Goal: Task Accomplishment & Management: Manage account settings

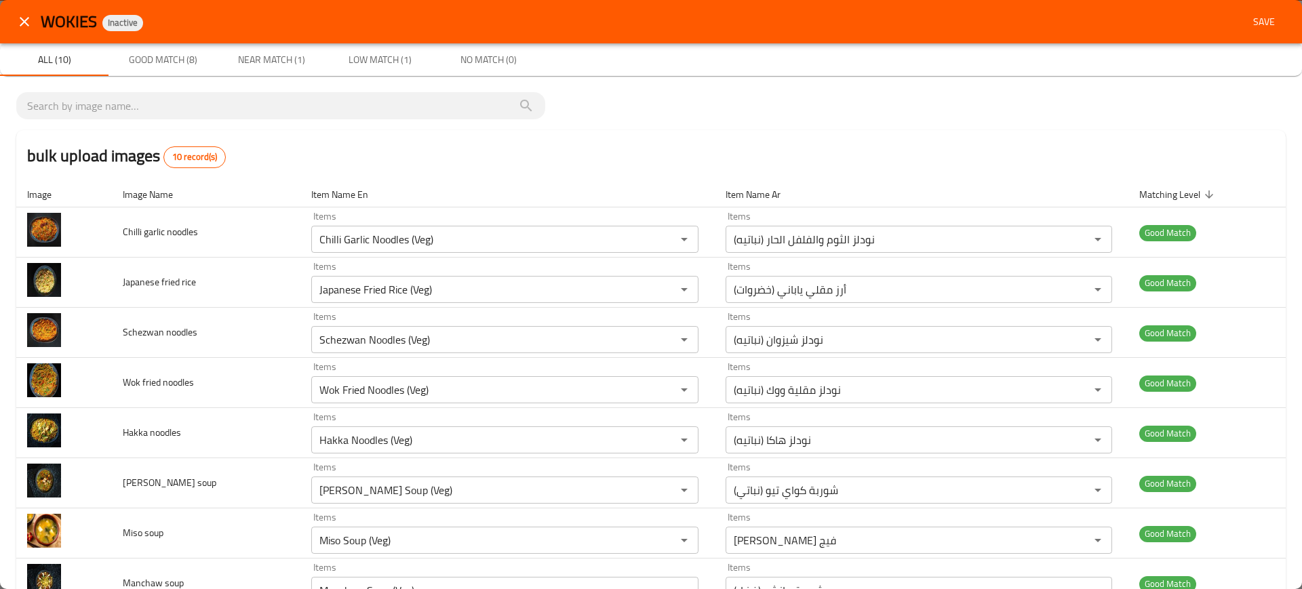
scroll to position [147, 0]
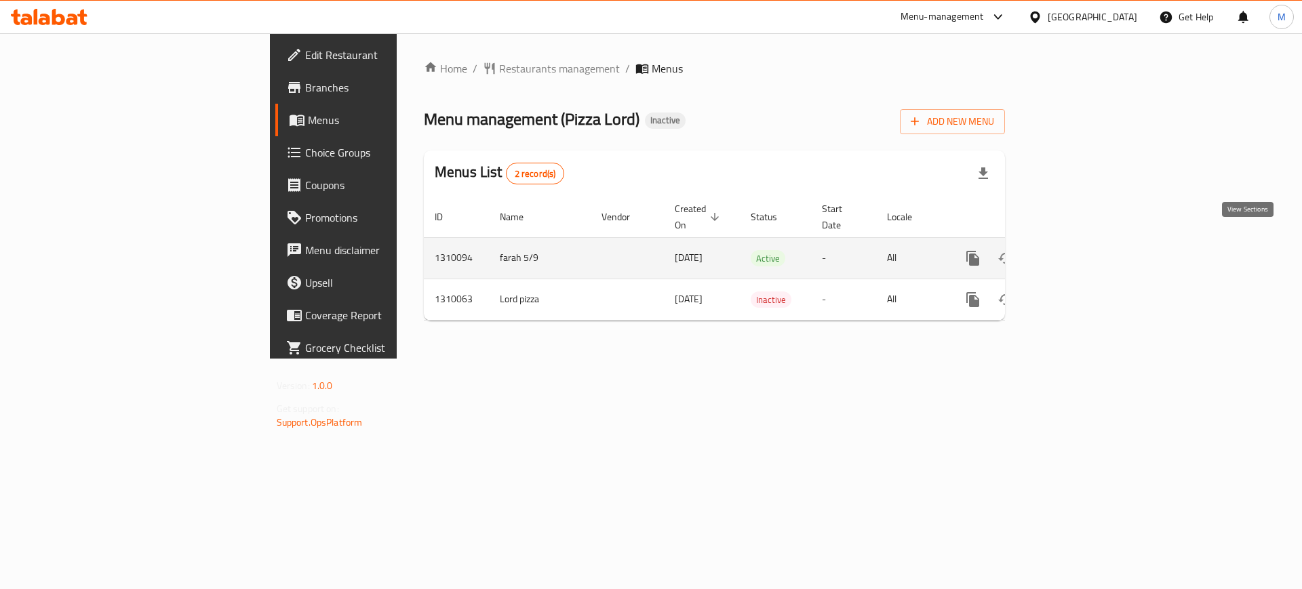
click at [1079, 250] on icon "enhanced table" at bounding box center [1071, 258] width 16 height 16
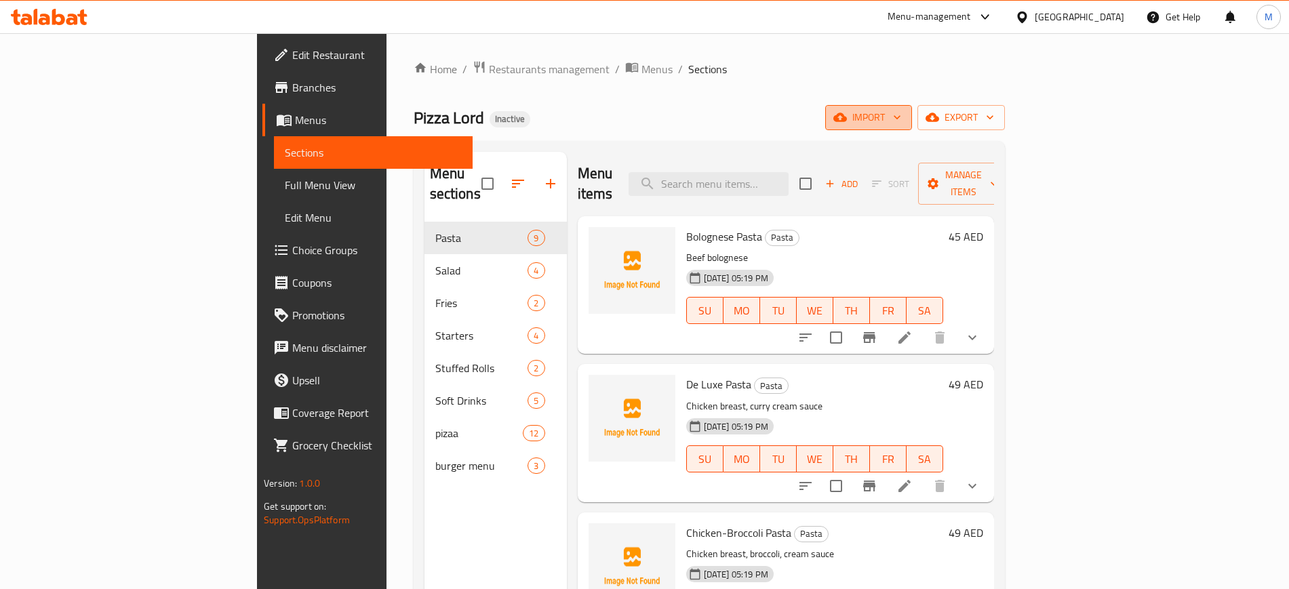
click at [901, 113] on span "import" at bounding box center [868, 117] width 65 height 17
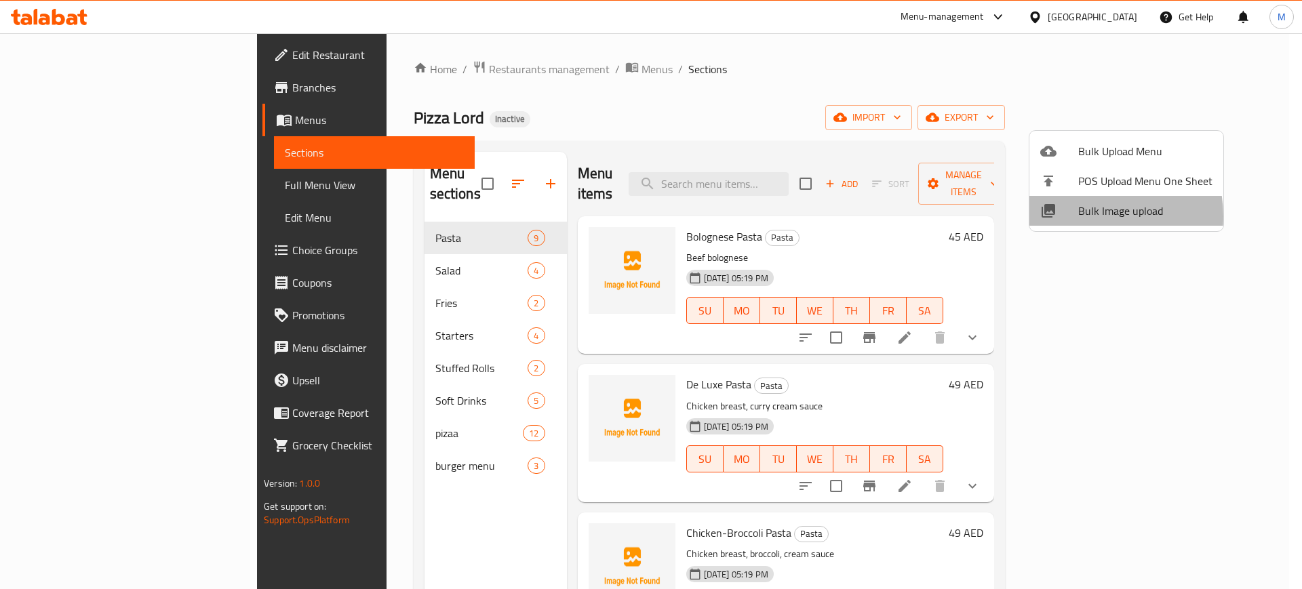
click at [1085, 216] on span "Bulk Image upload" at bounding box center [1145, 211] width 134 height 16
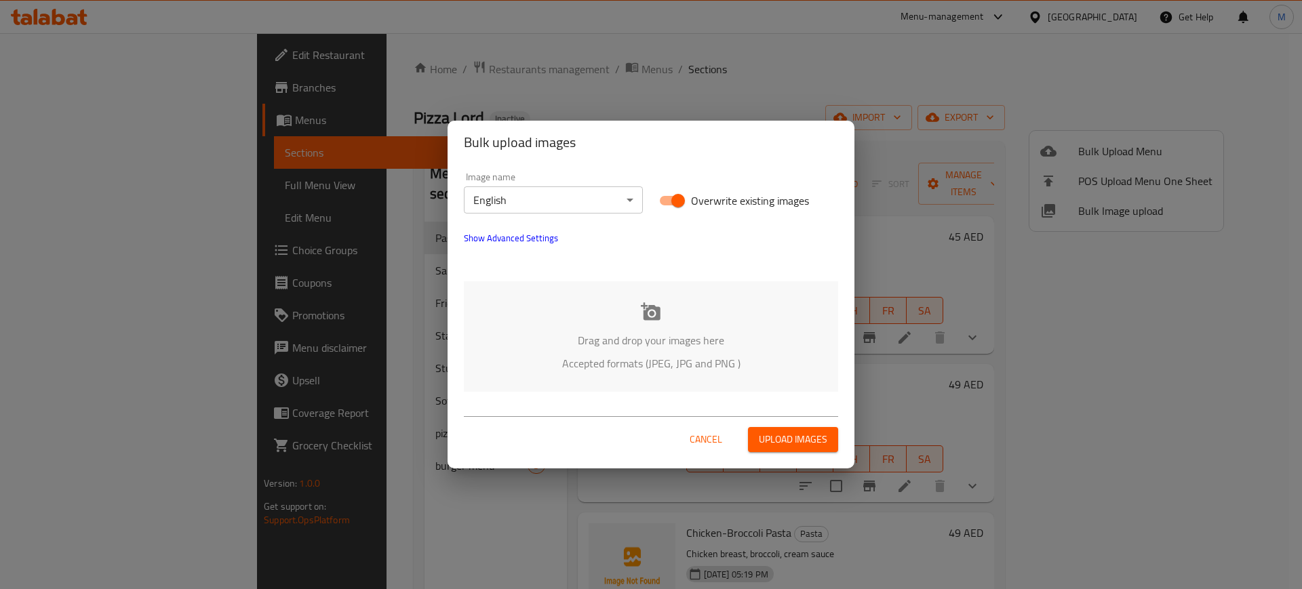
click at [699, 337] on p "Drag and drop your images here" at bounding box center [651, 340] width 334 height 16
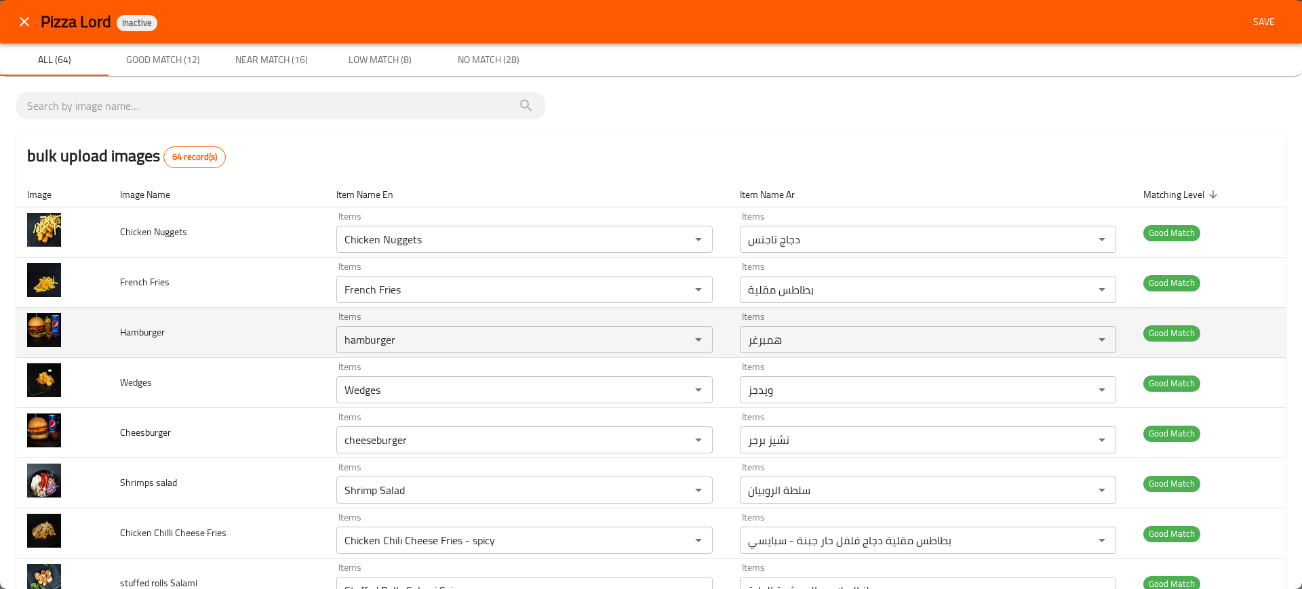
click at [243, 309] on td "Hamburger" at bounding box center [217, 333] width 216 height 50
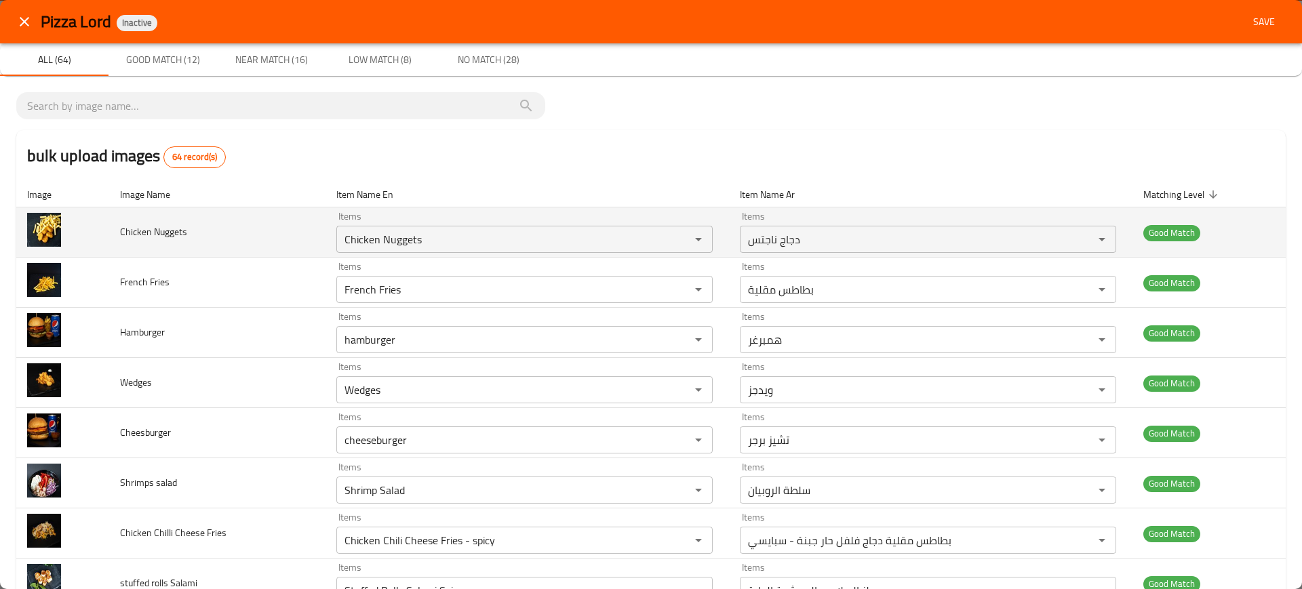
click at [230, 250] on td "Chicken Nuggets" at bounding box center [217, 233] width 216 height 50
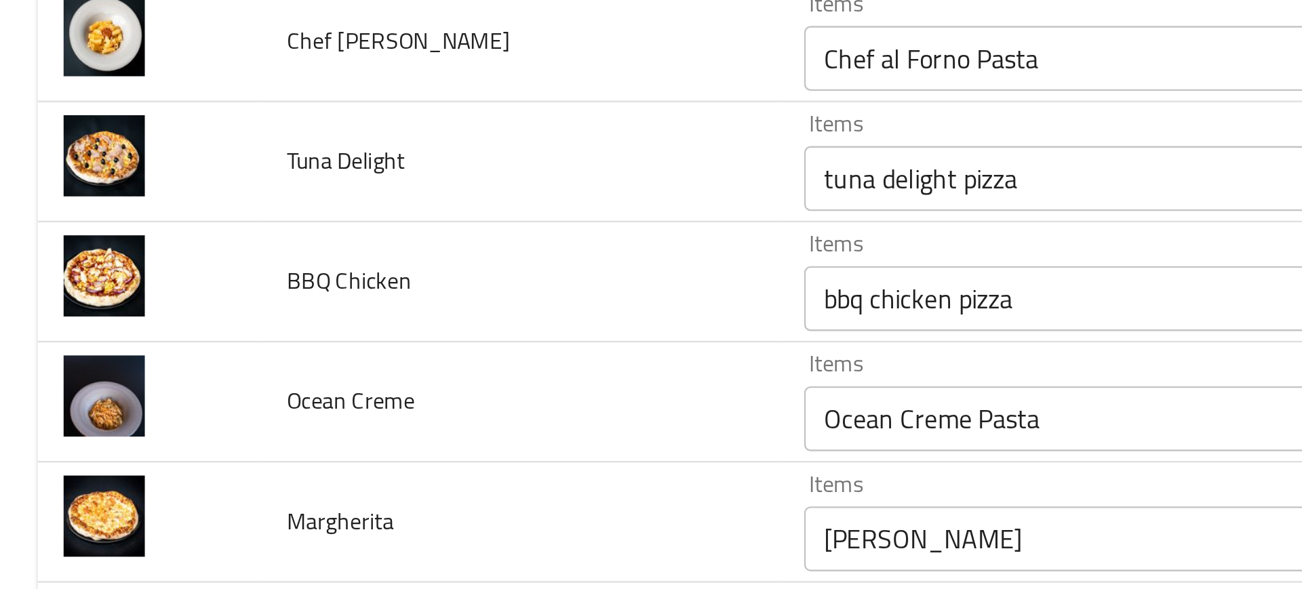
scroll to position [669, 0]
click at [272, 342] on td "Ocean Creme" at bounding box center [217, 366] width 216 height 50
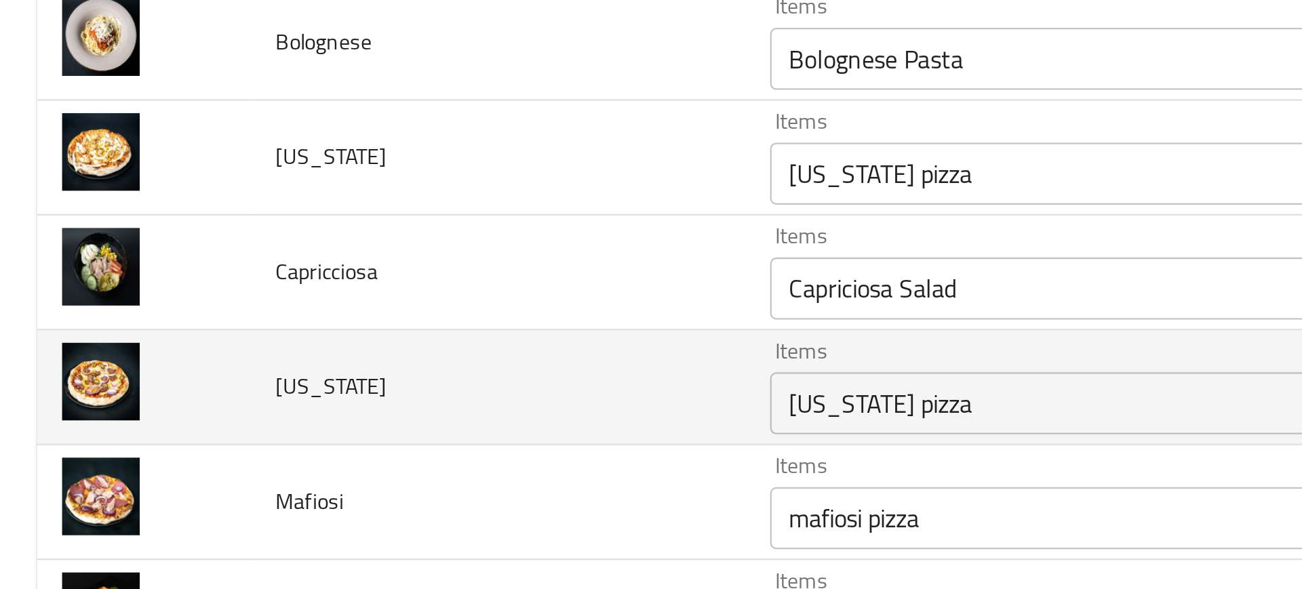
scroll to position [923, 0]
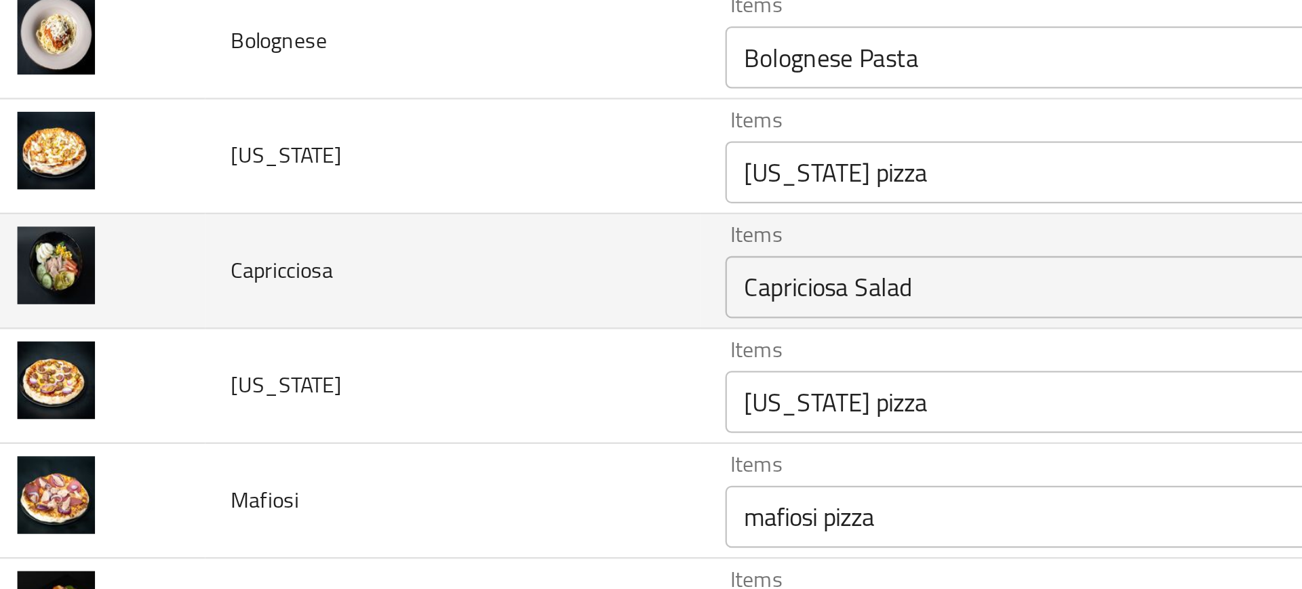
click at [198, 331] on td "Capricciosa" at bounding box center [217, 313] width 216 height 50
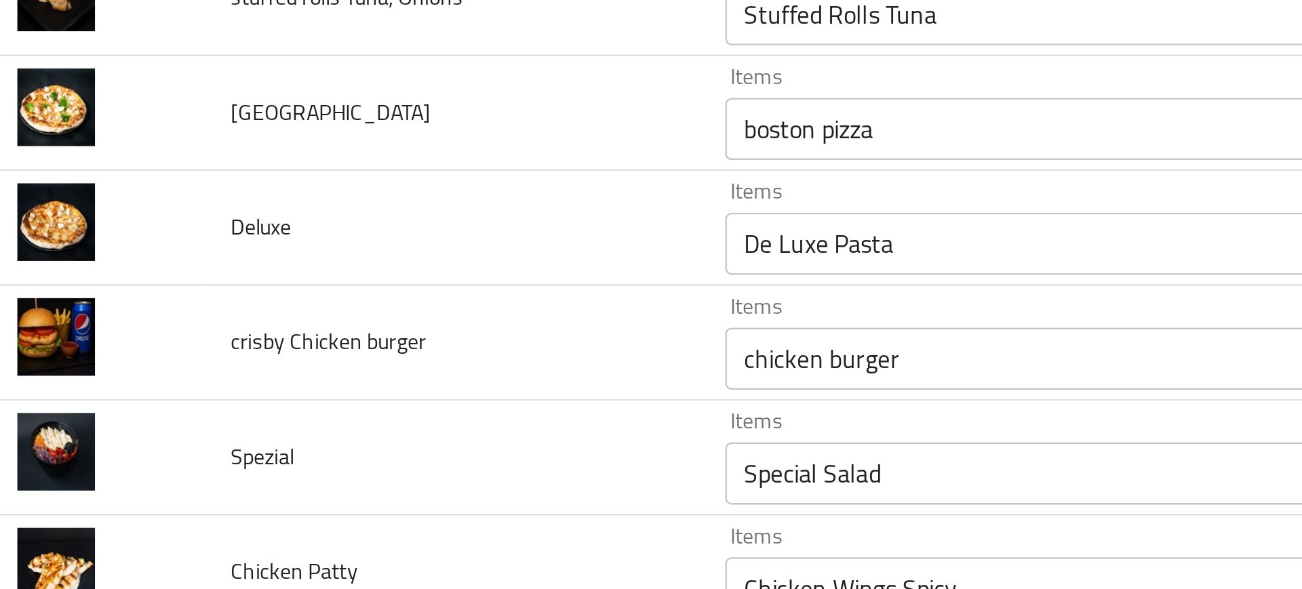
scroll to position [1192, 0]
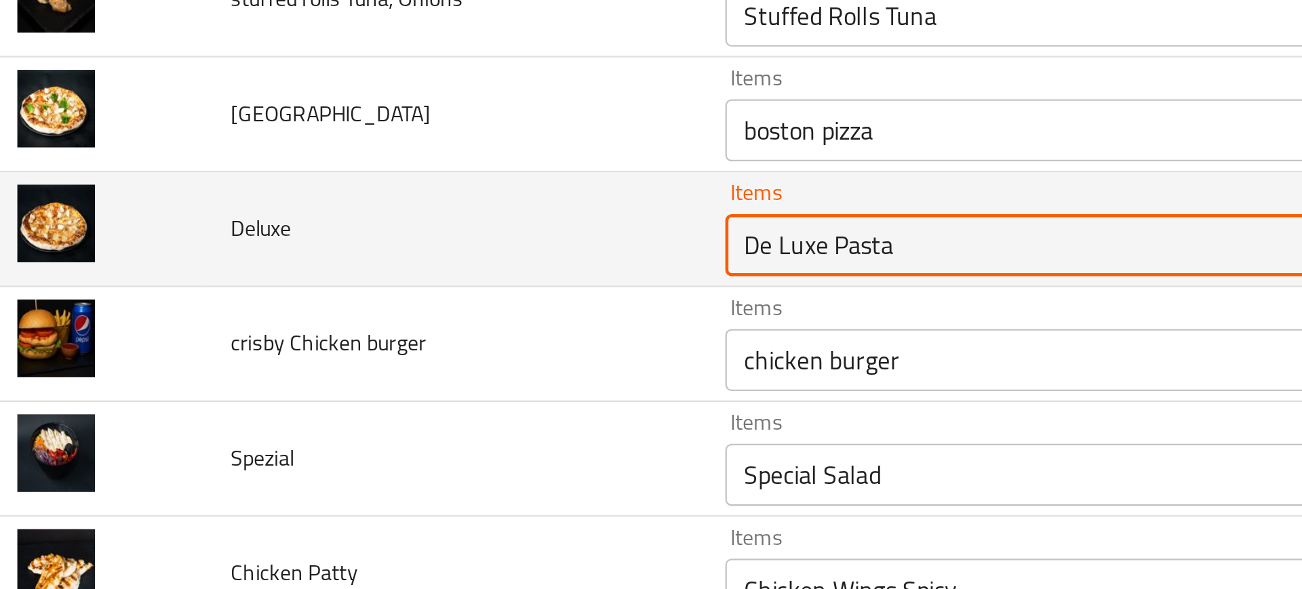
drag, startPoint x: 364, startPoint y: 303, endPoint x: 455, endPoint y: 306, distance: 90.9
click at [455, 306] on input "De Luxe Pasta" at bounding box center [504, 301] width 328 height 19
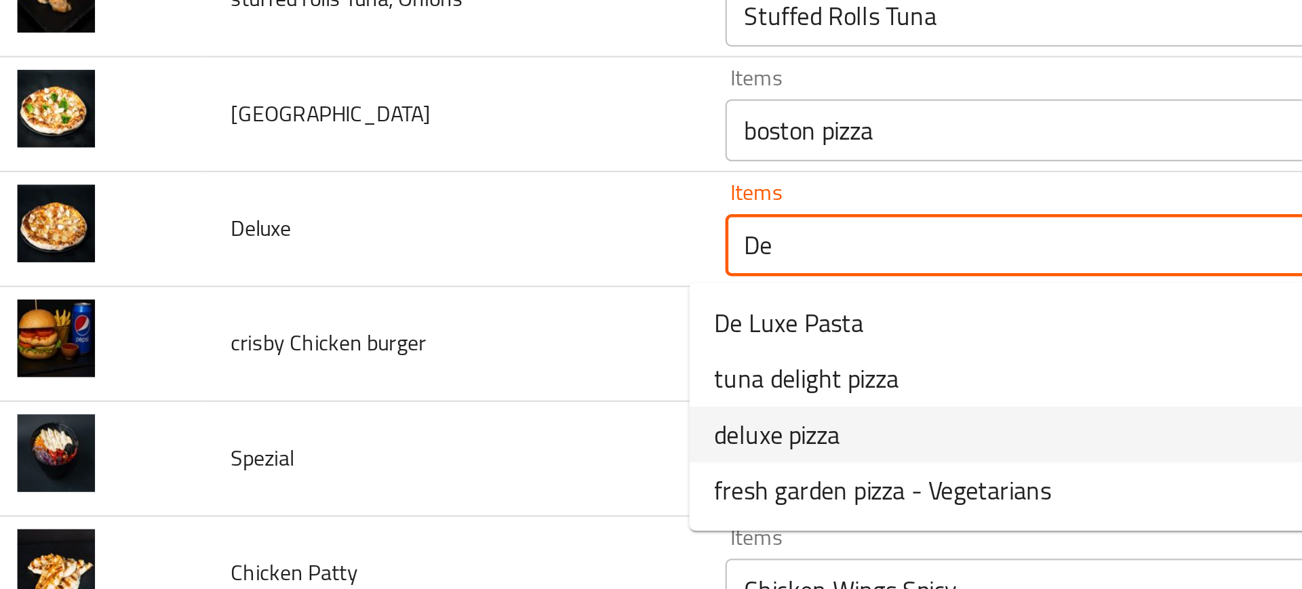
click at [376, 385] on span "deluxe pizza" at bounding box center [359, 384] width 55 height 16
type input "deluxe pizza"
type input "بيتزا ديلوكس"
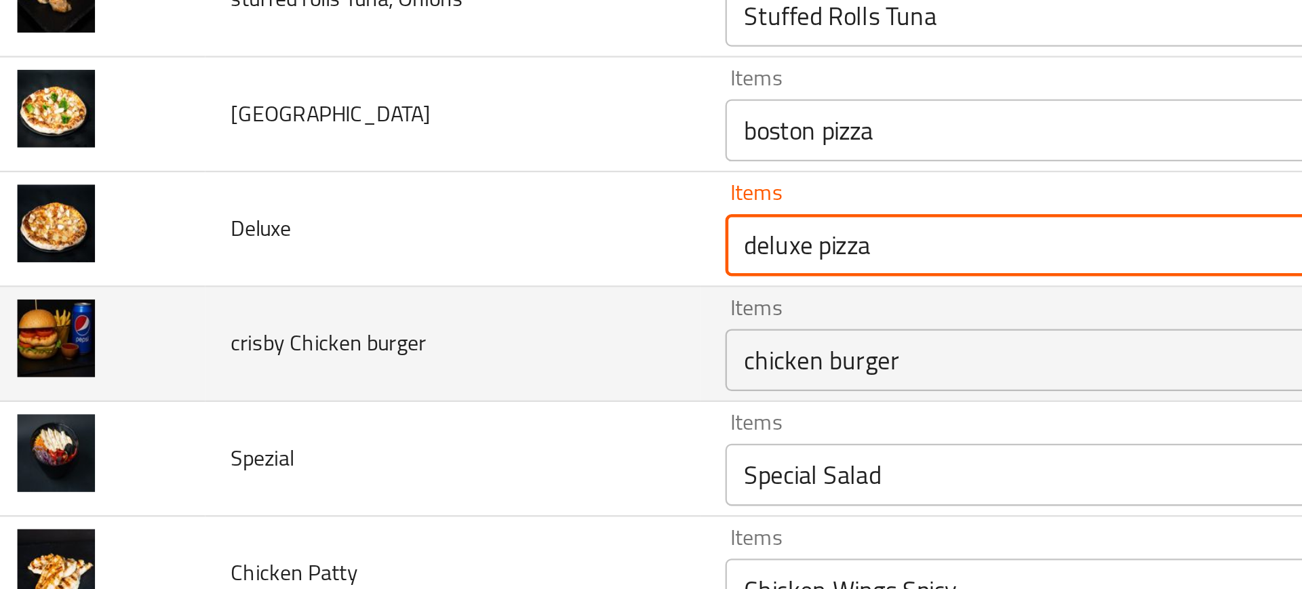
type input "deluxe pizza"
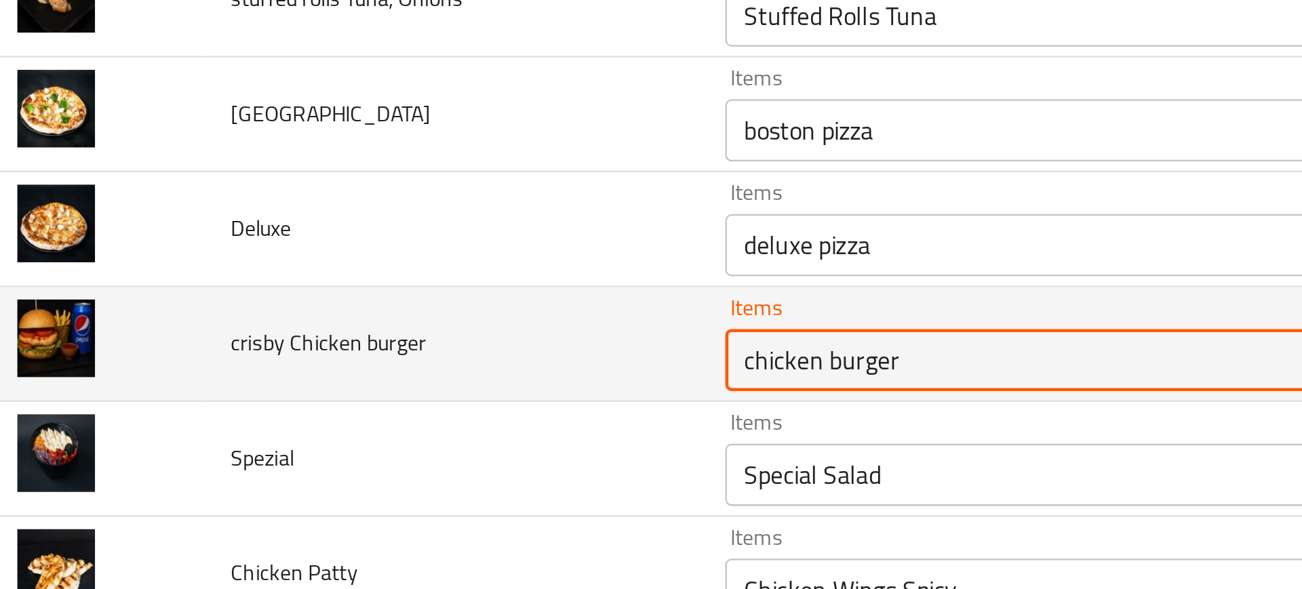
click at [352, 355] on burger "chicken burger" at bounding box center [504, 352] width 328 height 19
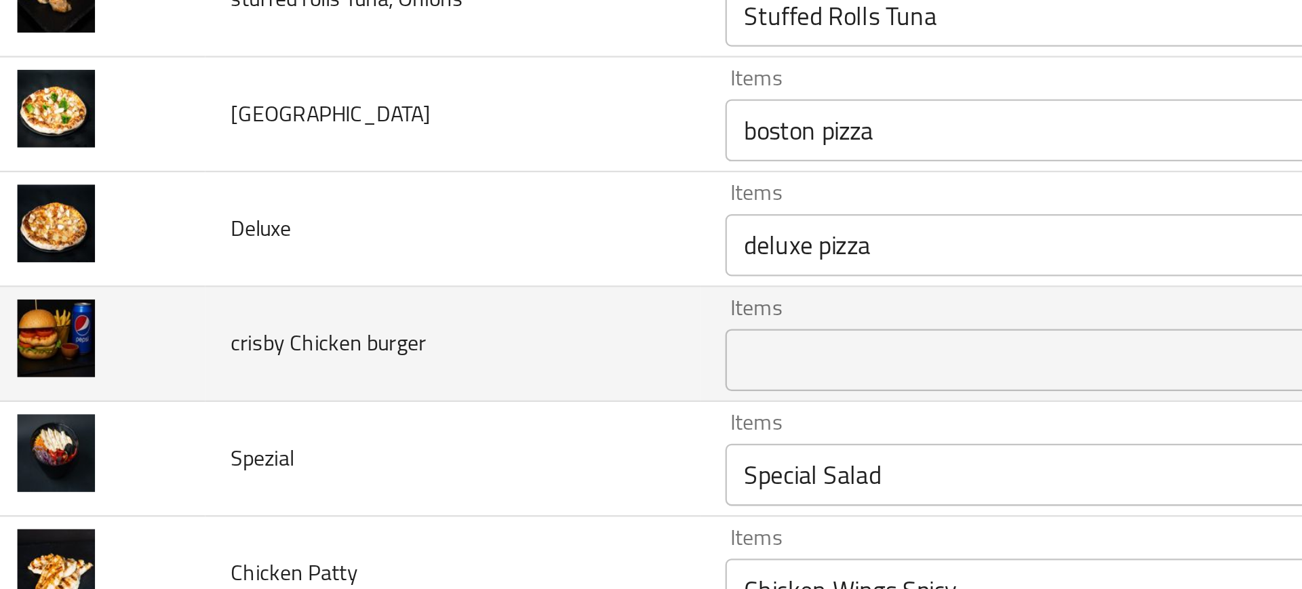
click at [190, 345] on span "crisby Chicken burger" at bounding box center [162, 345] width 85 height 18
copy span "crisby Chicken burger"
click at [259, 358] on td "crisby Chicken burger" at bounding box center [217, 345] width 216 height 50
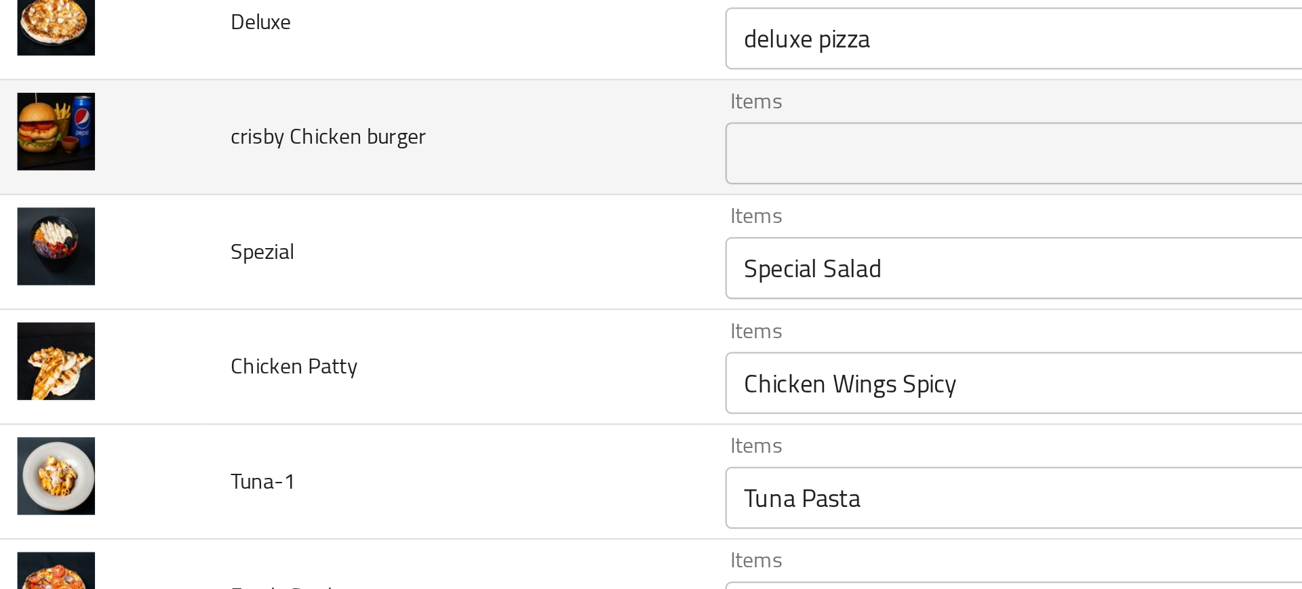
scroll to position [1284, 0]
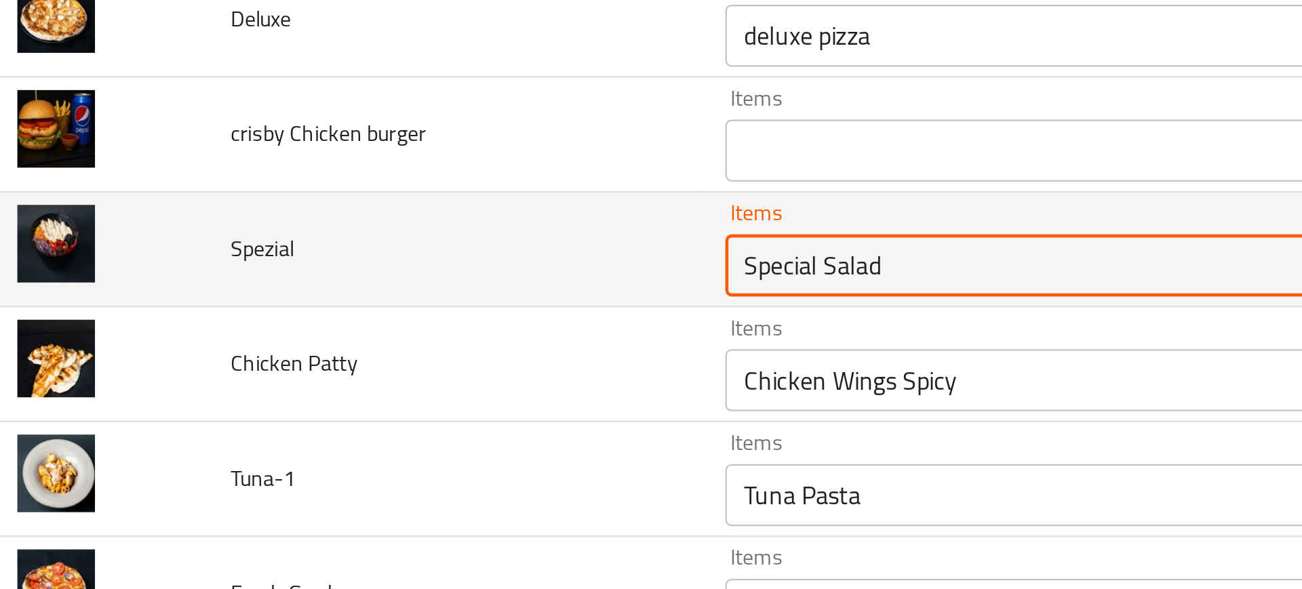
drag, startPoint x: 363, startPoint y: 311, endPoint x: 450, endPoint y: 313, distance: 86.8
click at [450, 313] on input "Special Salad" at bounding box center [504, 310] width 328 height 19
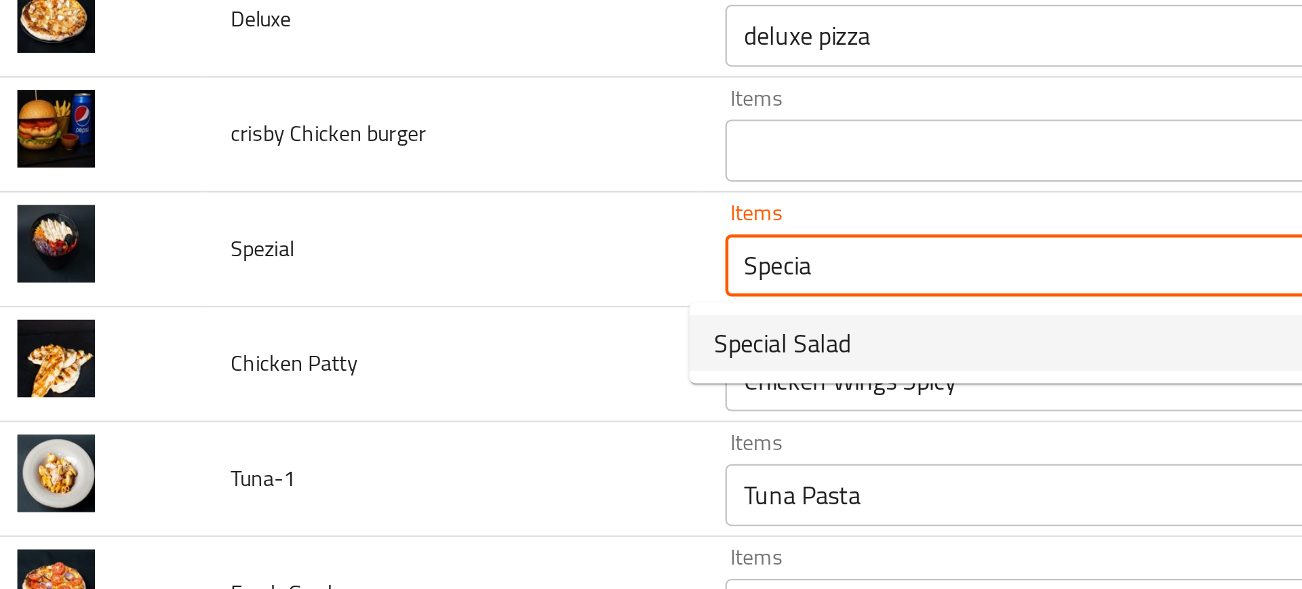
click at [369, 341] on span "Special Salad" at bounding box center [362, 344] width 60 height 16
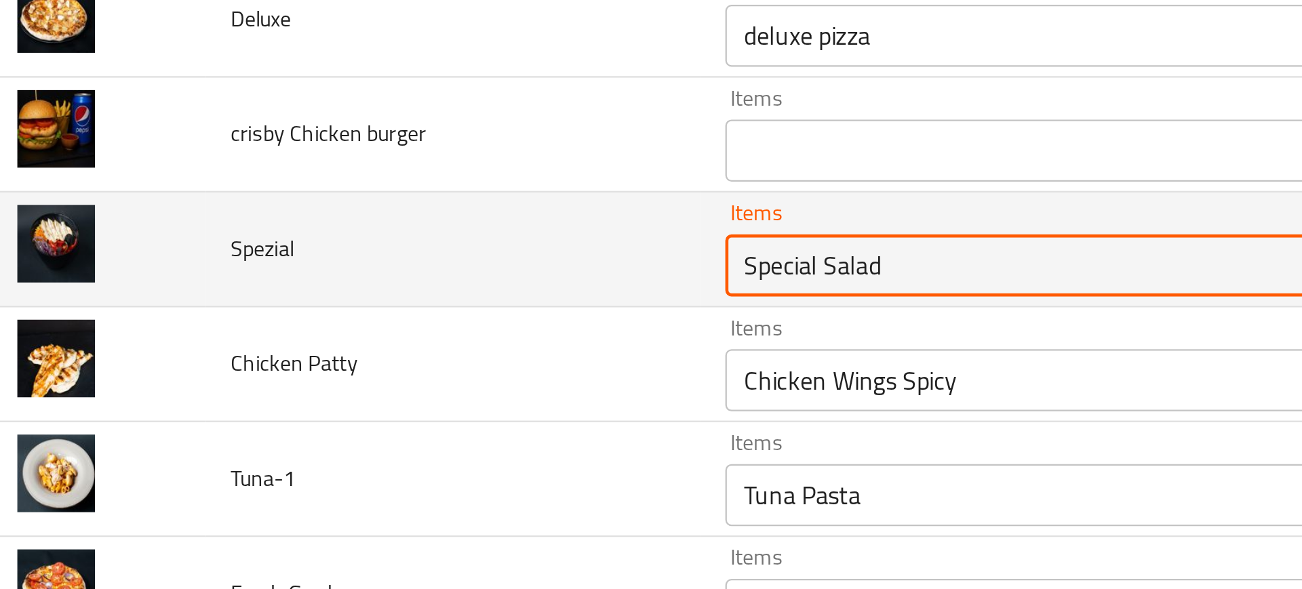
click at [365, 303] on input "Special Salad" at bounding box center [504, 310] width 328 height 19
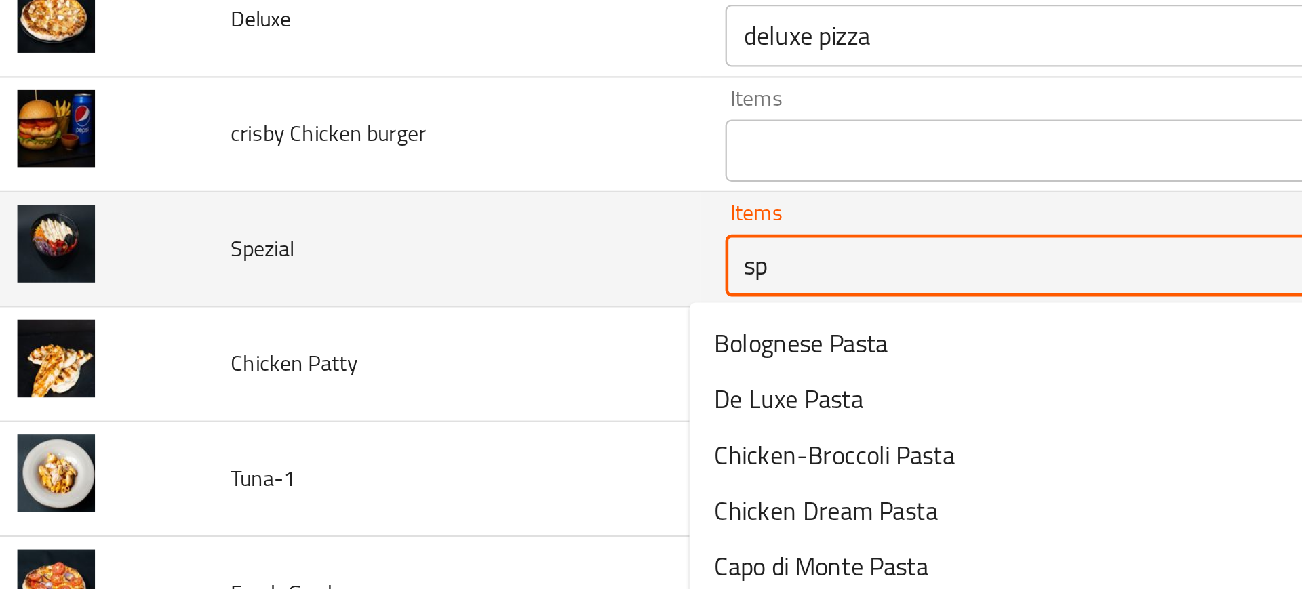
type input "s"
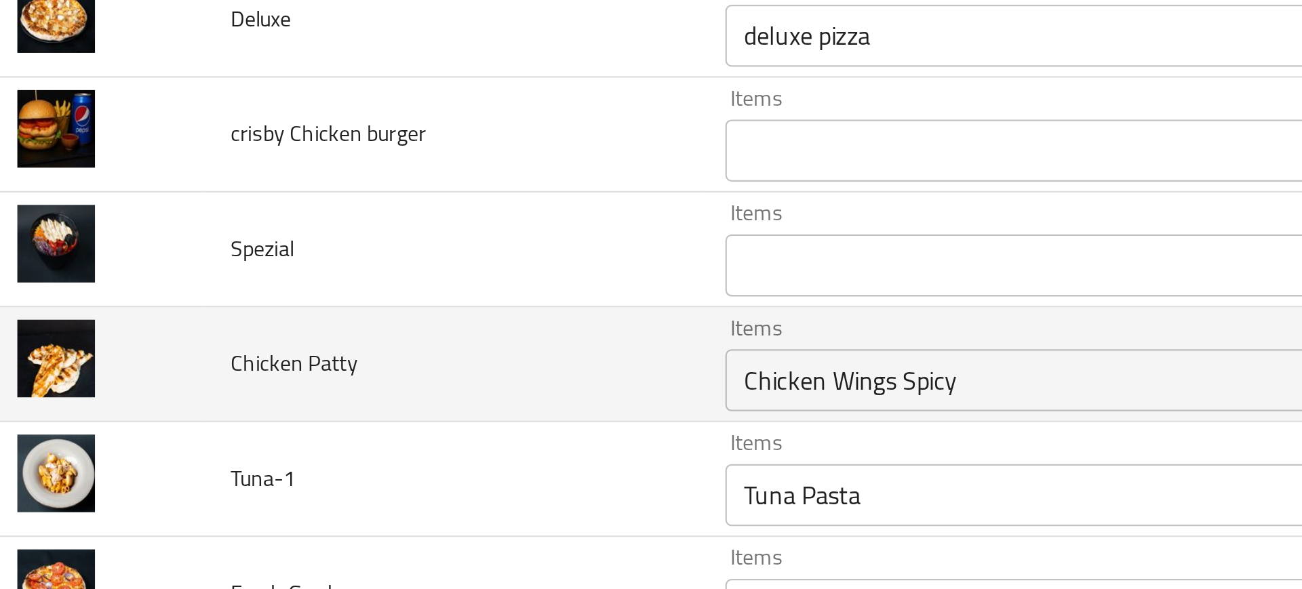
click at [260, 338] on td "Chicken Patty" at bounding box center [217, 354] width 216 height 50
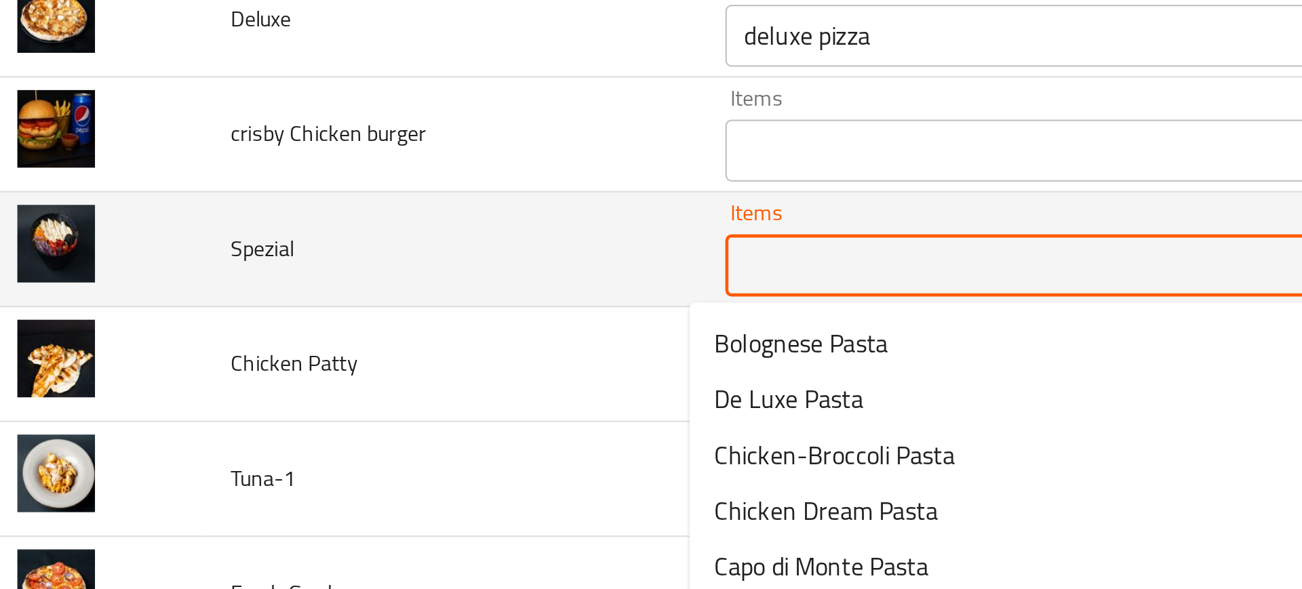
click at [364, 317] on input "Items" at bounding box center [504, 310] width 328 height 19
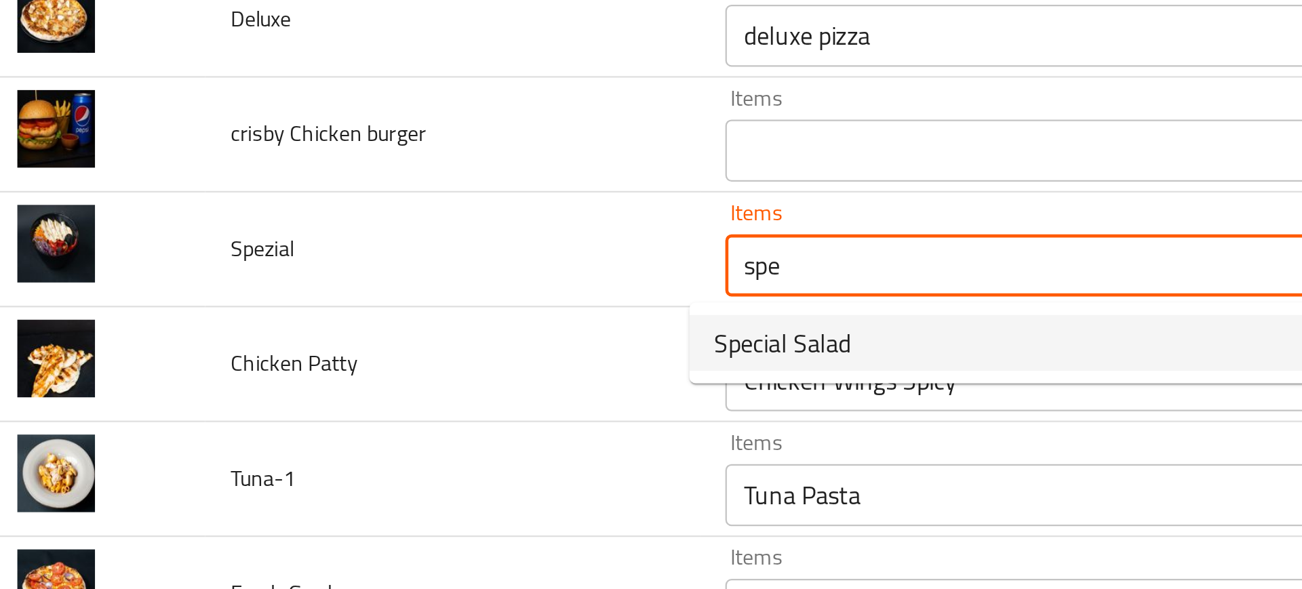
click at [368, 343] on span "Special Salad" at bounding box center [362, 344] width 60 height 16
type input "Special Salad"
type input "سلطة سبيشيال"
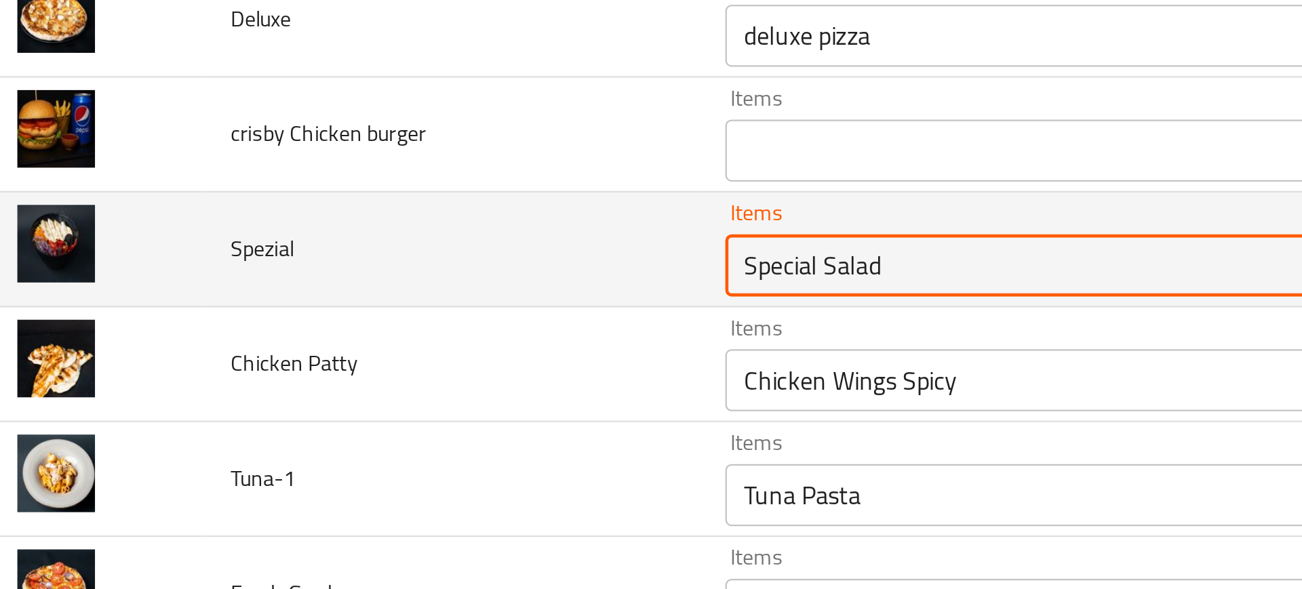
type input "Special Salad"
click at [364, 313] on input "Special Salad" at bounding box center [504, 310] width 328 height 19
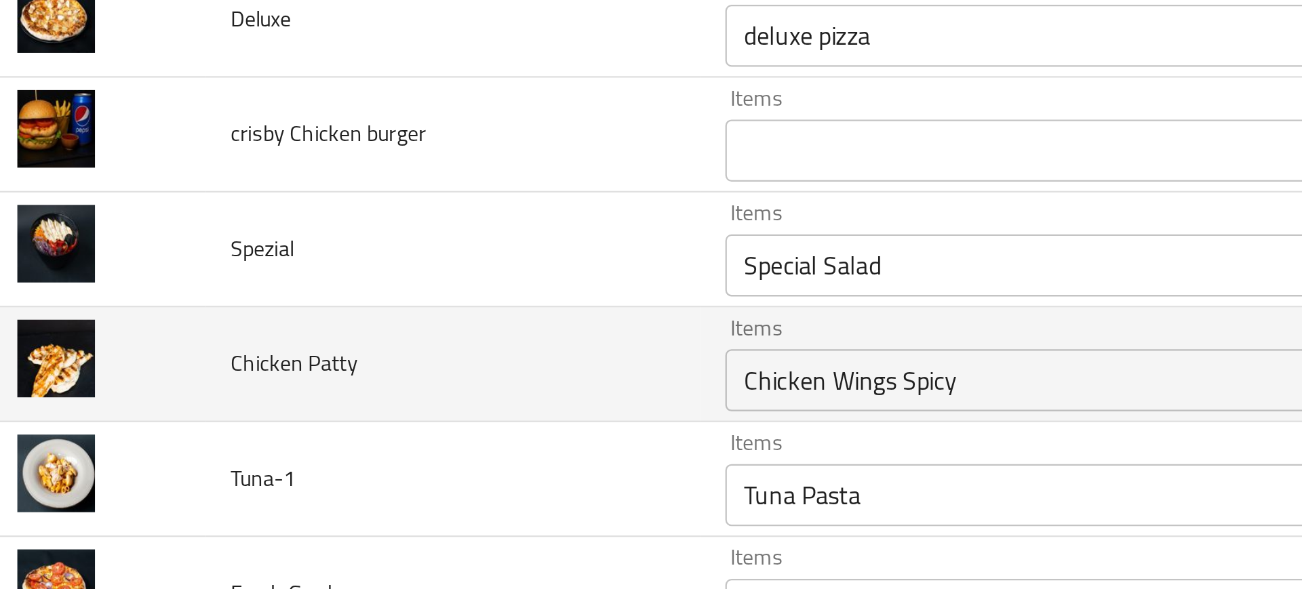
click at [291, 362] on td "Chicken Patty" at bounding box center [217, 354] width 216 height 50
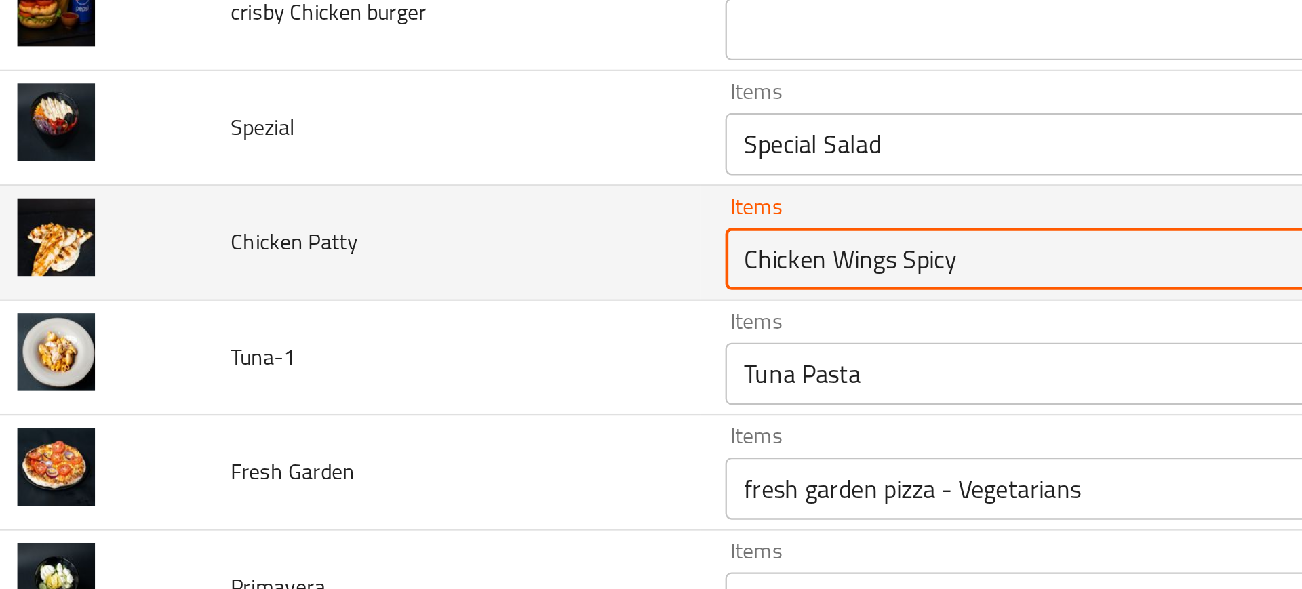
click at [349, 315] on Patty "Chicken Wings Spicy" at bounding box center [504, 307] width 328 height 19
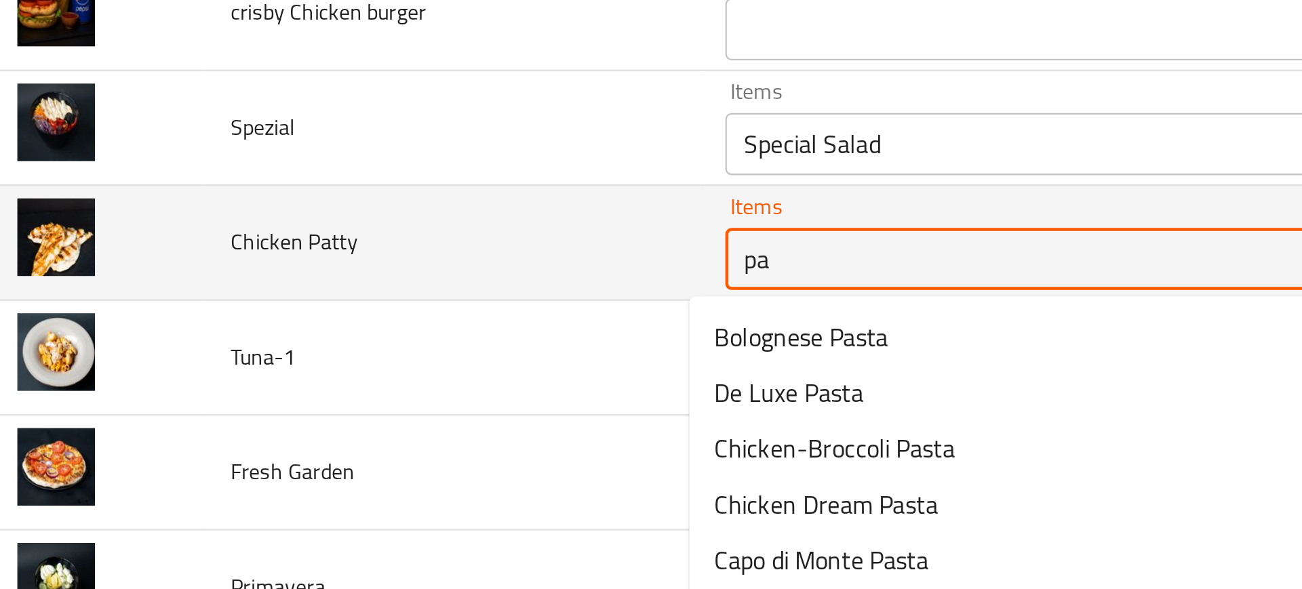
type Patty "p"
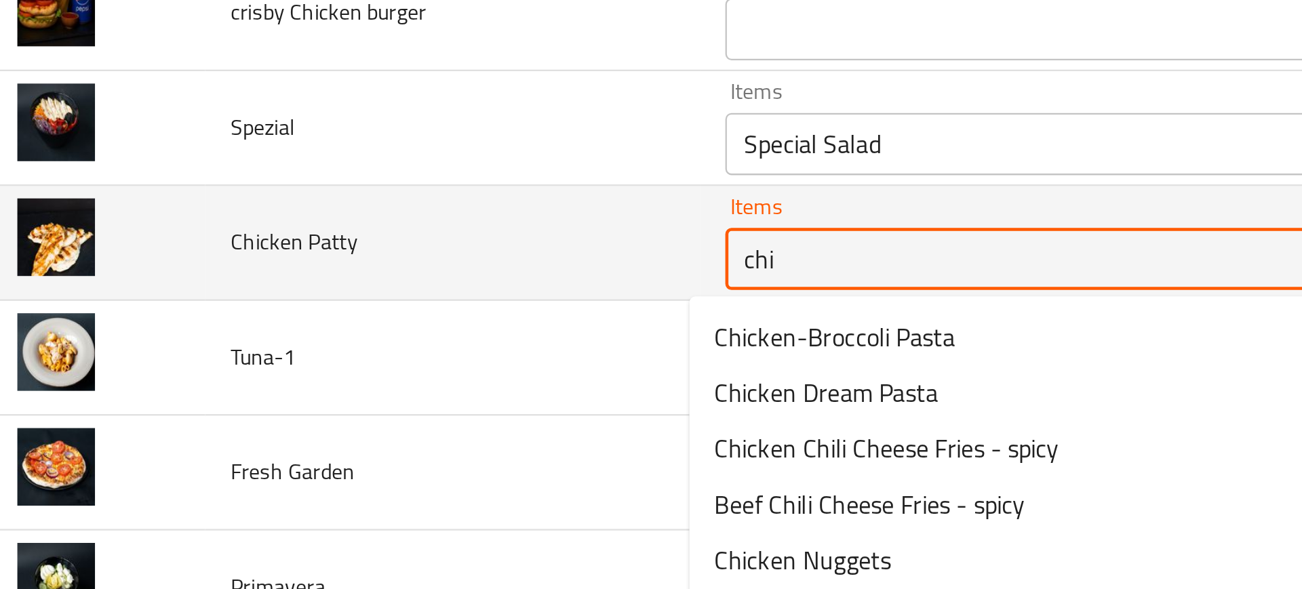
type Patty "chic"
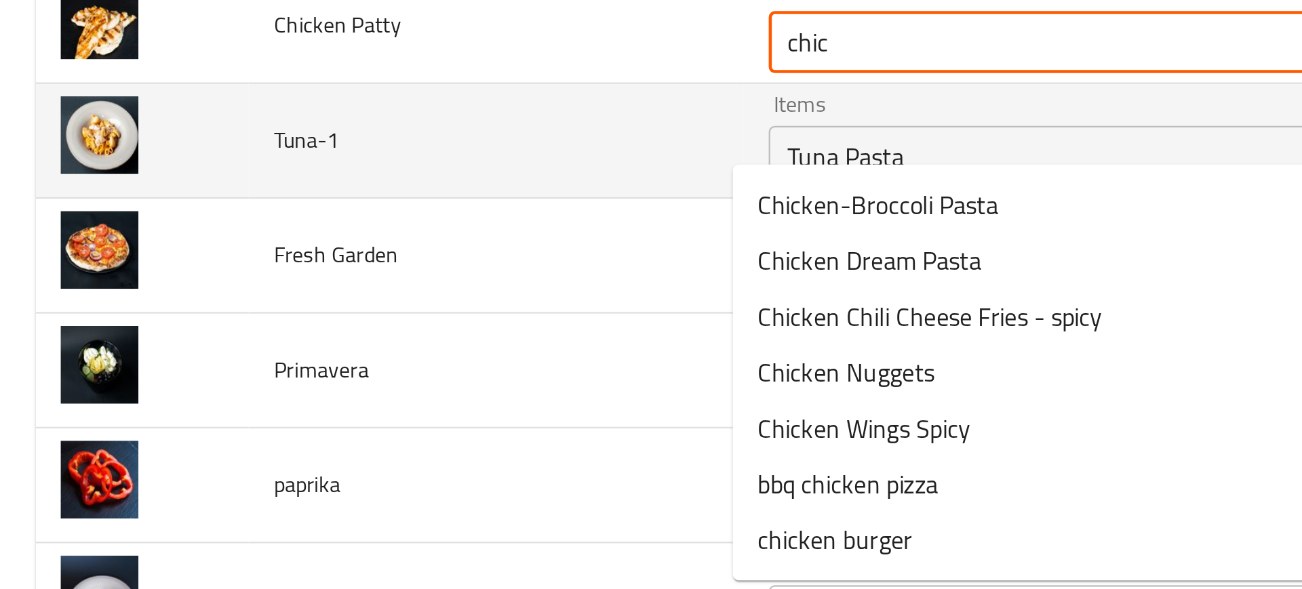
scroll to position [1389, 0]
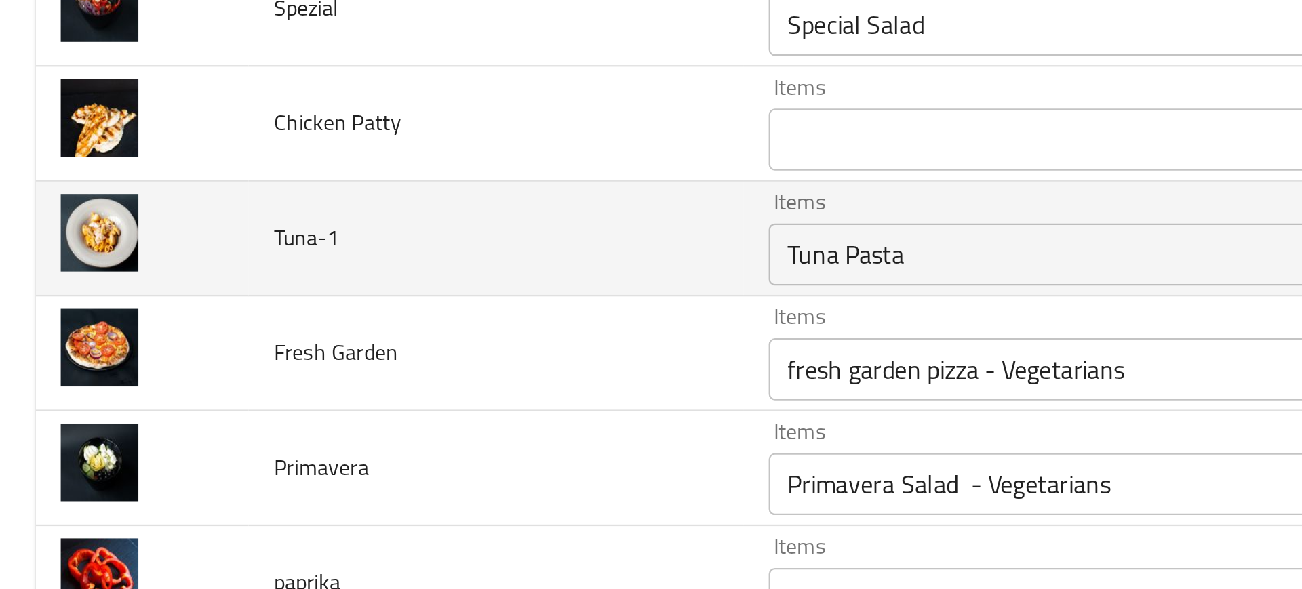
click at [250, 334] on td "Fresh Garden" at bounding box center [217, 349] width 216 height 50
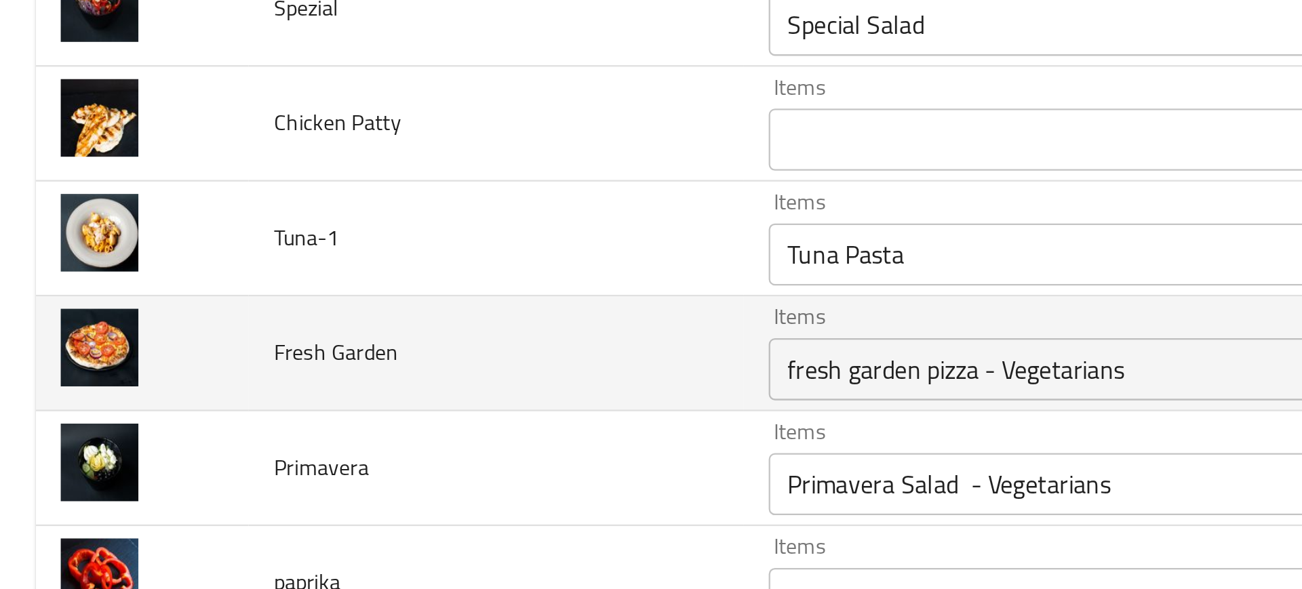
click at [241, 334] on td "Fresh Garden" at bounding box center [217, 349] width 216 height 50
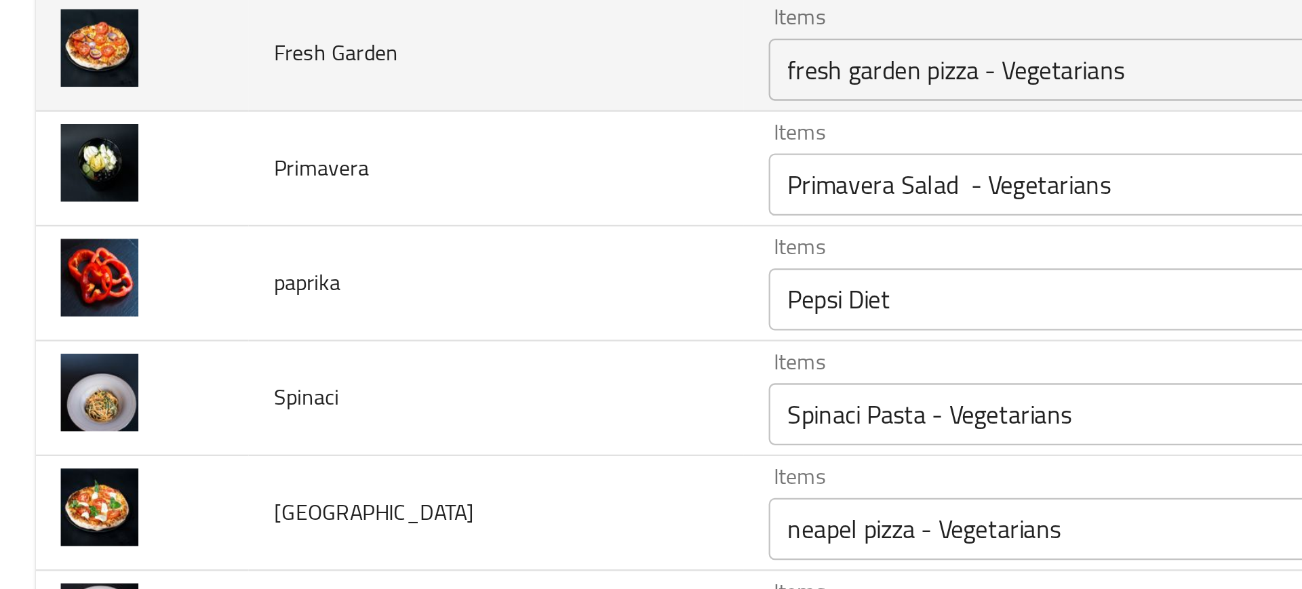
scroll to position [1522, 0]
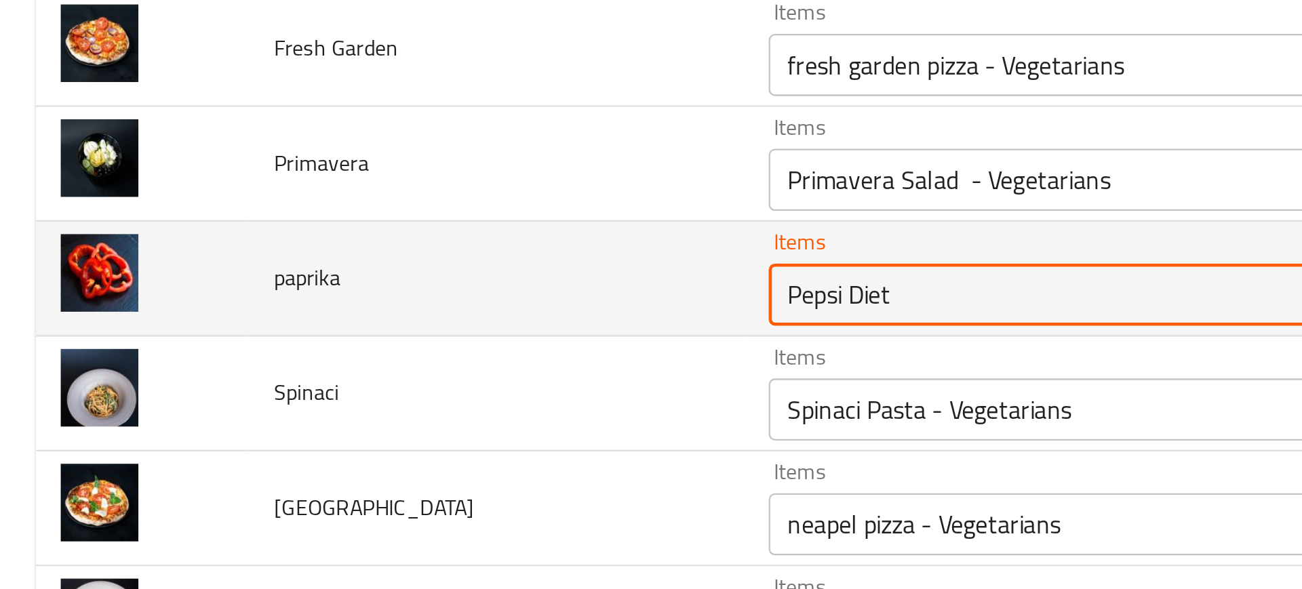
click at [381, 328] on input "Pepsi Diet" at bounding box center [504, 323] width 328 height 19
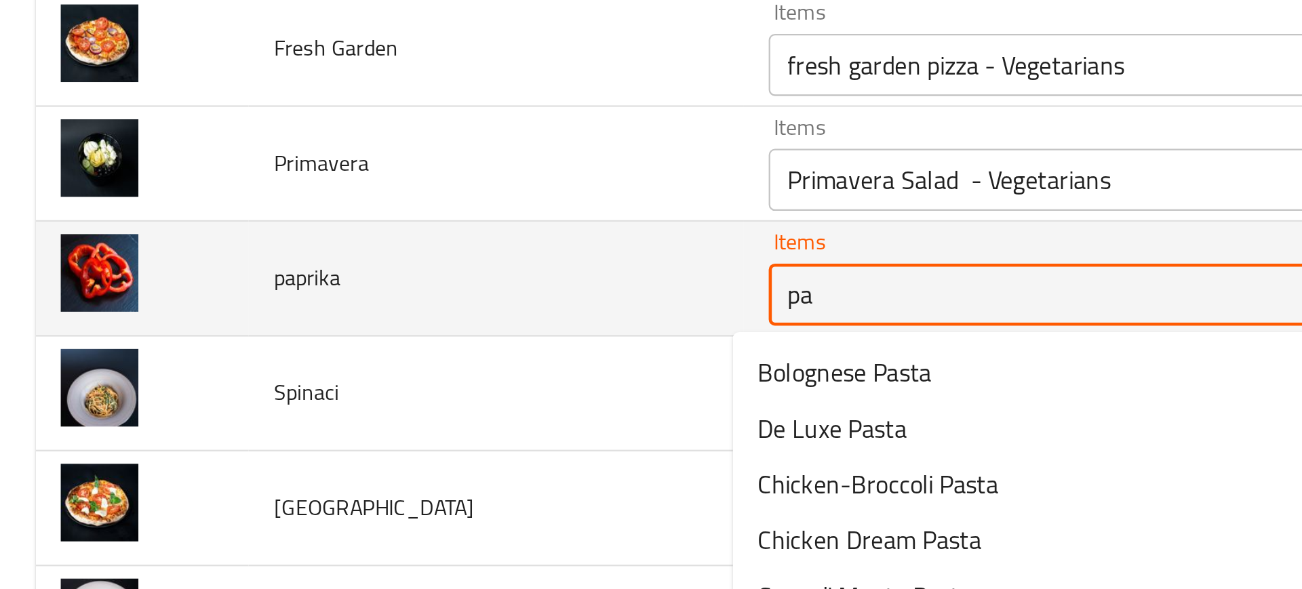
type input "pap"
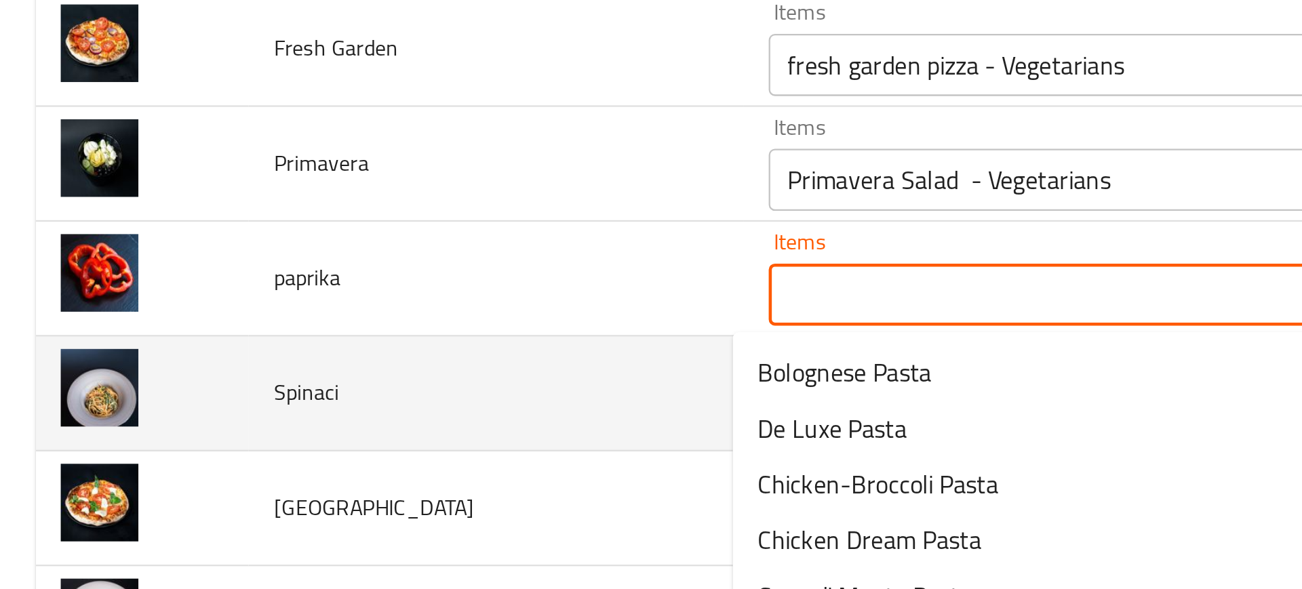
click at [232, 390] on td "Spinaci" at bounding box center [217, 367] width 216 height 50
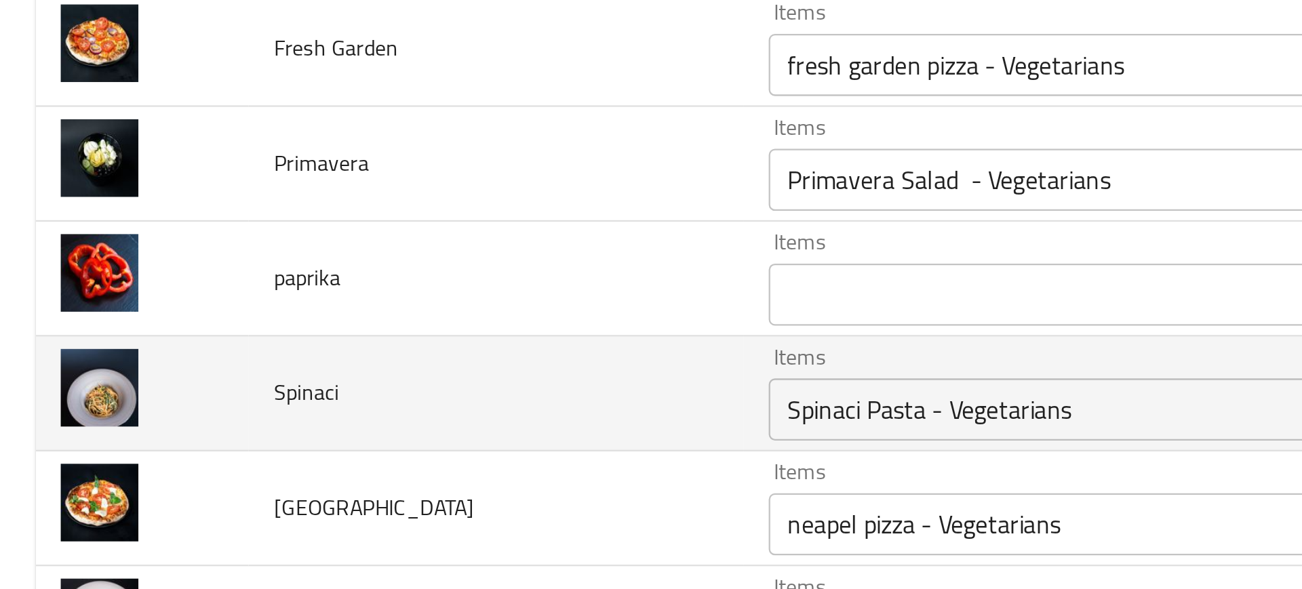
scroll to position [1584, 0]
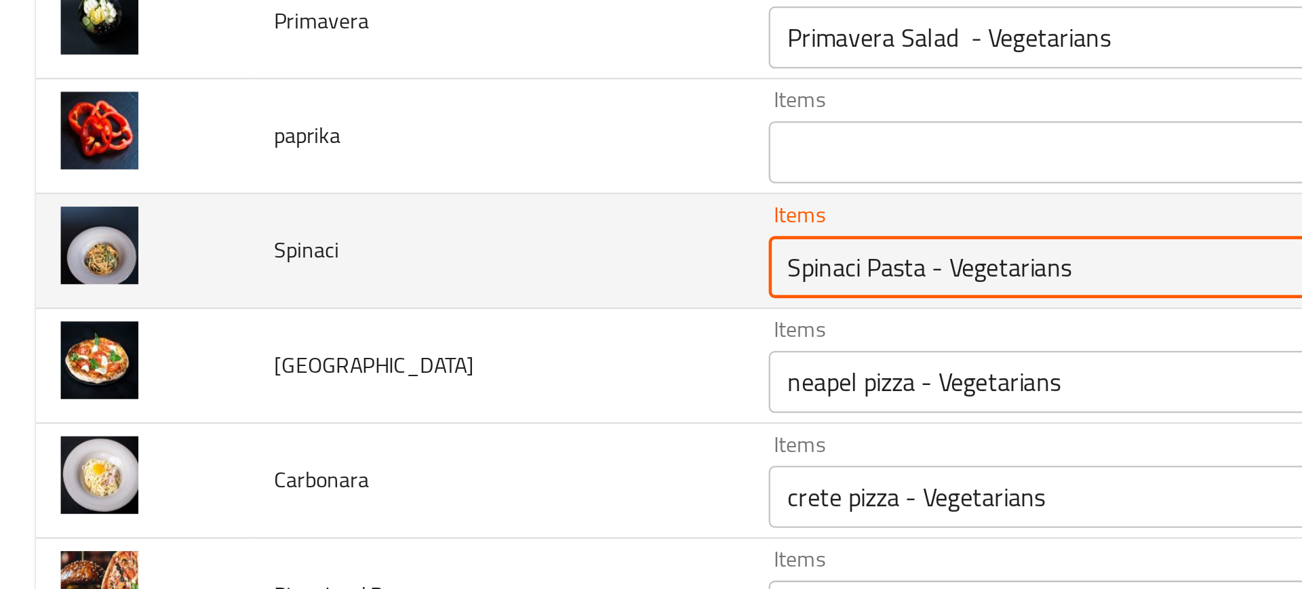
click at [350, 315] on input "Spinaci Pasta - Vegetarians" at bounding box center [504, 311] width 328 height 19
click at [362, 313] on input "Spinaci Pasta - Vegetarians" at bounding box center [504, 311] width 328 height 19
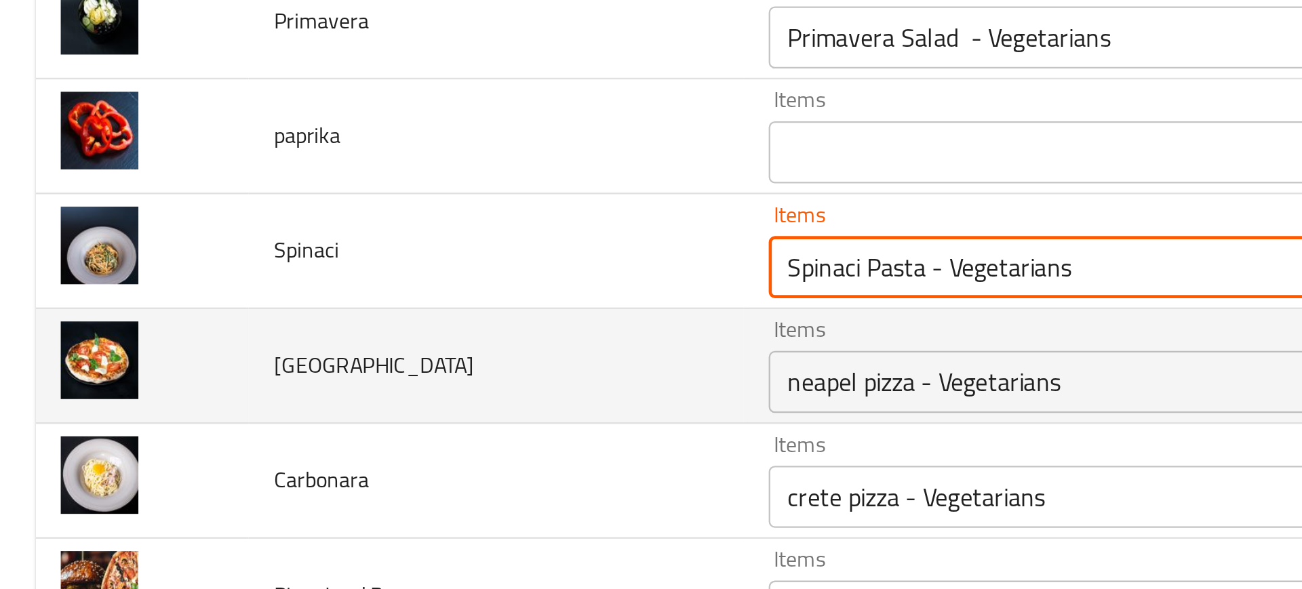
click at [288, 342] on td "Neapel" at bounding box center [217, 355] width 216 height 50
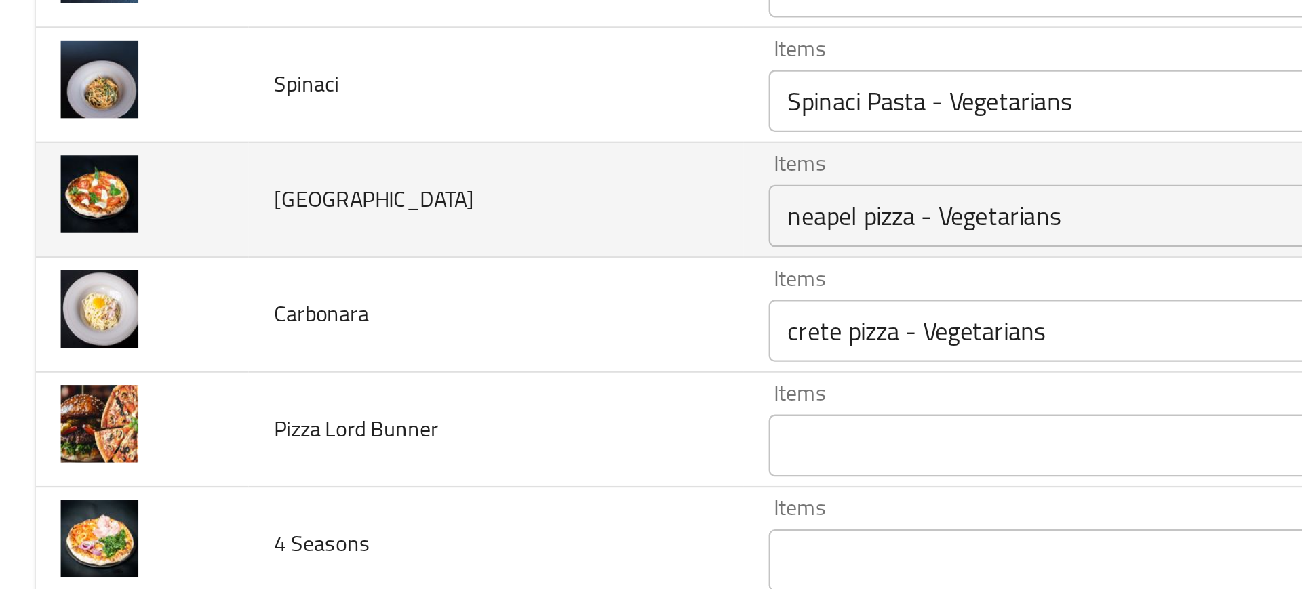
scroll to position [1681, 0]
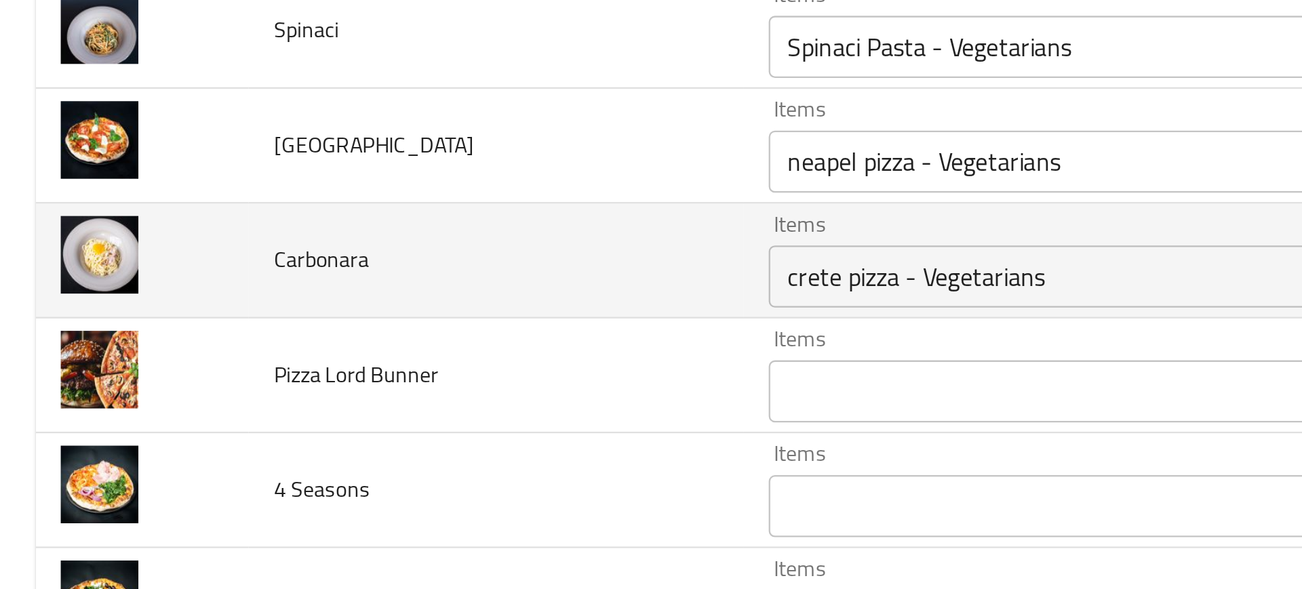
click at [370, 311] on input "crete pizza - Vegetarians" at bounding box center [504, 315] width 328 height 19
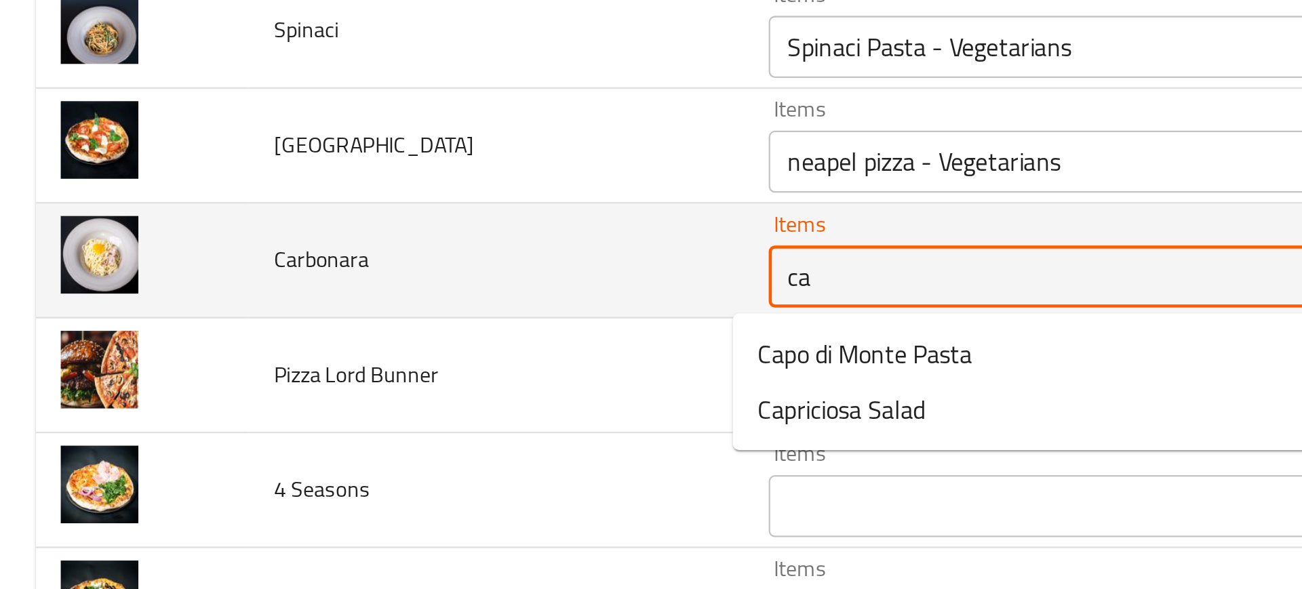
type input "car"
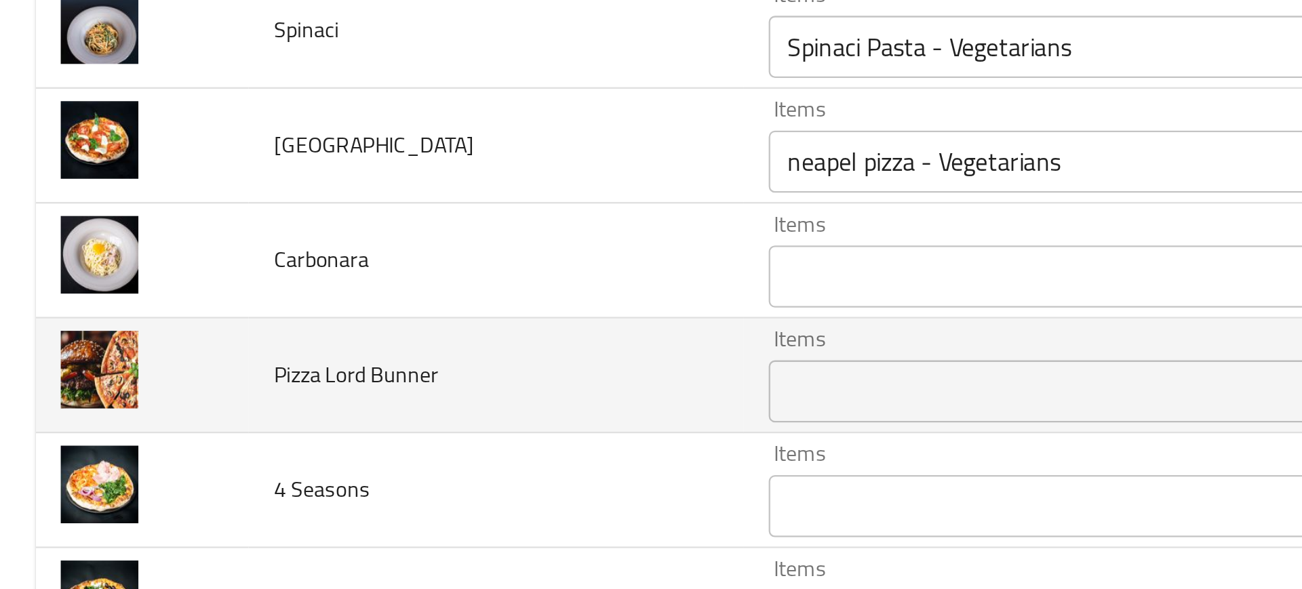
click at [243, 347] on td "Pizza Lord Bunner" at bounding box center [217, 359] width 216 height 50
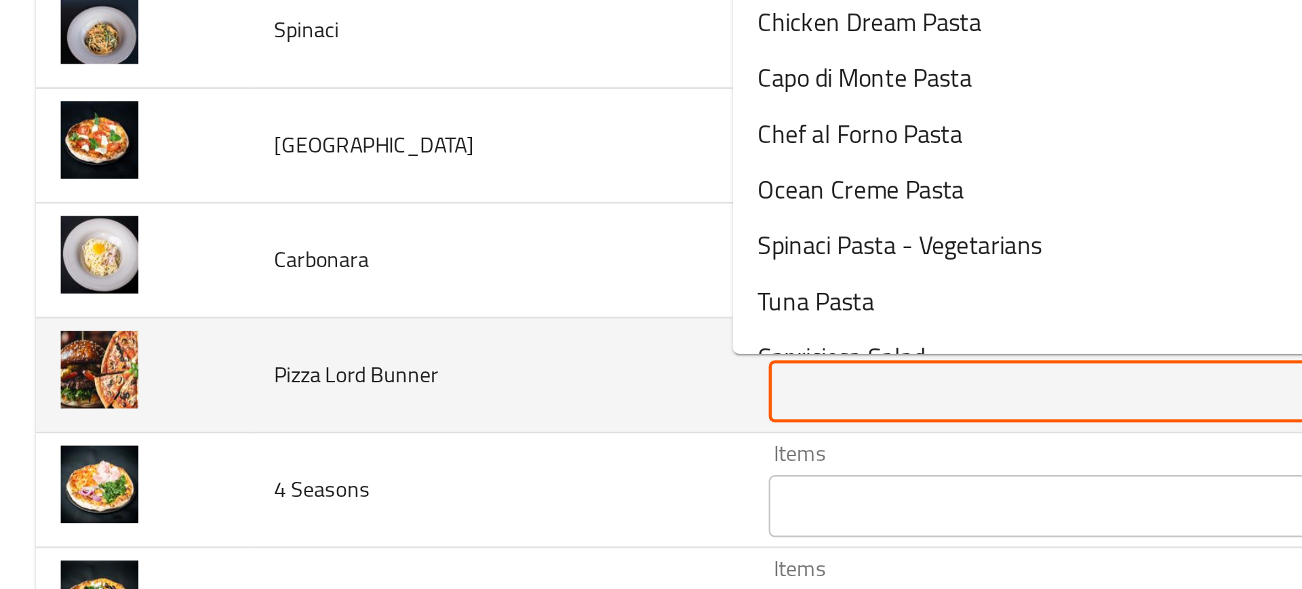
click at [347, 361] on Bunner "Items" at bounding box center [504, 365] width 328 height 19
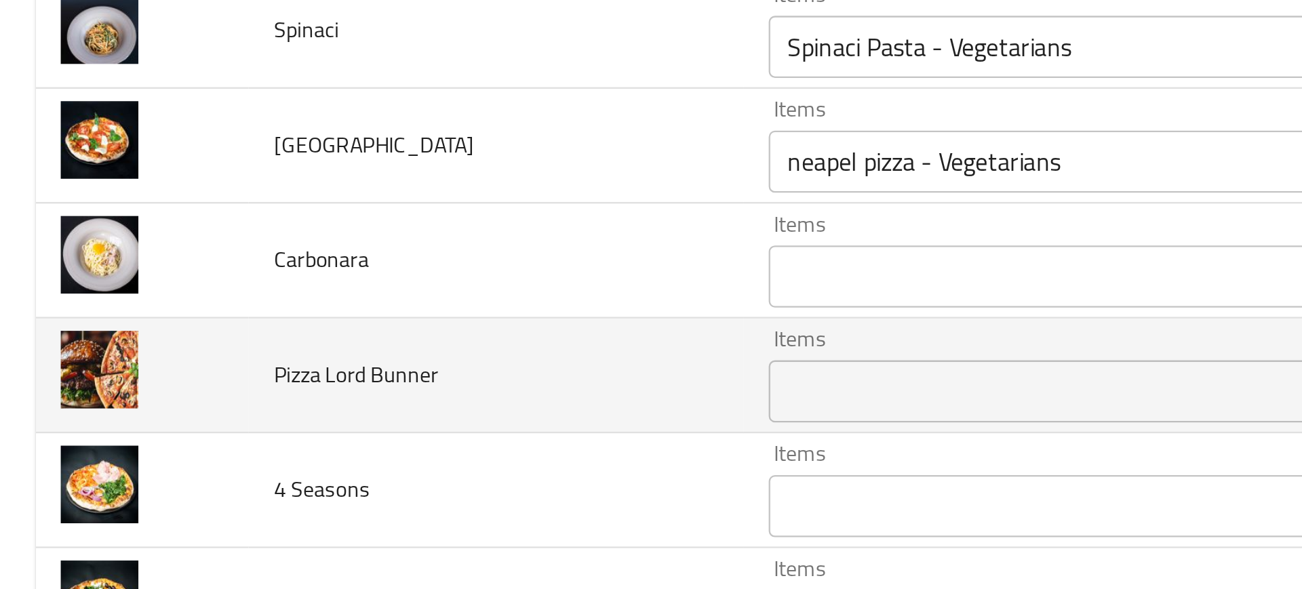
click at [229, 382] on td "Pizza Lord Bunner" at bounding box center [217, 359] width 216 height 50
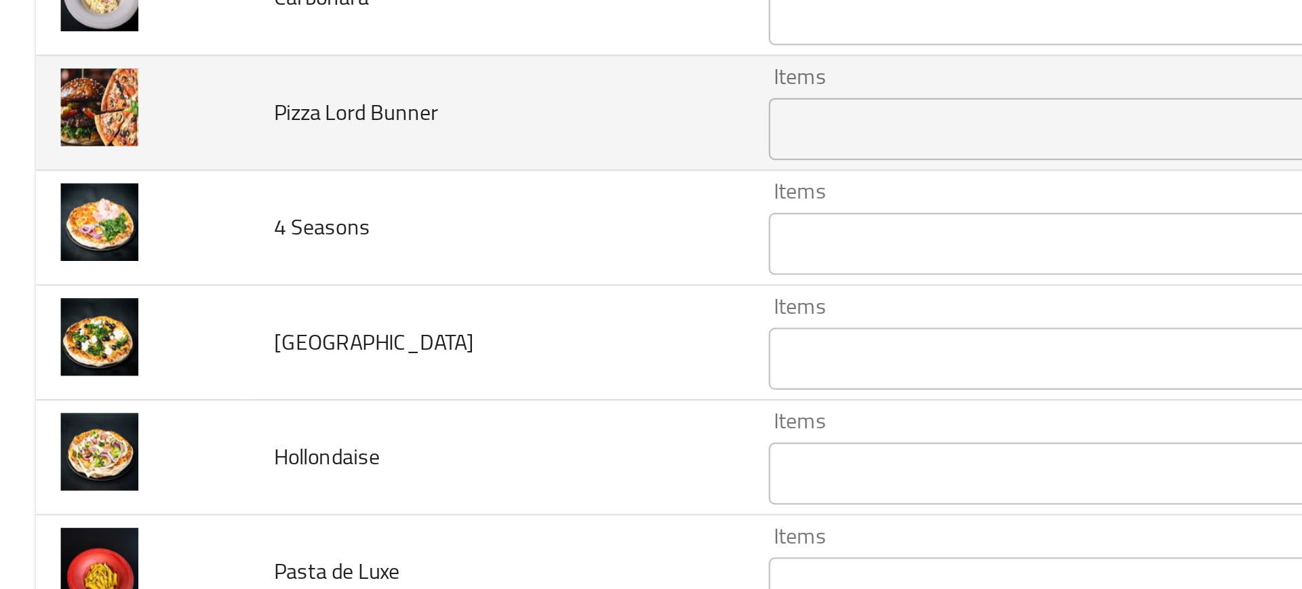
scroll to position [1798, 0]
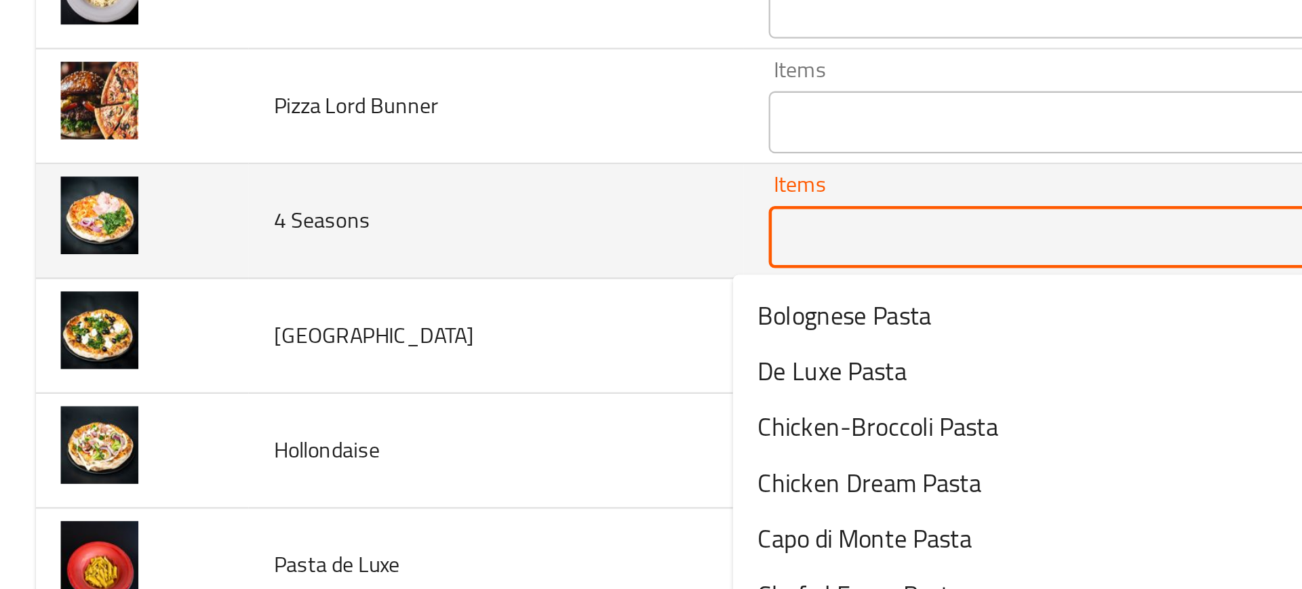
click at [340, 297] on Seasons "Items" at bounding box center [504, 298] width 328 height 19
type Seasons "4"
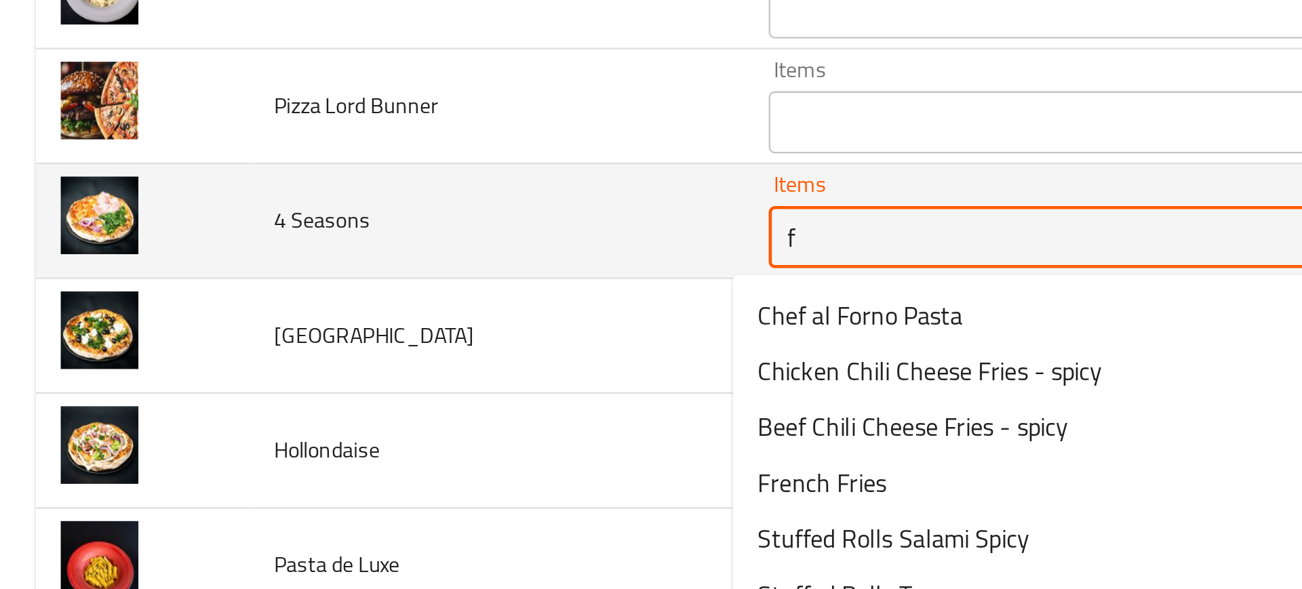
type Seasons "fo"
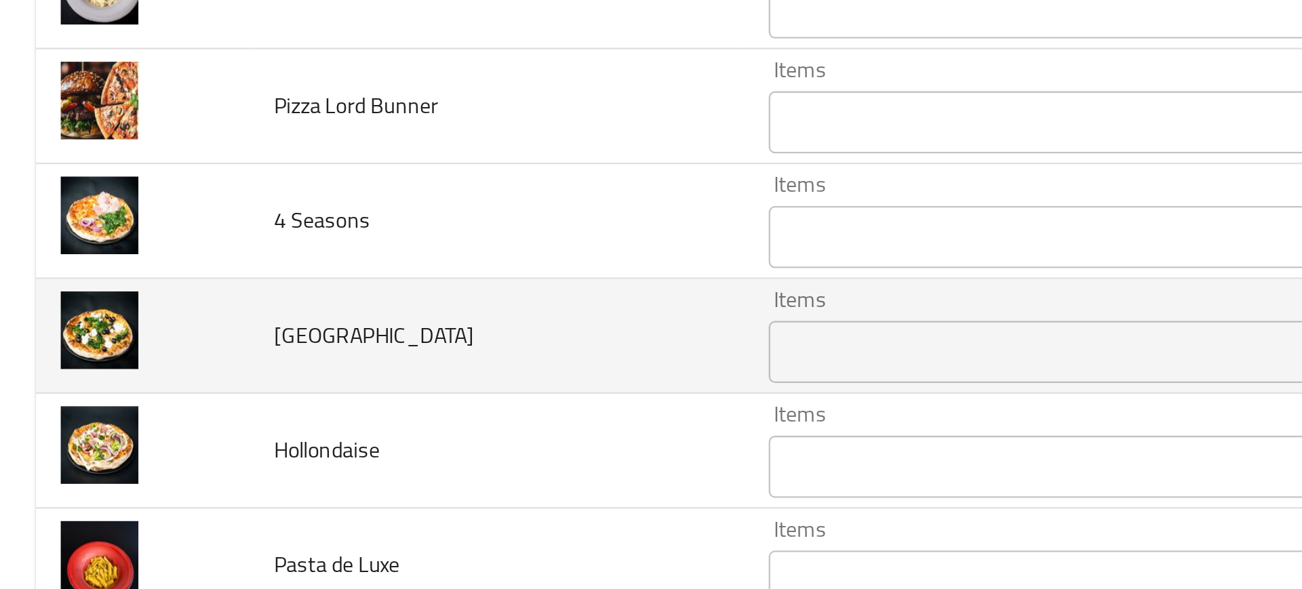
click at [242, 328] on td "Creta" at bounding box center [217, 342] width 216 height 50
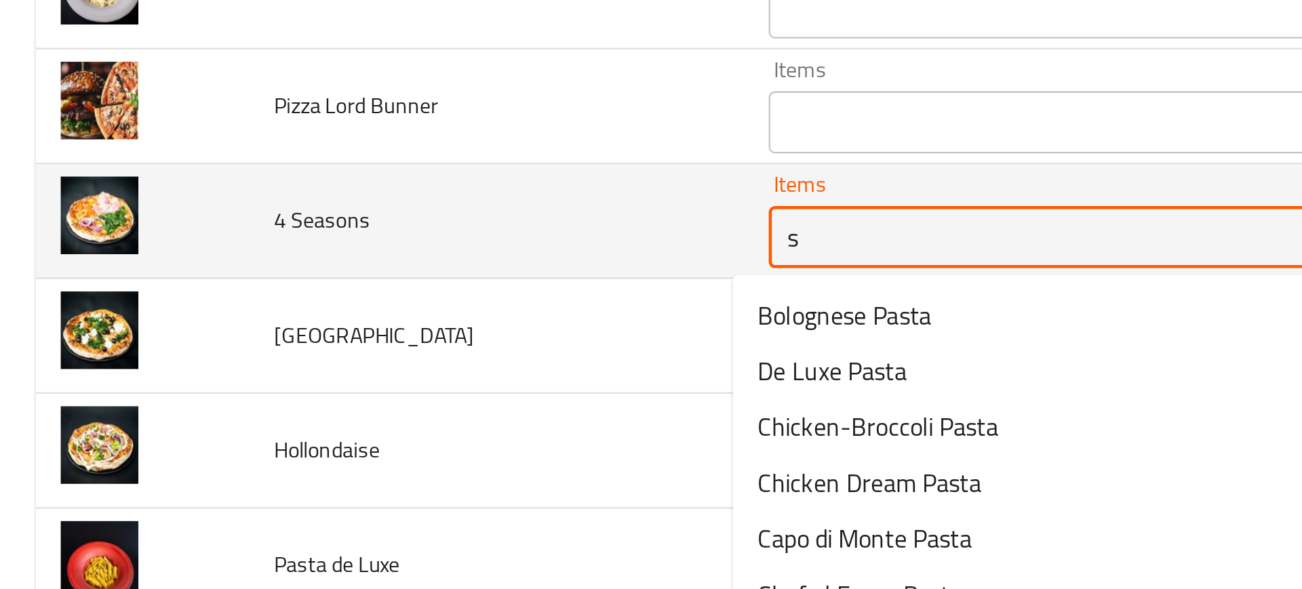
click at [340, 304] on Seasons "s" at bounding box center [504, 298] width 328 height 19
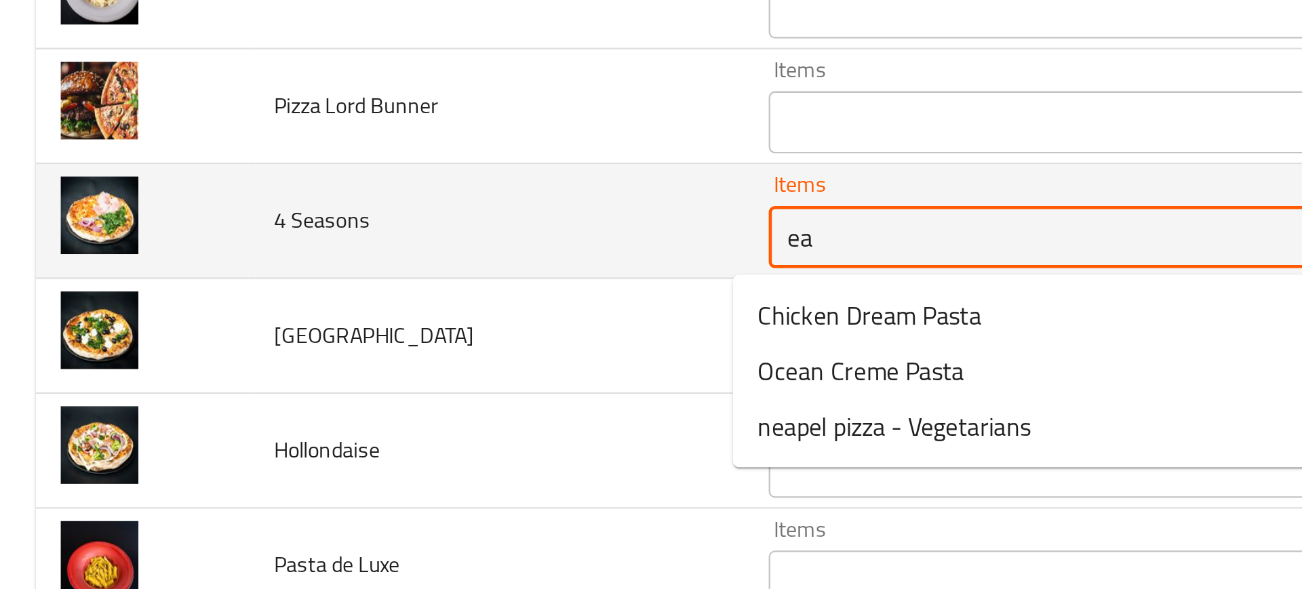
type Seasons "eas"
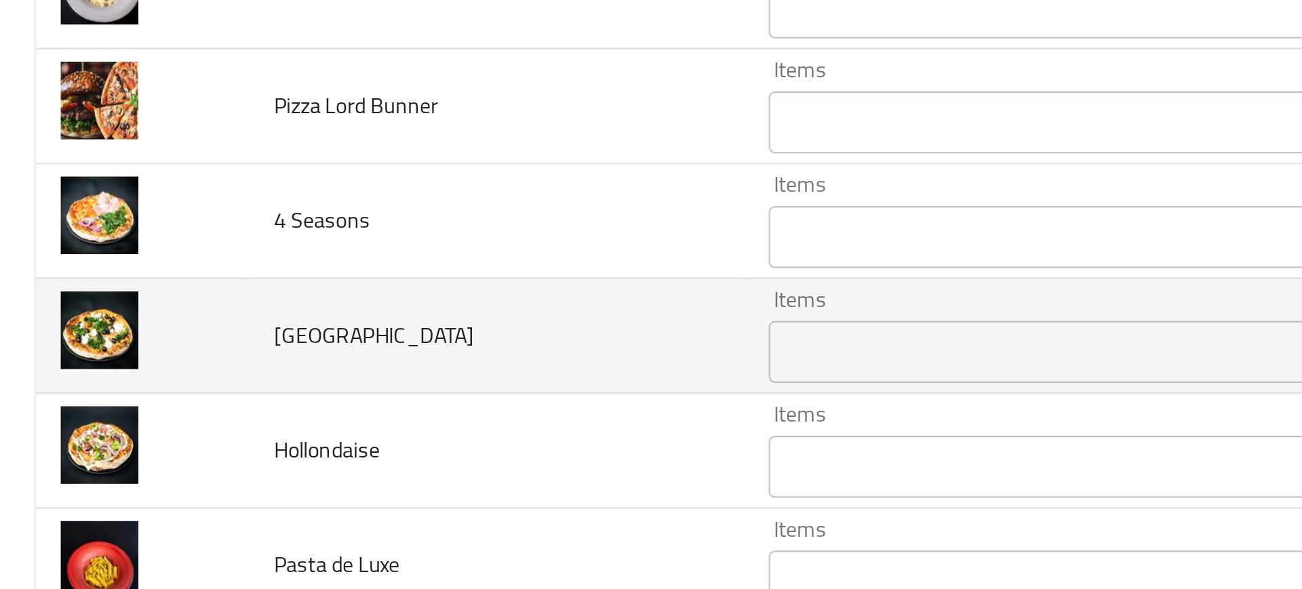
click at [258, 336] on td "Creta" at bounding box center [217, 342] width 216 height 50
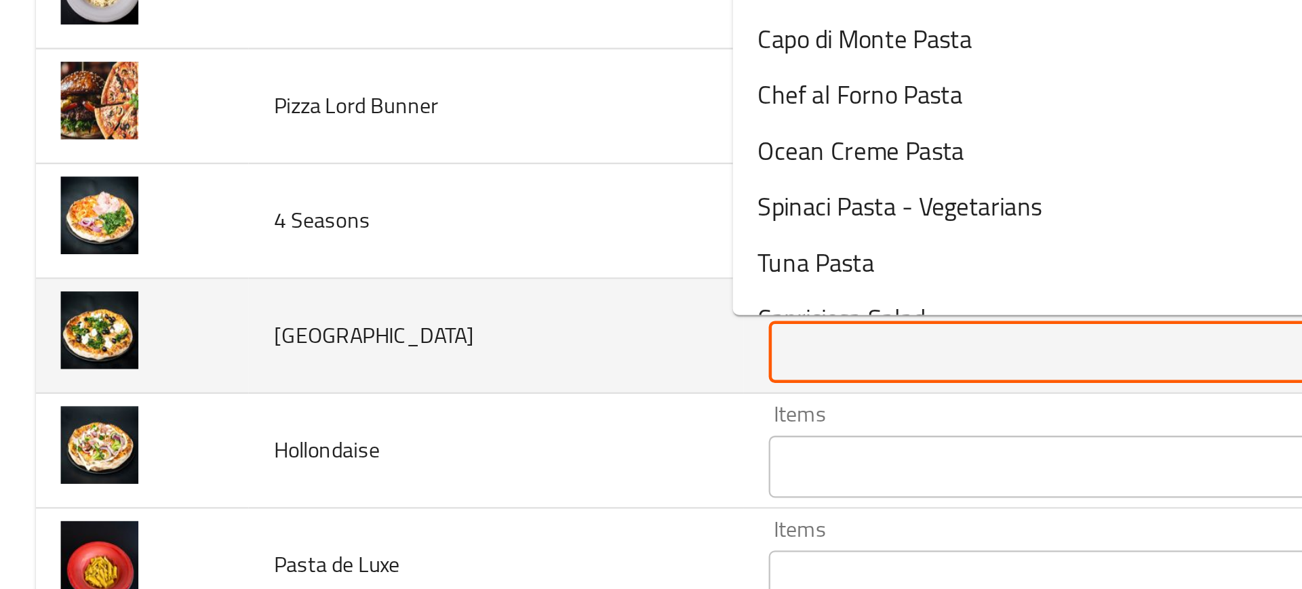
click at [349, 349] on input "Items" at bounding box center [504, 348] width 328 height 19
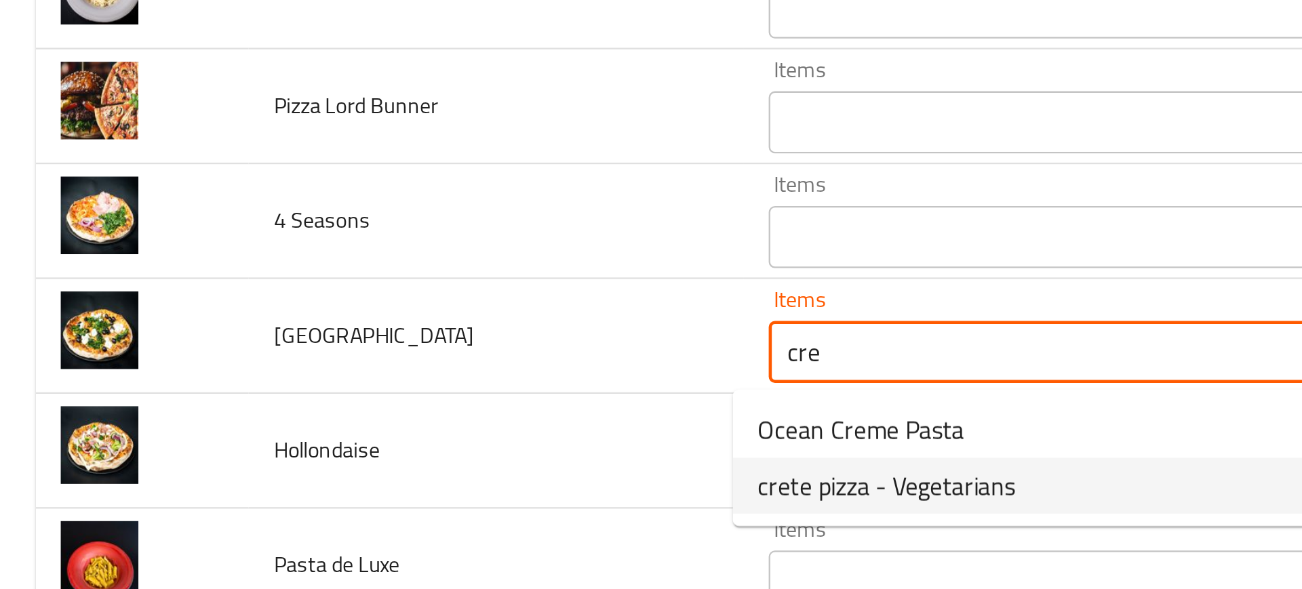
click at [361, 412] on span "crete pizza - Vegetarians" at bounding box center [388, 407] width 113 height 16
type input "crete pizza - Vegetarians"
type input "بيتزا كريت - نباتي"
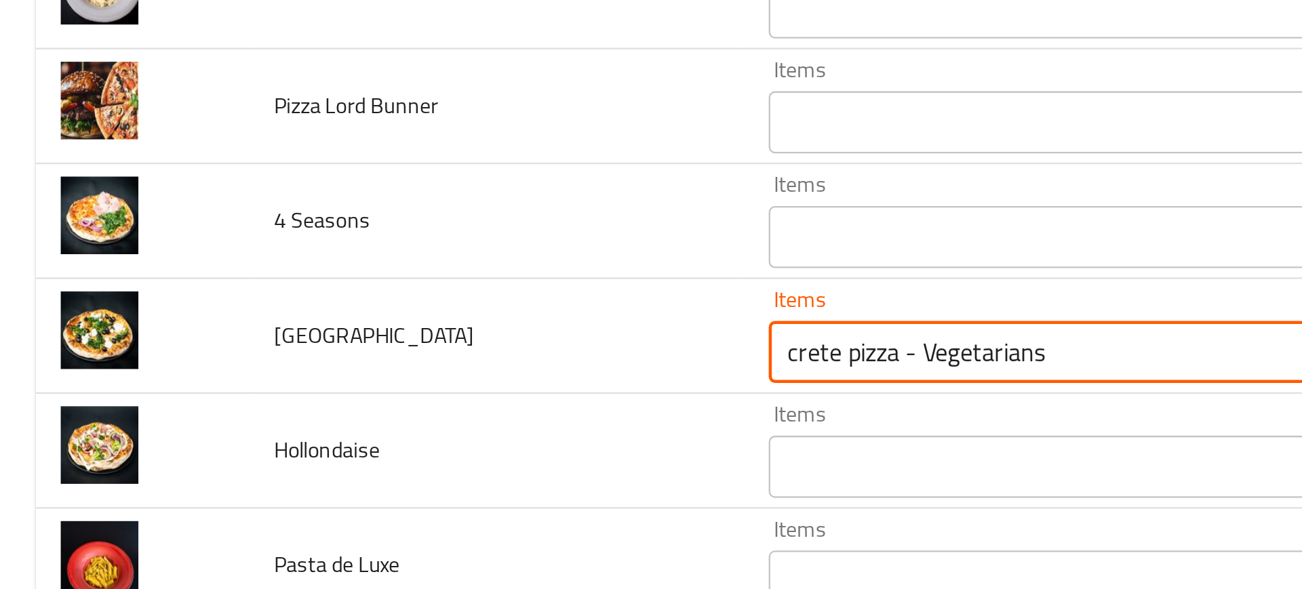
type input "crete pizza - Vegetarians"
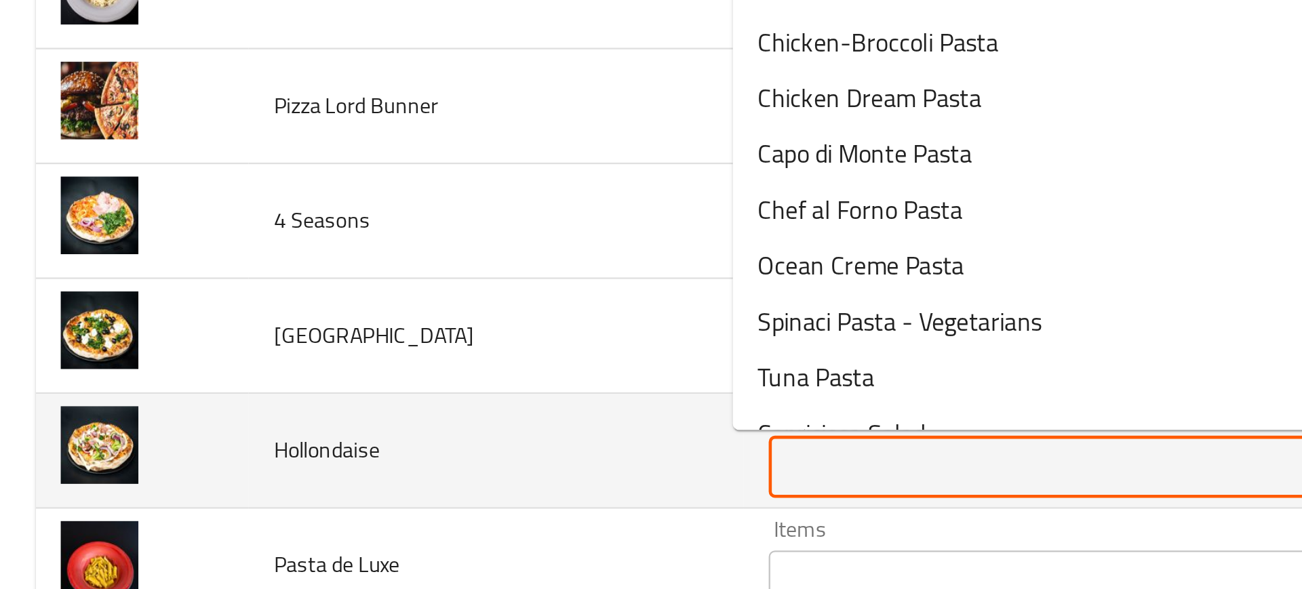
click at [345, 395] on input "Items" at bounding box center [504, 398] width 328 height 19
type input "ho"
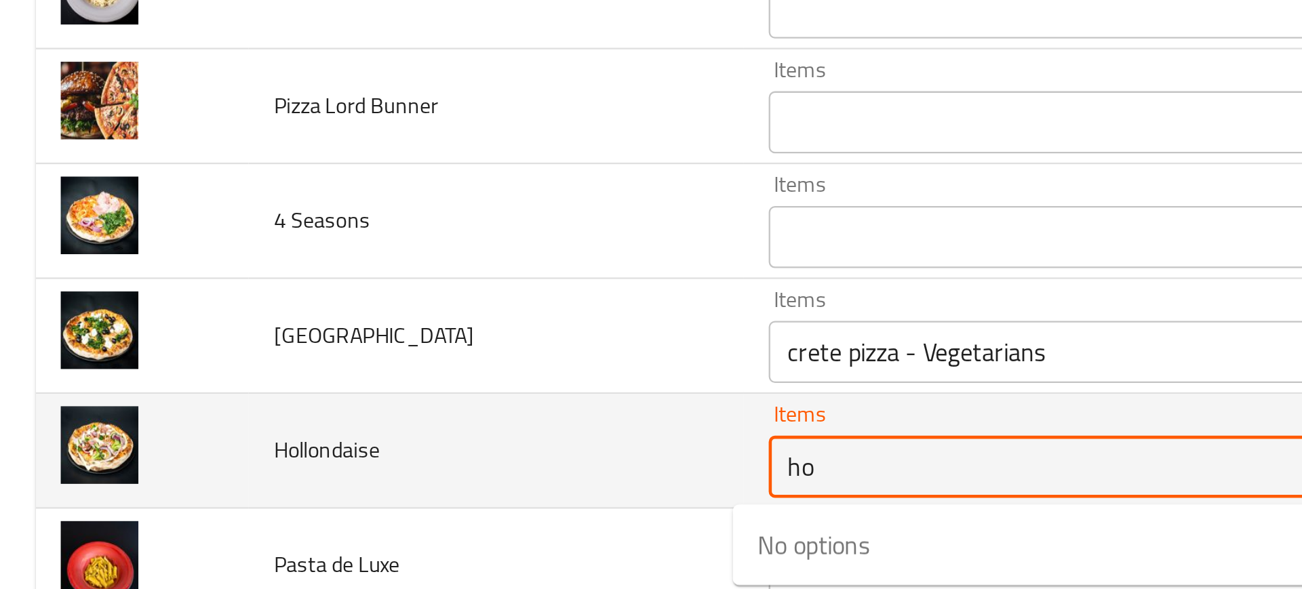
scroll to position [1920, 0]
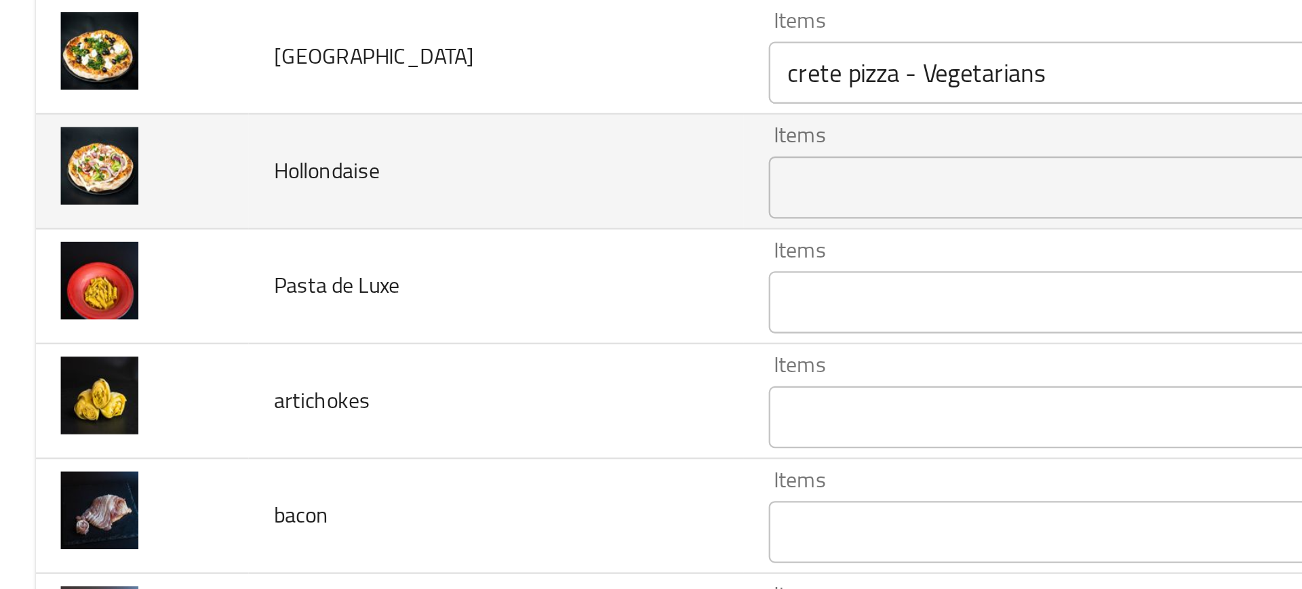
click at [252, 379] on td "artichokes" at bounding box center [217, 370] width 216 height 50
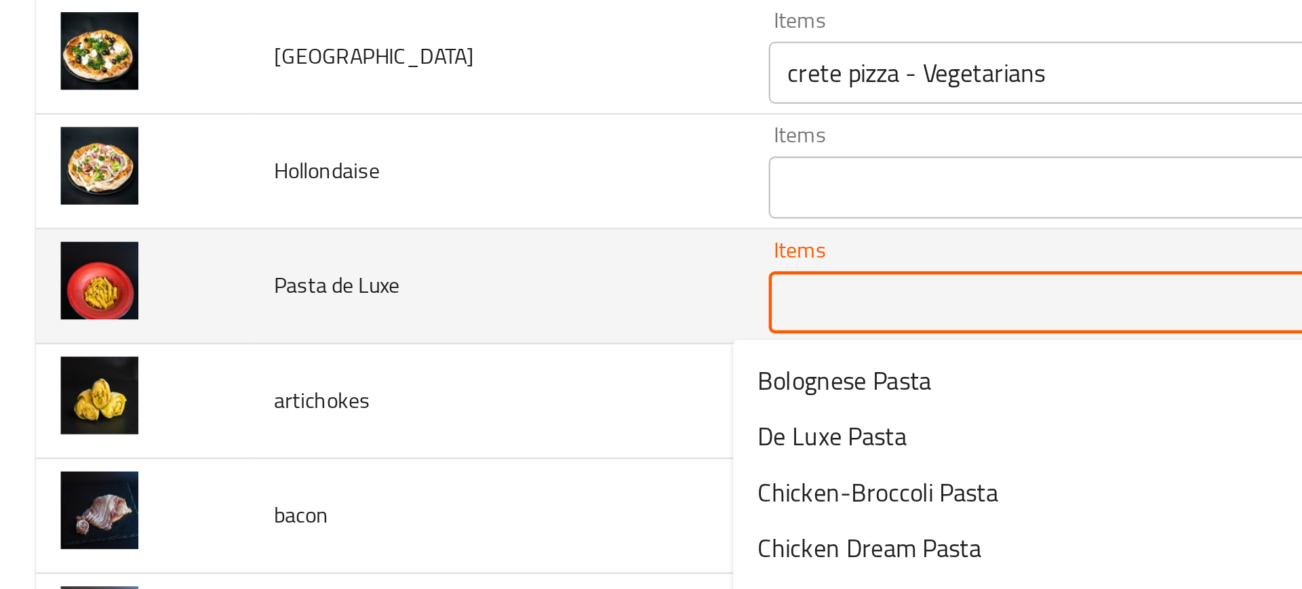
click at [385, 332] on Luxe "Items" at bounding box center [504, 326] width 328 height 19
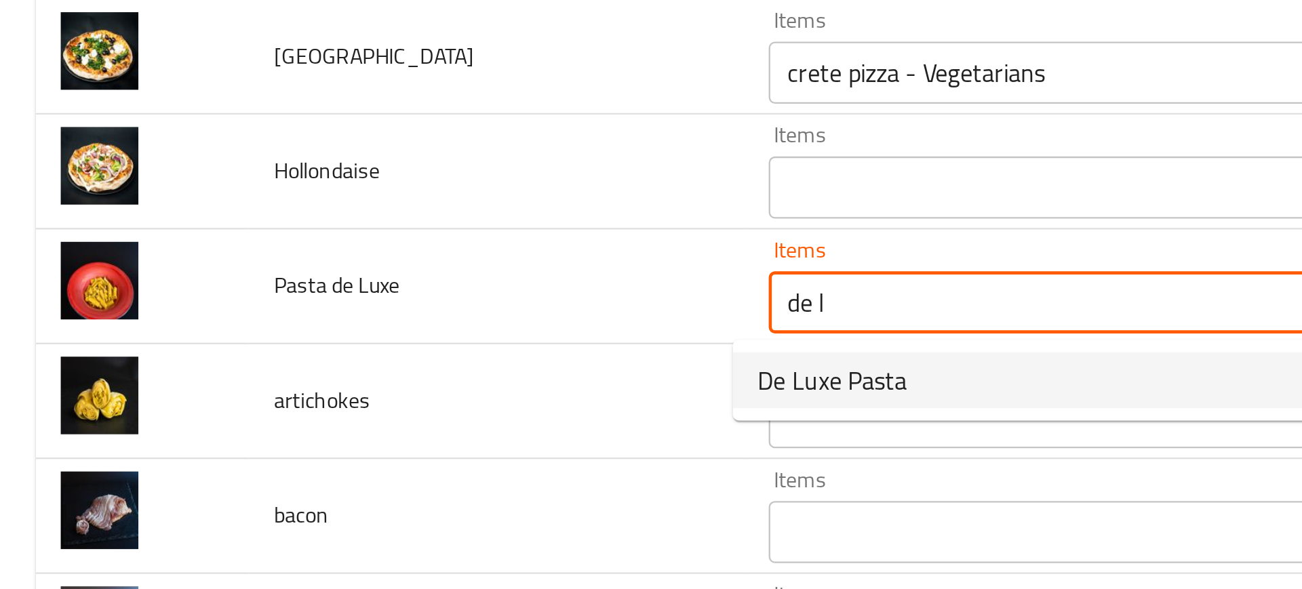
click at [357, 356] on span "De Luxe Pasta" at bounding box center [364, 361] width 65 height 16
type Luxe "De Luxe Pasta"
type Luxe-ar "مكرونة دي لوكس"
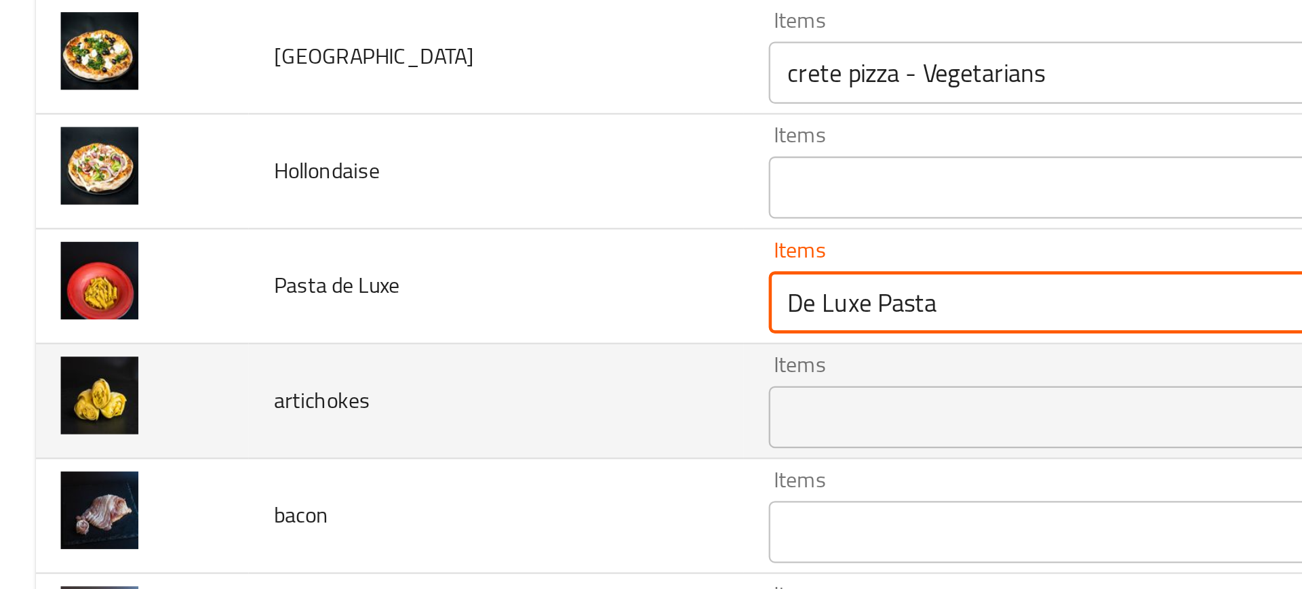
type Luxe "De Luxe Pasta"
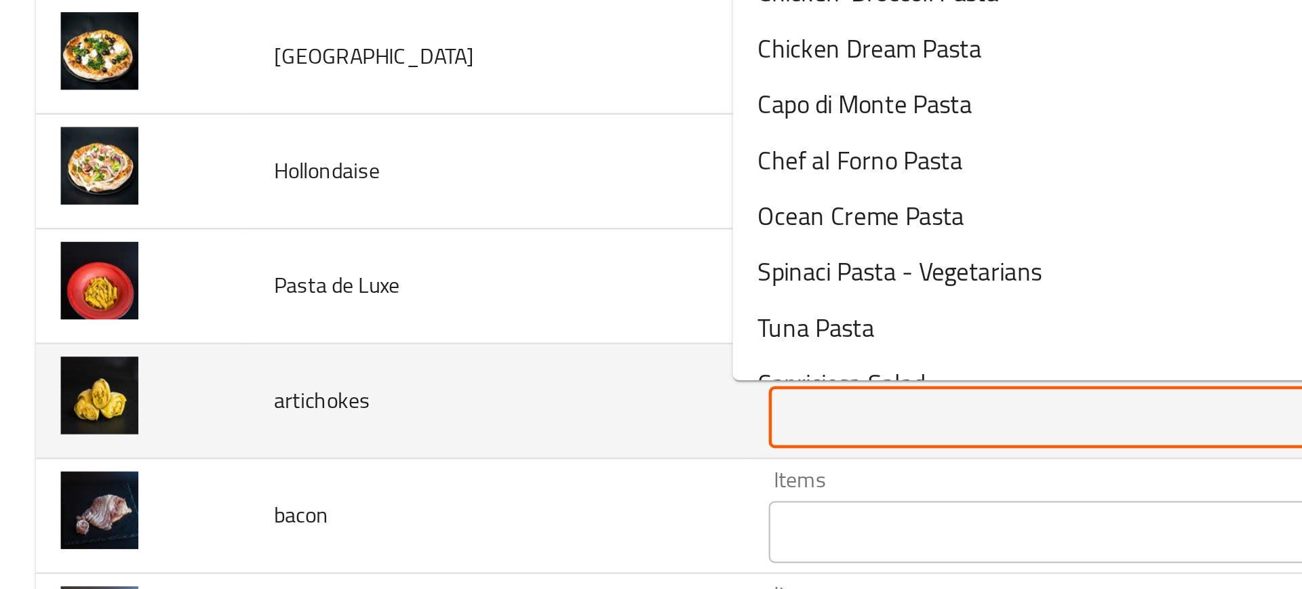
click at [364, 368] on input "Items" at bounding box center [504, 377] width 328 height 19
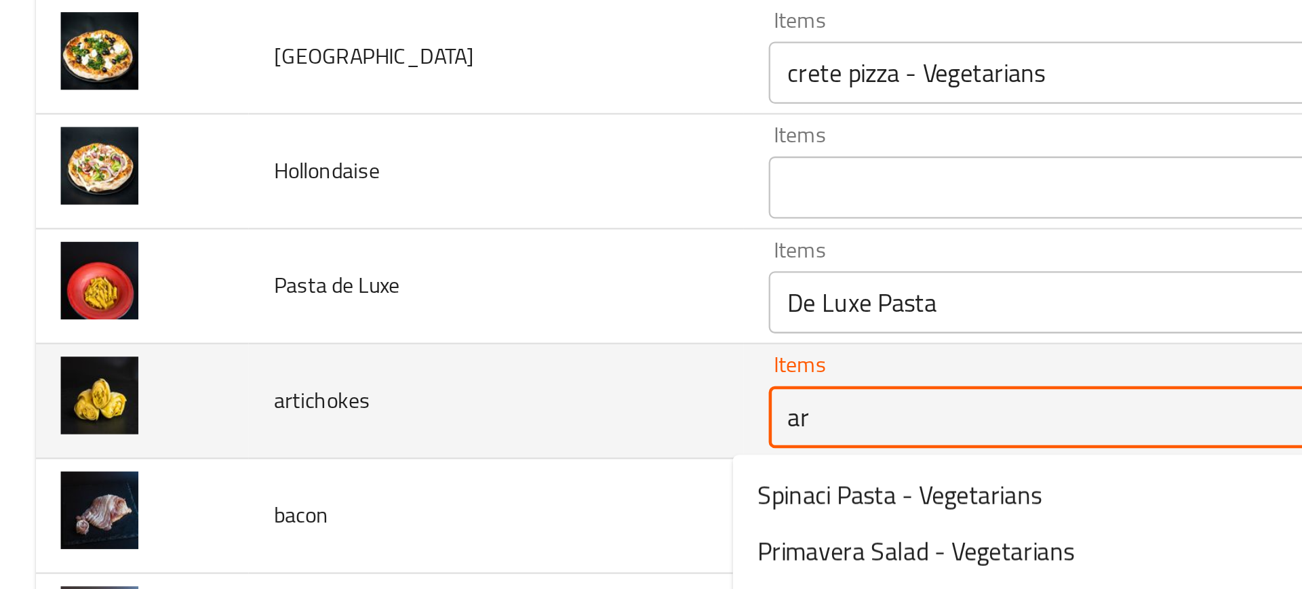
type input "art"
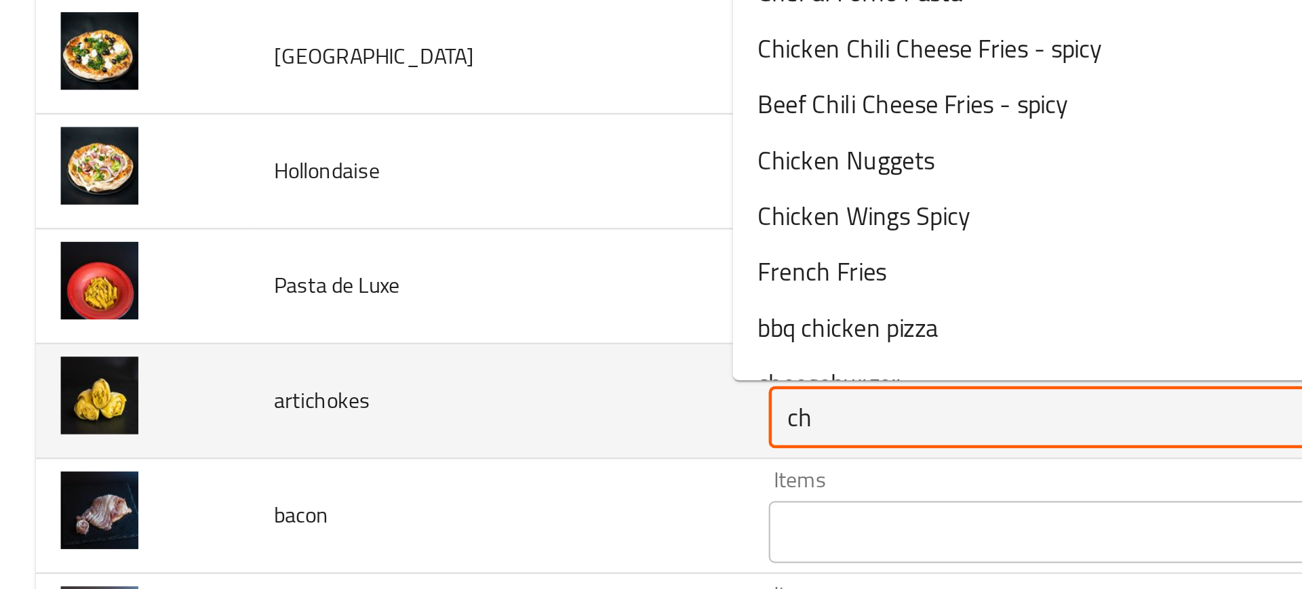
type input "c"
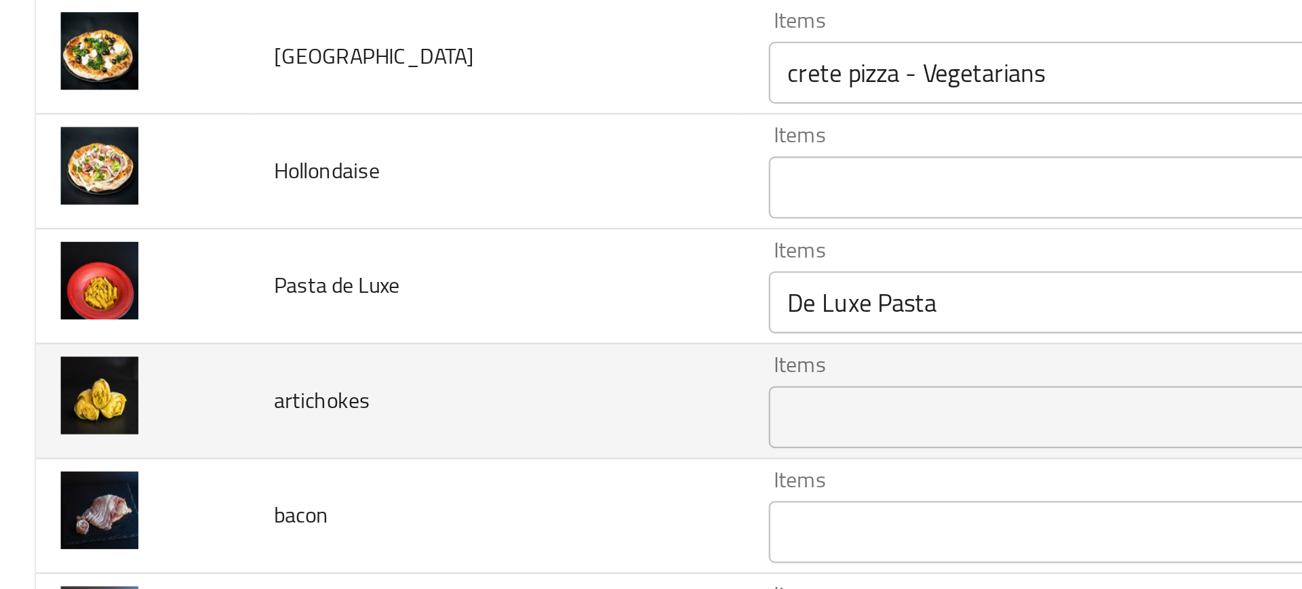
click at [243, 389] on td "artichokes" at bounding box center [217, 370] width 216 height 50
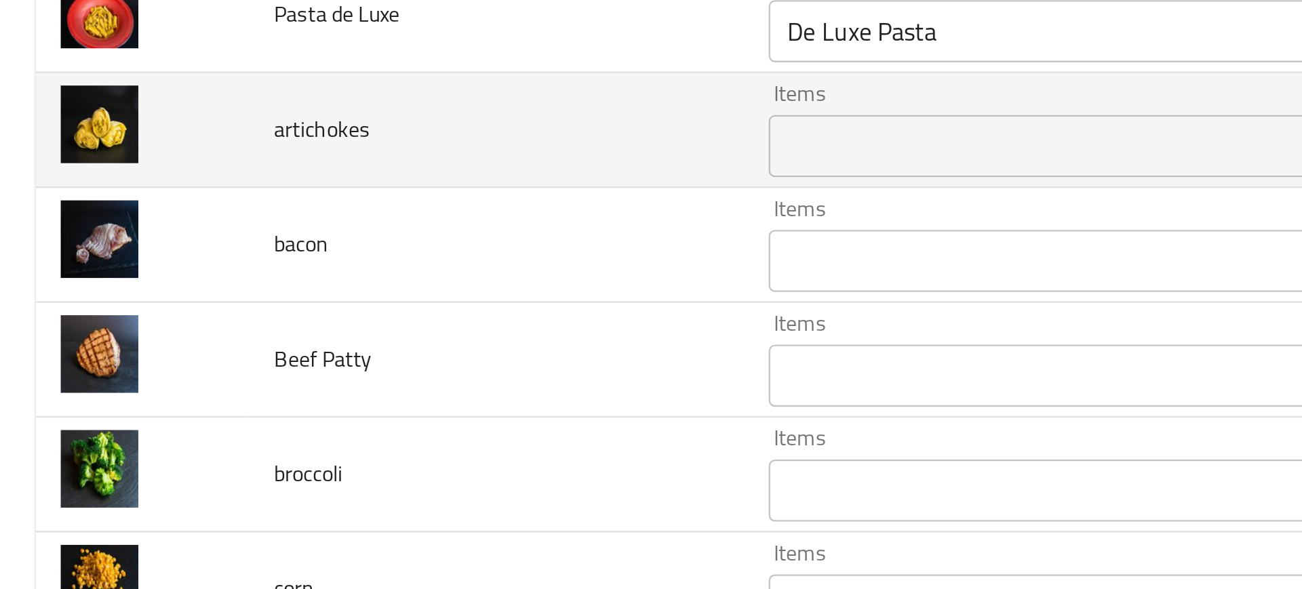
scroll to position [2043, 0]
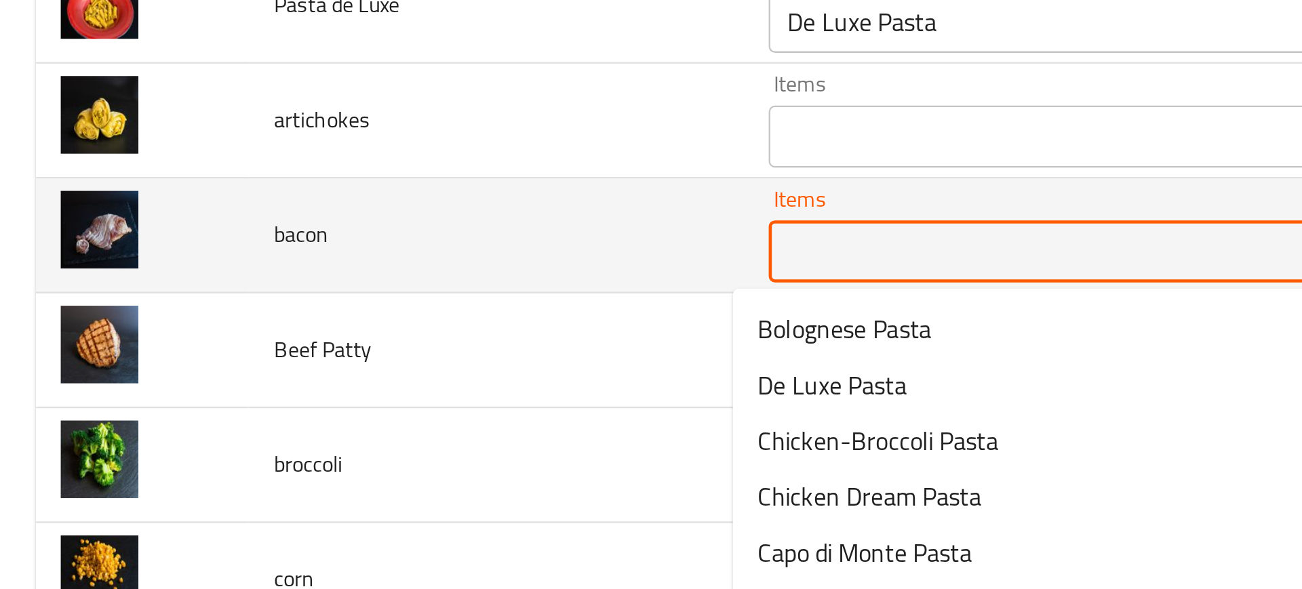
click at [340, 311] on input "Items" at bounding box center [504, 304] width 328 height 19
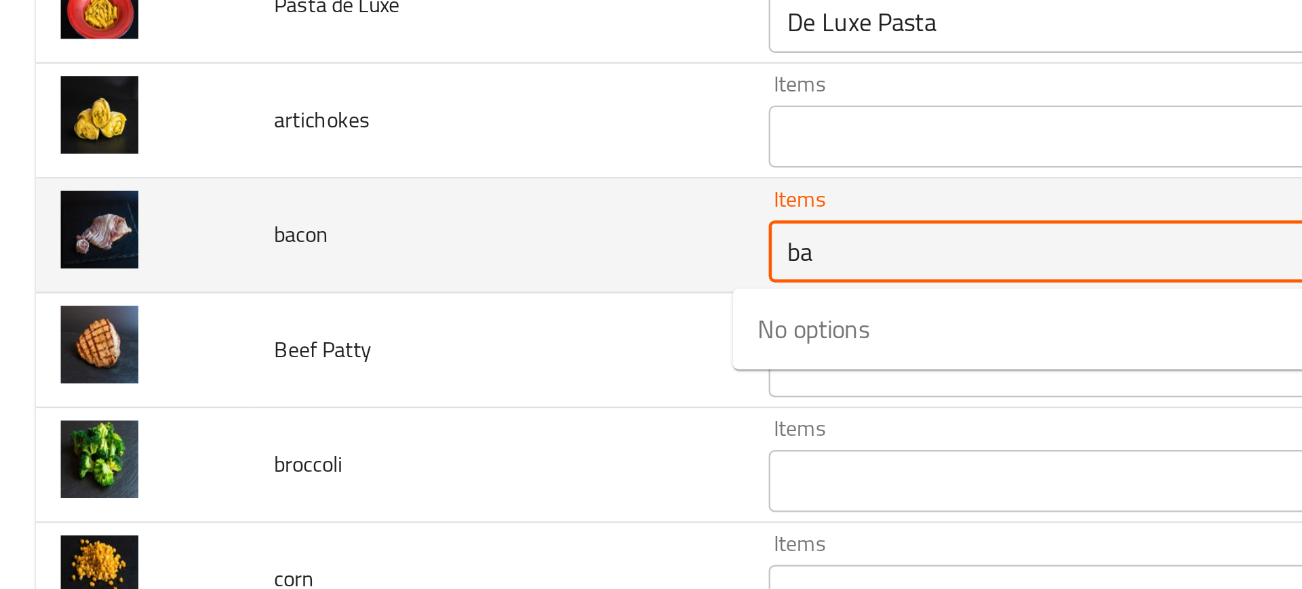
type input "bac"
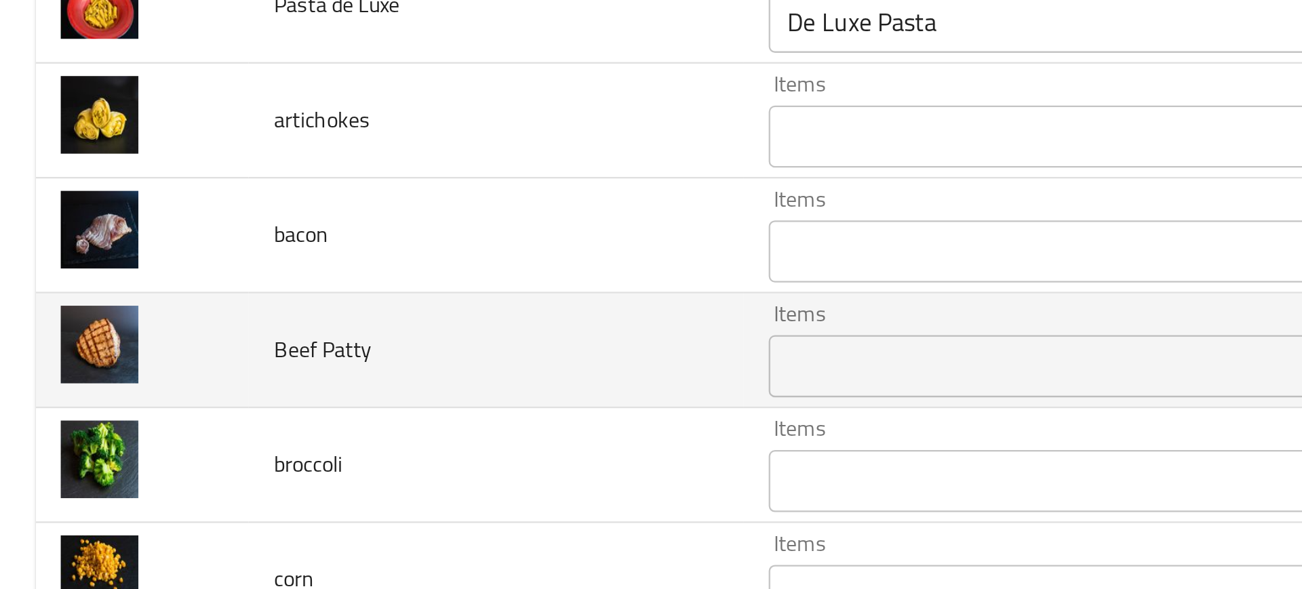
click at [297, 327] on td "Beef Patty" at bounding box center [217, 348] width 216 height 50
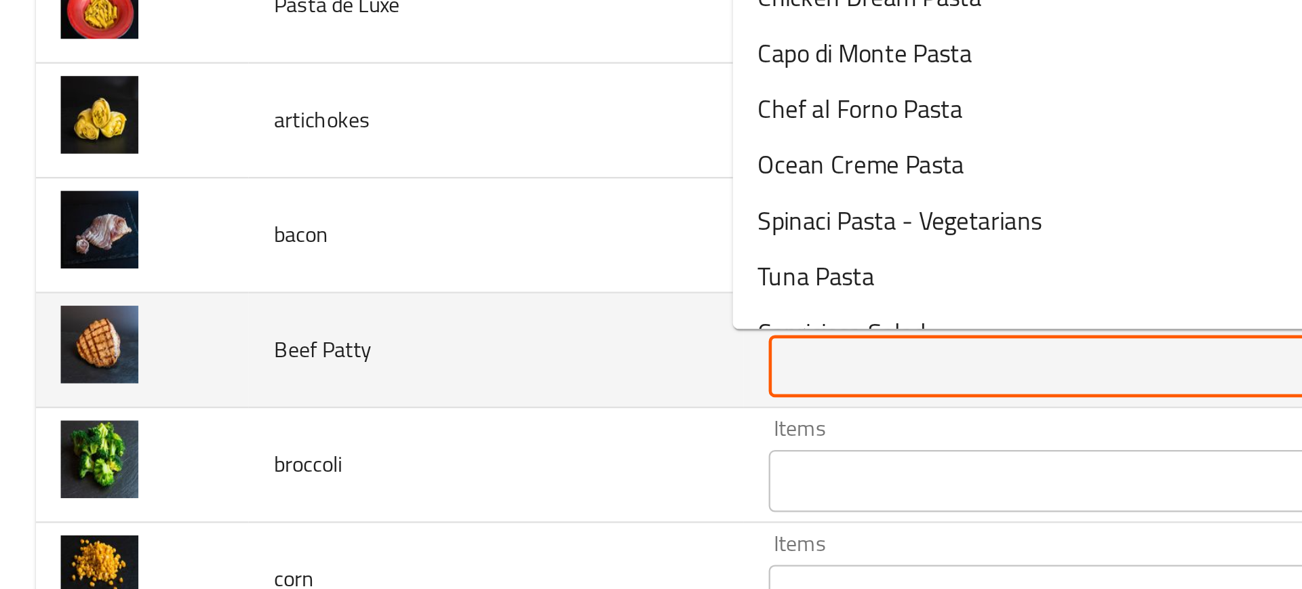
click at [364, 355] on Patty "Items" at bounding box center [504, 354] width 328 height 19
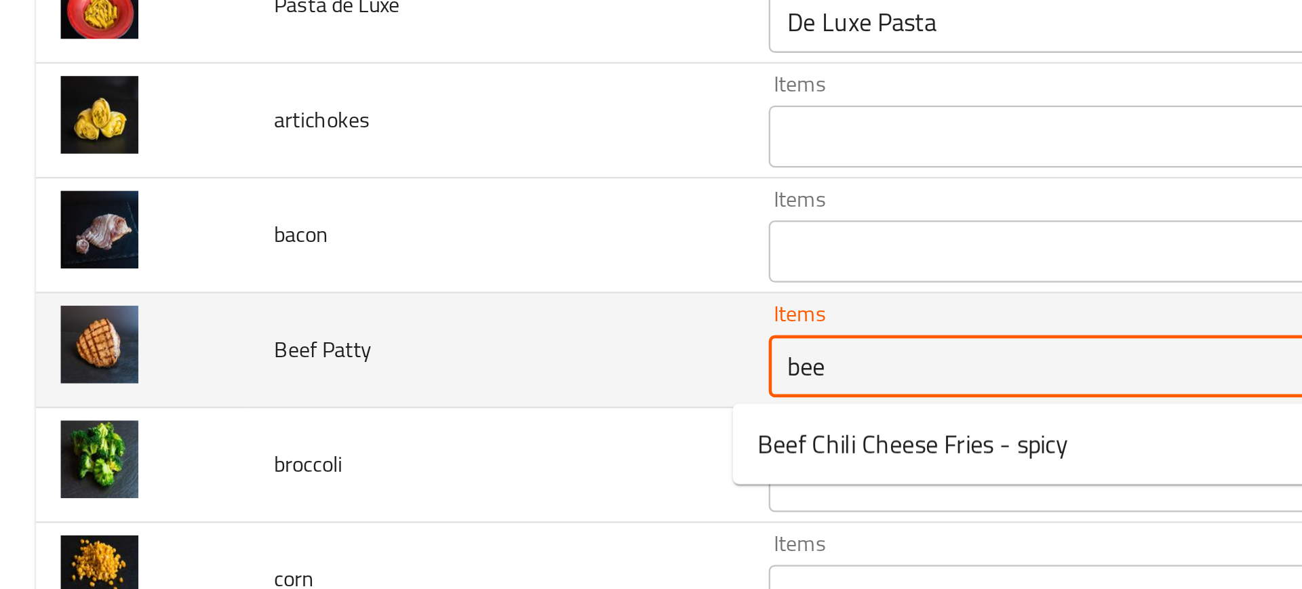
type Patty "beef"
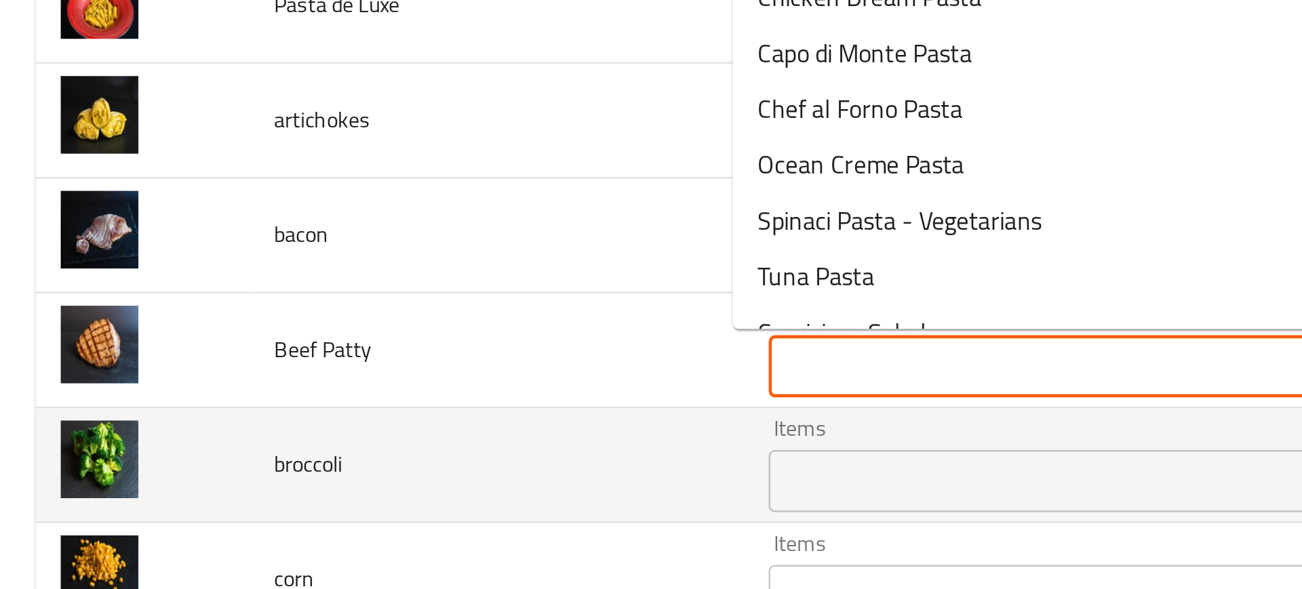
click at [289, 401] on td "broccoli" at bounding box center [217, 398] width 216 height 50
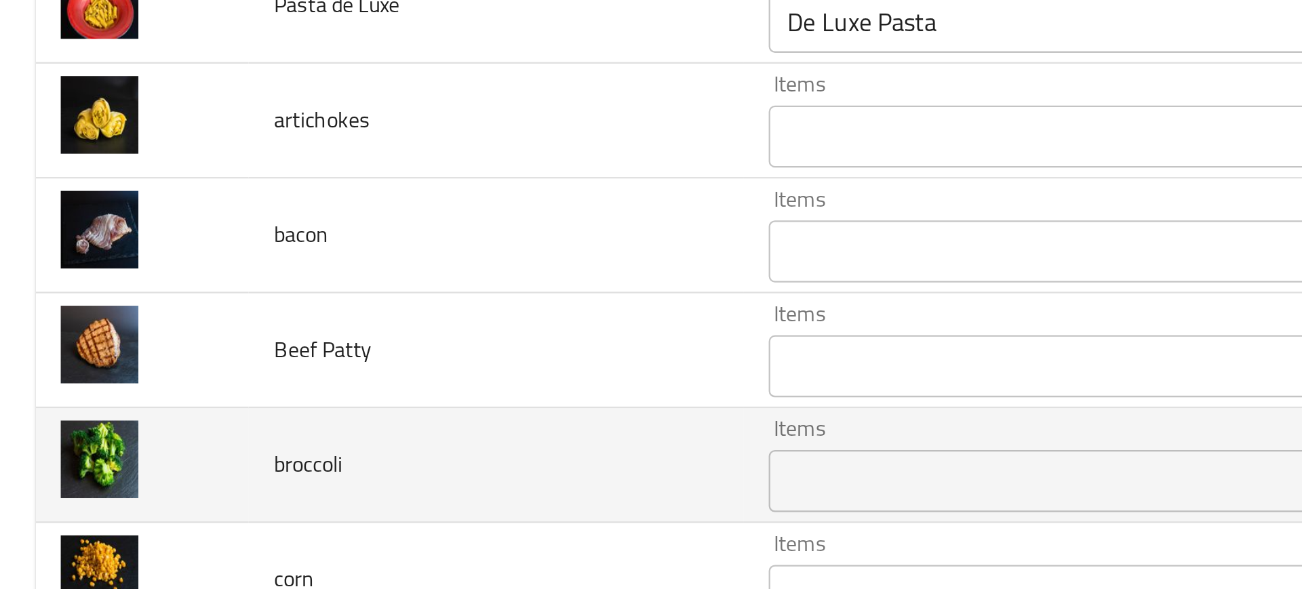
scroll to position [2149, 0]
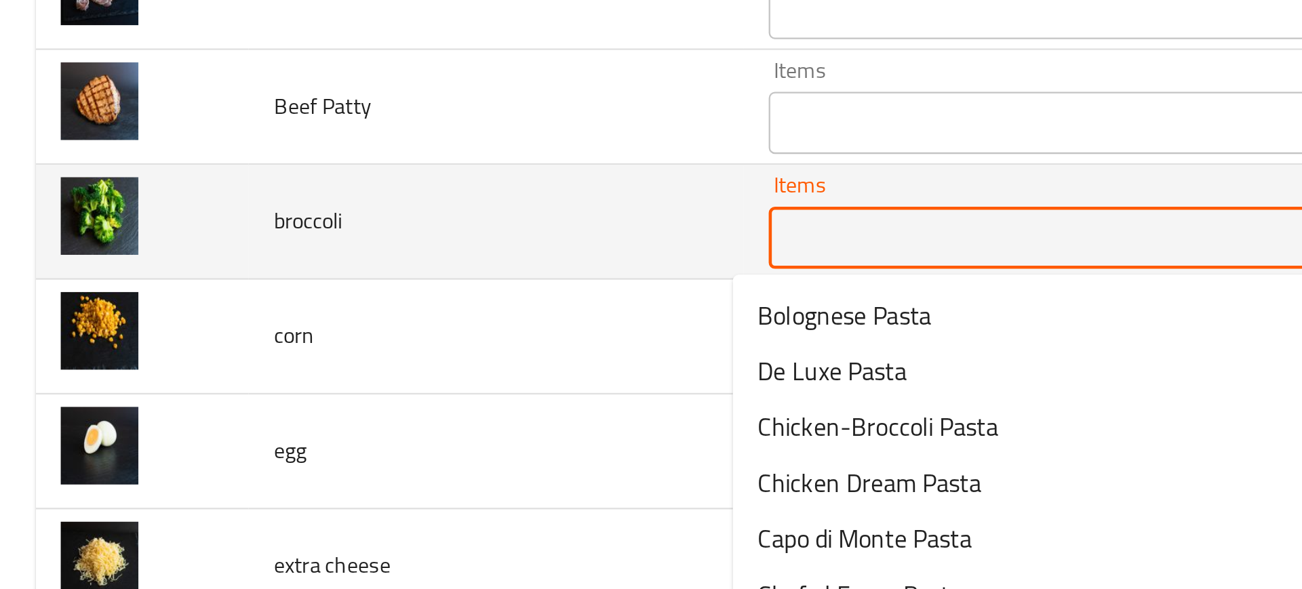
click at [343, 299] on input "Items" at bounding box center [504, 298] width 328 height 19
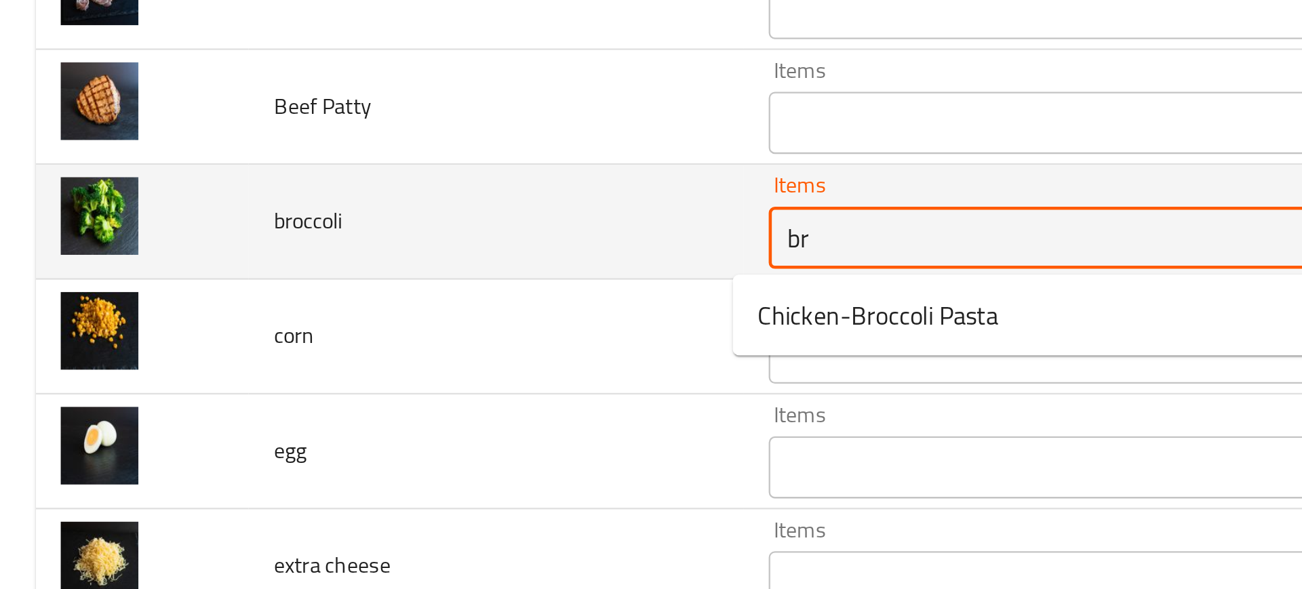
type input "bro"
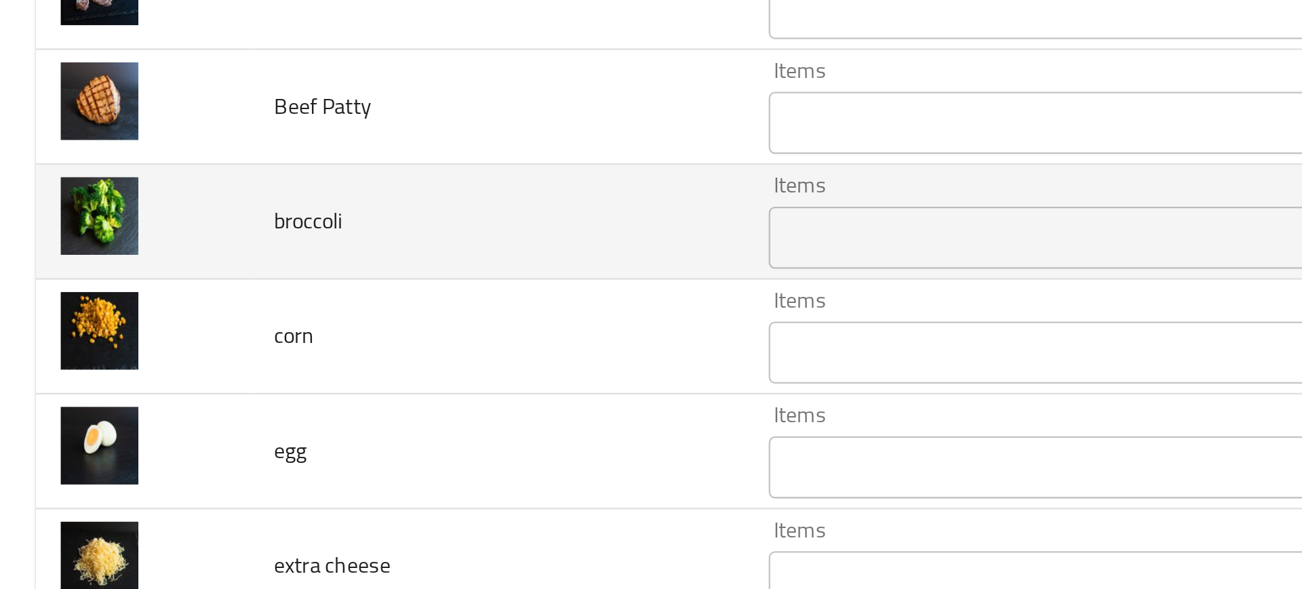
click at [292, 313] on td "broccoli" at bounding box center [217, 292] width 216 height 50
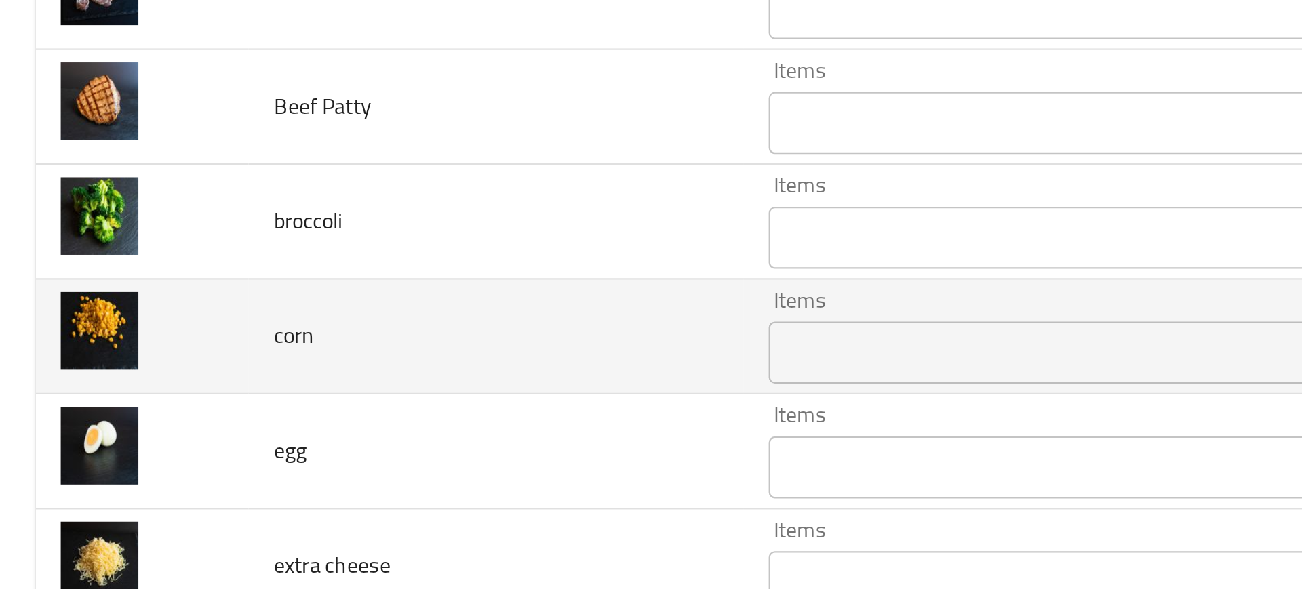
click at [354, 343] on input "Items" at bounding box center [504, 348] width 328 height 19
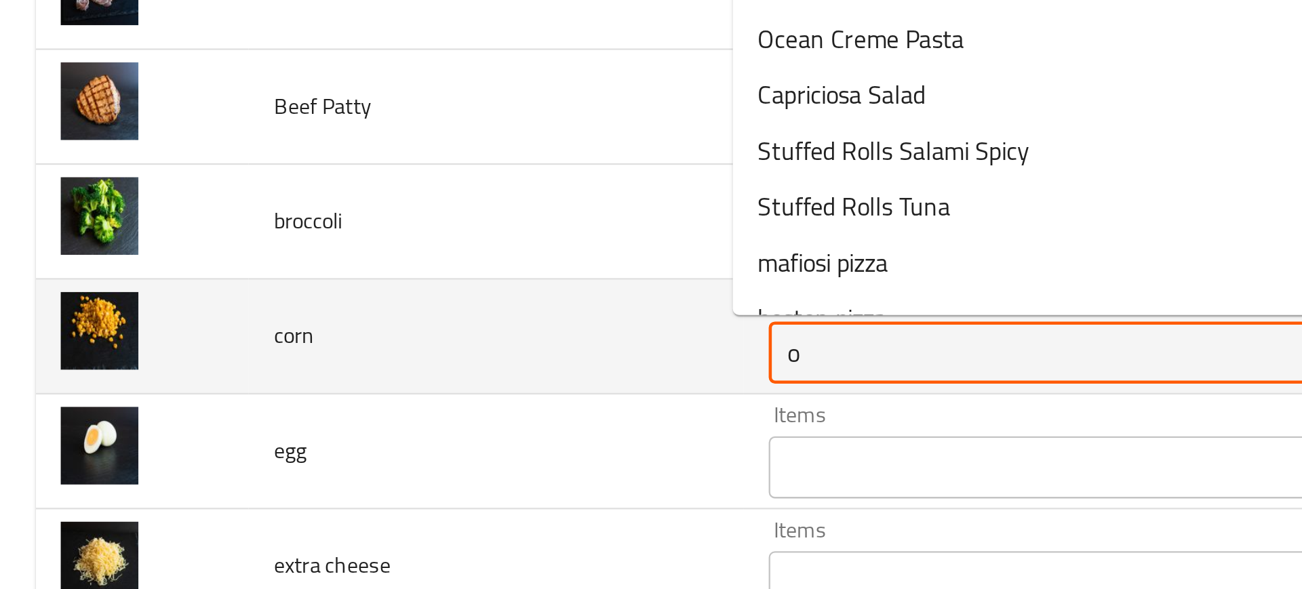
type input "or"
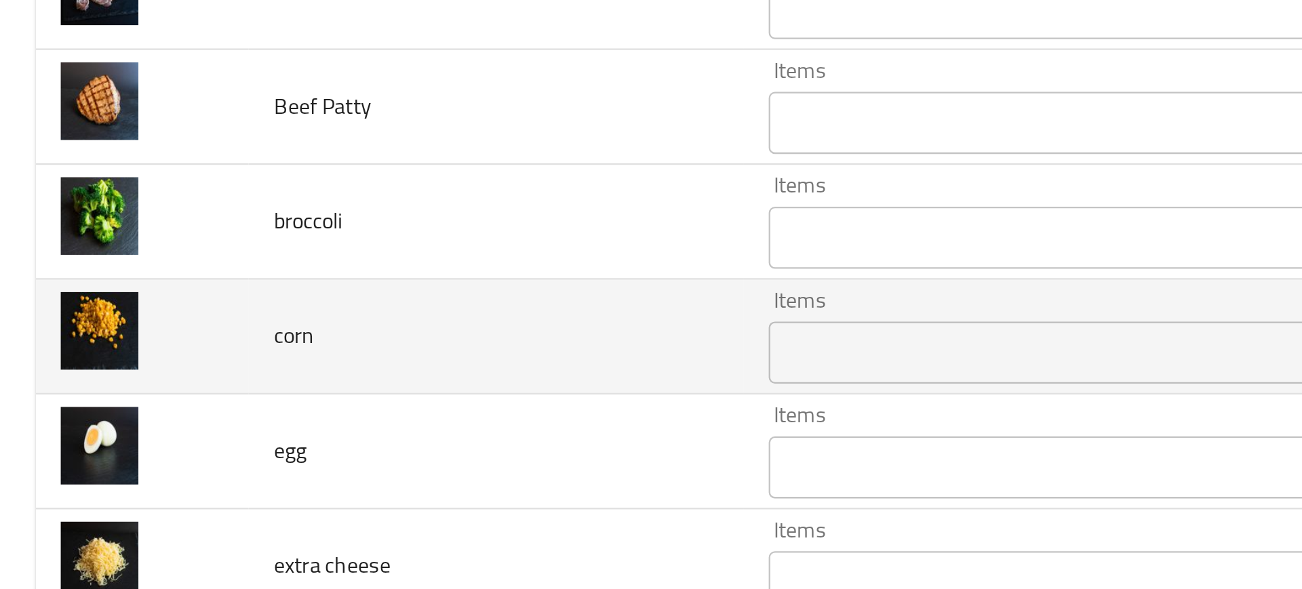
click at [296, 362] on td "corn" at bounding box center [217, 342] width 216 height 50
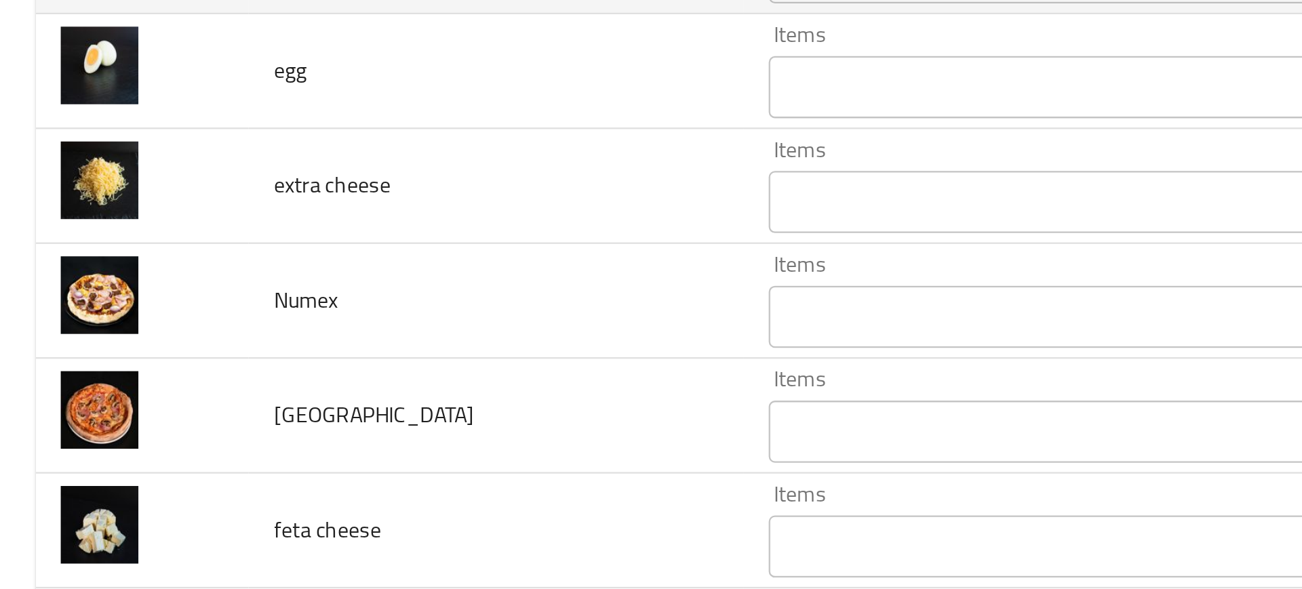
scroll to position [2318, 0]
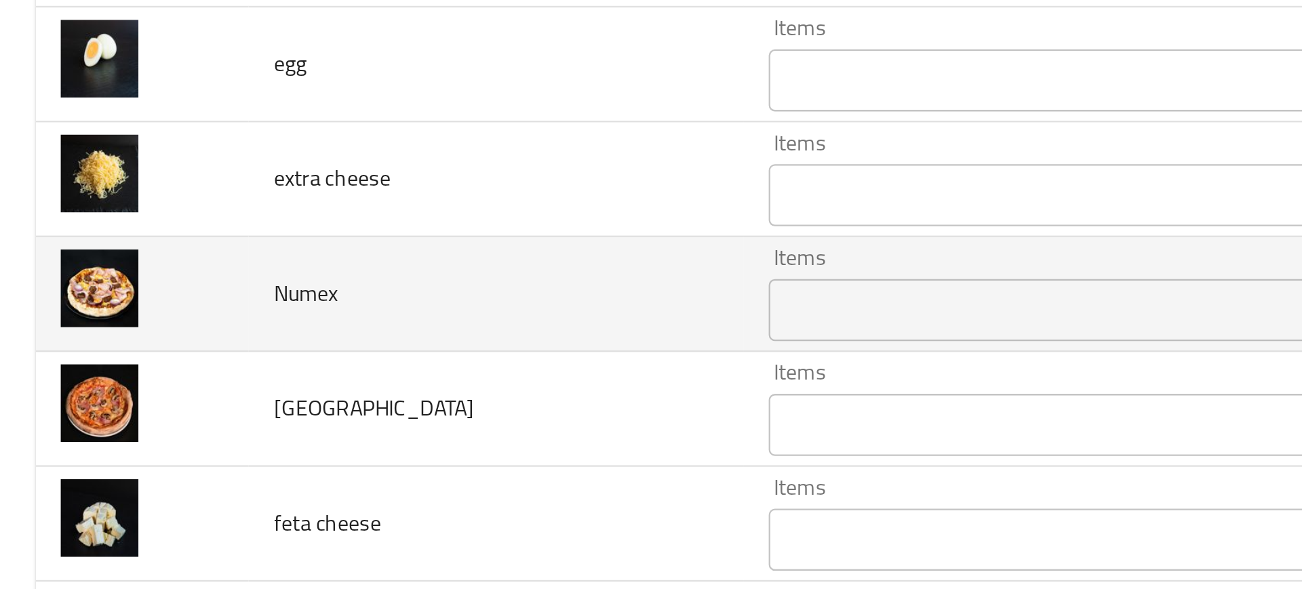
click at [352, 317] on div "Items" at bounding box center [524, 330] width 376 height 27
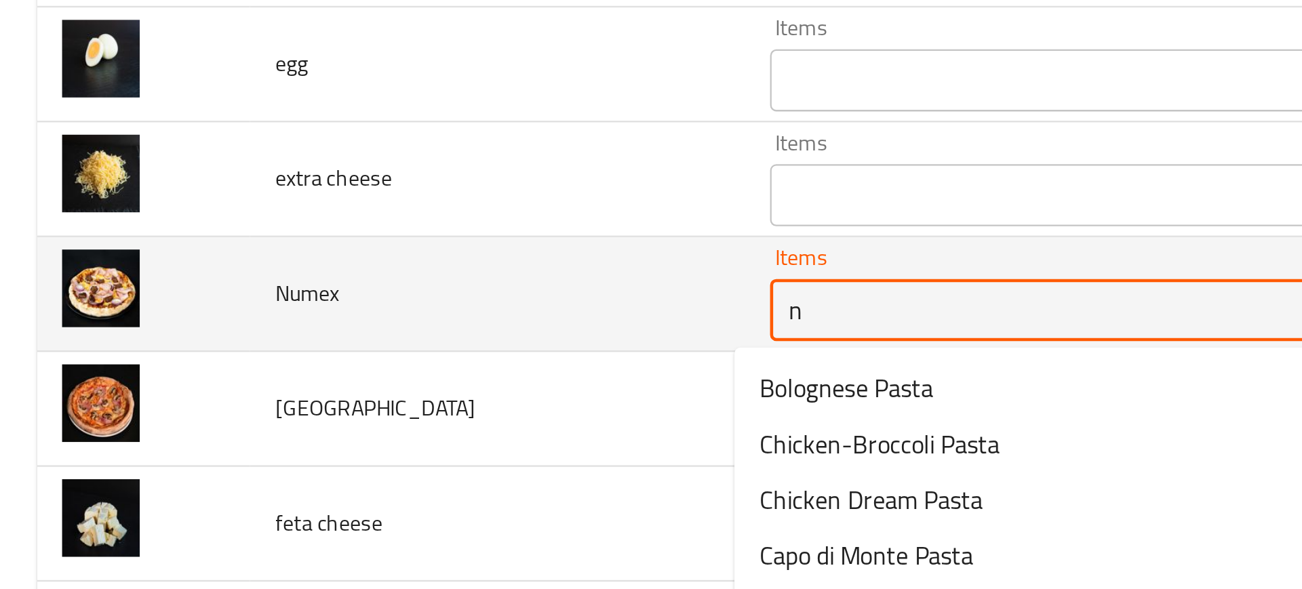
type input "nu"
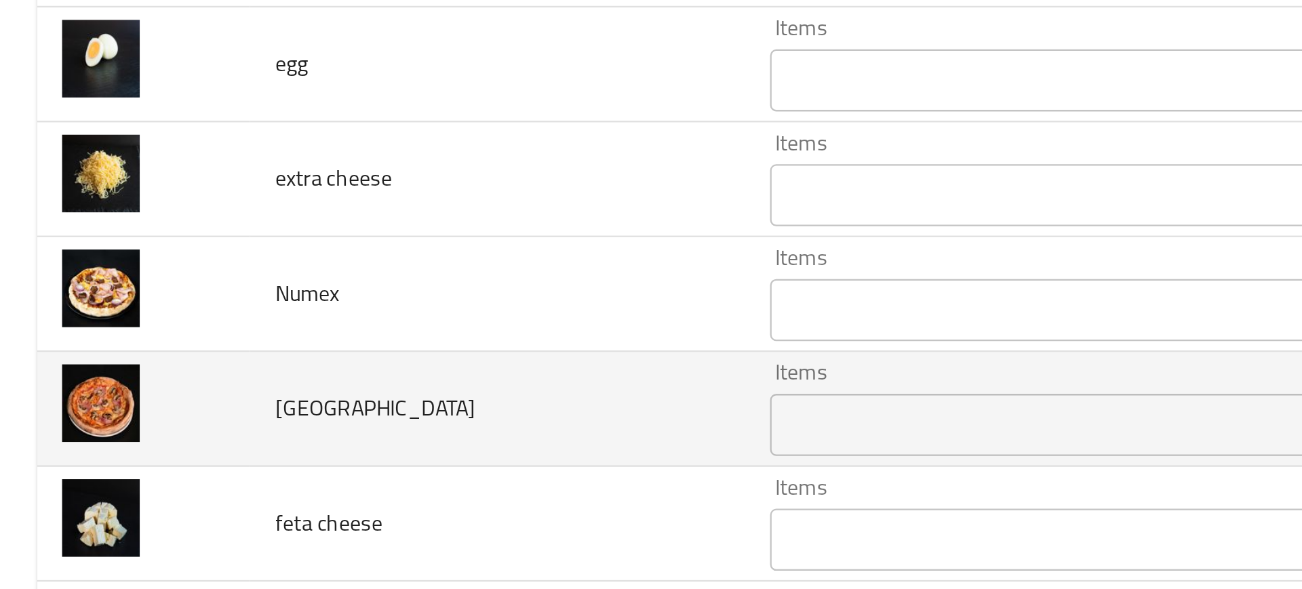
click at [197, 369] on td "Toscana" at bounding box center [217, 374] width 216 height 50
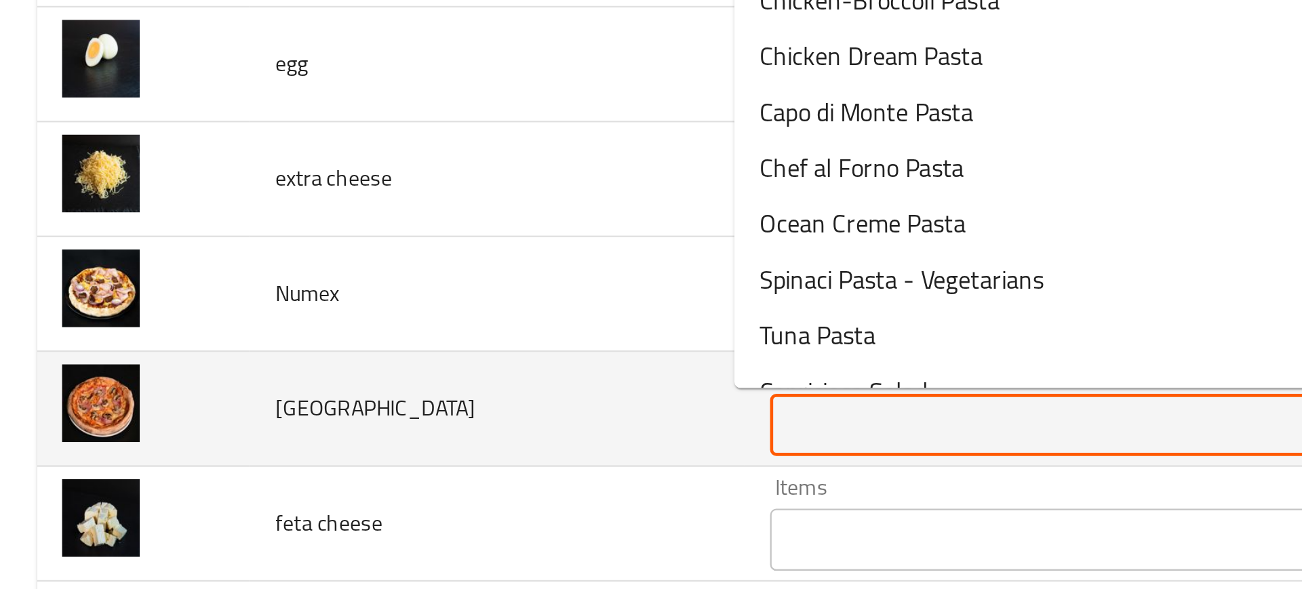
click at [340, 383] on input "Items" at bounding box center [504, 380] width 328 height 19
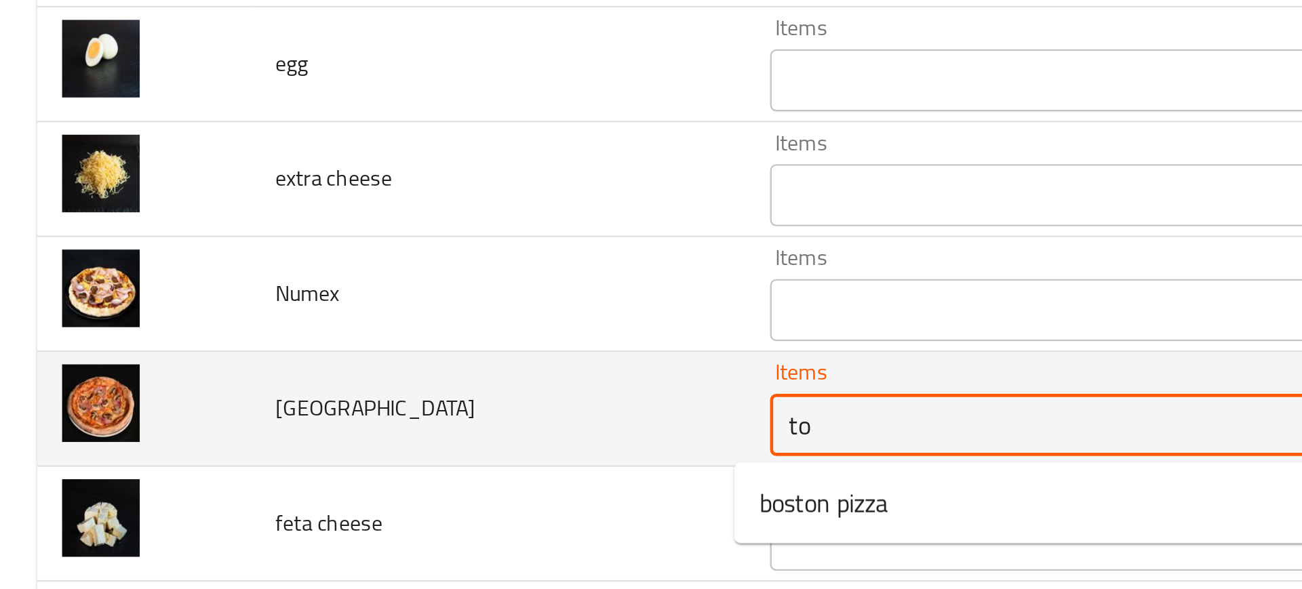
type input "tos"
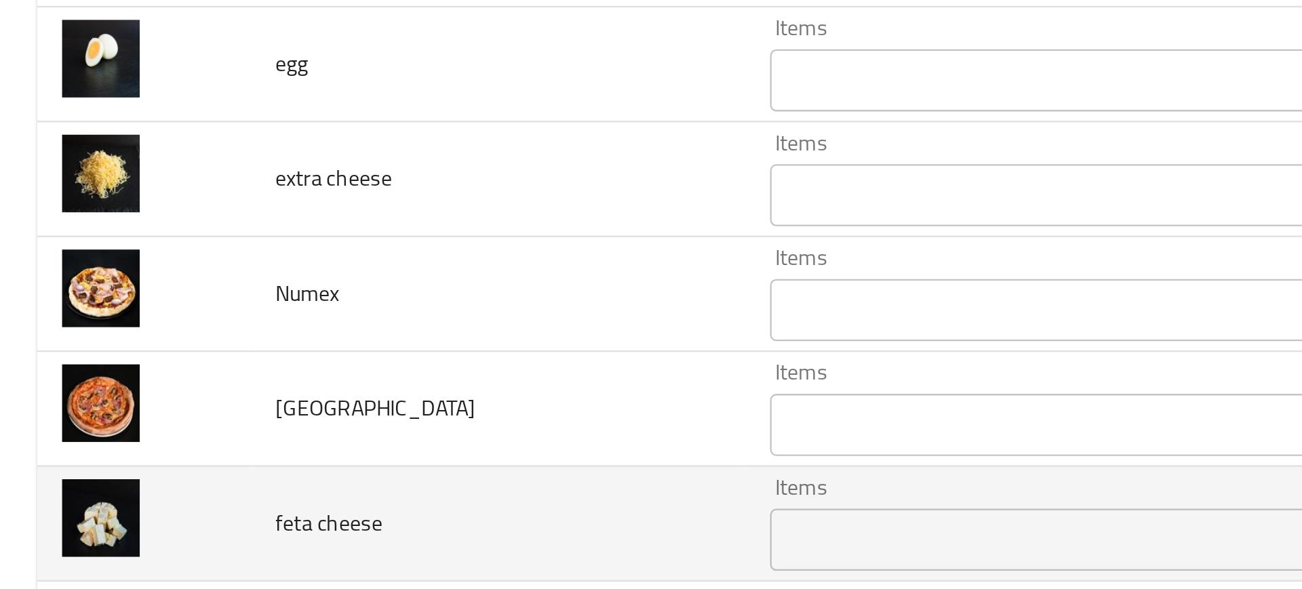
click at [281, 406] on td "feta cheese" at bounding box center [217, 424] width 216 height 50
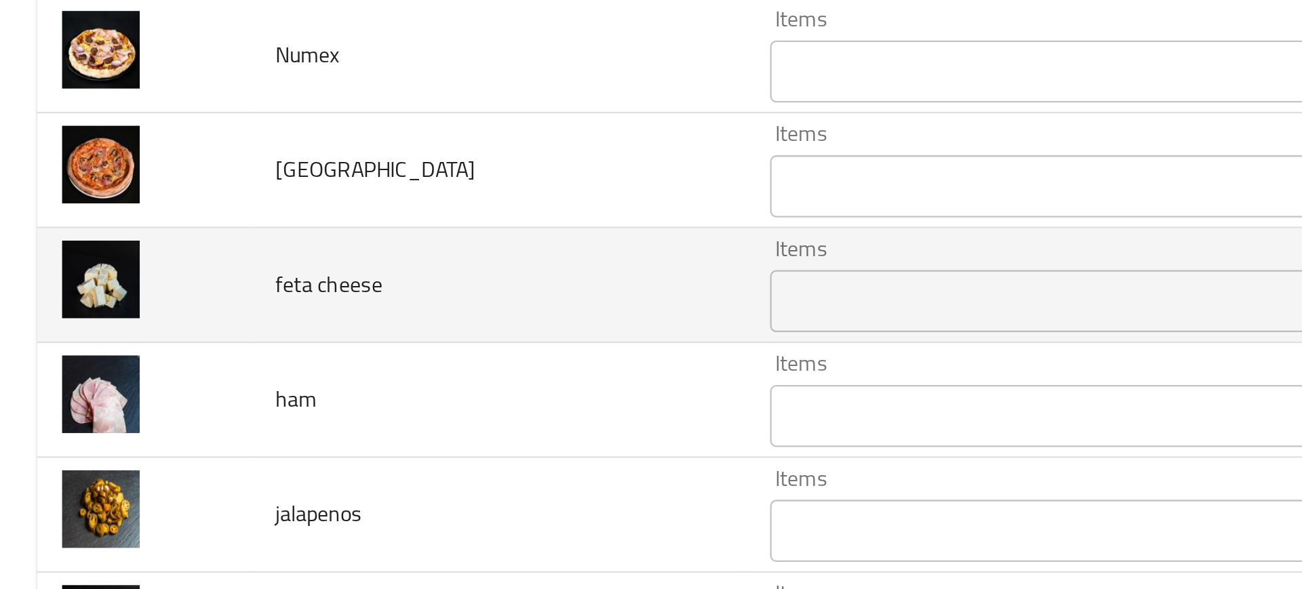
scroll to position [2426, 0]
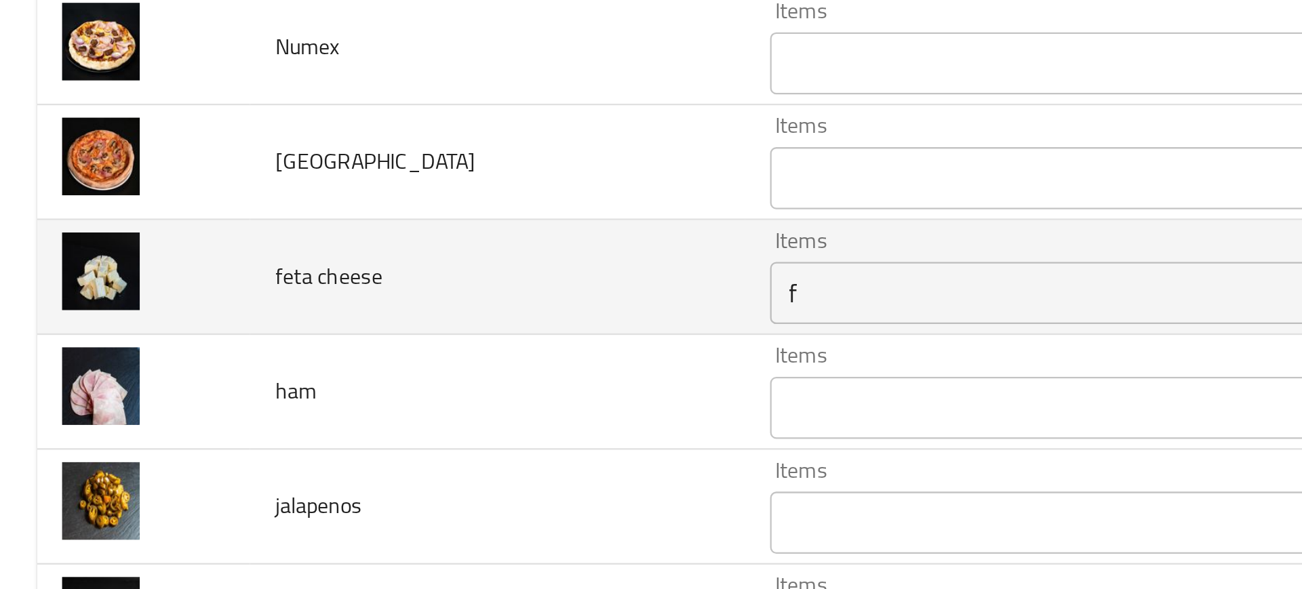
click at [341, 328] on cheese "f" at bounding box center [504, 322] width 328 height 19
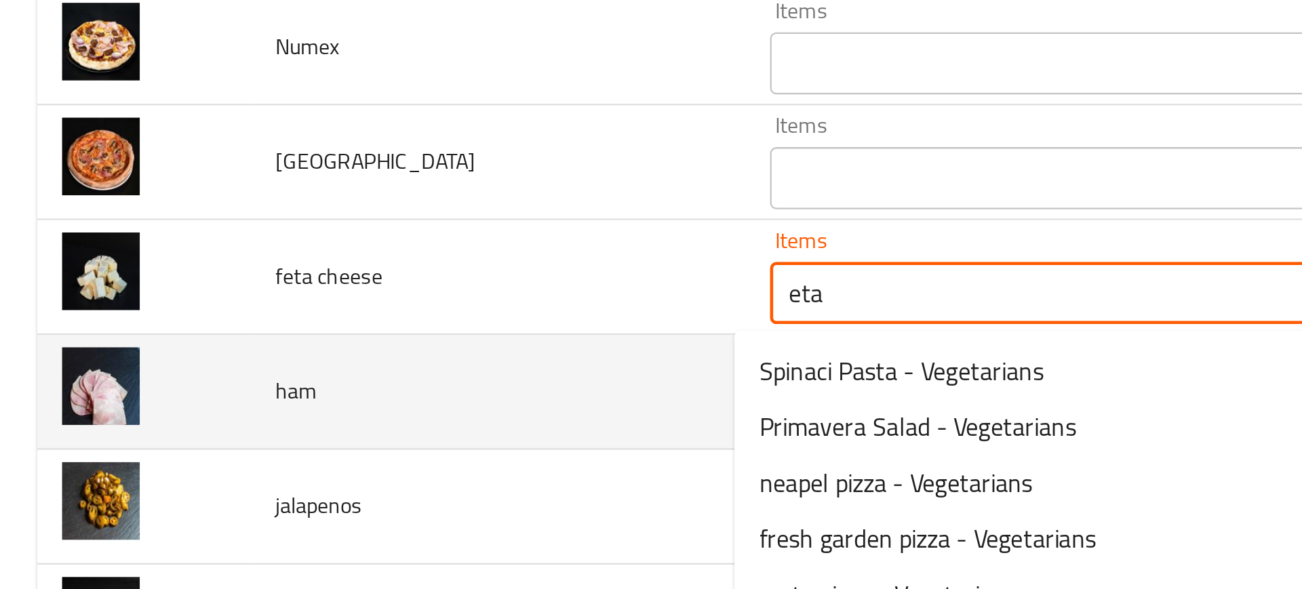
type cheese "eta"
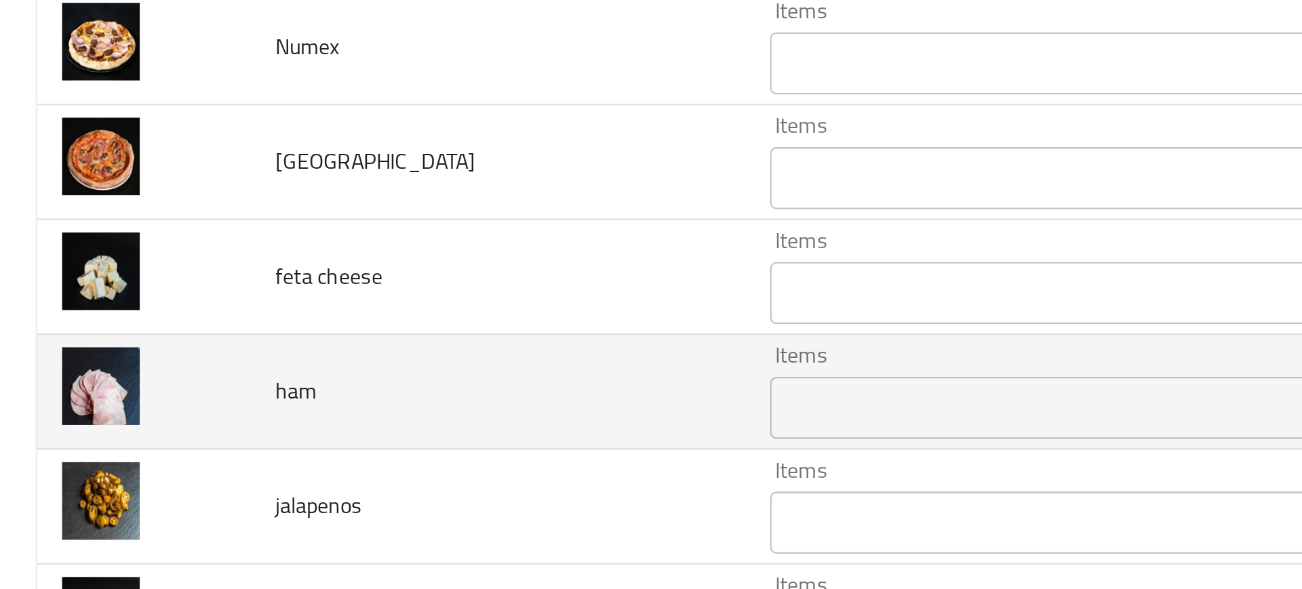
click at [288, 357] on td "ham" at bounding box center [217, 366] width 216 height 50
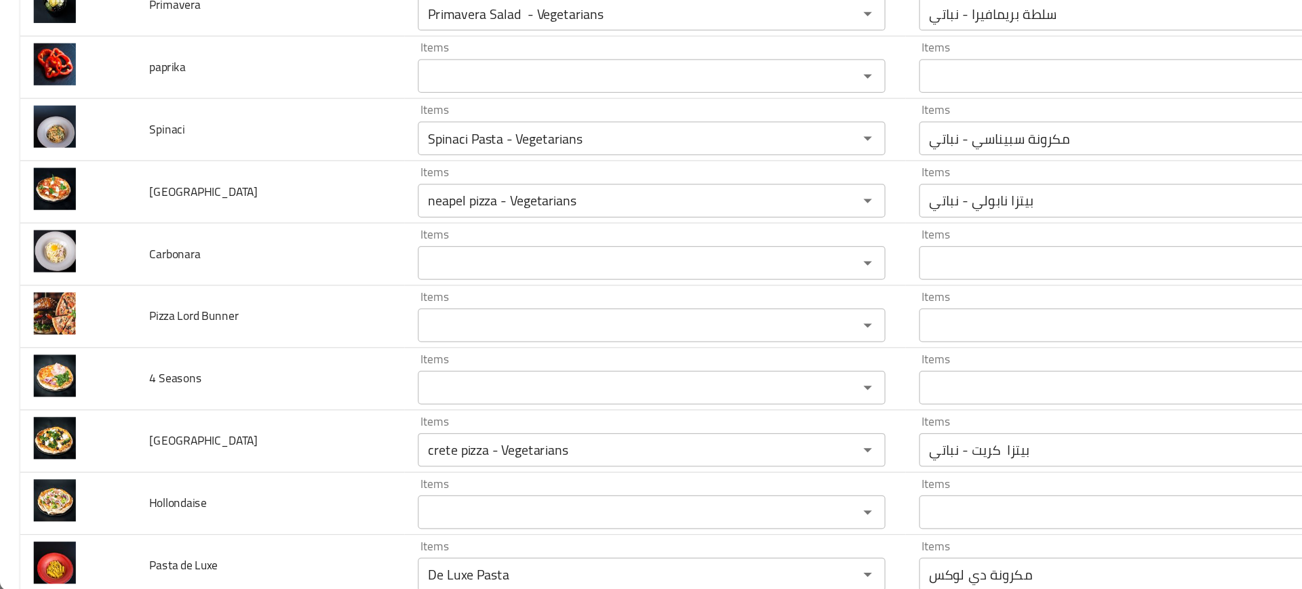
scroll to position [1670, 0]
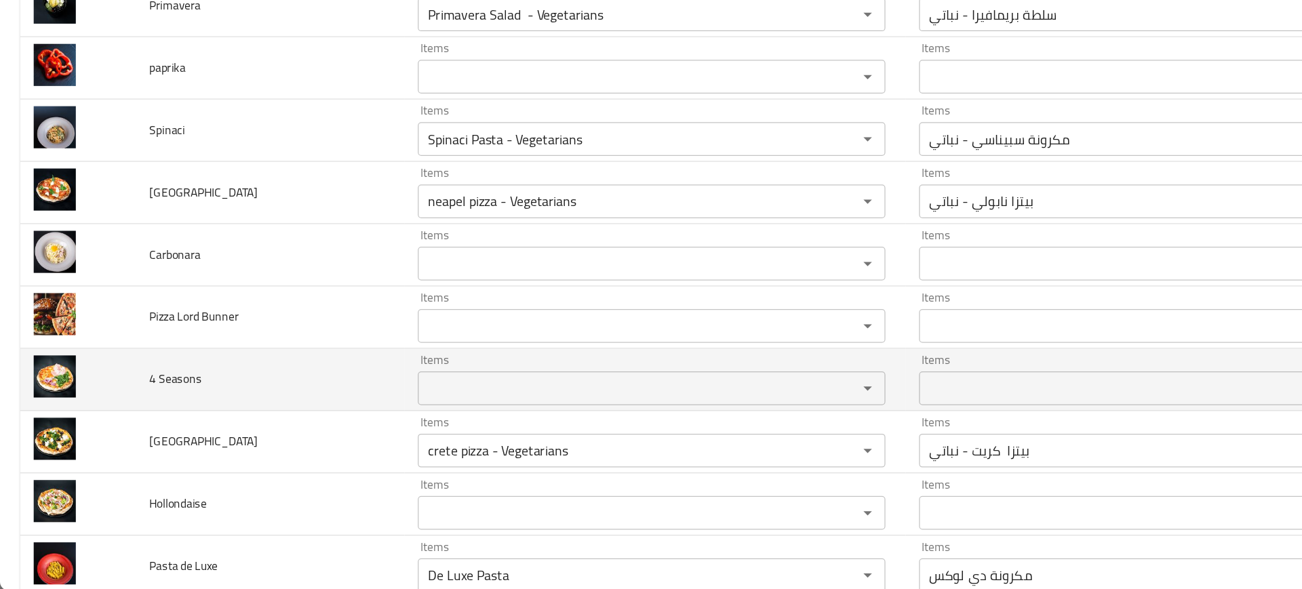
click at [210, 408] on td "4 Seasons" at bounding box center [217, 420] width 216 height 50
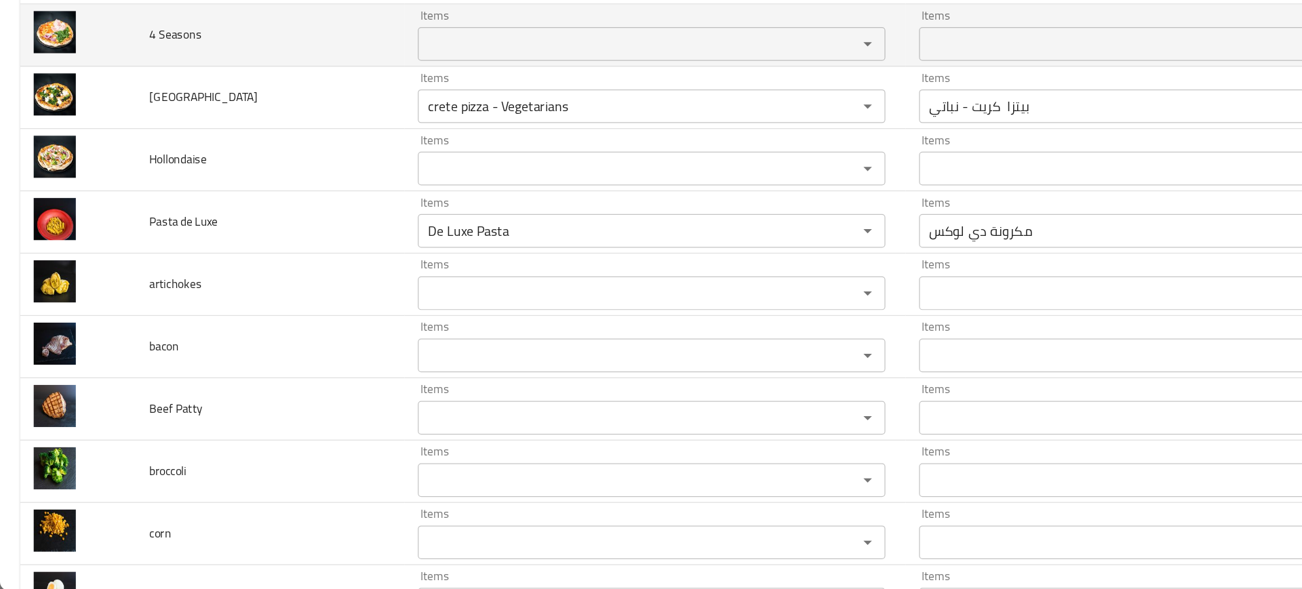
scroll to position [1946, 0]
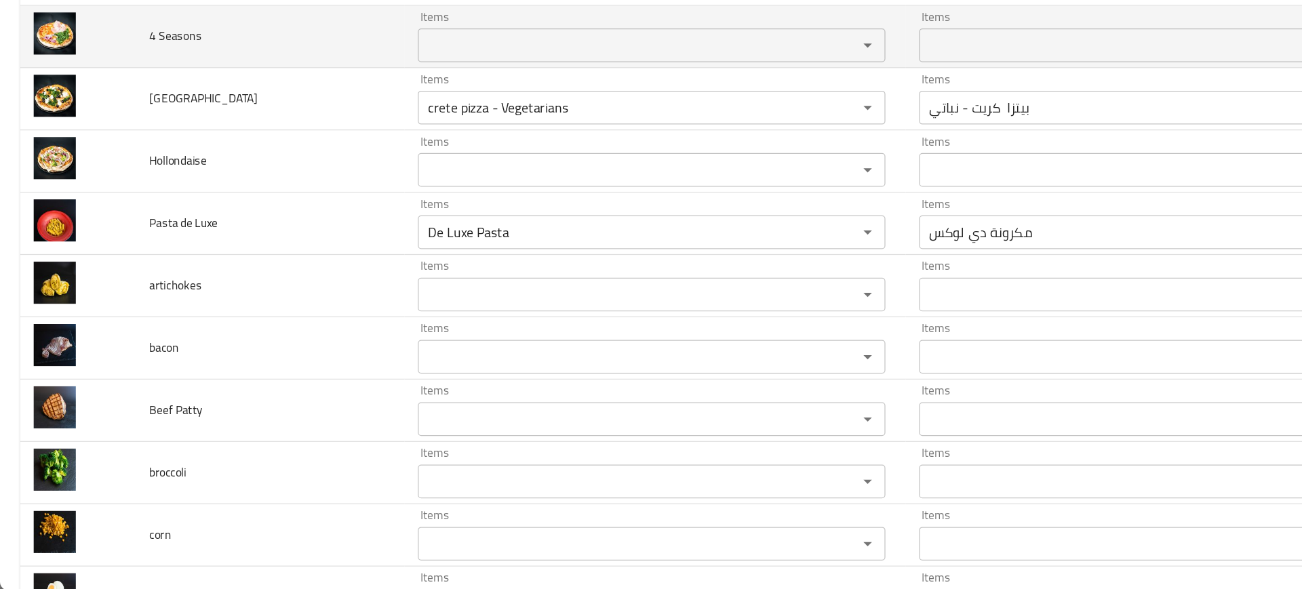
click at [210, 408] on td "bacon" at bounding box center [217, 395] width 216 height 50
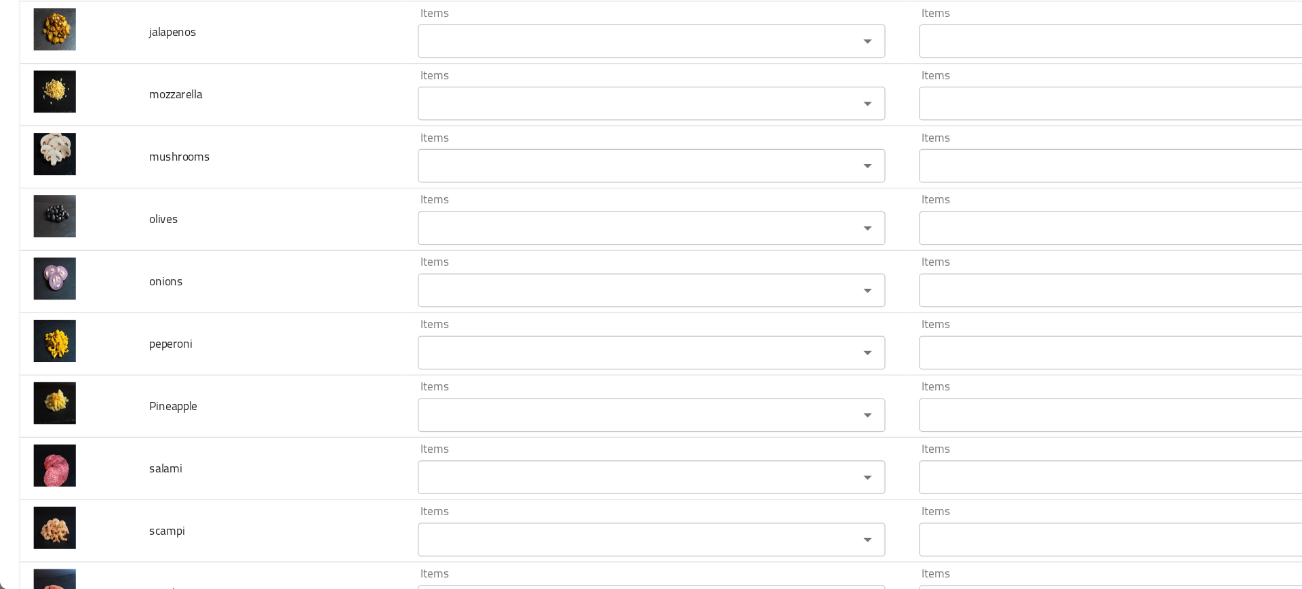
scroll to position [2858, 0]
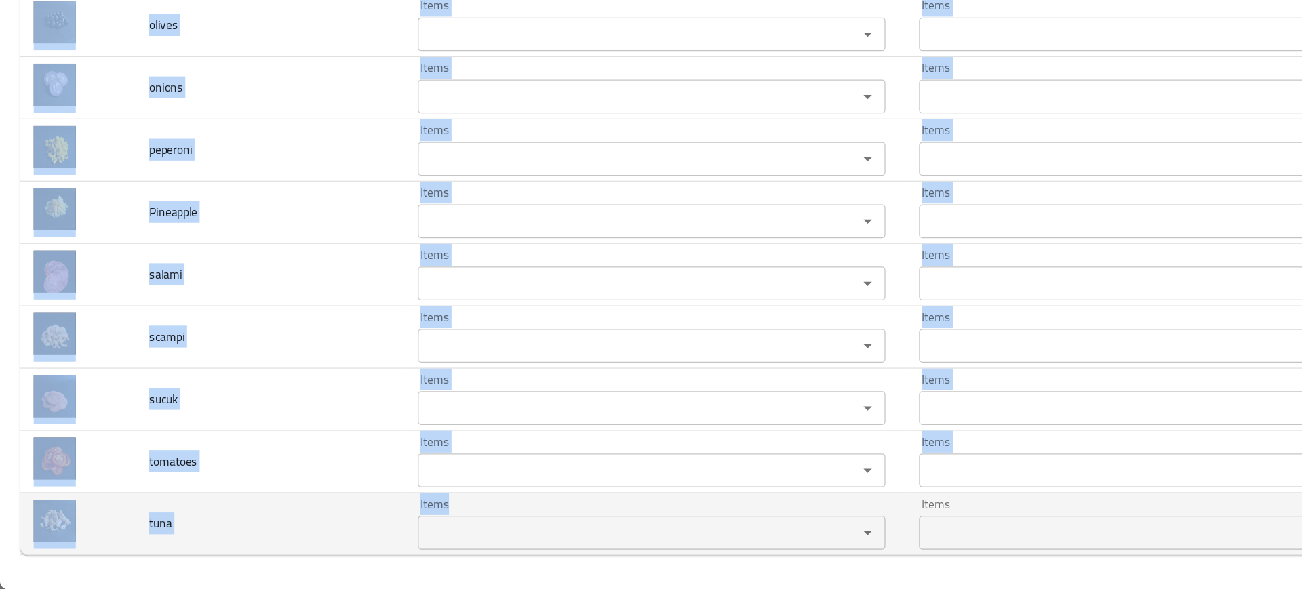
drag, startPoint x: 110, startPoint y: 288, endPoint x: 423, endPoint y: 545, distance: 404.4
copy tbody "Pasta de Luxe Items Items Items Items No Match artichokes Items Items Items Ite…"
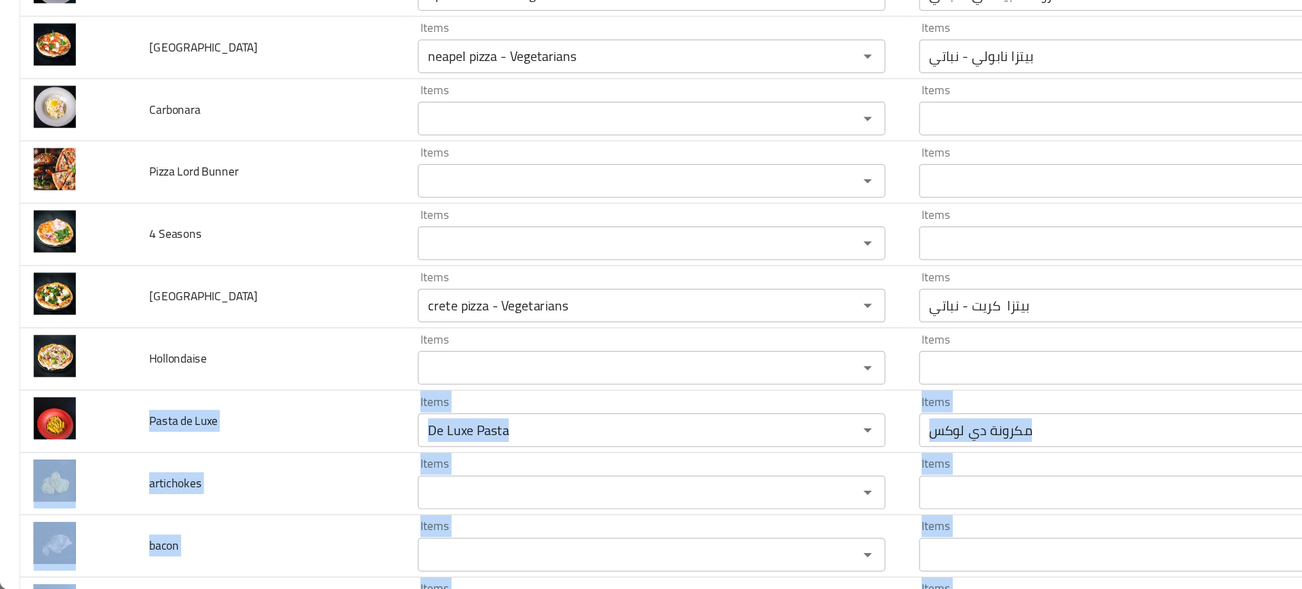
scroll to position [1780, 0]
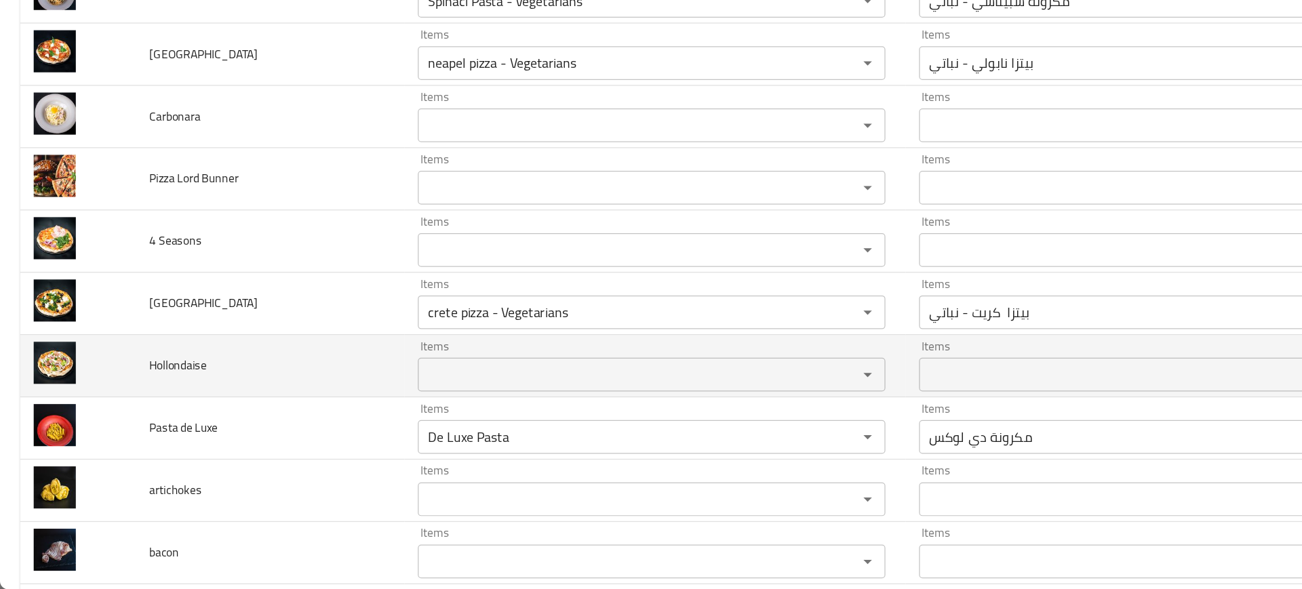
click at [147, 414] on span "Hollondaise" at bounding box center [143, 409] width 46 height 18
copy span "Hollondaise"
click at [147, 414] on span "Hollondaise" at bounding box center [143, 409] width 46 height 18
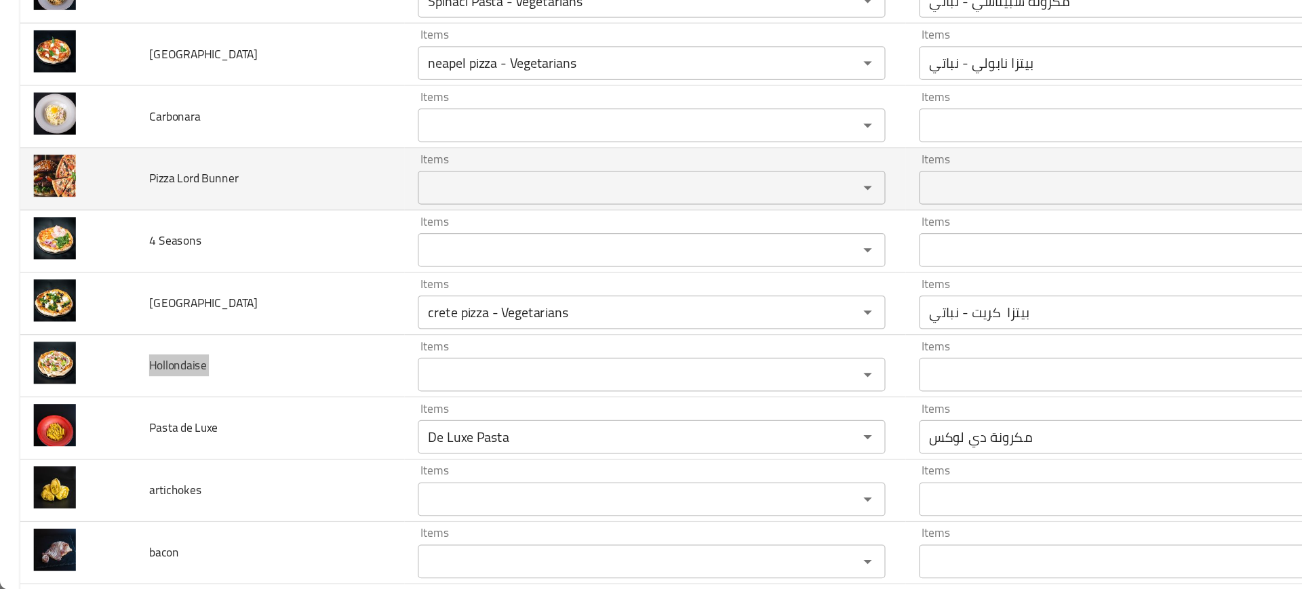
scroll to position [1708, 0]
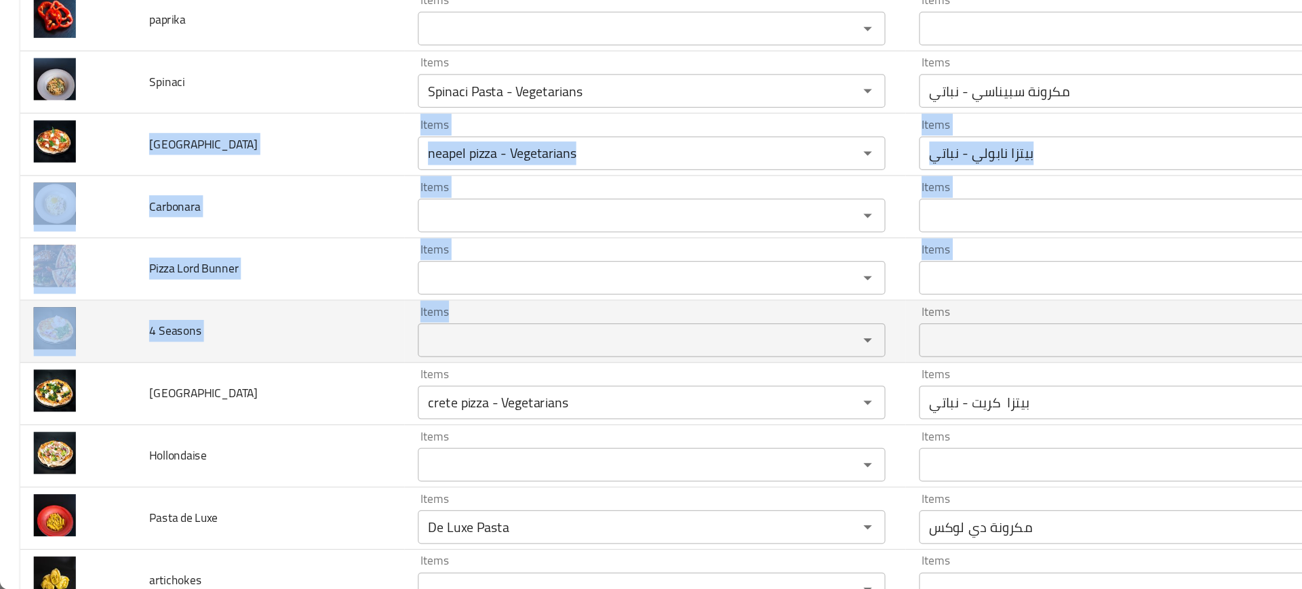
drag, startPoint x: 112, startPoint y: 230, endPoint x: 337, endPoint y: 376, distance: 268.6
click at [337, 376] on tbody "Chicken Nuggets Items Chicken Nuggets Items Items دجاج ناجتس Items Good Match F…" at bounding box center [651, 106] width 1270 height 3212
copy tbody "Neapel Items Items Items Items Low Match Carbonara Items Items Items Items Low …"
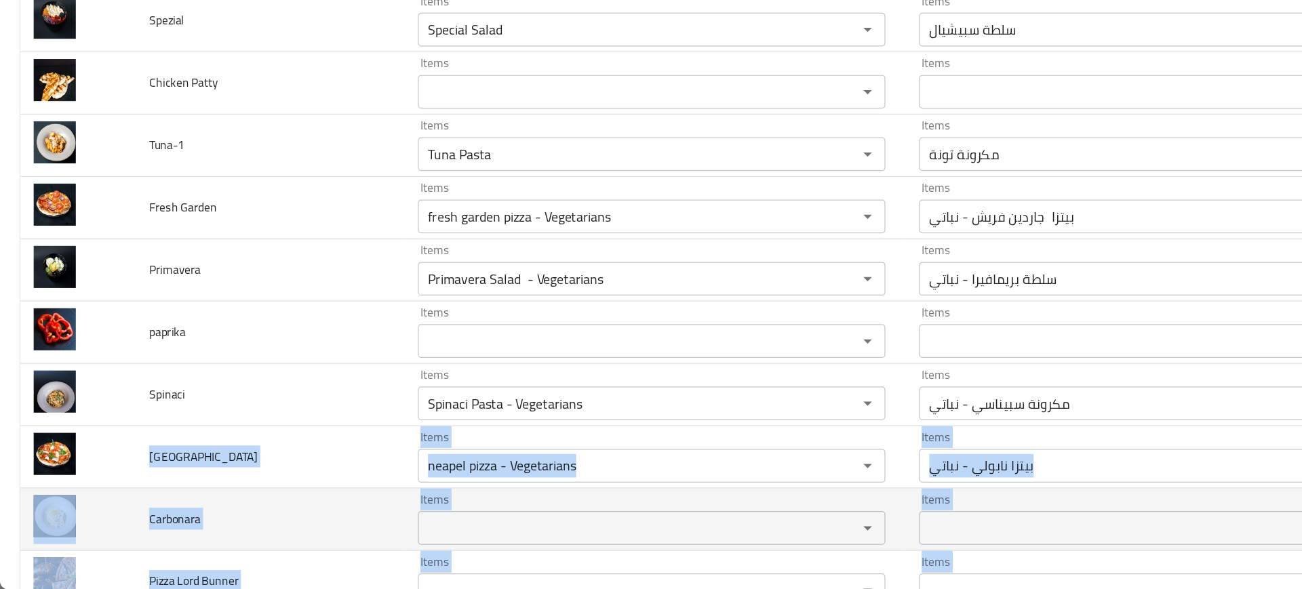
scroll to position [1457, 0]
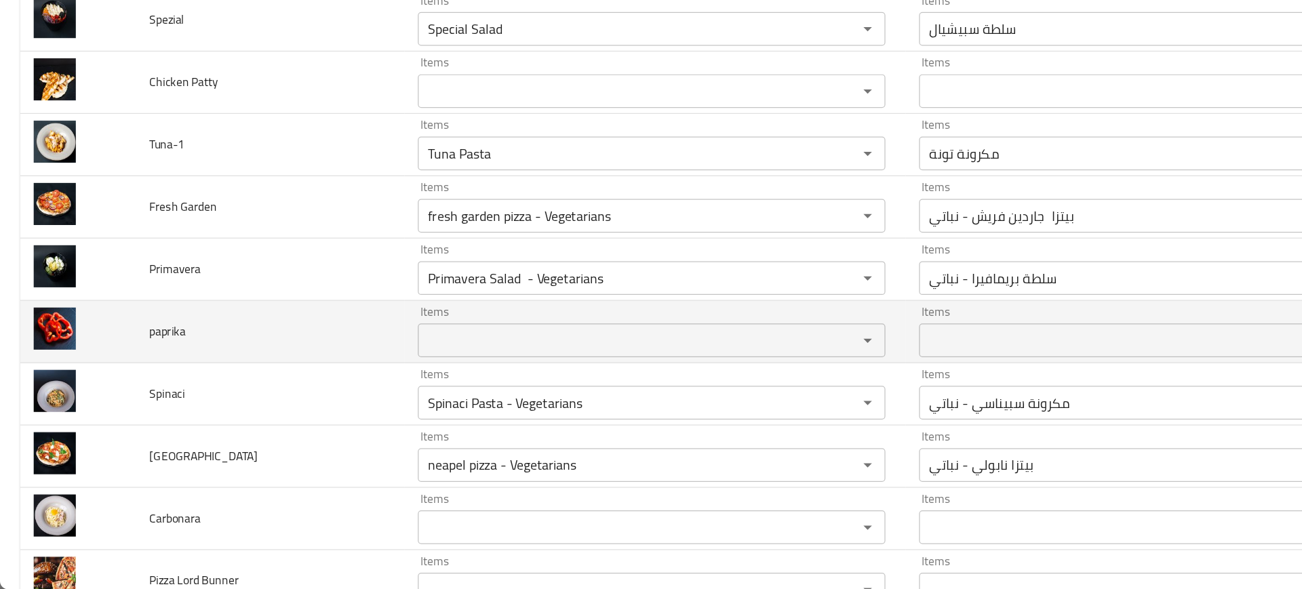
click at [134, 380] on span "paprika" at bounding box center [134, 381] width 29 height 18
copy span "paprika"
click at [134, 380] on span "paprika" at bounding box center [134, 381] width 29 height 18
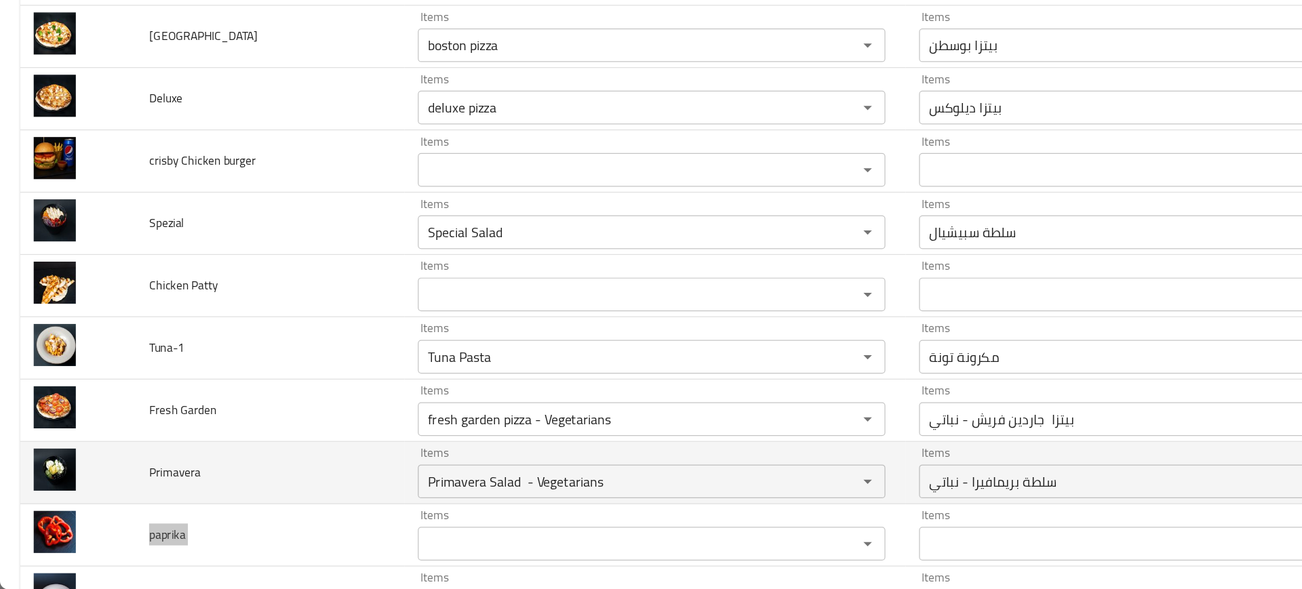
scroll to position [1276, 0]
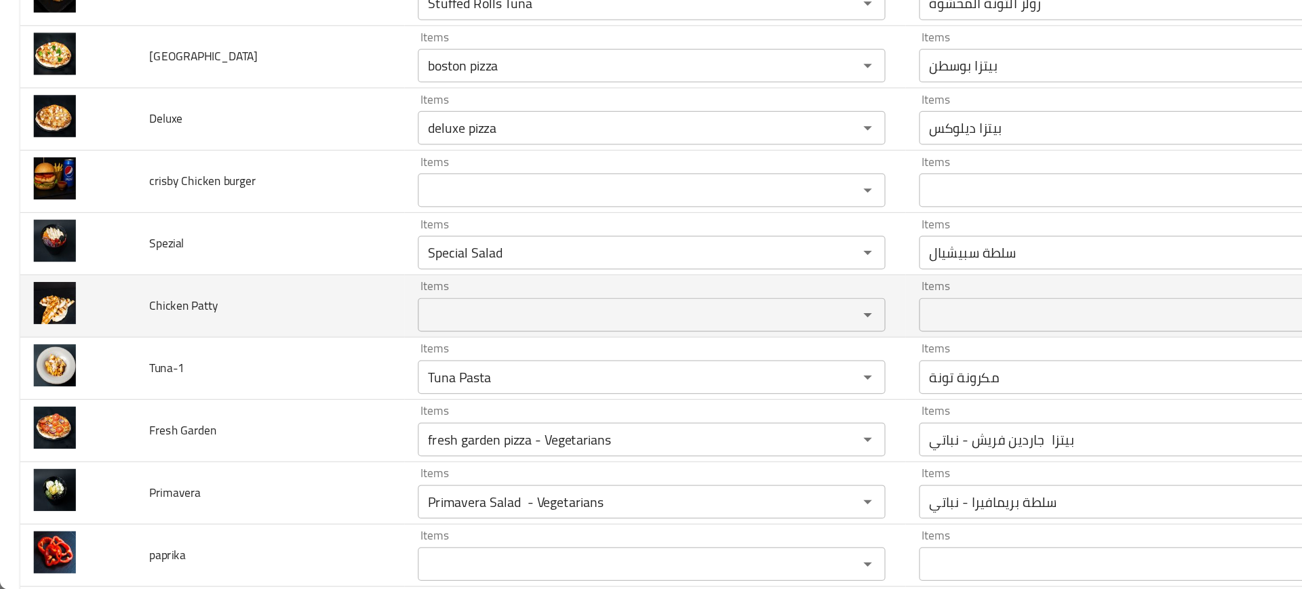
click at [151, 365] on span "Chicken Patty" at bounding box center [148, 361] width 56 height 18
copy span "Chicken Patty"
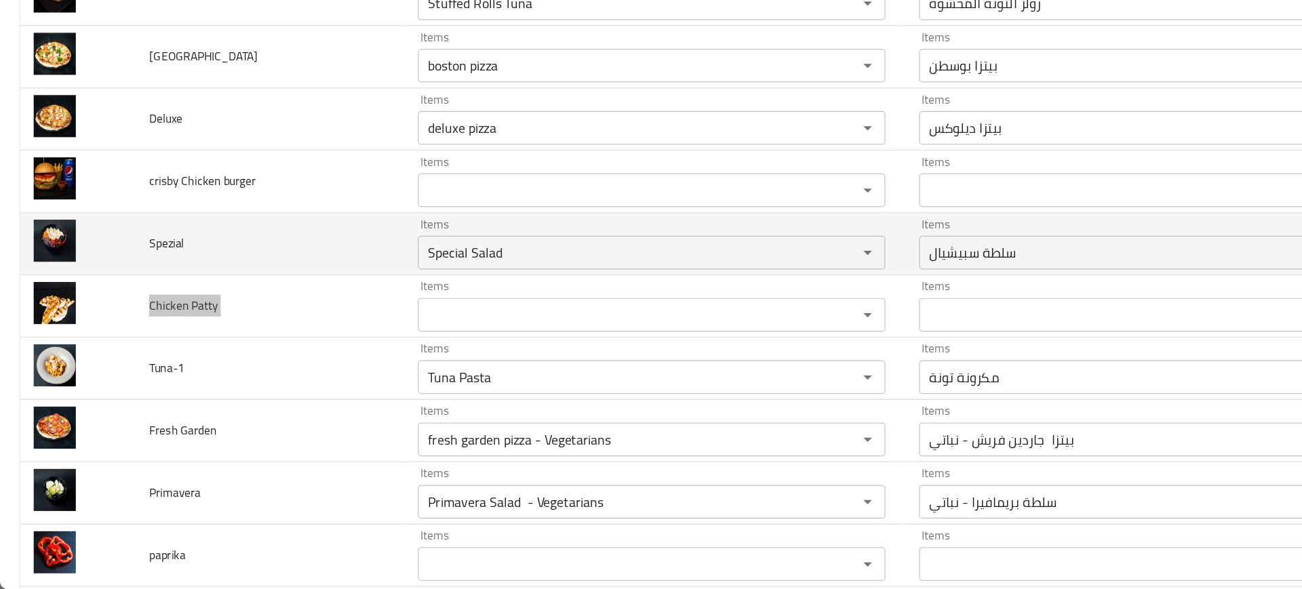
scroll to position [1206, 0]
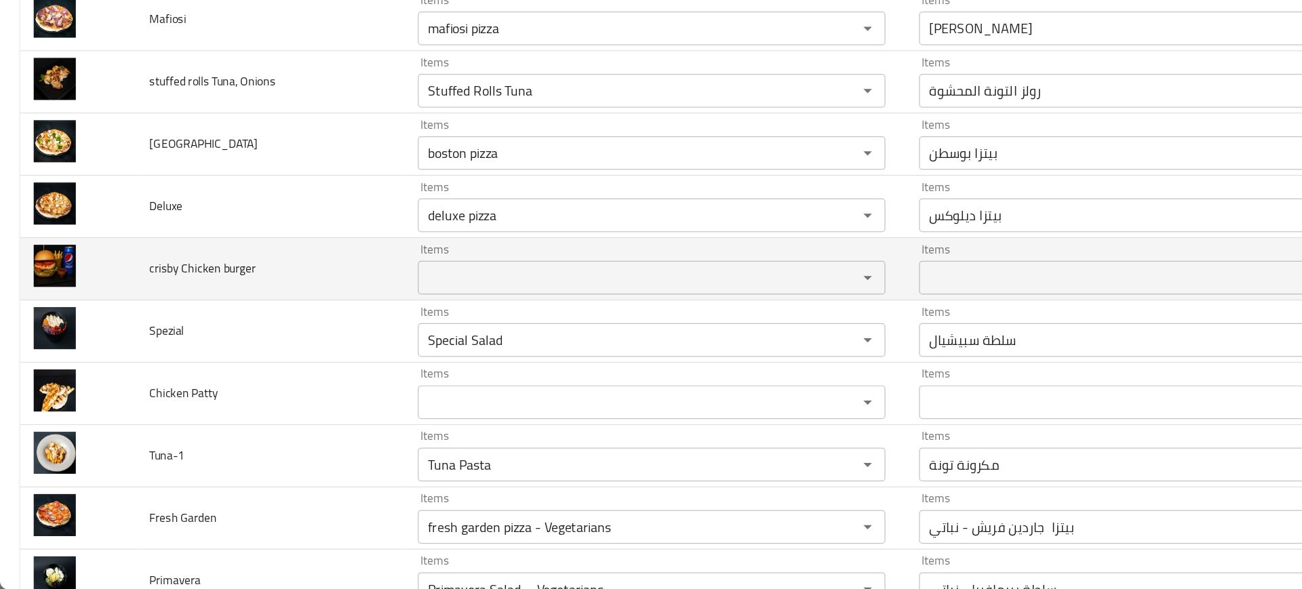
click at [144, 326] on span "crisby Chicken burger" at bounding box center [162, 331] width 85 height 18
copy span "crisby Chicken burger"
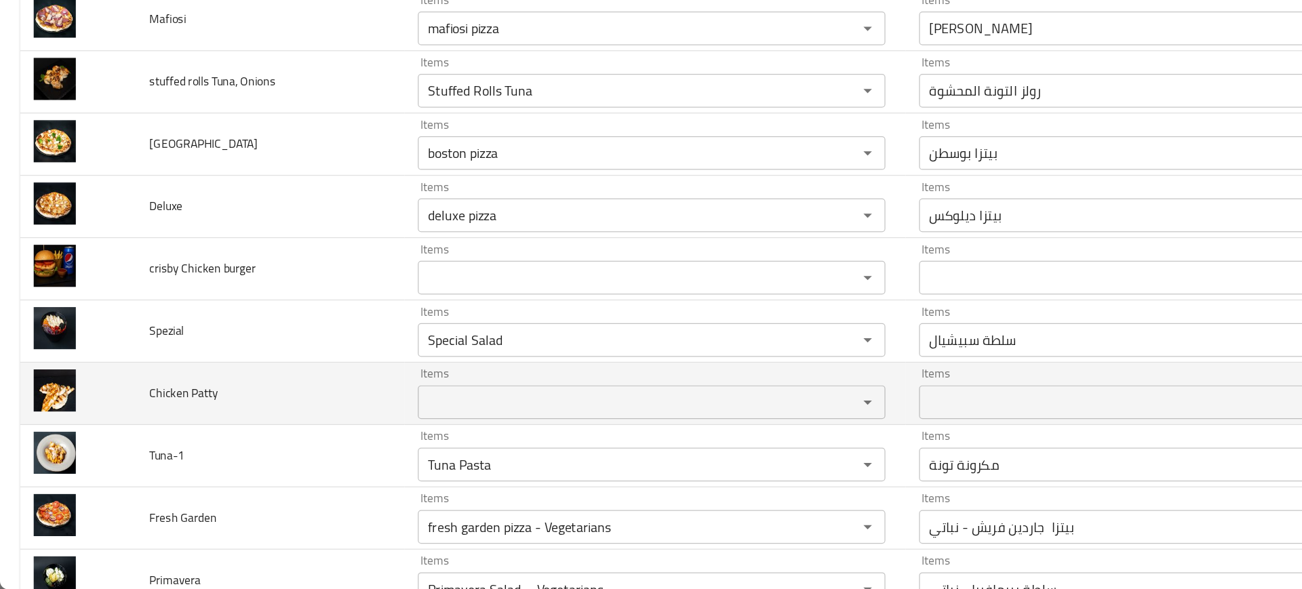
click at [220, 425] on td "Chicken Patty" at bounding box center [217, 432] width 216 height 50
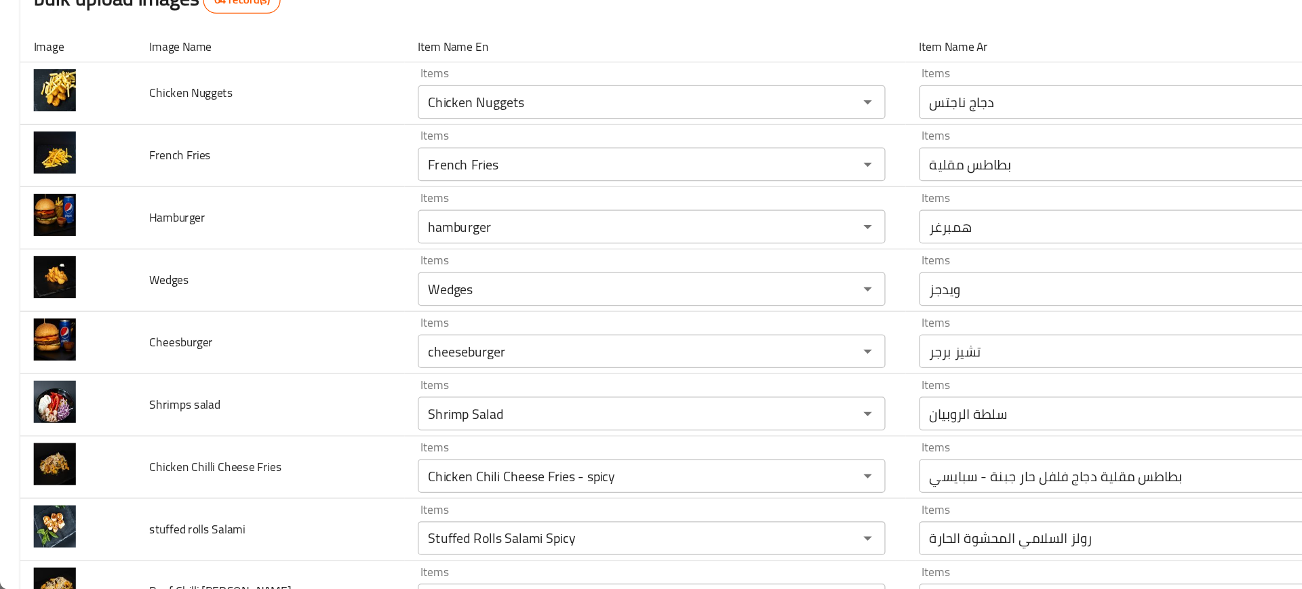
scroll to position [0, 0]
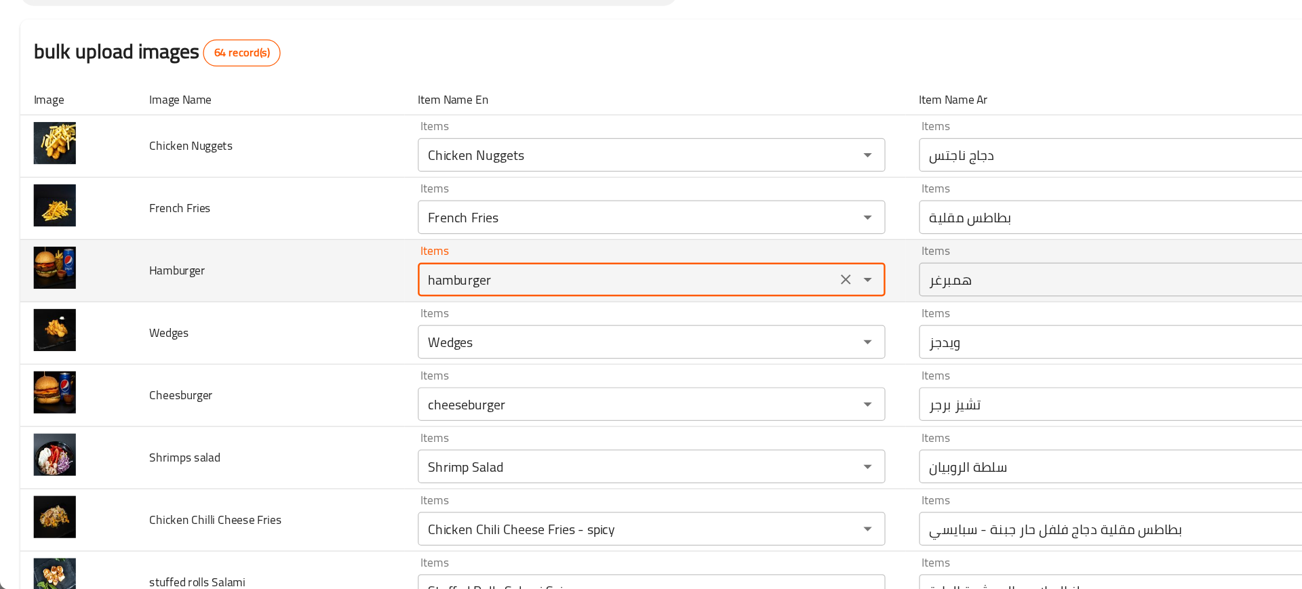
click at [346, 335] on input "hamburger" at bounding box center [504, 339] width 328 height 19
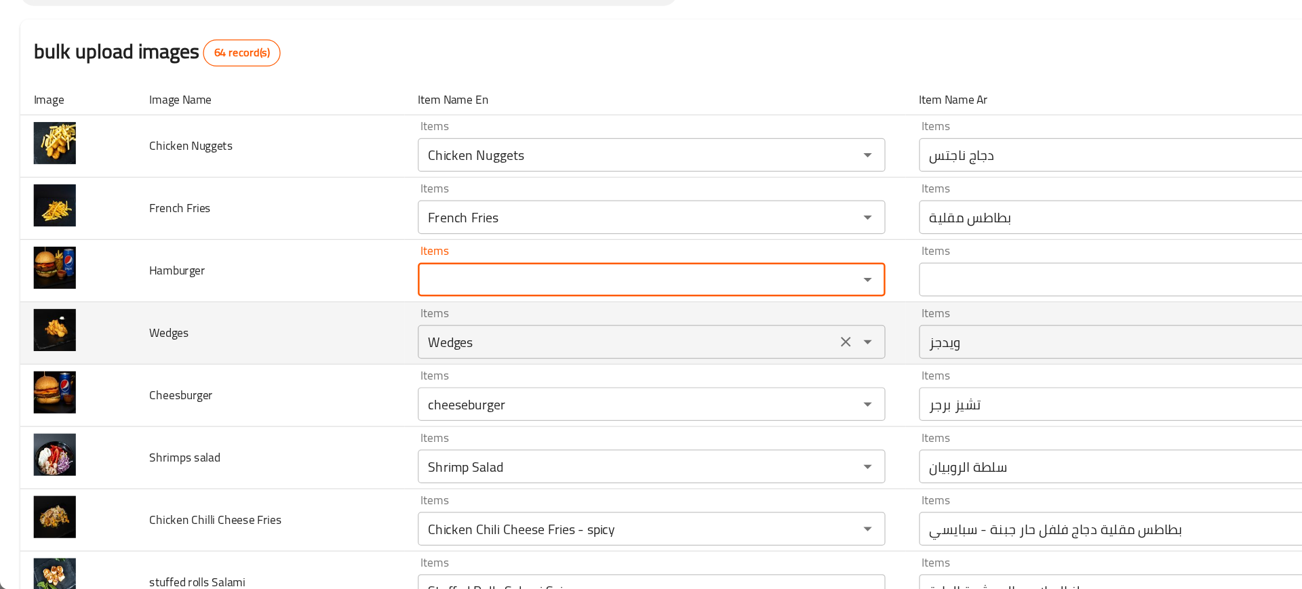
click at [395, 379] on div "Wedges Items" at bounding box center [524, 389] width 376 height 27
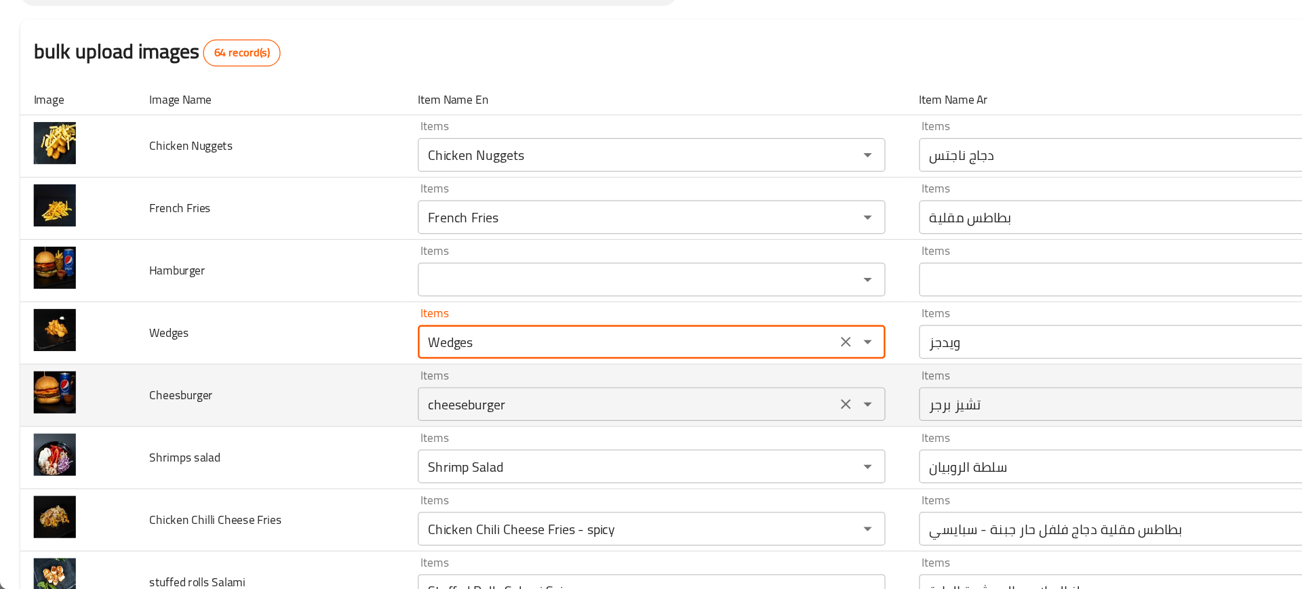
click at [347, 442] on input "cheeseburger" at bounding box center [504, 440] width 328 height 19
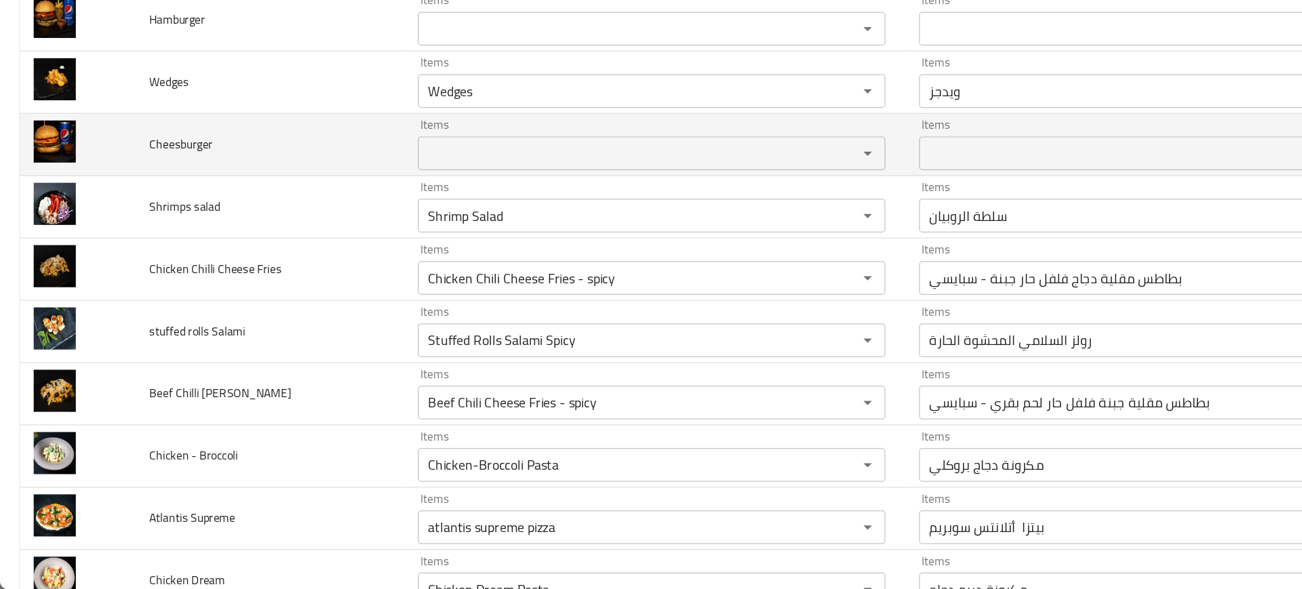
click at [308, 455] on td "Beef Chilli Cheese Friese" at bounding box center [217, 432] width 216 height 50
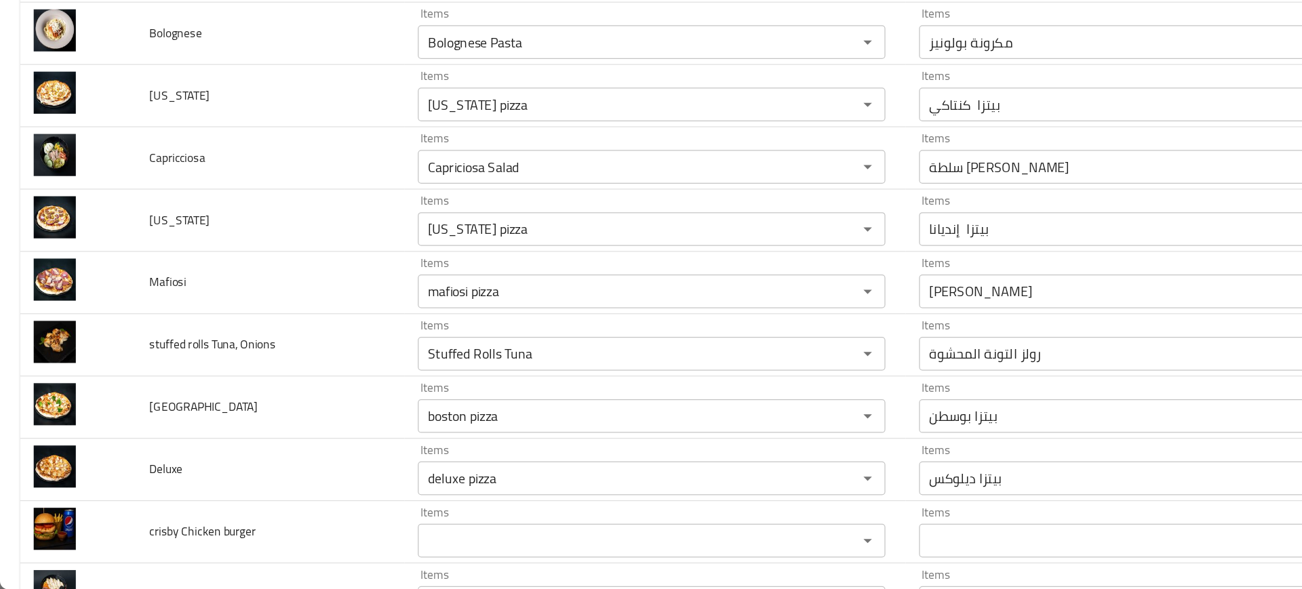
scroll to position [1026, 0]
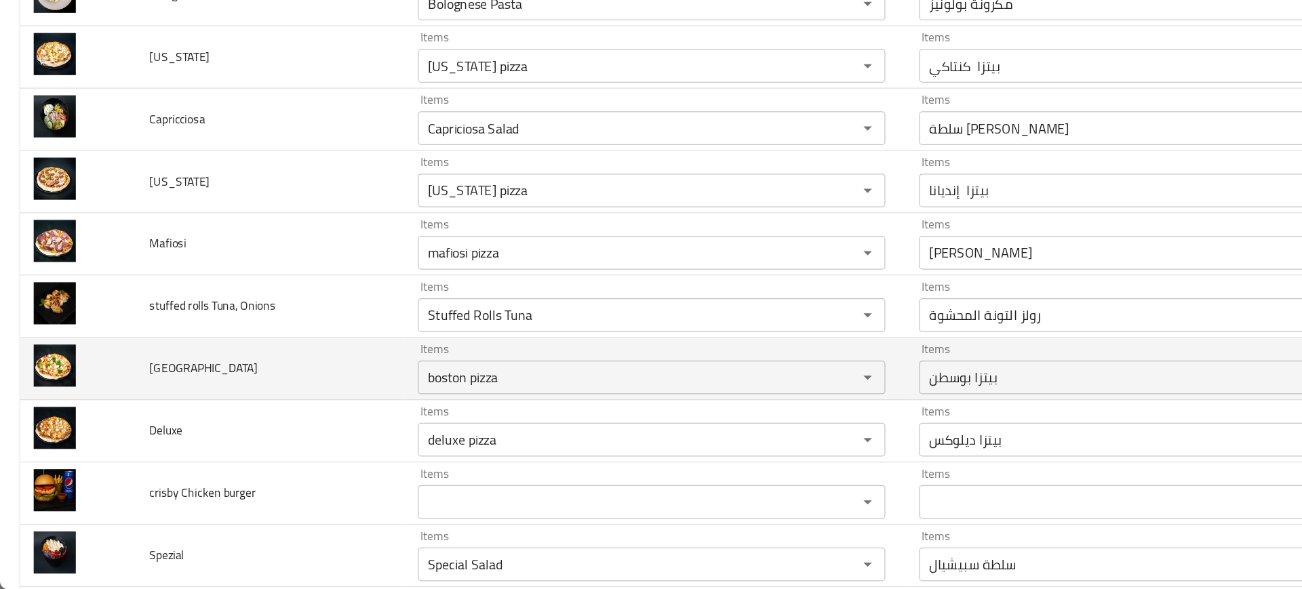
click at [260, 418] on td "Boston" at bounding box center [217, 412] width 216 height 50
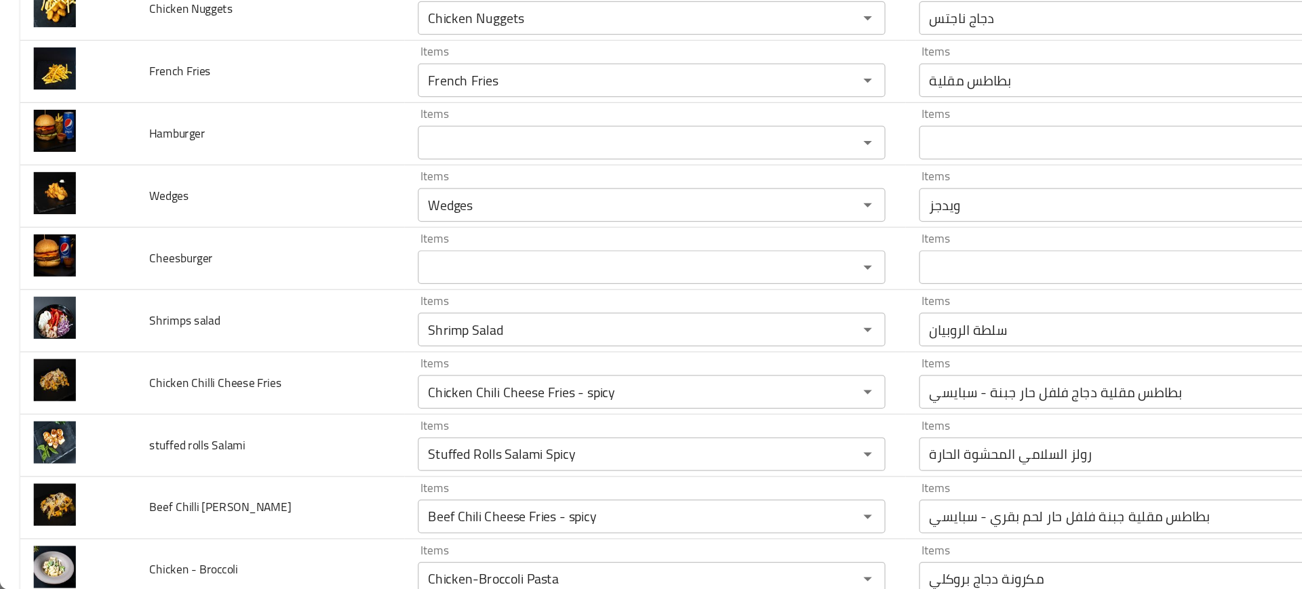
scroll to position [0, 0]
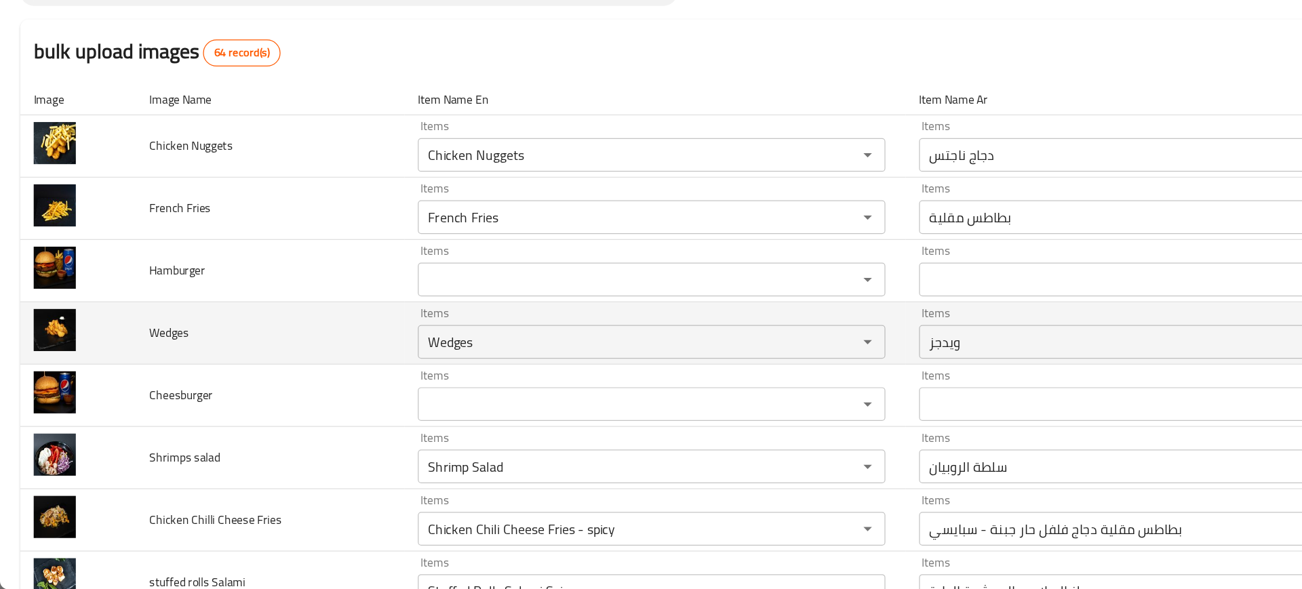
click at [237, 360] on td "Wedges" at bounding box center [217, 383] width 216 height 50
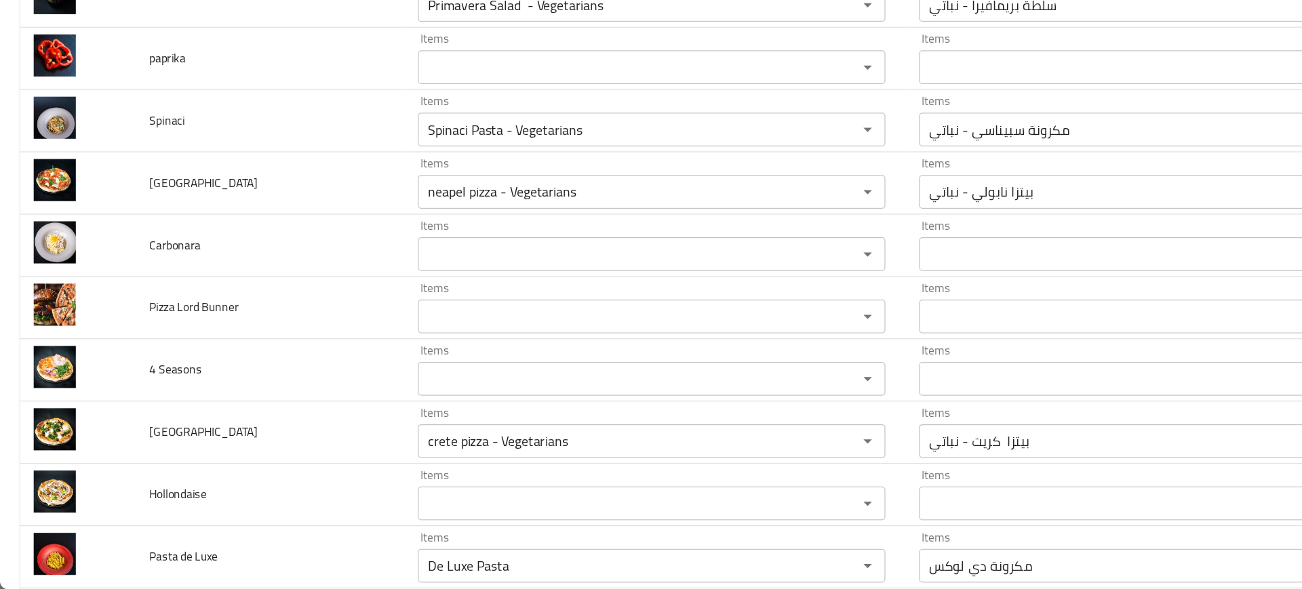
scroll to position [1676, 0]
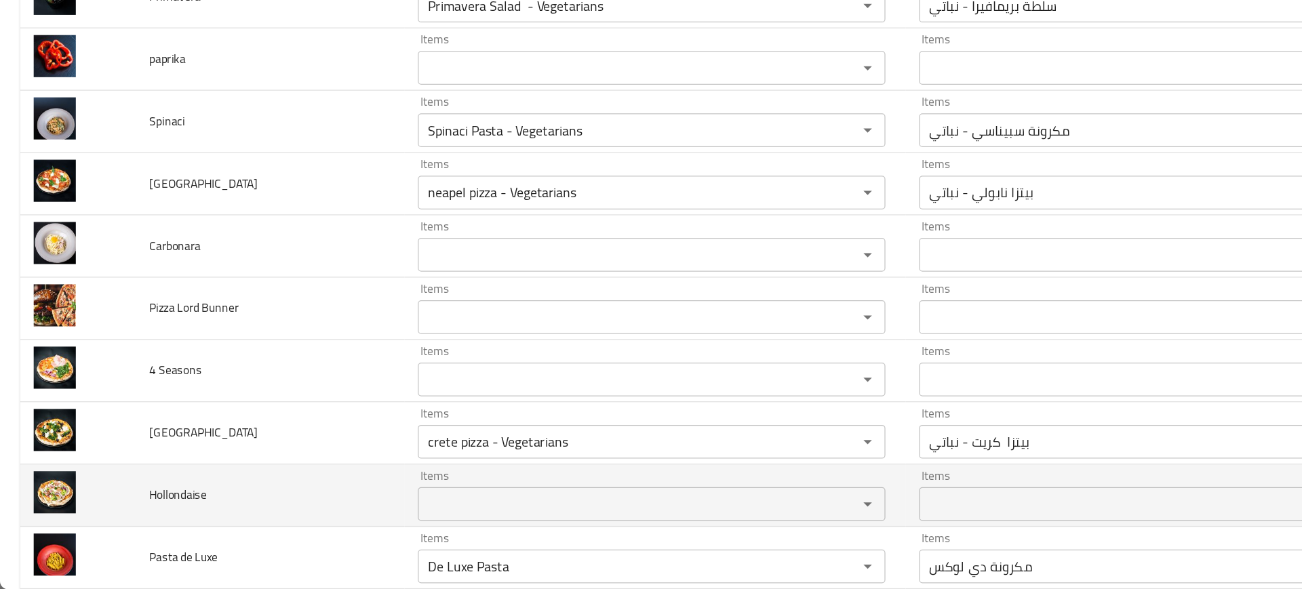
click at [133, 513] on span "Hollondaise" at bounding box center [143, 514] width 46 height 18
copy span "Hollondaise"
click at [133, 513] on span "Hollondaise" at bounding box center [143, 514] width 46 height 18
click at [205, 505] on td "Hollondaise" at bounding box center [217, 514] width 216 height 50
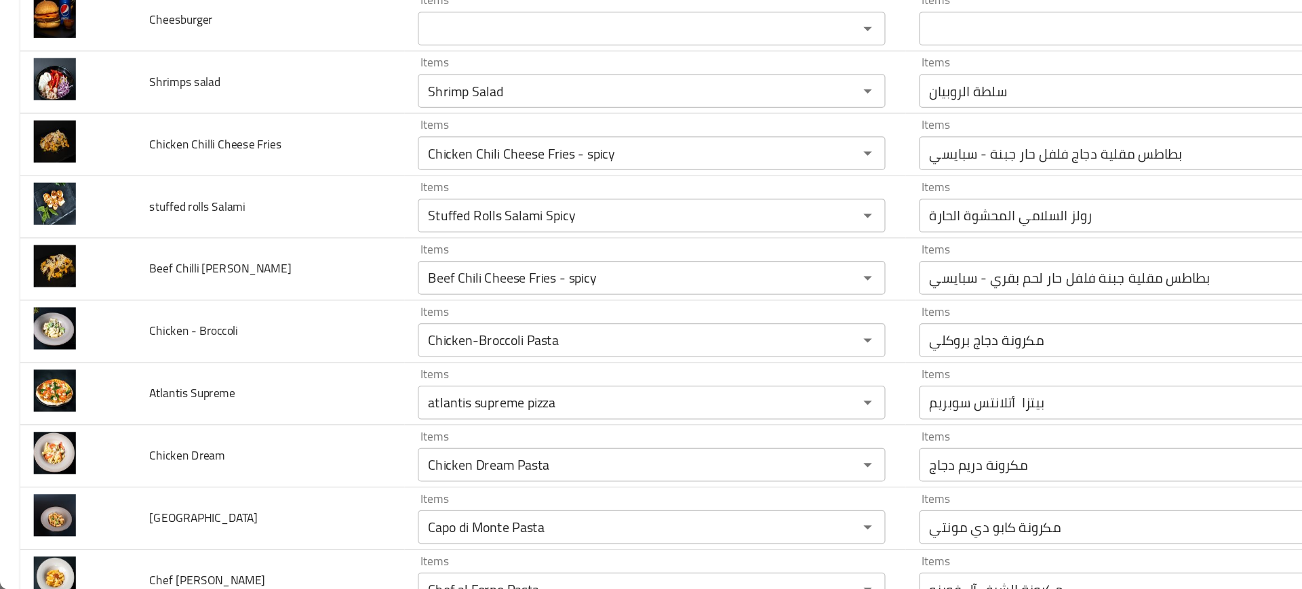
scroll to position [0, 0]
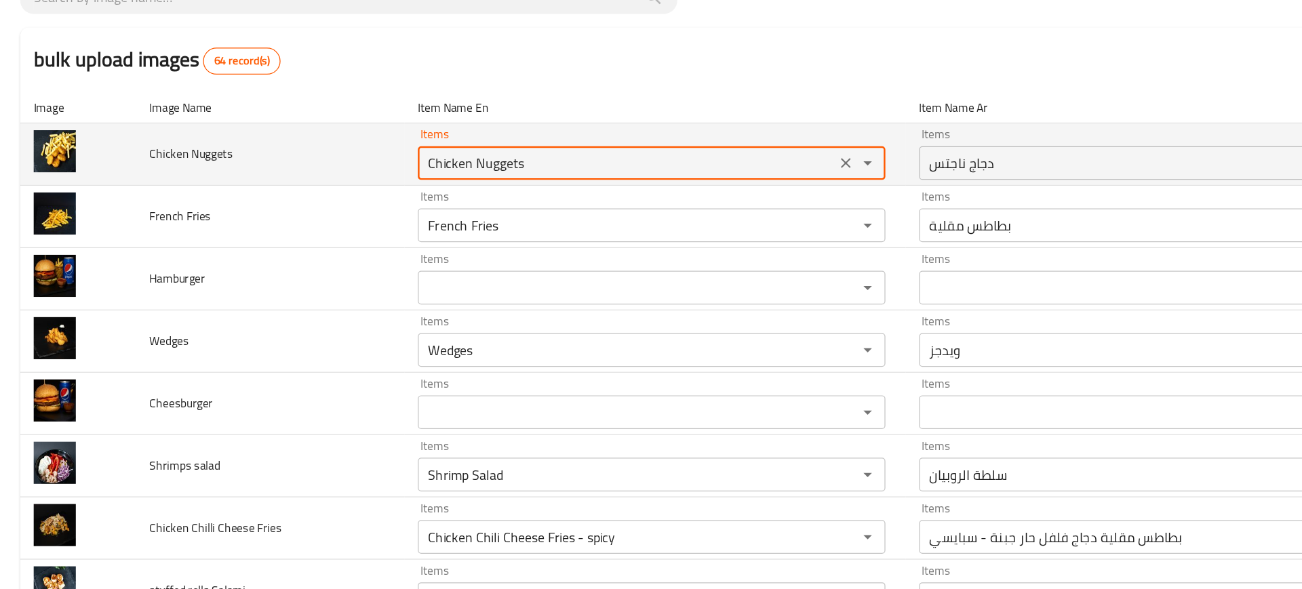
click at [378, 237] on Nuggets "Chicken Nuggets" at bounding box center [504, 239] width 328 height 19
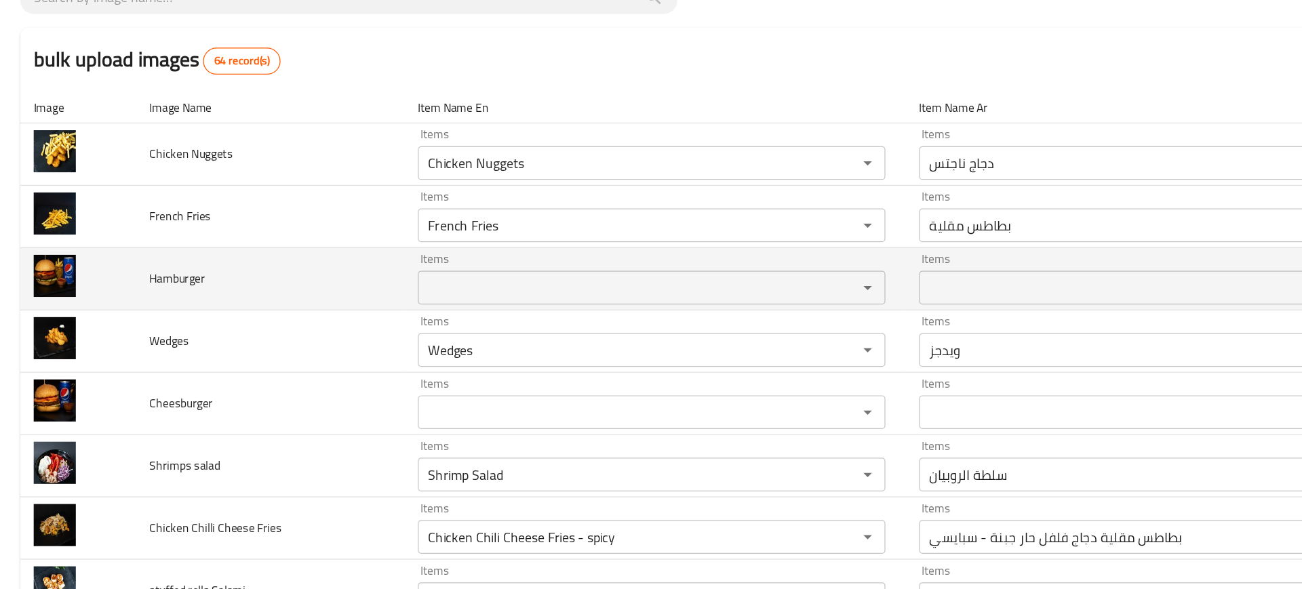
click at [255, 356] on td "Hamburger" at bounding box center [217, 333] width 216 height 50
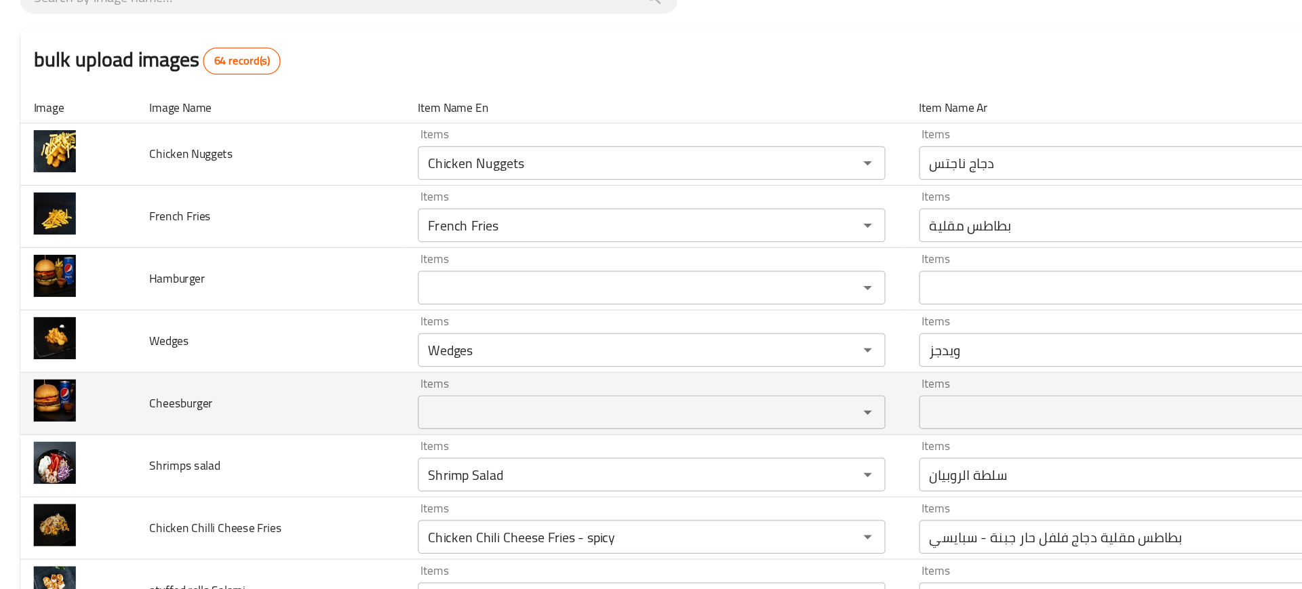
click at [157, 429] on span "Cheesburger" at bounding box center [145, 433] width 51 height 18
copy span "Cheesburger"
click at [157, 429] on span "Cheesburger" at bounding box center [145, 433] width 51 height 18
click at [212, 455] on td "Cheesburger" at bounding box center [217, 433] width 216 height 50
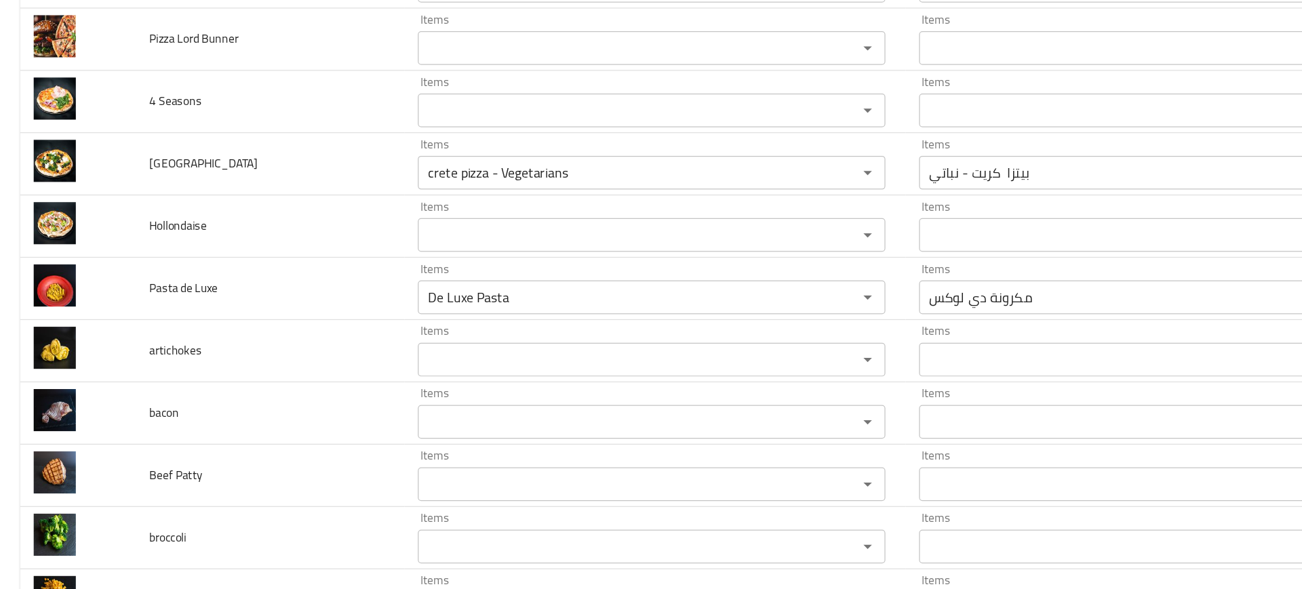
scroll to position [1896, 0]
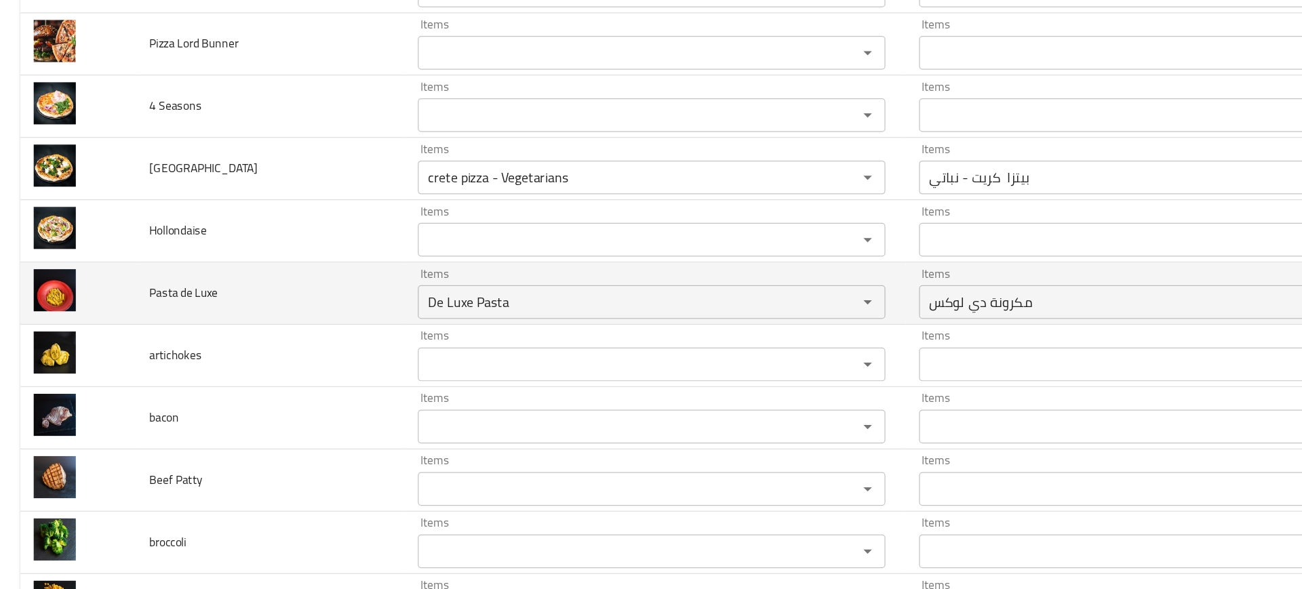
click at [157, 344] on span "Pasta de Luxe" at bounding box center [147, 344] width 55 height 18
copy span "Pasta de Luxe"
click at [157, 344] on span "Pasta de Luxe" at bounding box center [147, 344] width 55 height 18
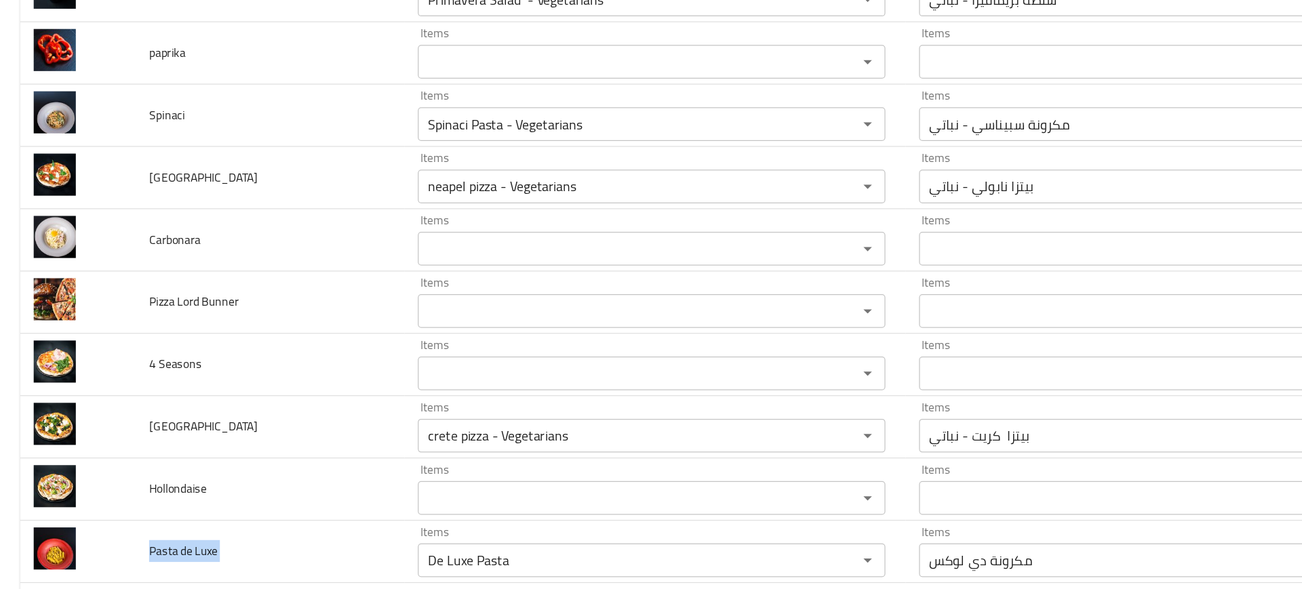
scroll to position [1686, 0]
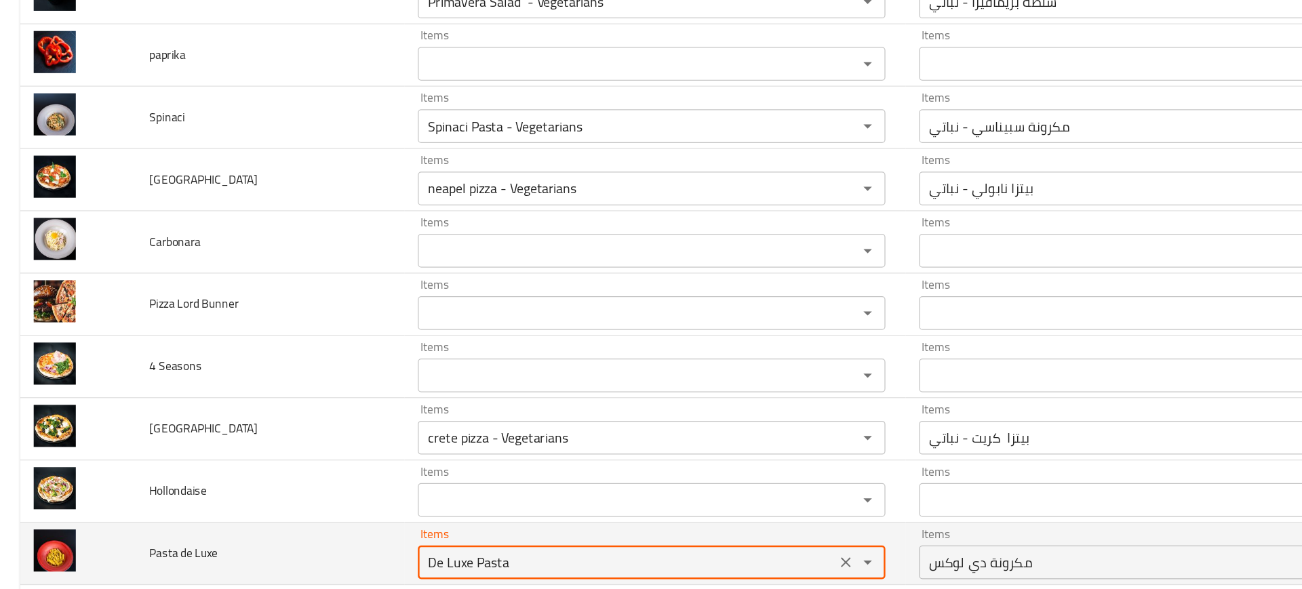
click at [377, 559] on Luxe "De Luxe Pasta" at bounding box center [504, 560] width 328 height 19
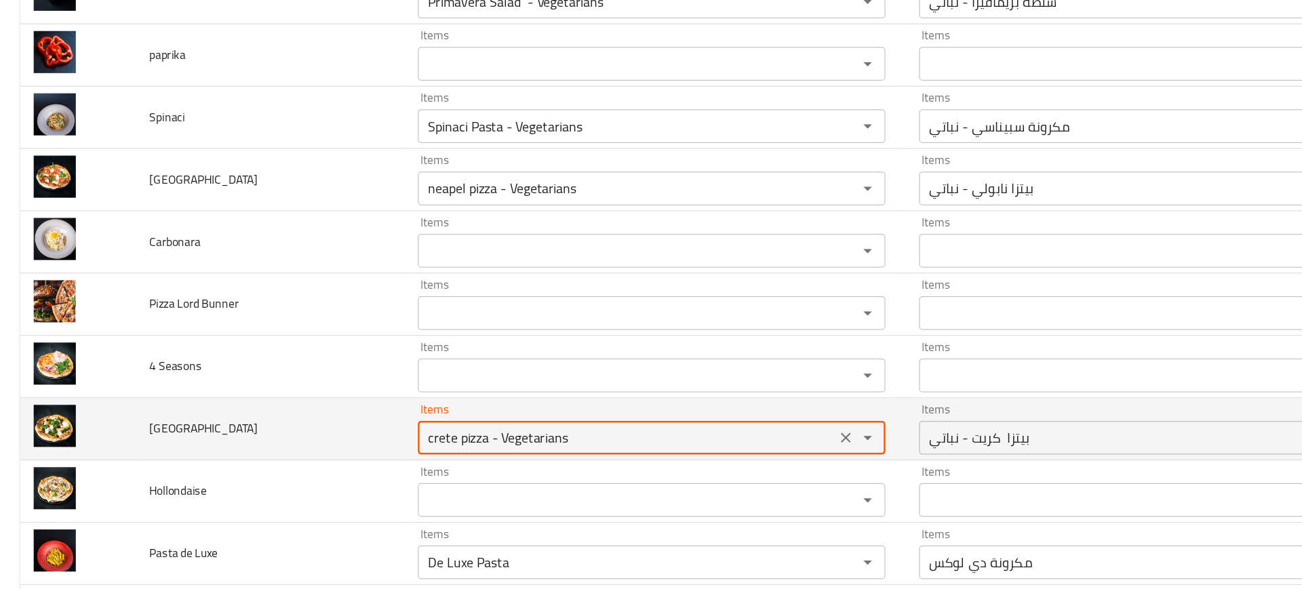
click at [345, 462] on input "crete pizza - Vegetarians" at bounding box center [504, 460] width 328 height 19
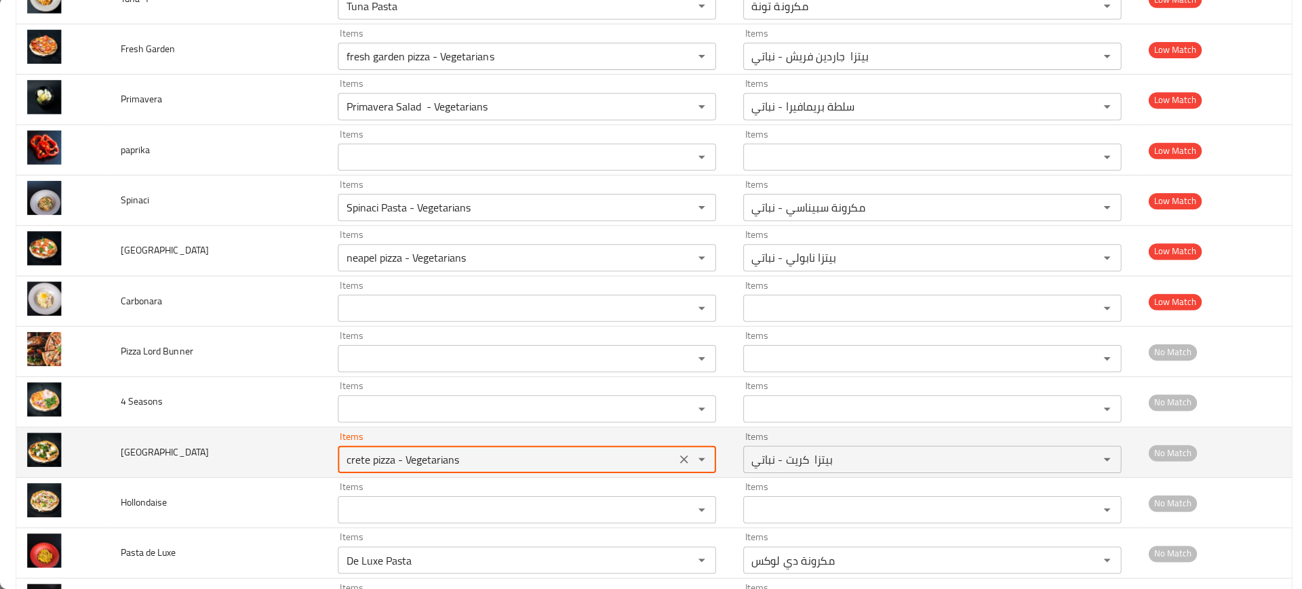
scroll to position [0, 0]
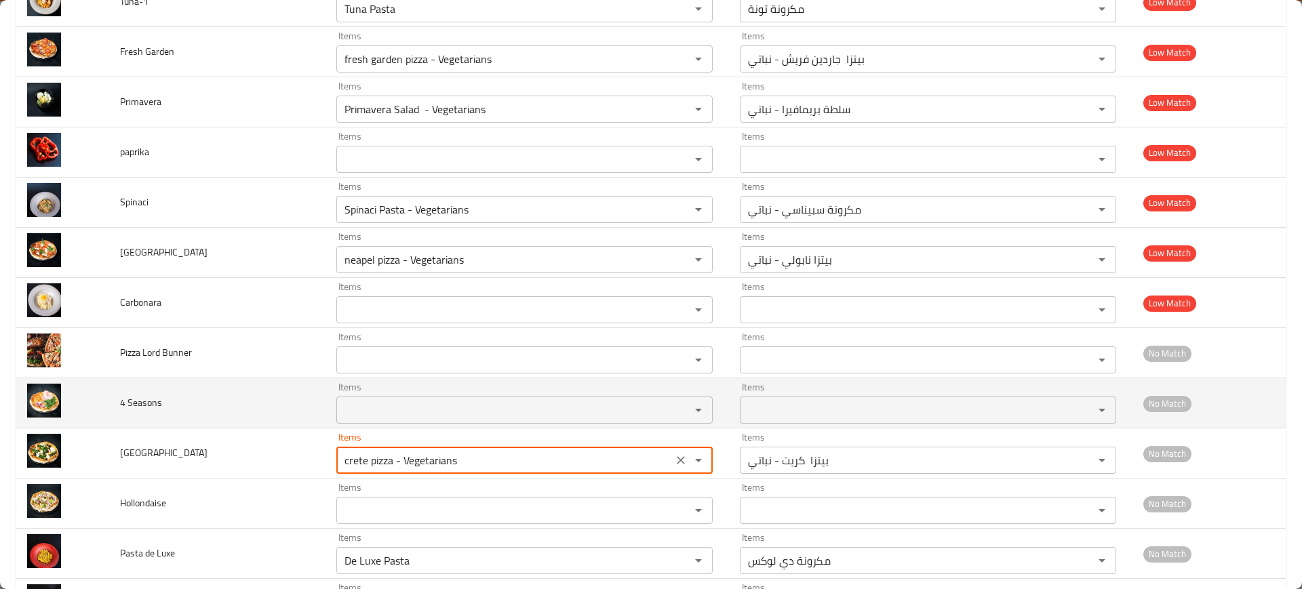
click at [250, 385] on td "4 Seasons" at bounding box center [217, 403] width 216 height 50
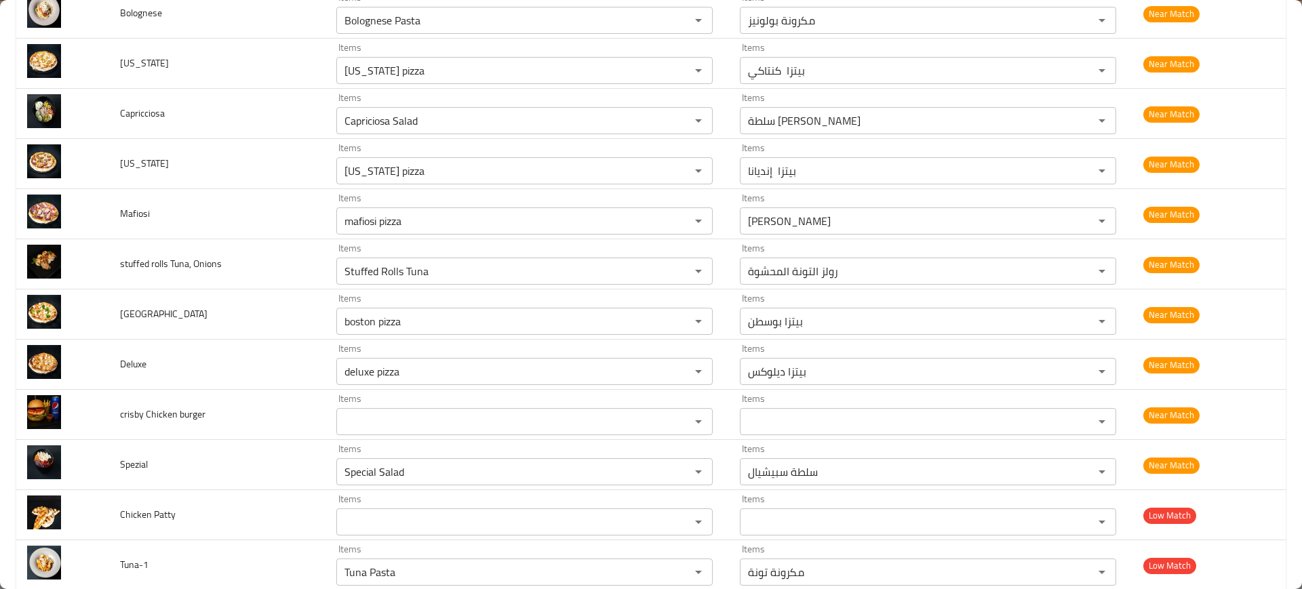
scroll to position [1122, 0]
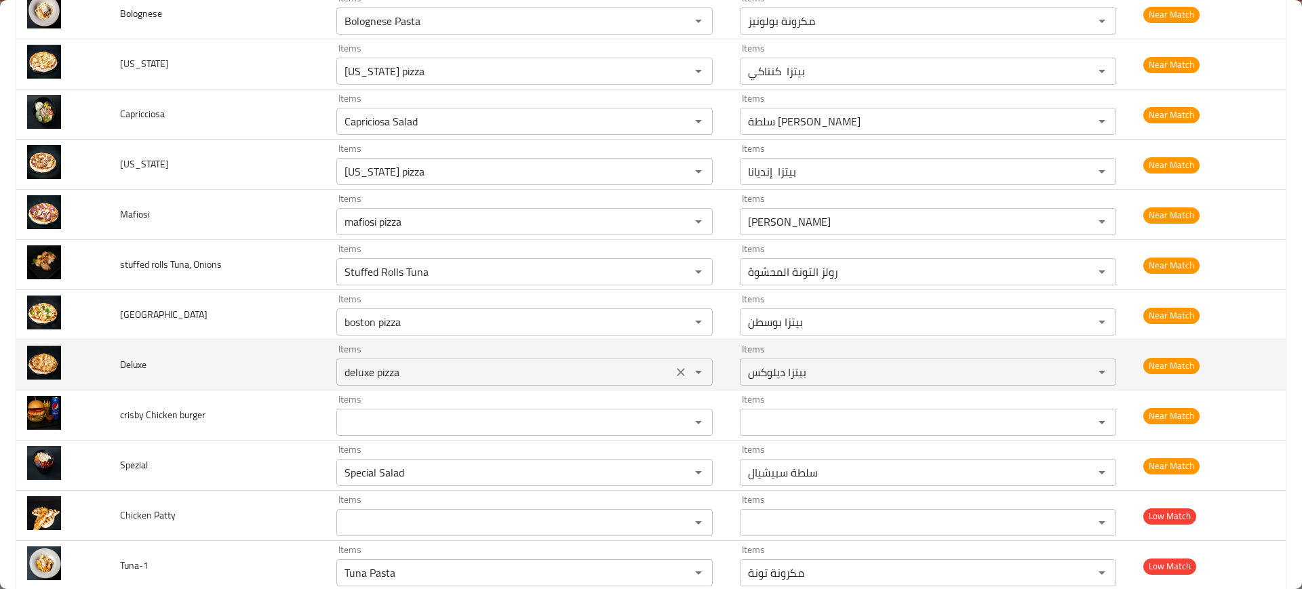
click at [533, 381] on input "deluxe pizza" at bounding box center [504, 372] width 328 height 19
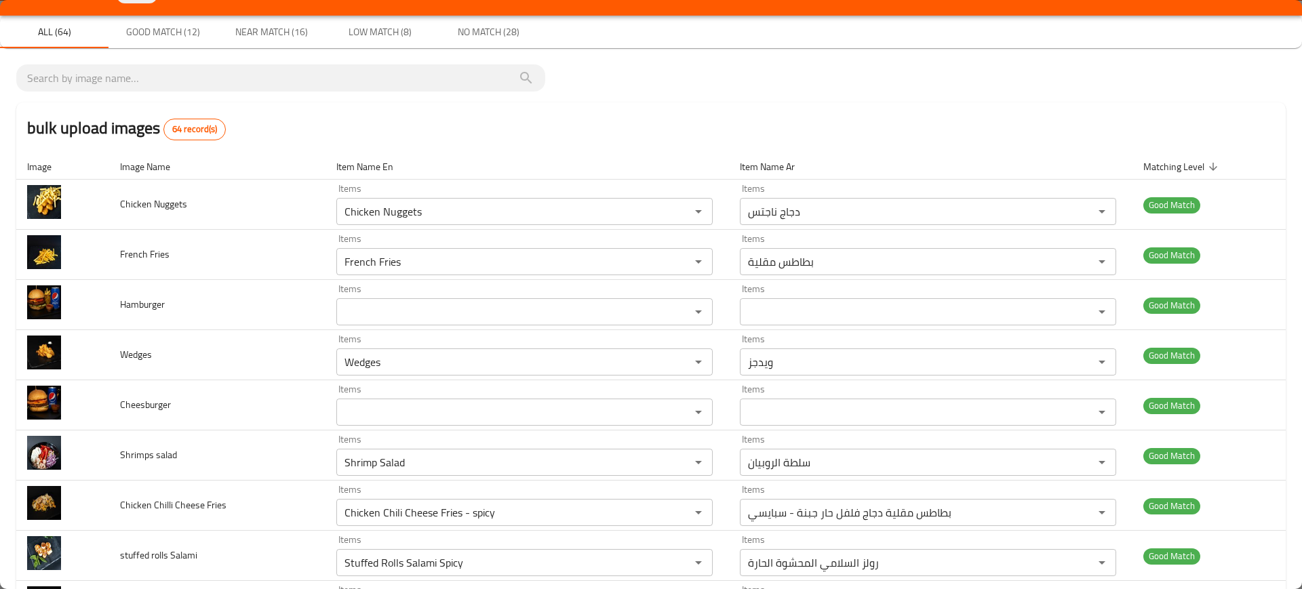
scroll to position [0, 0]
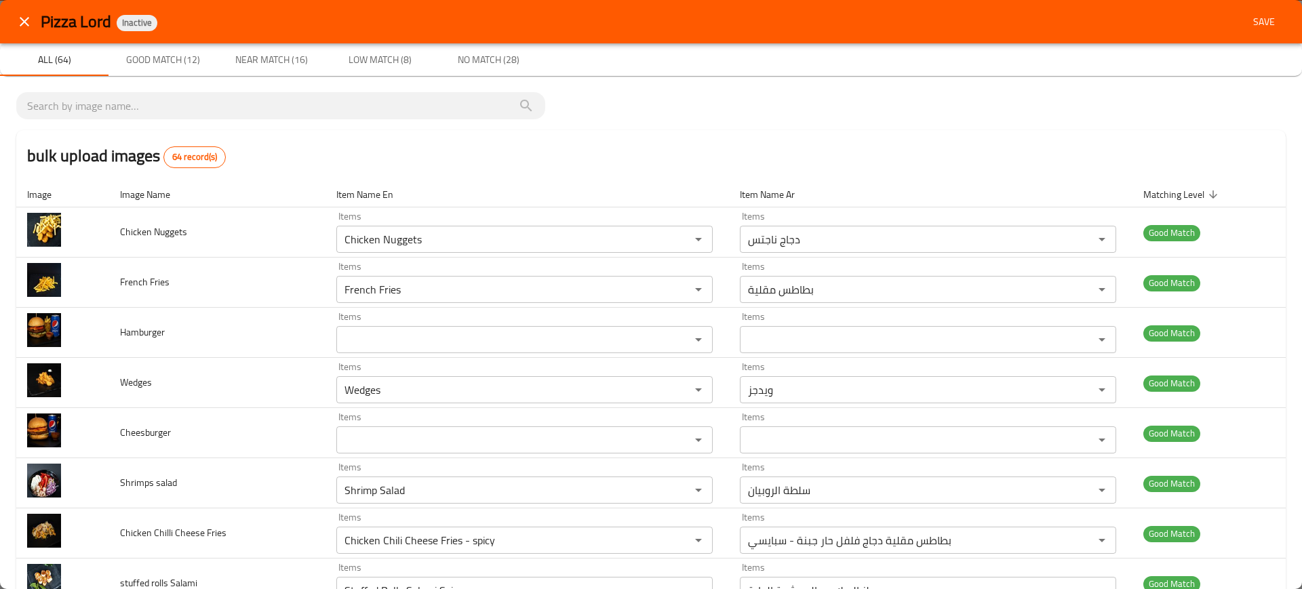
click at [1251, 34] on div "Pizza Lord Inactive Save" at bounding box center [651, 21] width 1302 height 43
click at [1251, 22] on span "Save" at bounding box center [1264, 22] width 33 height 17
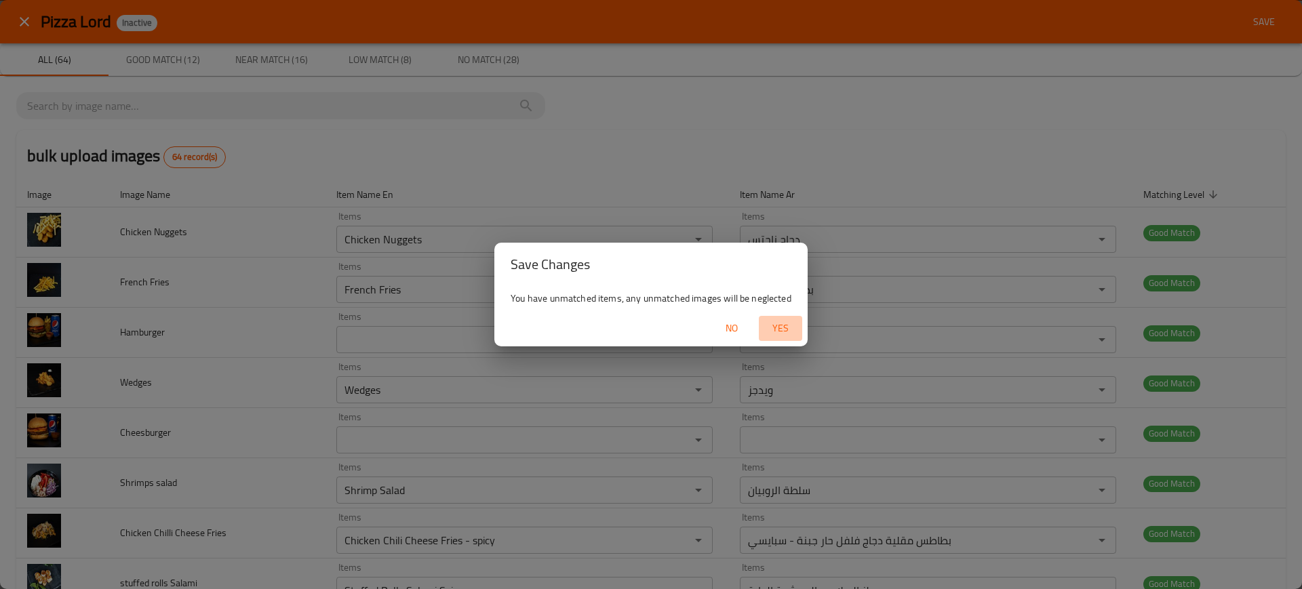
click at [785, 334] on span "Yes" at bounding box center [780, 328] width 33 height 17
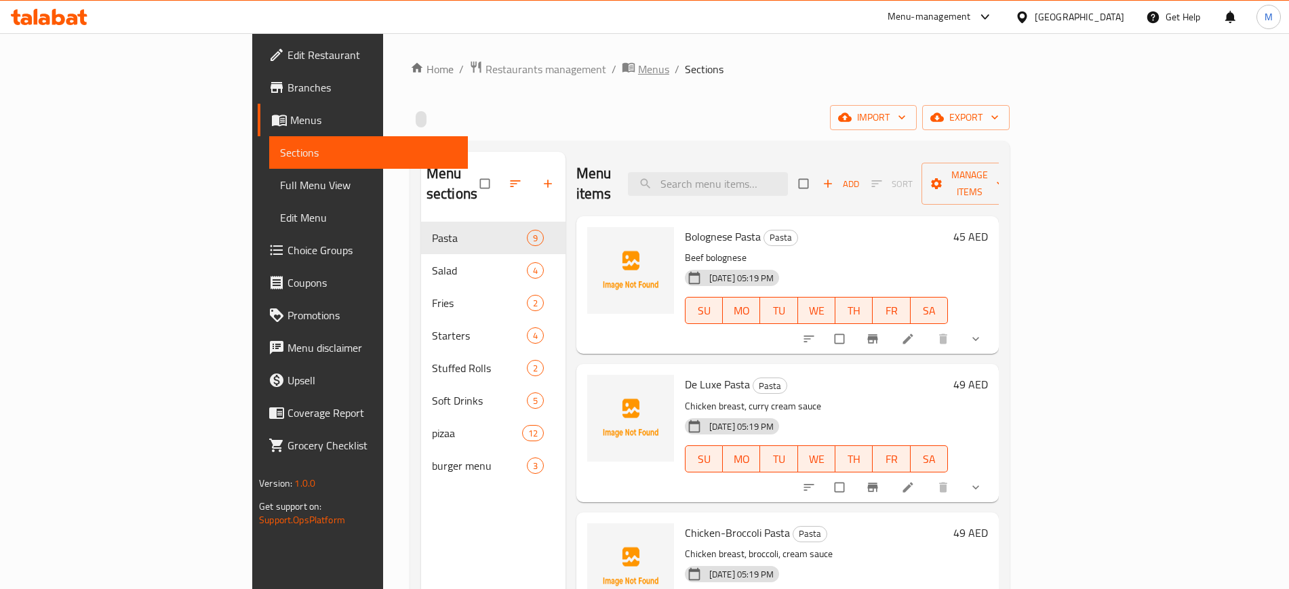
click at [638, 76] on span "Menus" at bounding box center [653, 69] width 31 height 16
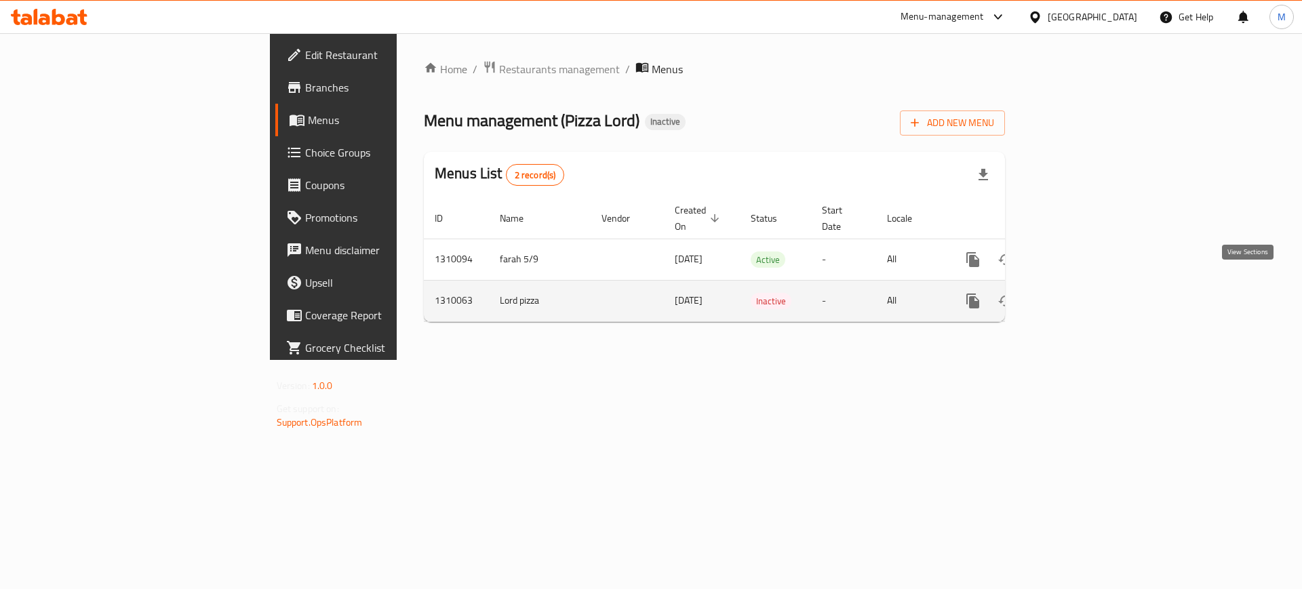
click at [1079, 293] on icon "enhanced table" at bounding box center [1071, 301] width 16 height 16
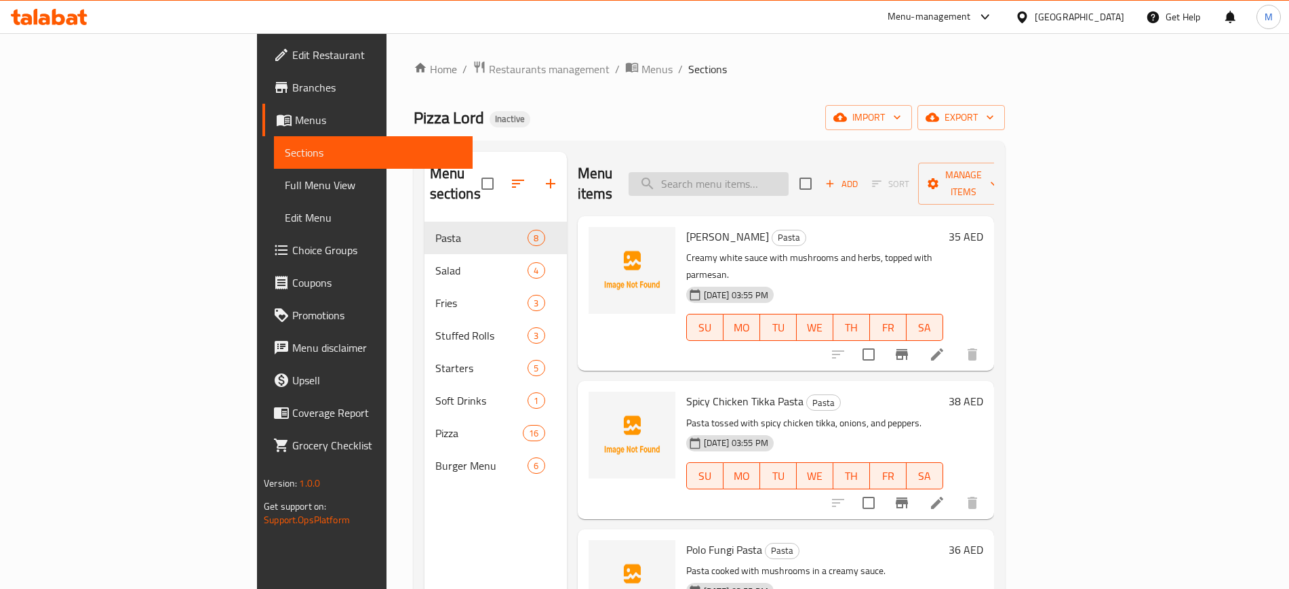
click at [777, 174] on input "search" at bounding box center [709, 184] width 160 height 24
paste input "Numex"
type input "Numex"
paste input "Hamburger"
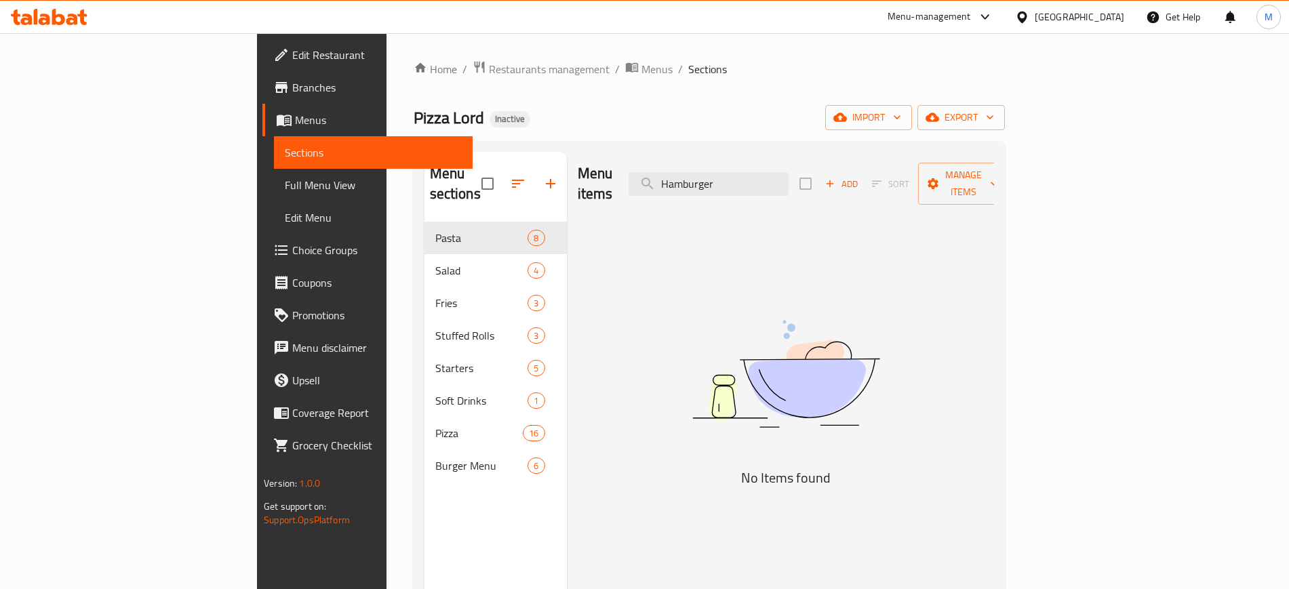
type input "Hamburger"
click at [642, 72] on span "Menus" at bounding box center [657, 69] width 31 height 16
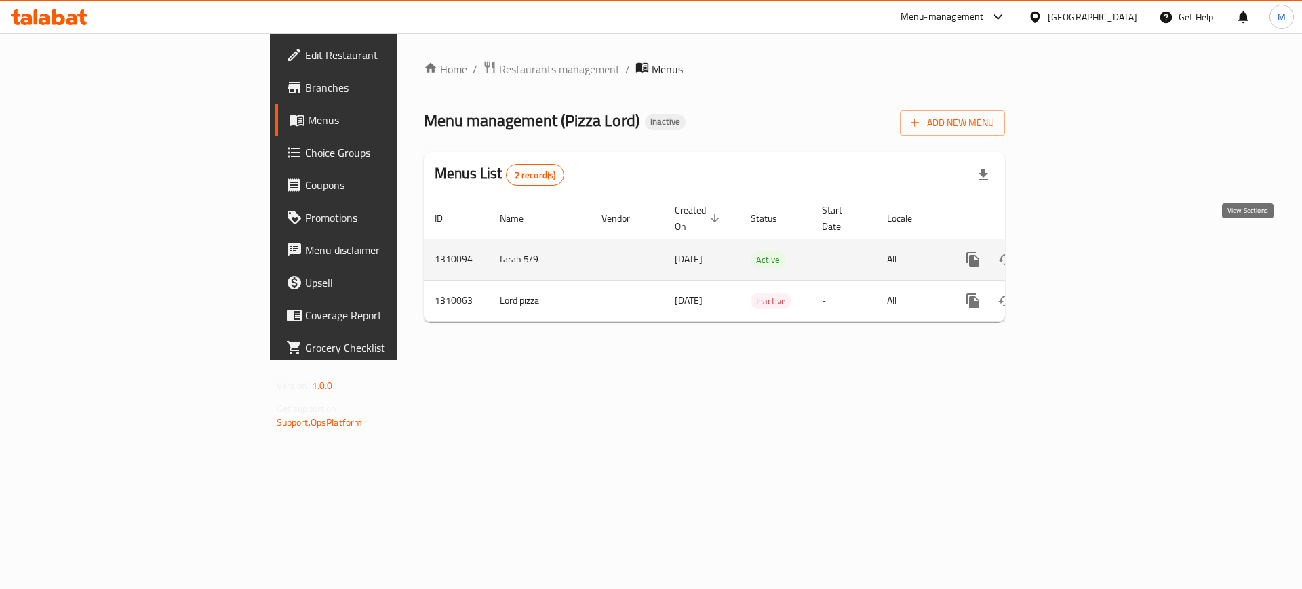
click at [1079, 252] on icon "enhanced table" at bounding box center [1071, 260] width 16 height 16
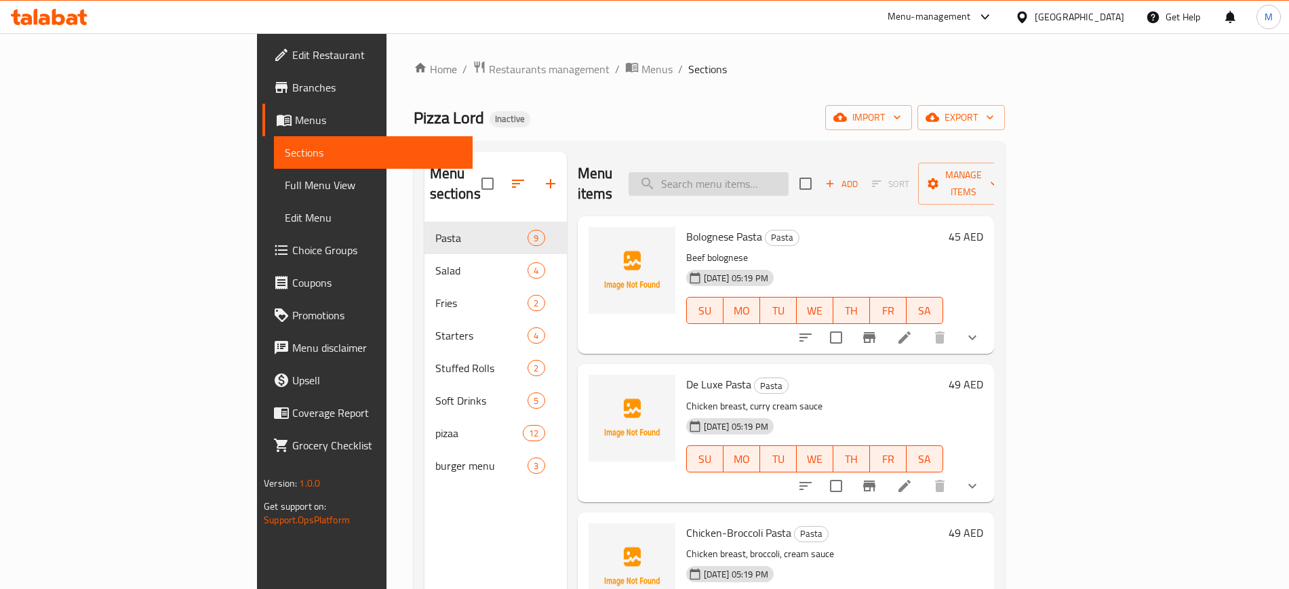
click at [787, 172] on input "search" at bounding box center [709, 184] width 160 height 24
paste input "chicken burger"
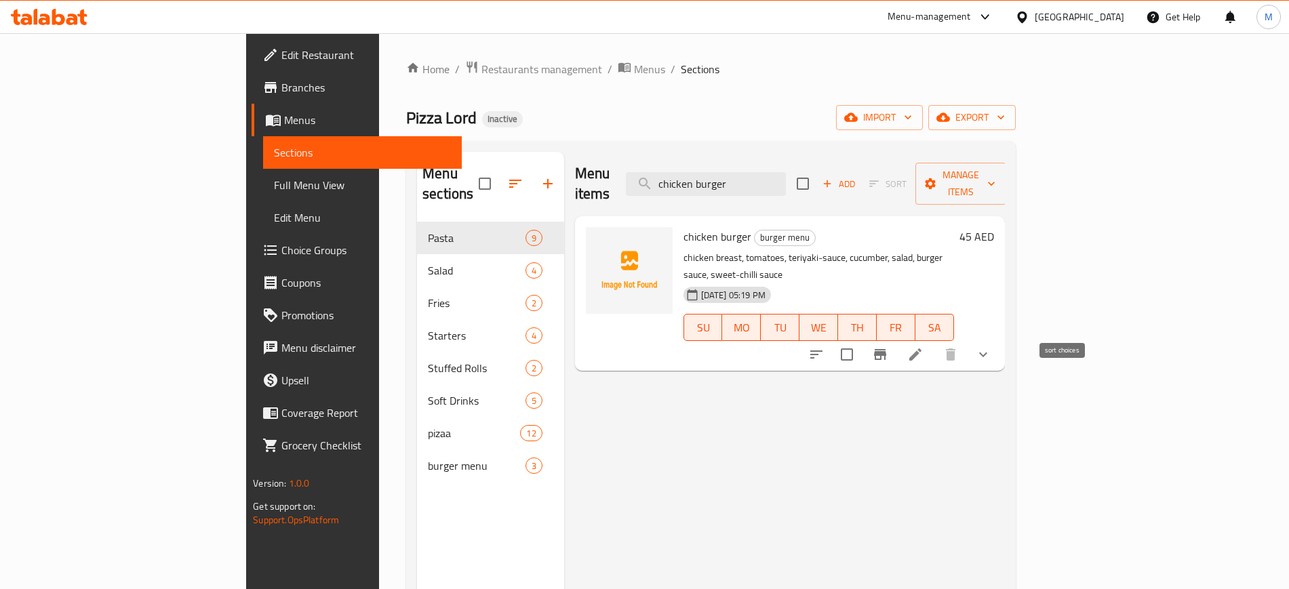
type input "chicken burger"
click at [825, 347] on icon "sort-choices" at bounding box center [816, 355] width 16 height 16
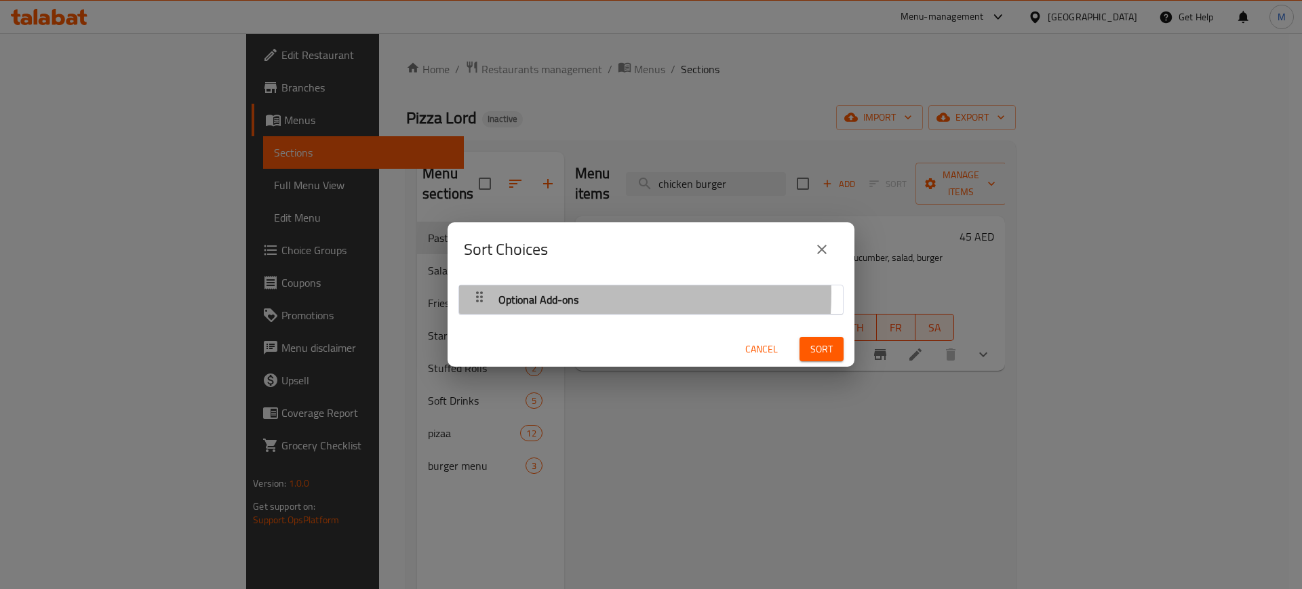
click at [507, 293] on span "Optional Add-ons" at bounding box center [539, 300] width 80 height 20
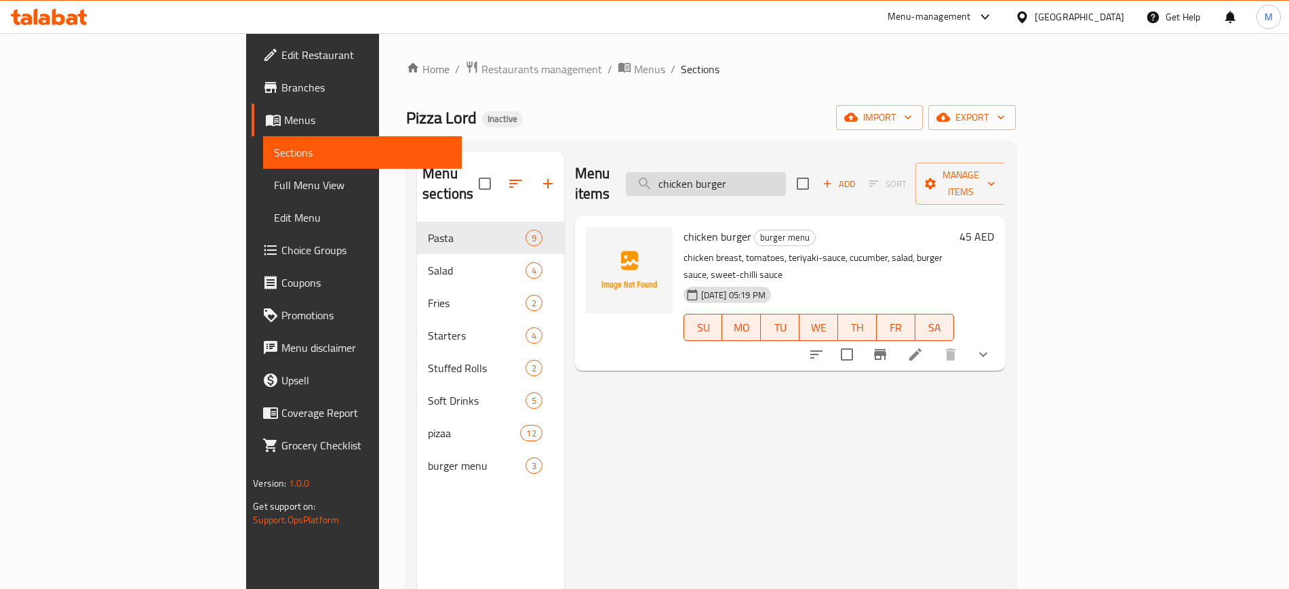
click at [786, 172] on input "chicken burger" at bounding box center [706, 184] width 160 height 24
paste input "Special Salad"
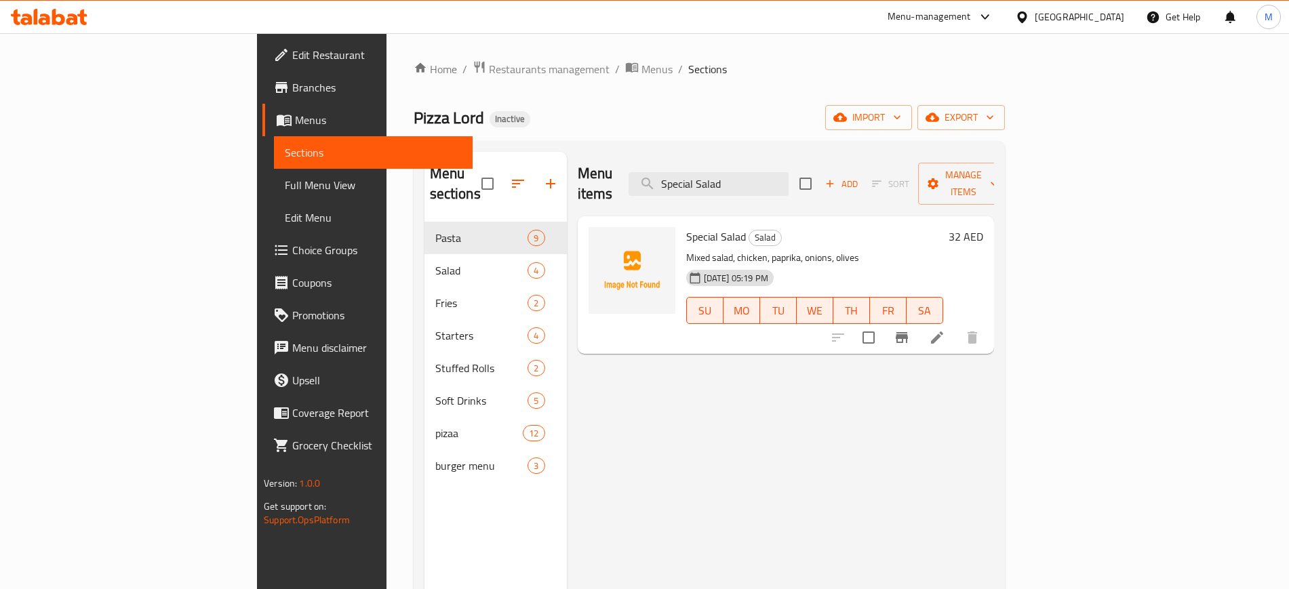
type input "Special Salad"
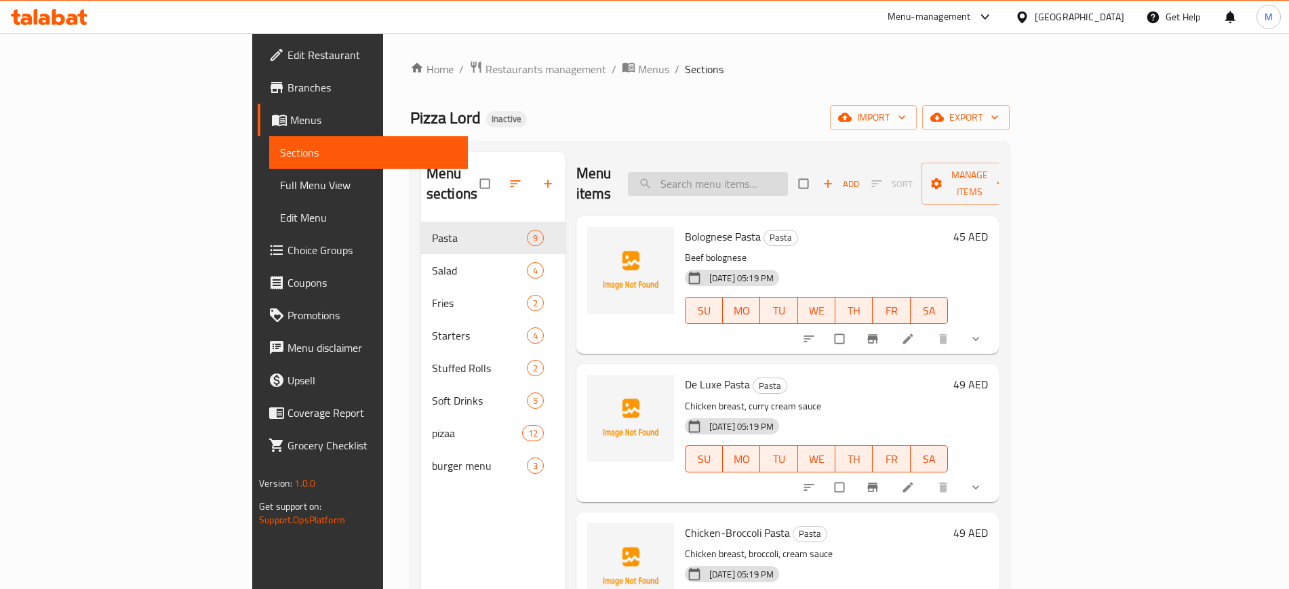
click at [785, 172] on input "search" at bounding box center [708, 184] width 160 height 24
paste input "hamburger"
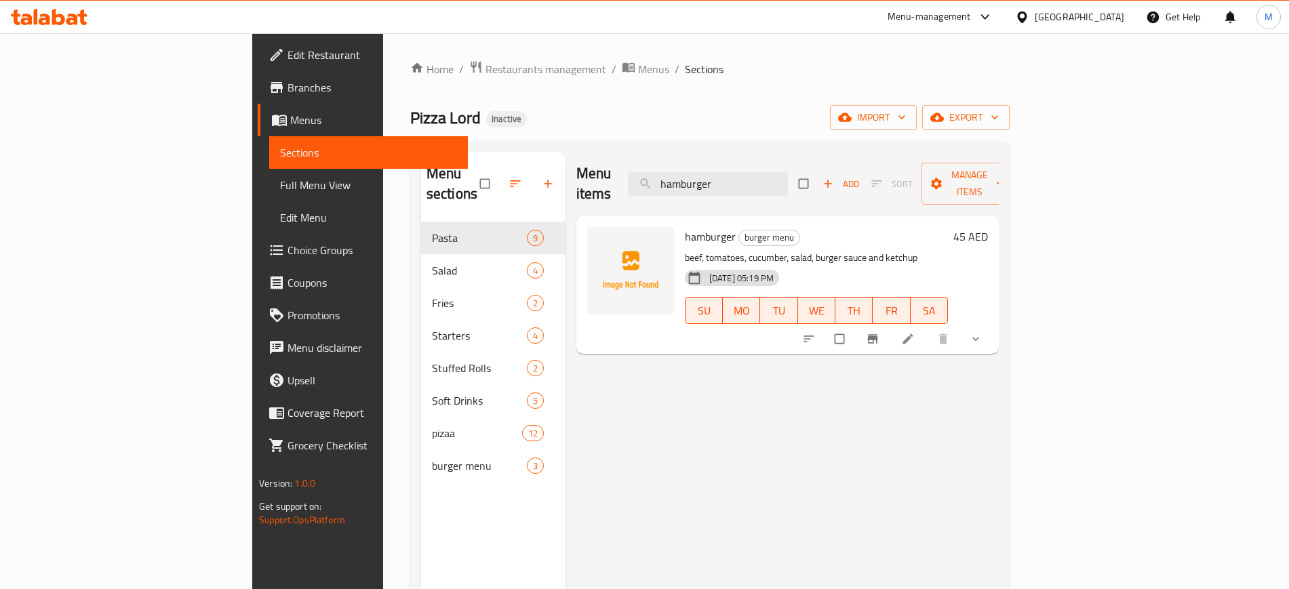
paste input "cheese"
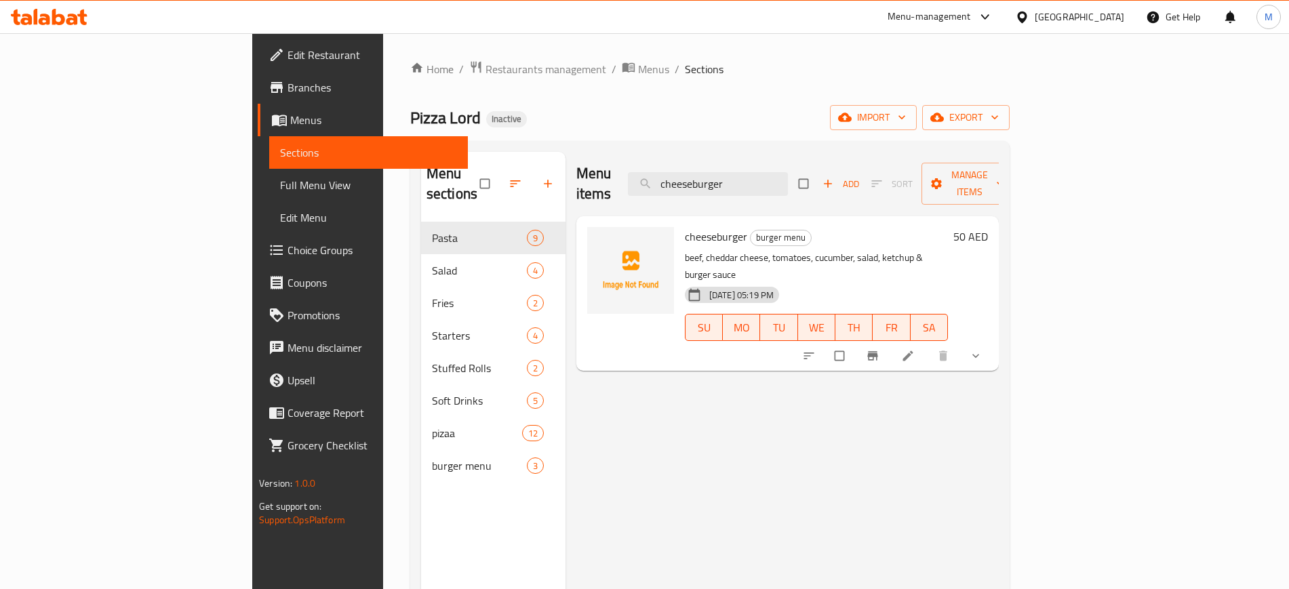
paste input "Chicken Nuggets"
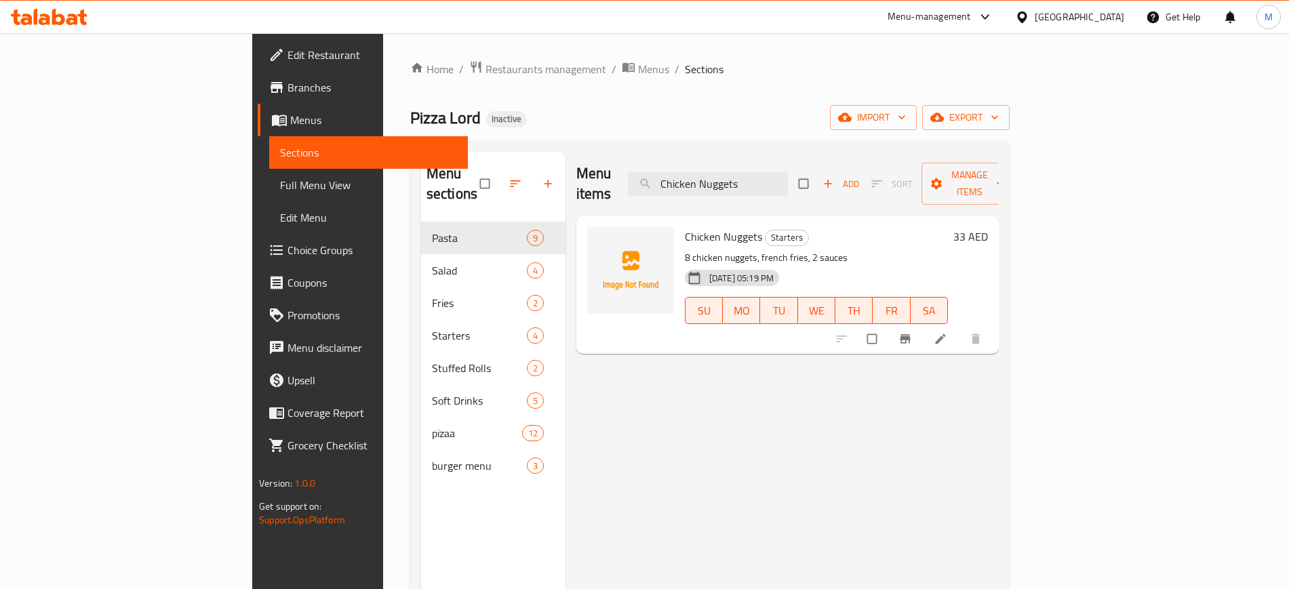
type input "Chicken Nuggets"
click at [917, 124] on button "import" at bounding box center [873, 117] width 87 height 25
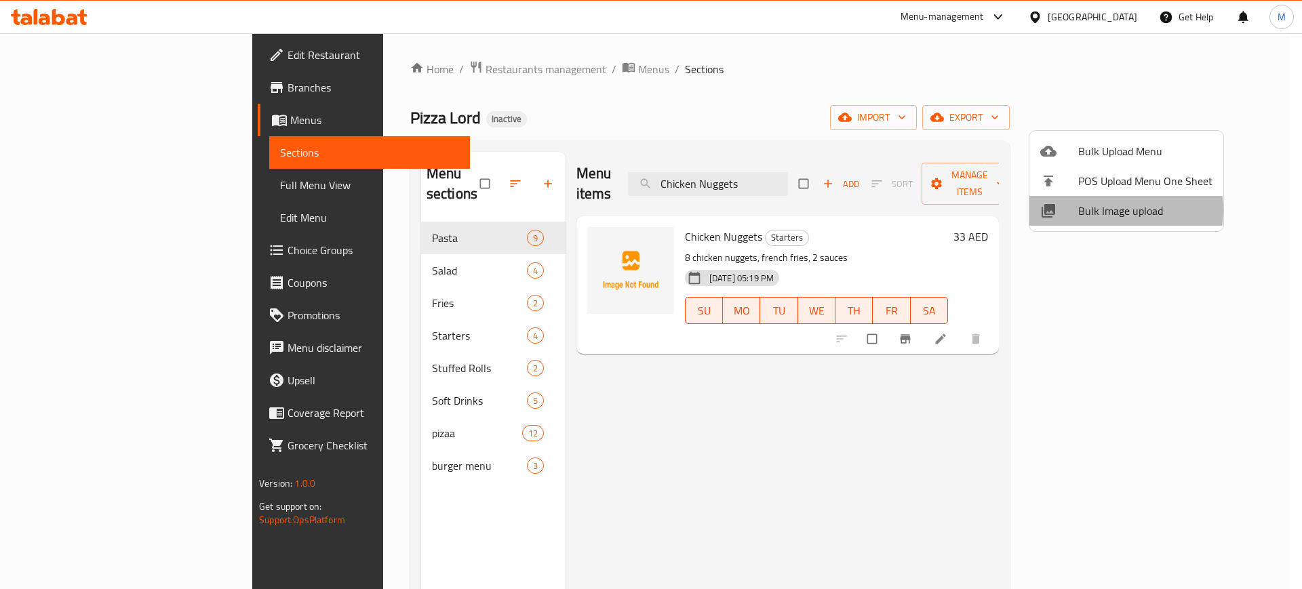
click at [1106, 210] on span "Bulk Image upload" at bounding box center [1145, 211] width 134 height 16
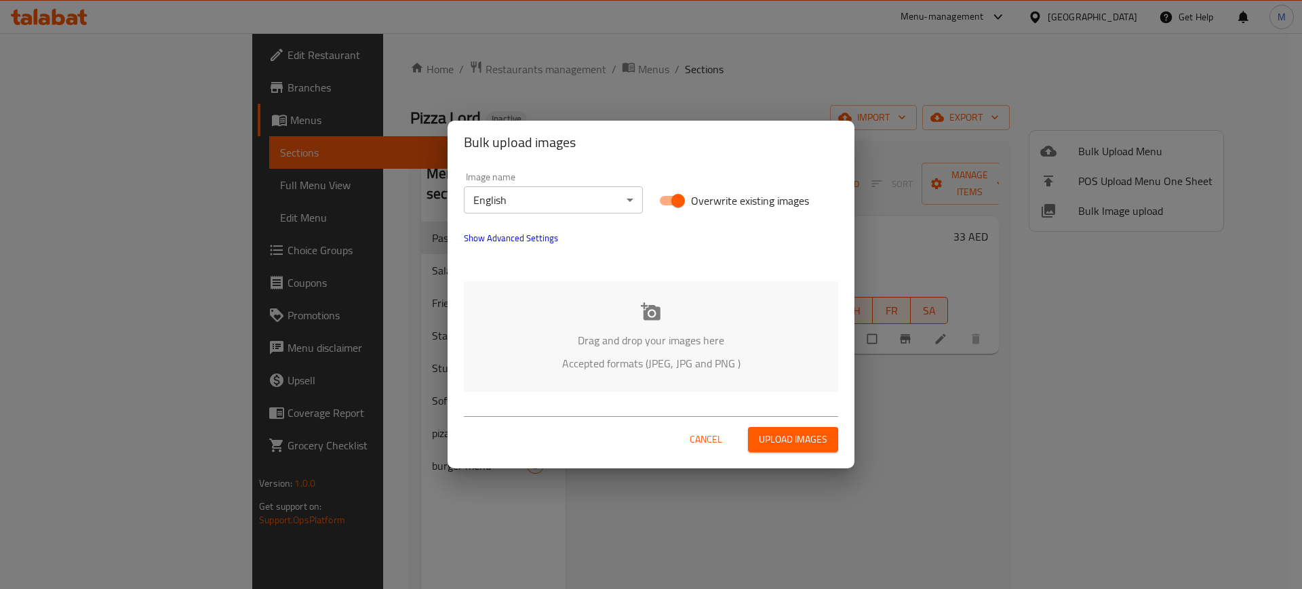
click at [720, 325] on div "Drag and drop your images here Accepted formats (JPEG, JPG and PNG )" at bounding box center [651, 336] width 374 height 111
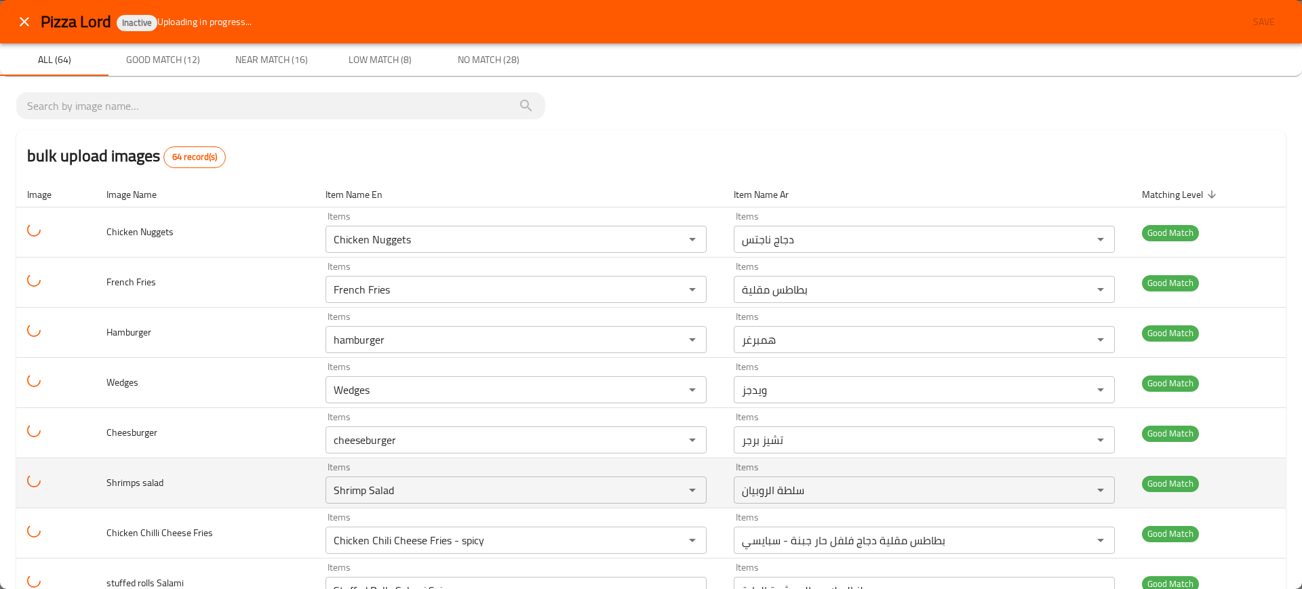
scroll to position [16, 0]
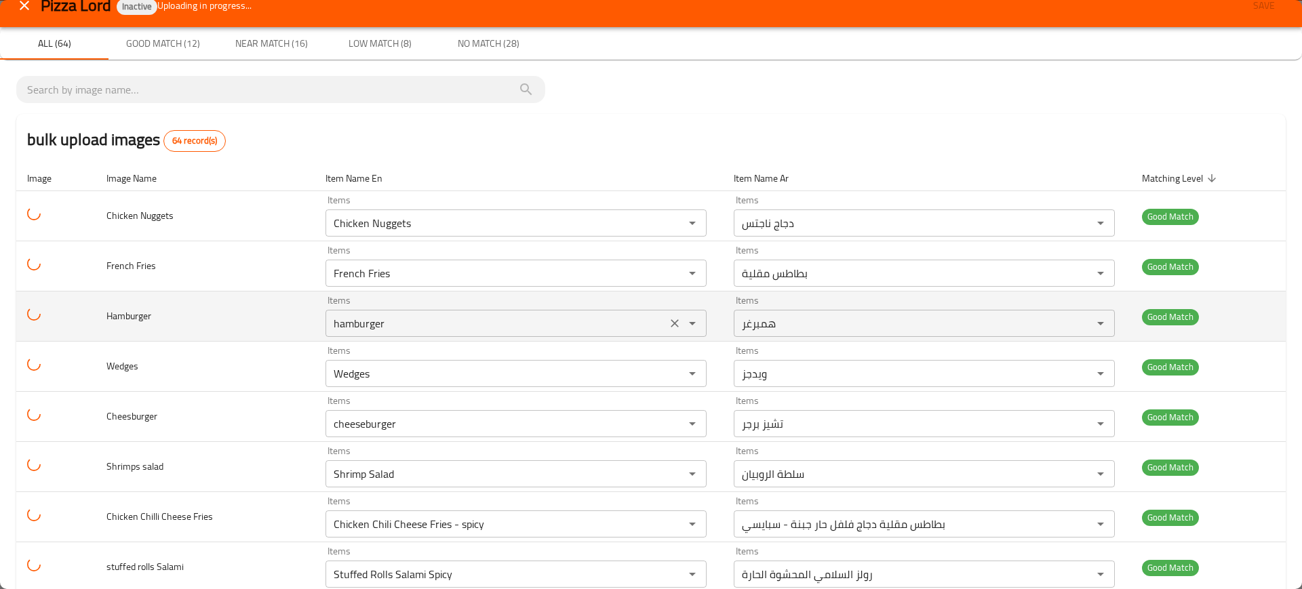
click at [665, 329] on div "enhanced table" at bounding box center [682, 323] width 35 height 19
click at [668, 322] on icon "Clear" at bounding box center [675, 324] width 14 height 14
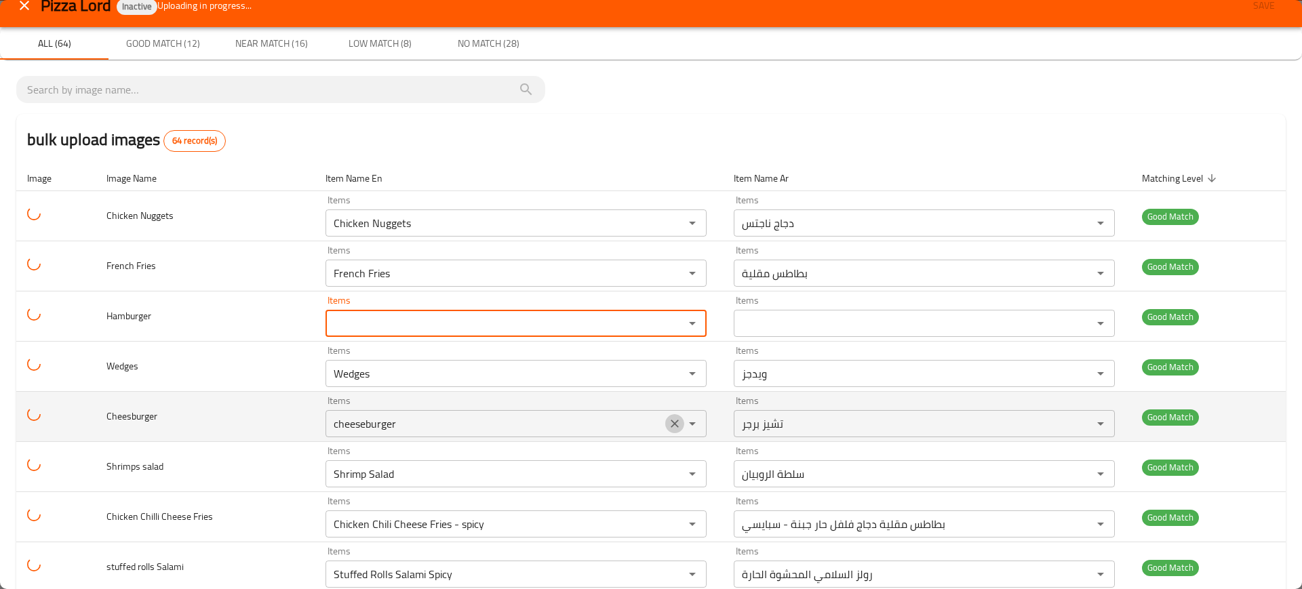
click at [668, 423] on icon "Clear" at bounding box center [675, 424] width 14 height 14
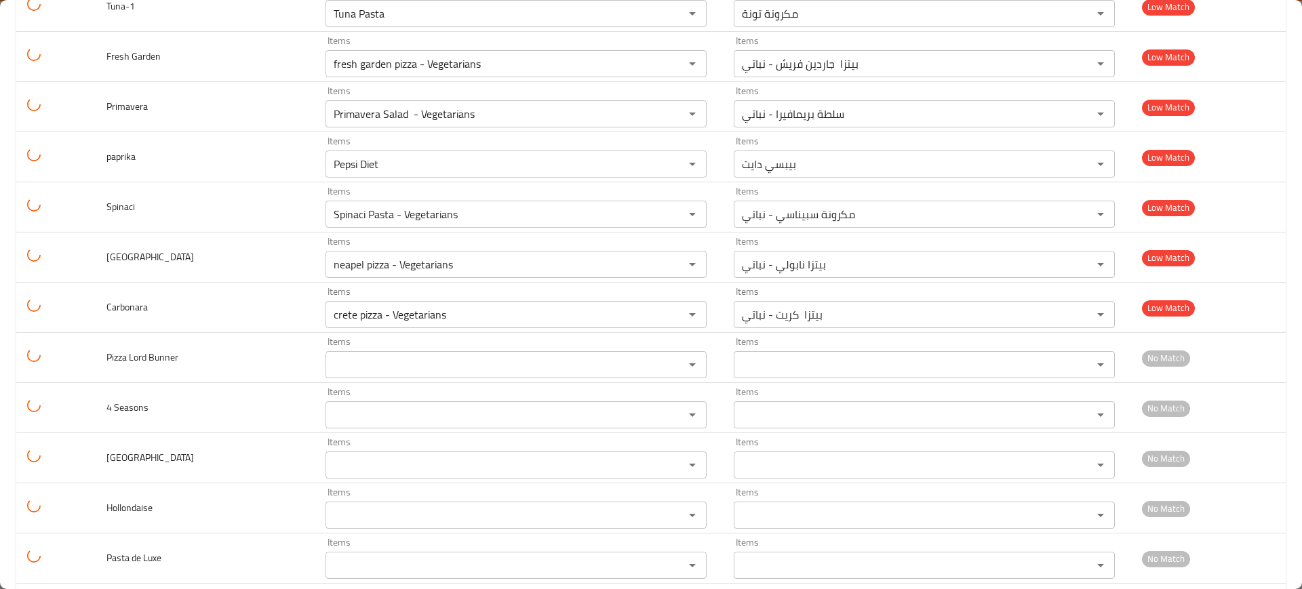
scroll to position [1681, 0]
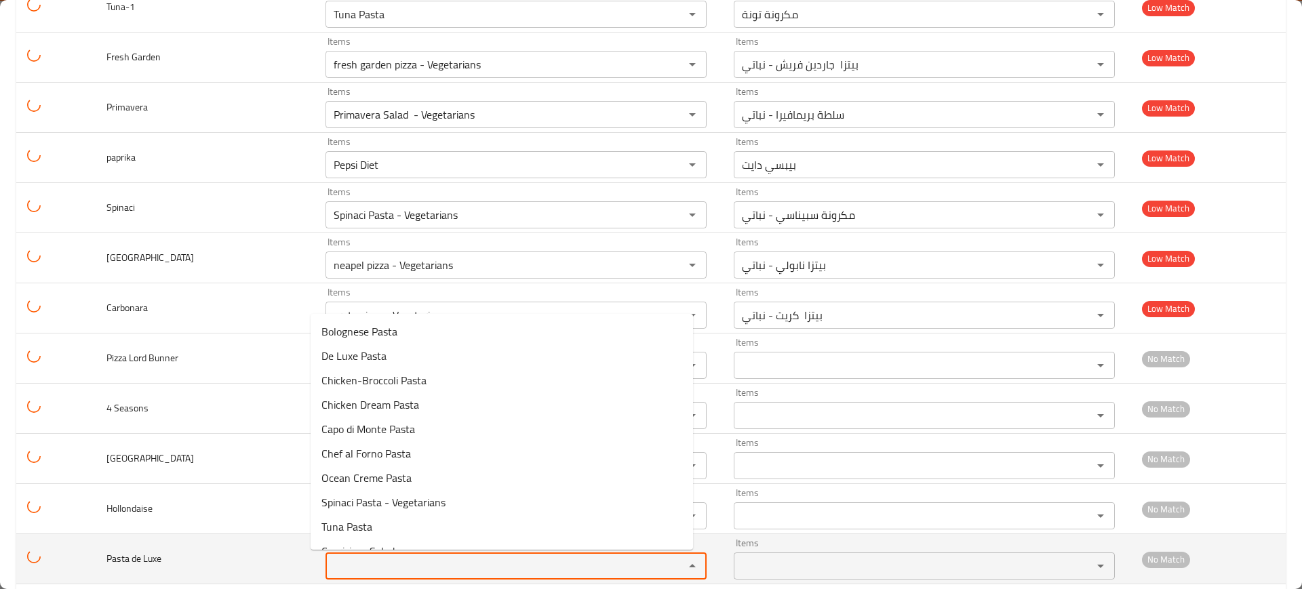
click at [469, 560] on Luxe "Items" at bounding box center [496, 566] width 333 height 19
paste Luxe "De Luxe Pasta"
type Luxe "De Luxe Pasta"
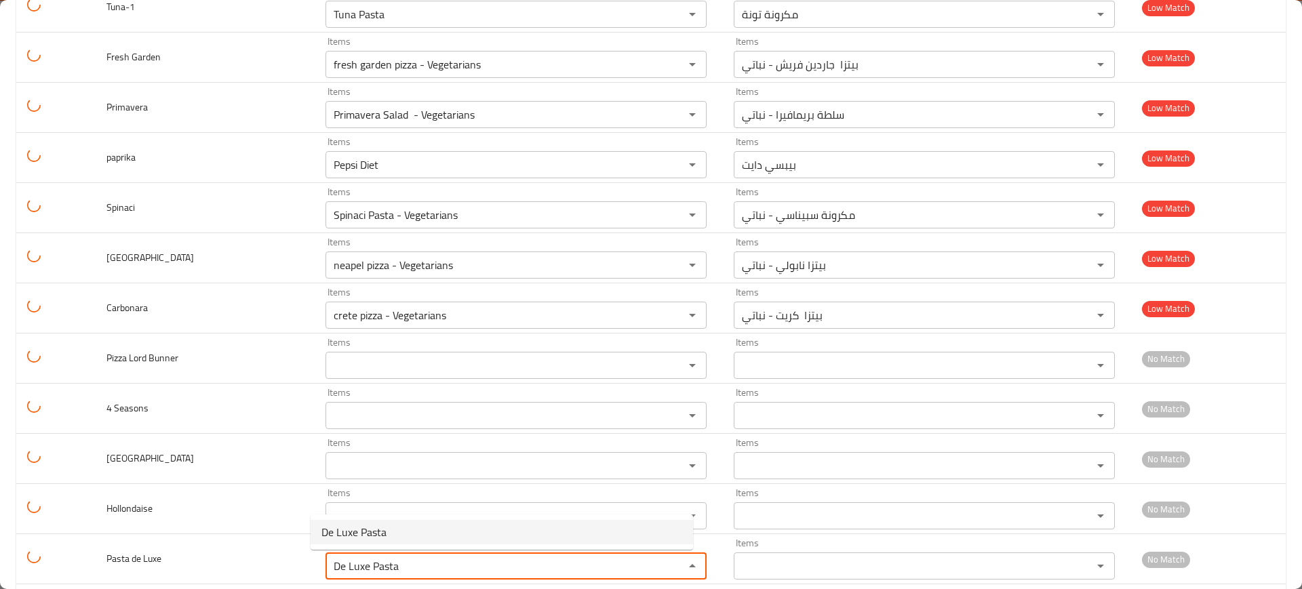
click at [377, 524] on span "De Luxe Pasta" at bounding box center [353, 532] width 65 height 16
type Luxe-ar "مكرونة دي لوكس"
type Luxe "De Luxe Pasta"
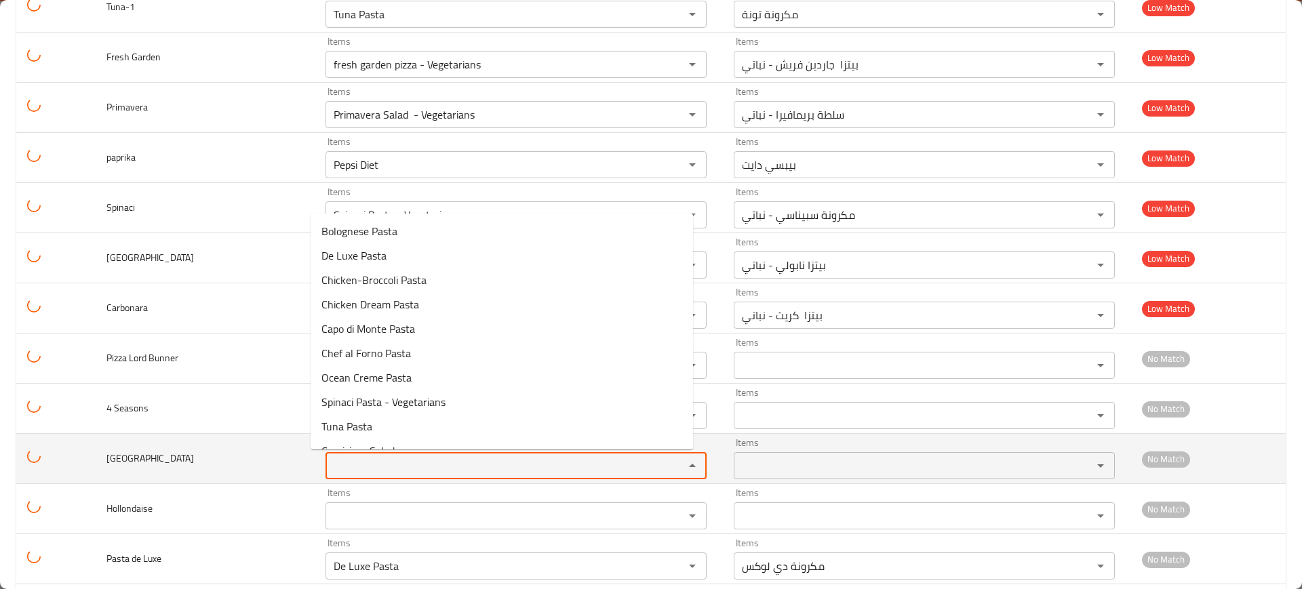
click at [358, 469] on input "Items" at bounding box center [496, 465] width 333 height 19
paste input "crete pizza - Vegetarians"
type input "crete pizza - Vegetarians"
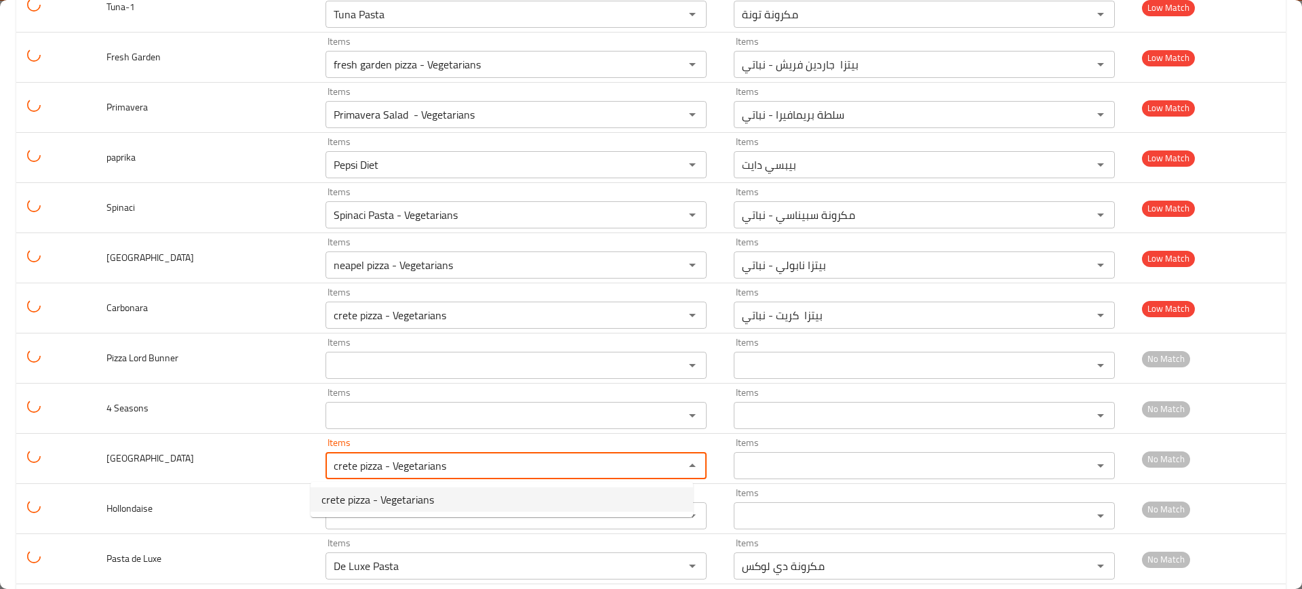
click at [356, 492] on span "crete pizza - Vegetarians" at bounding box center [377, 500] width 113 height 16
type input "بيتزا كريت - نباتي"
type input "crete pizza - Vegetarians"
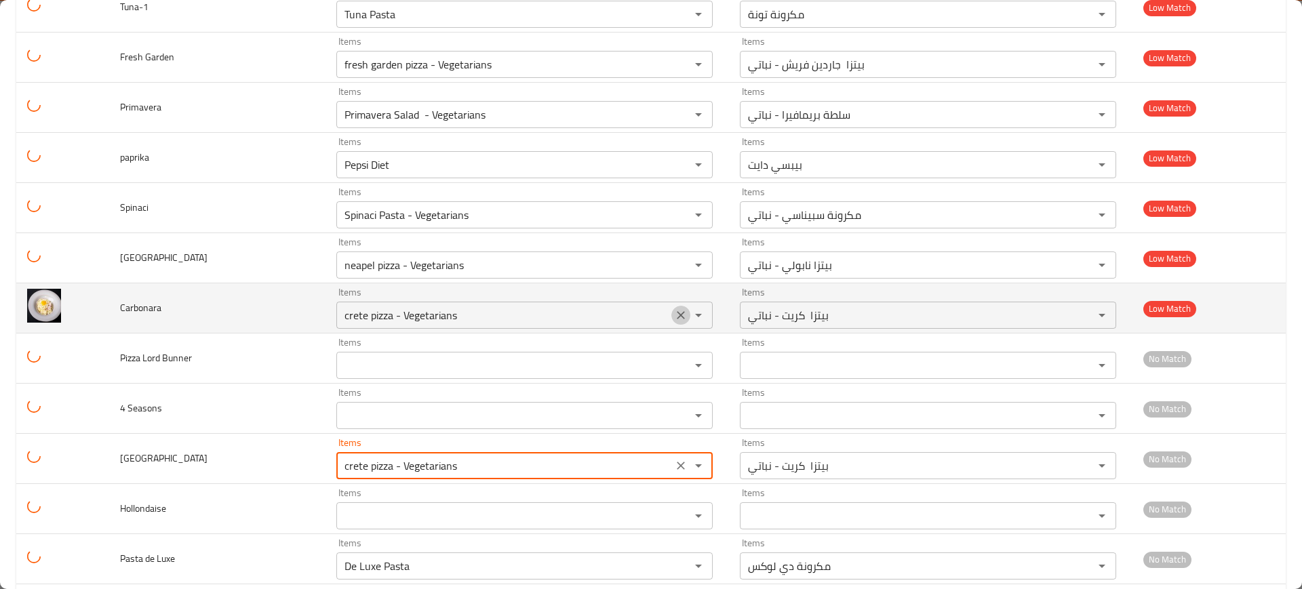
click at [675, 313] on button "Clear" at bounding box center [680, 315] width 19 height 19
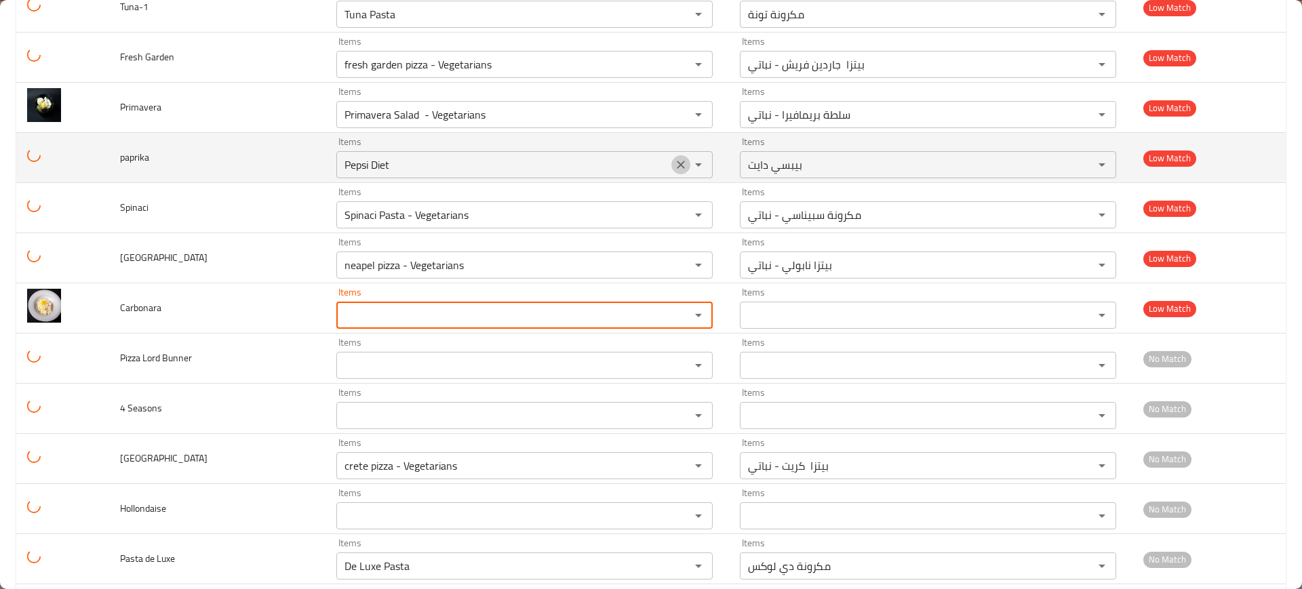
click at [674, 166] on icon "Clear" at bounding box center [681, 165] width 14 height 14
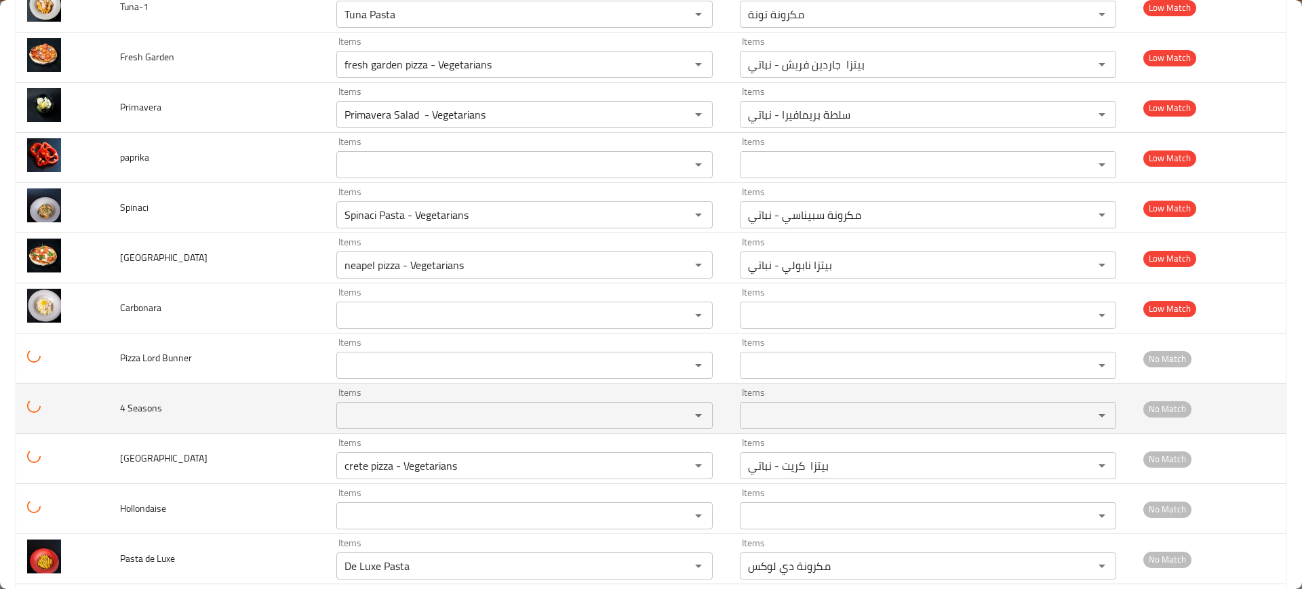
click at [200, 397] on td "4 Seasons" at bounding box center [217, 409] width 216 height 50
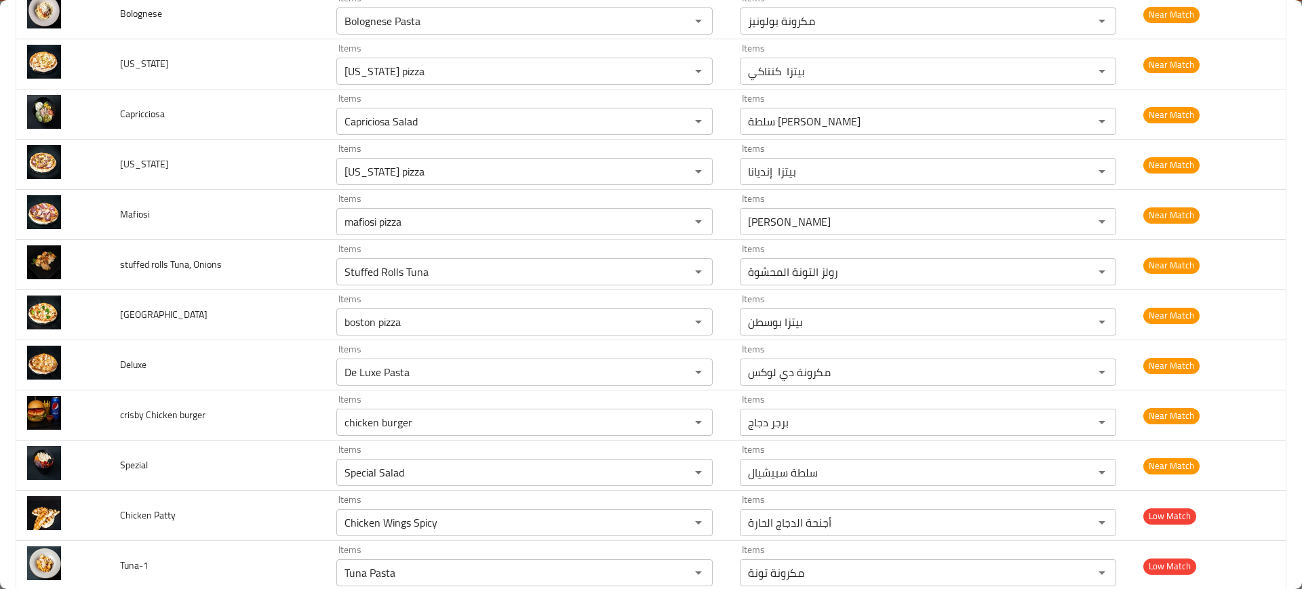
scroll to position [1121, 0]
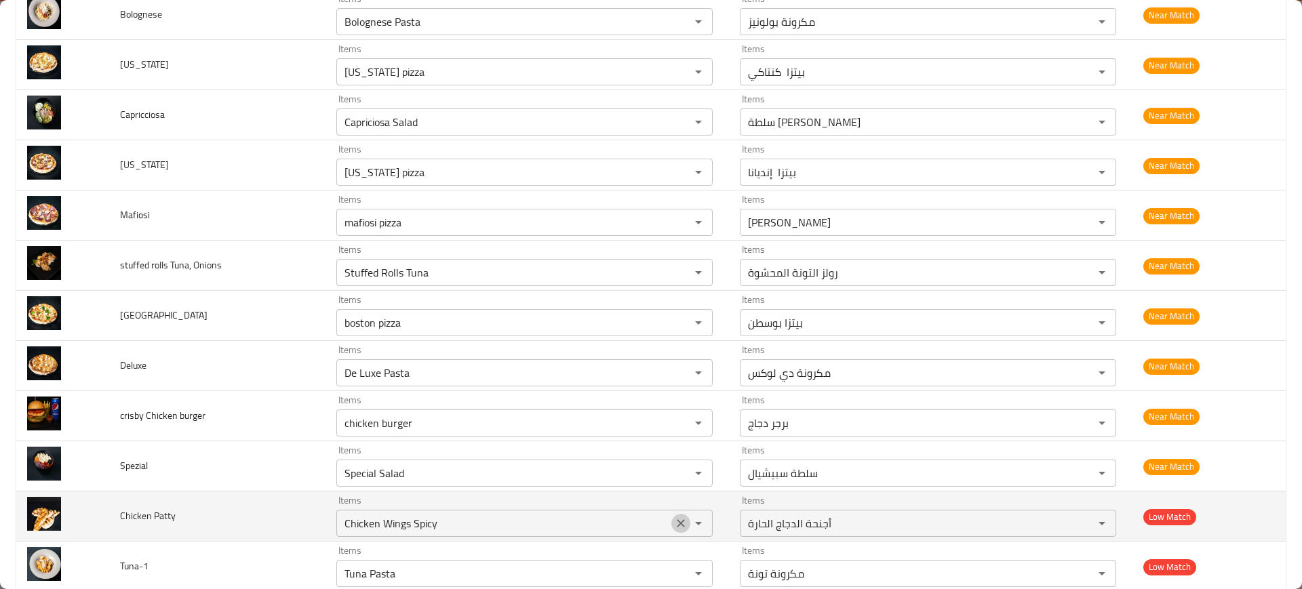
click at [674, 524] on icon "Clear" at bounding box center [681, 524] width 14 height 14
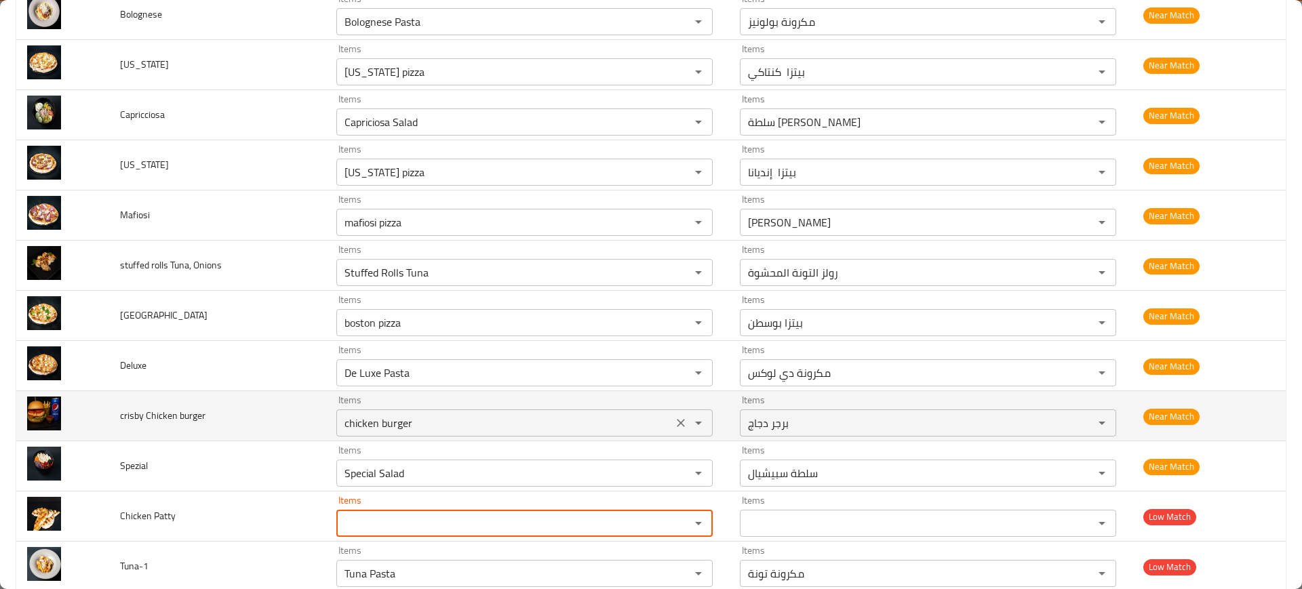
click at [677, 425] on icon "Clear" at bounding box center [681, 423] width 8 height 8
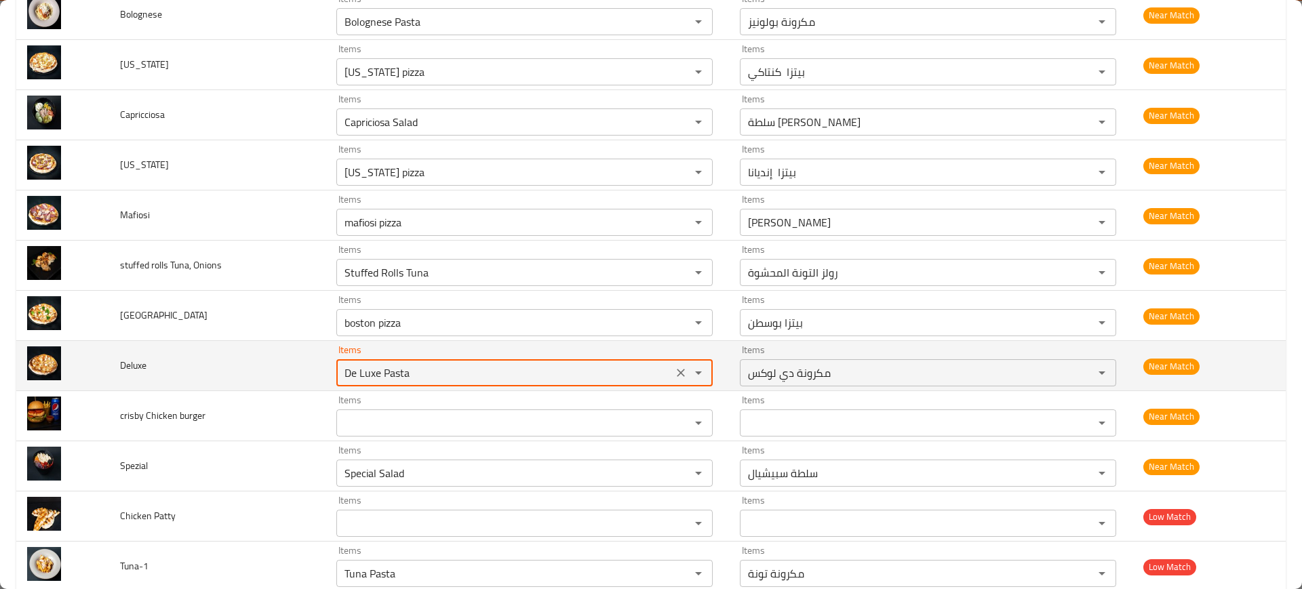
click at [533, 381] on input "De Luxe Pasta" at bounding box center [504, 373] width 328 height 19
paste input "deluxe pizz"
type input "deluxe pizza"
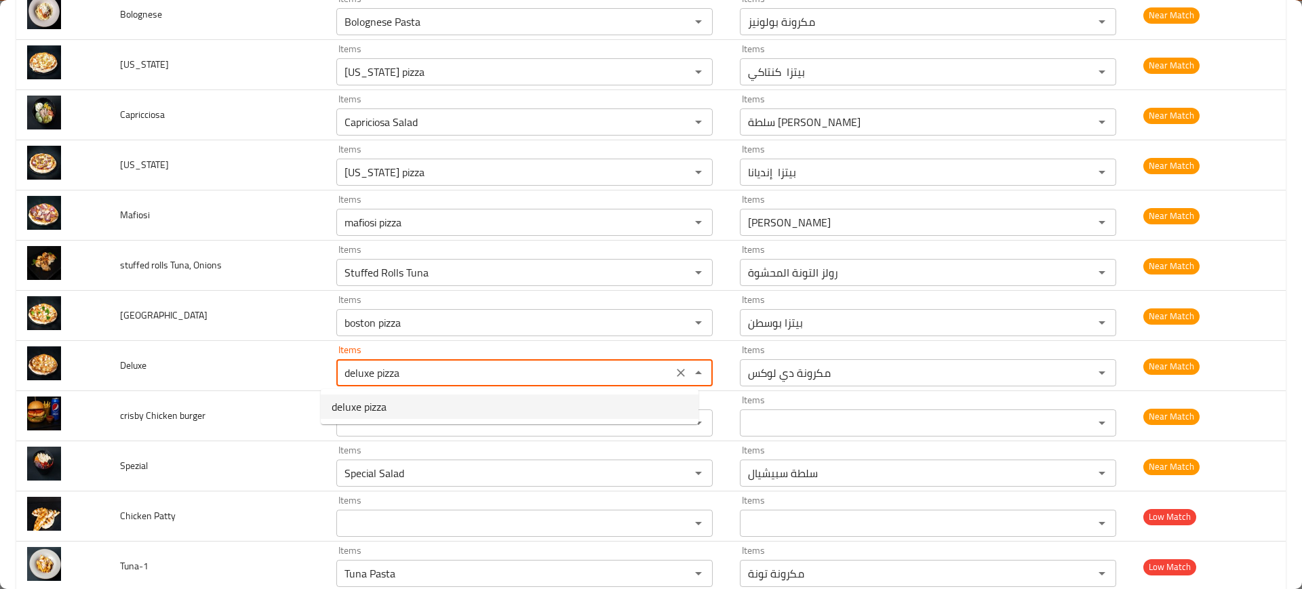
click at [456, 420] on ul "deluxe pizza" at bounding box center [510, 406] width 378 height 35
click at [440, 409] on li "deluxe pizza" at bounding box center [510, 407] width 378 height 24
type input "بيتزا ديلوكس"
type input "deluxe pizza"
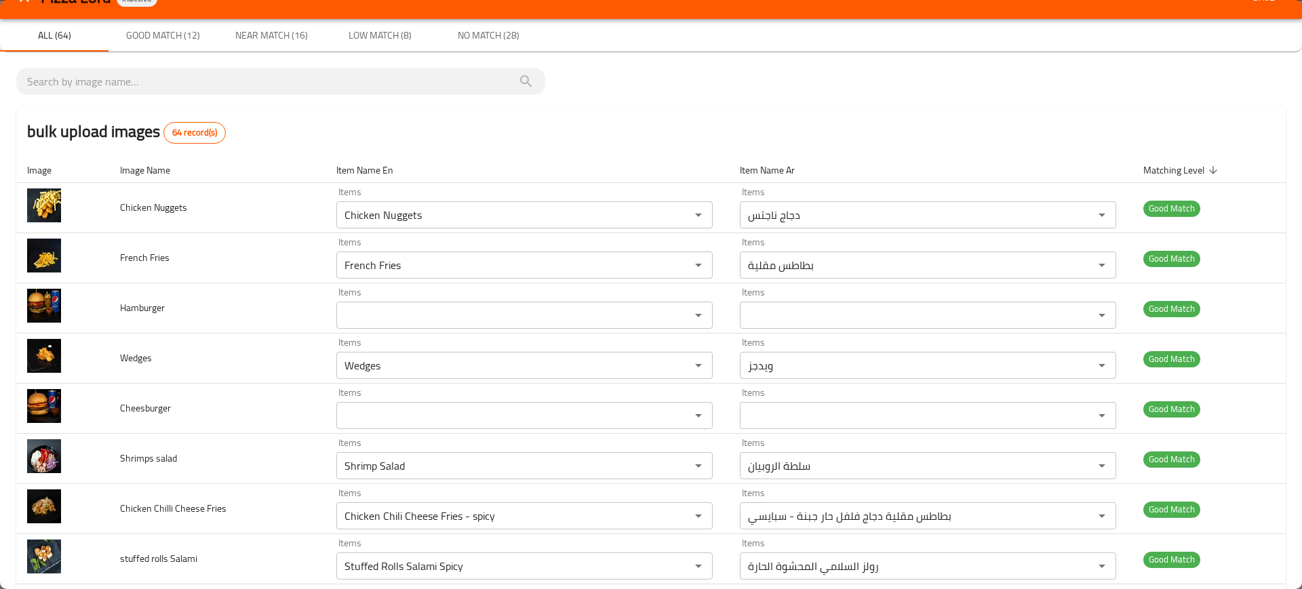
scroll to position [0, 0]
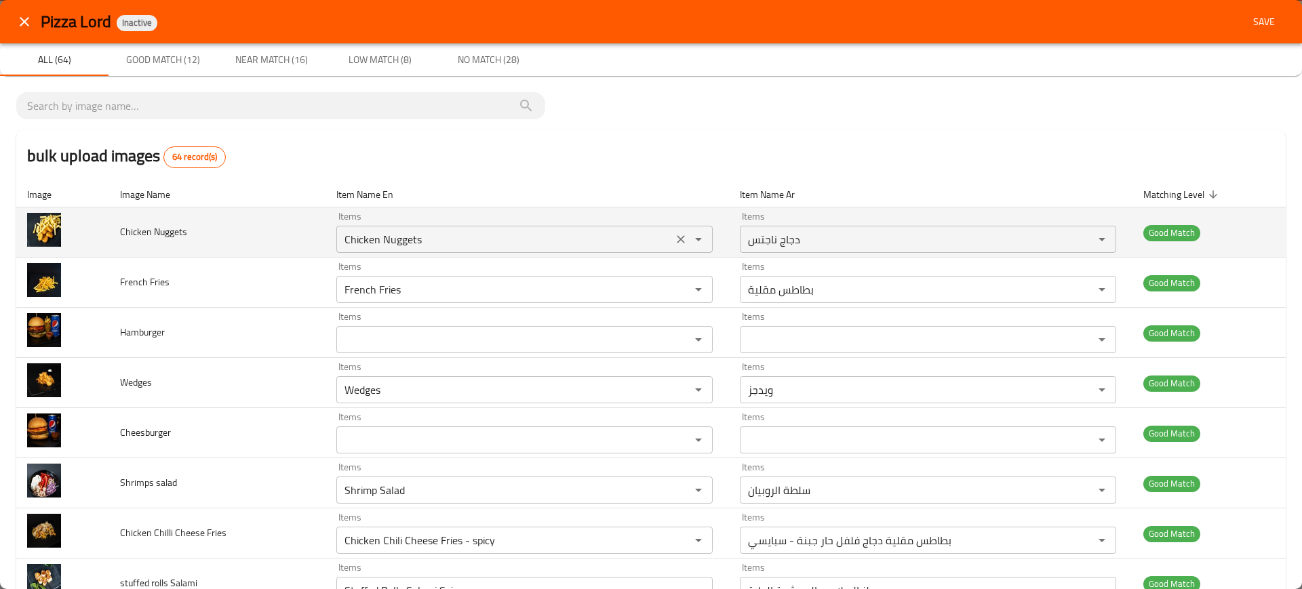
click at [435, 229] on div "Chicken Nuggets Items" at bounding box center [524, 239] width 376 height 27
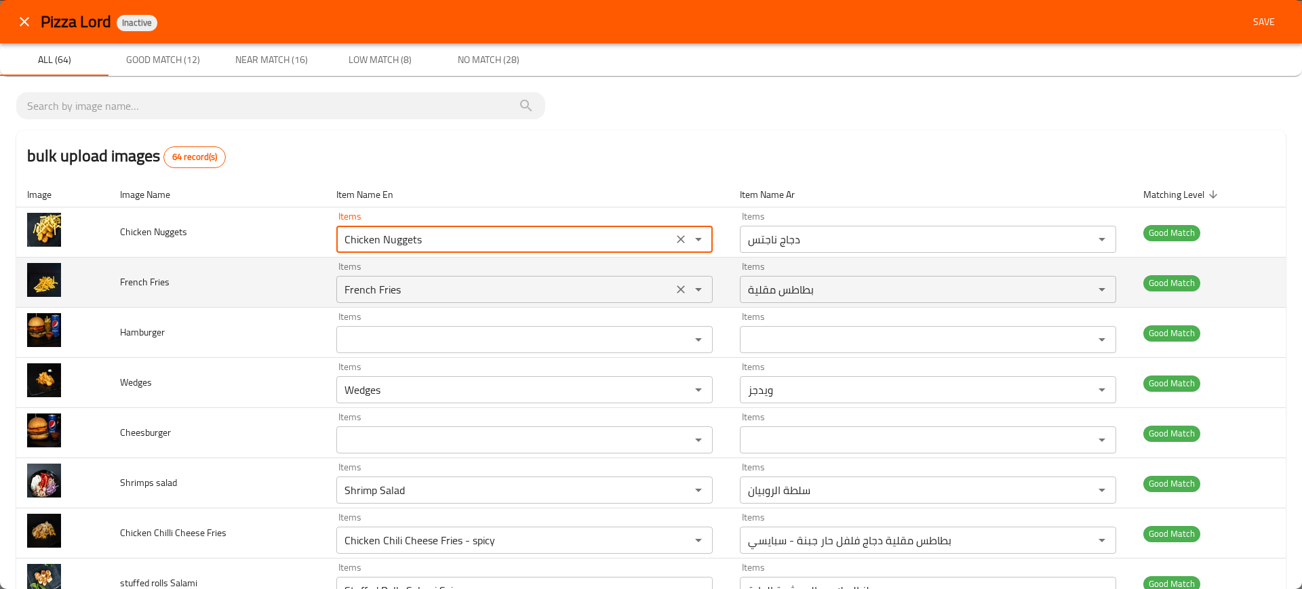
click at [500, 279] on div "French Fries Items" at bounding box center [524, 289] width 376 height 27
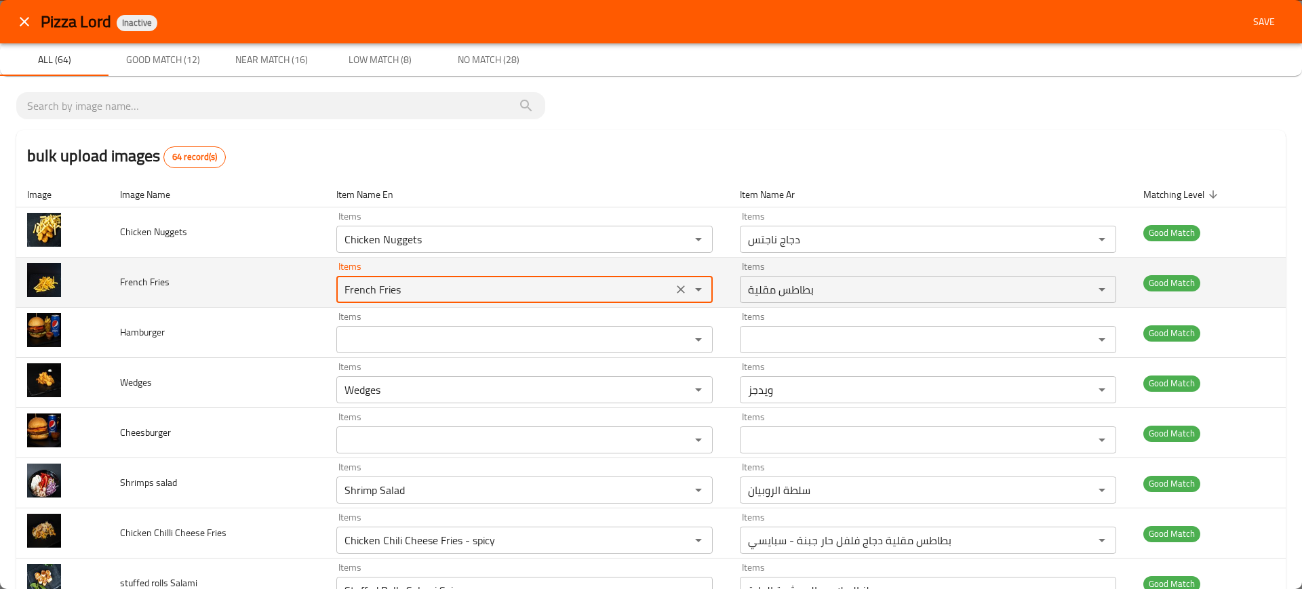
click at [500, 279] on div "French Fries Items" at bounding box center [524, 289] width 376 height 27
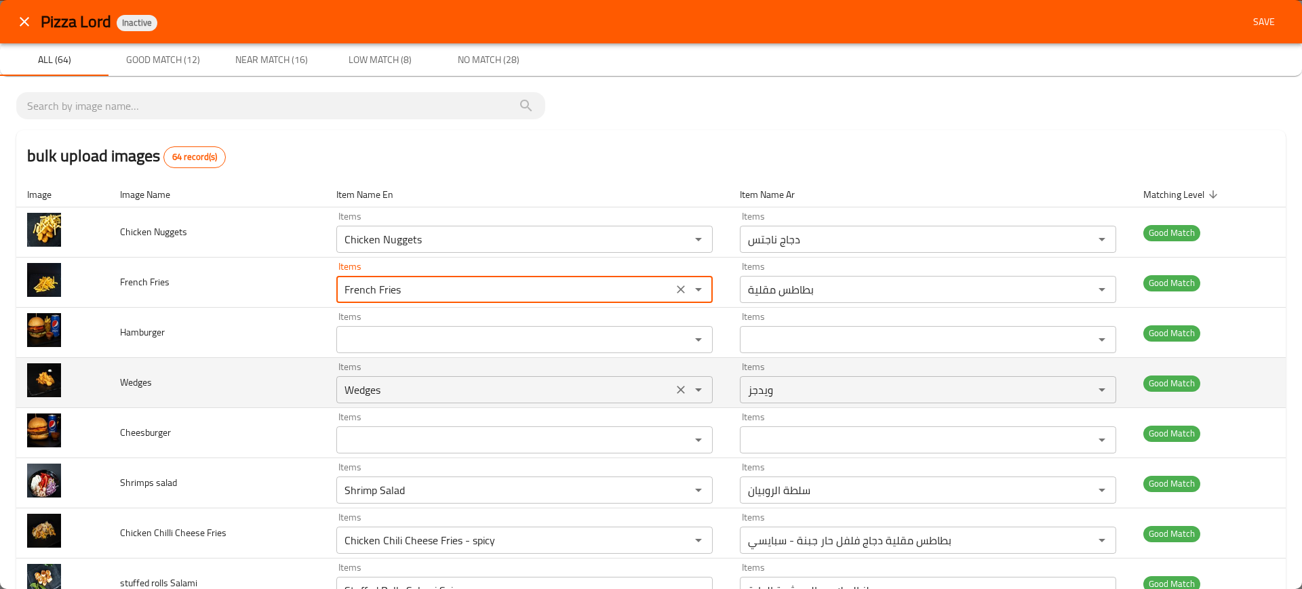
click at [444, 402] on div "Wedges Items" at bounding box center [524, 389] width 376 height 27
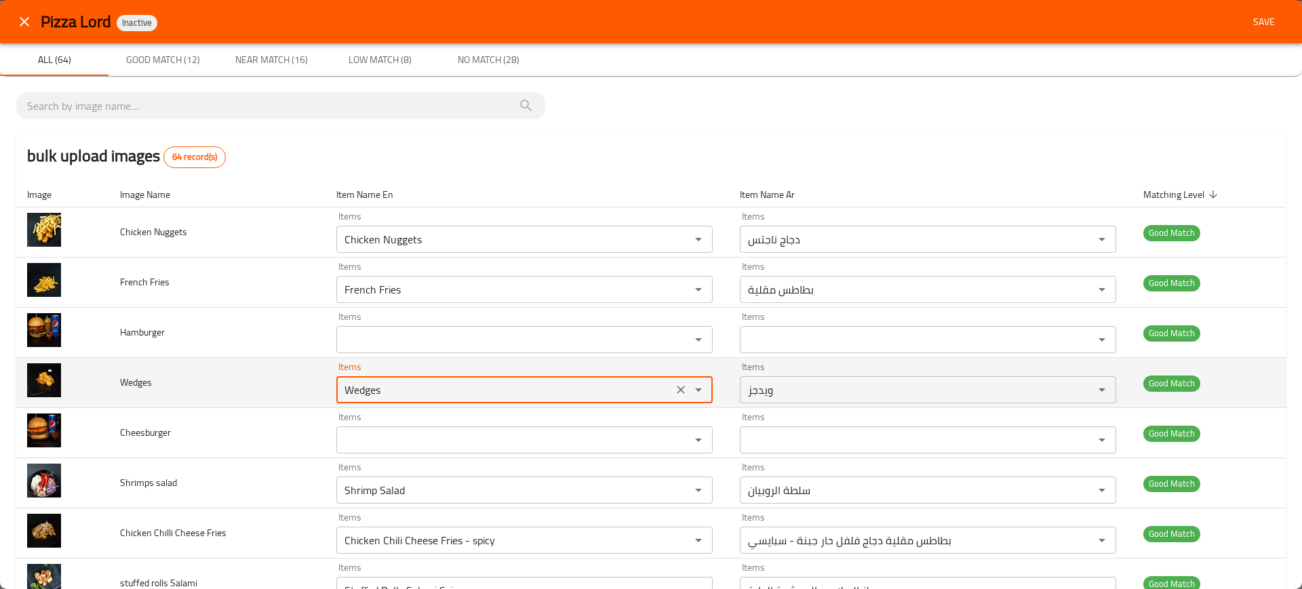
click at [444, 402] on div "Wedges Items" at bounding box center [524, 389] width 376 height 27
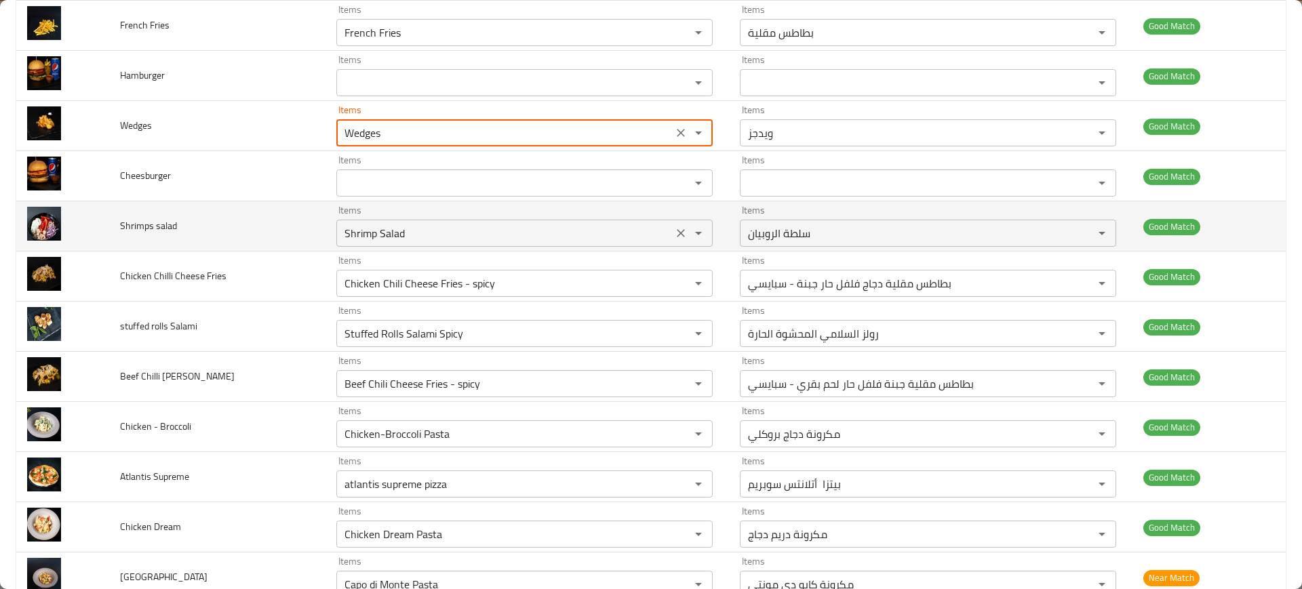
scroll to position [338, 0]
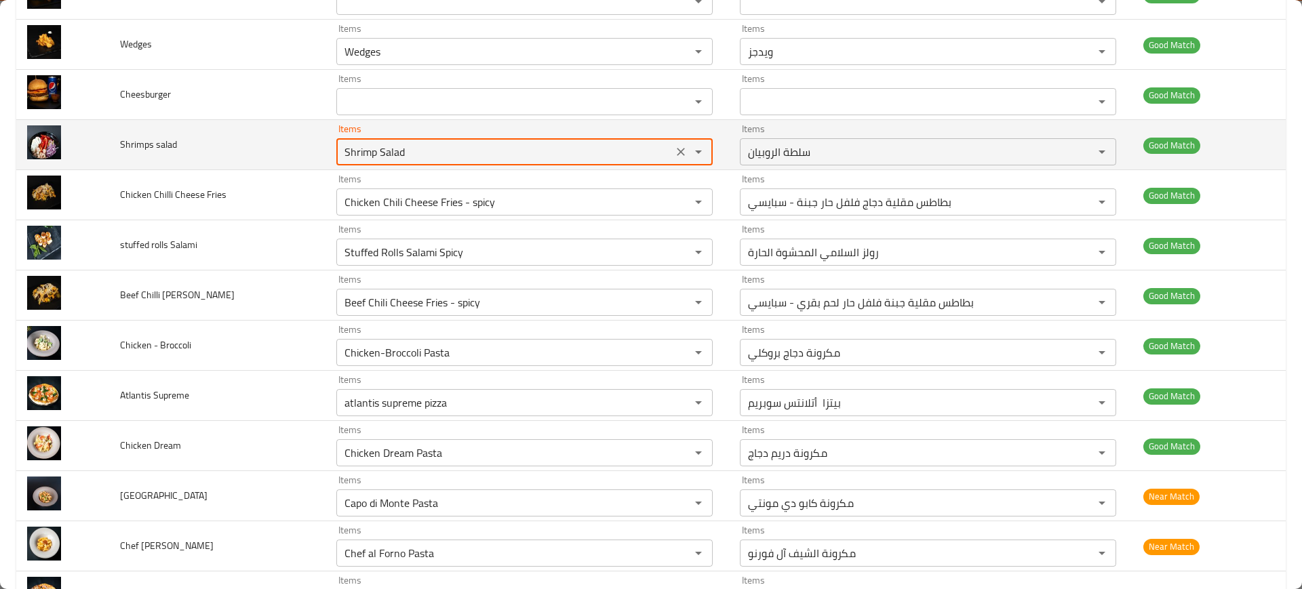
click at [381, 157] on salad "Shrimp Salad" at bounding box center [504, 151] width 328 height 19
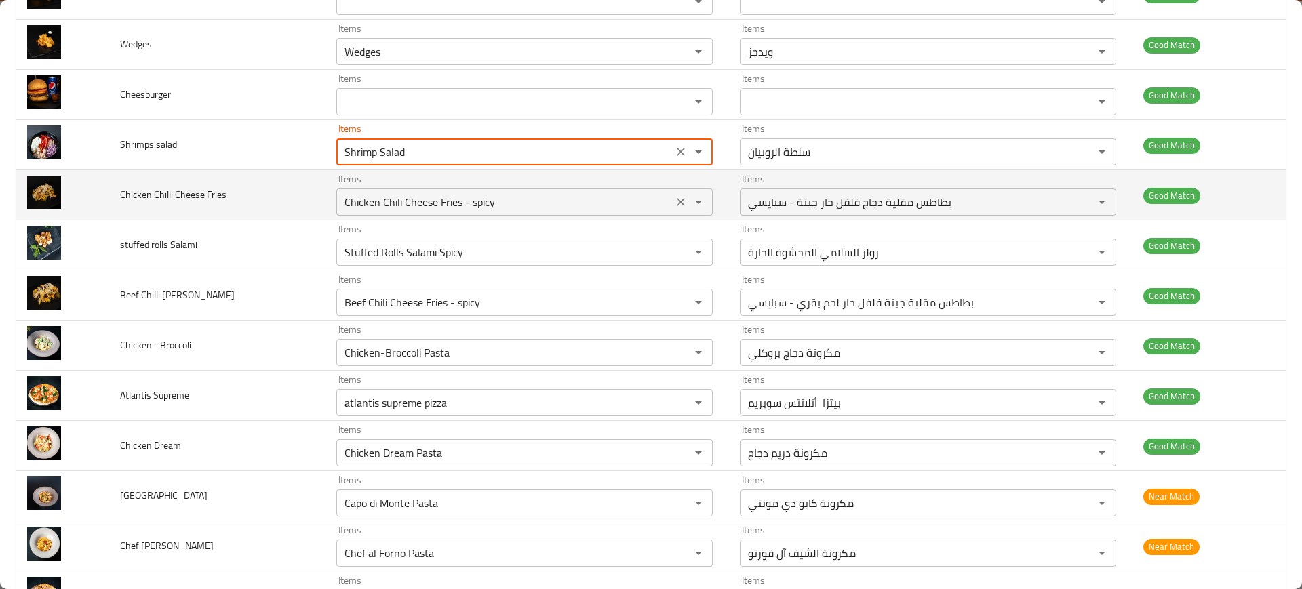
click at [379, 194] on Fries "Chicken Chili Cheese Fries - spicy" at bounding box center [504, 202] width 328 height 19
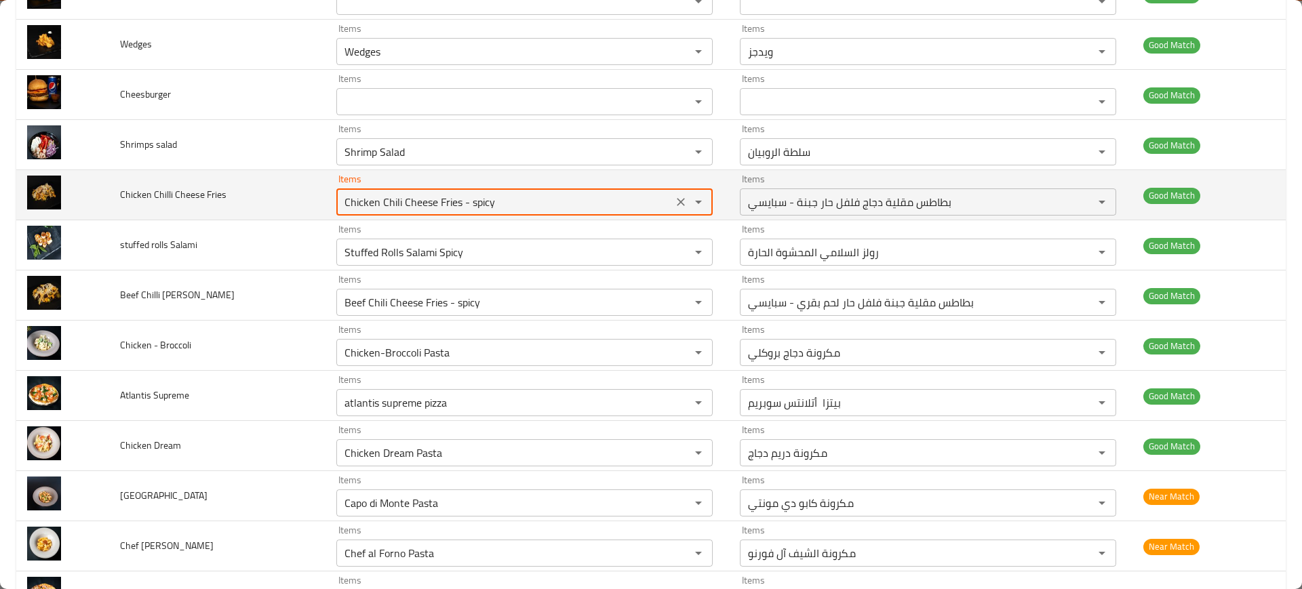
click at [379, 194] on Fries "Chicken Chili Cheese Fries - spicy" at bounding box center [504, 202] width 328 height 19
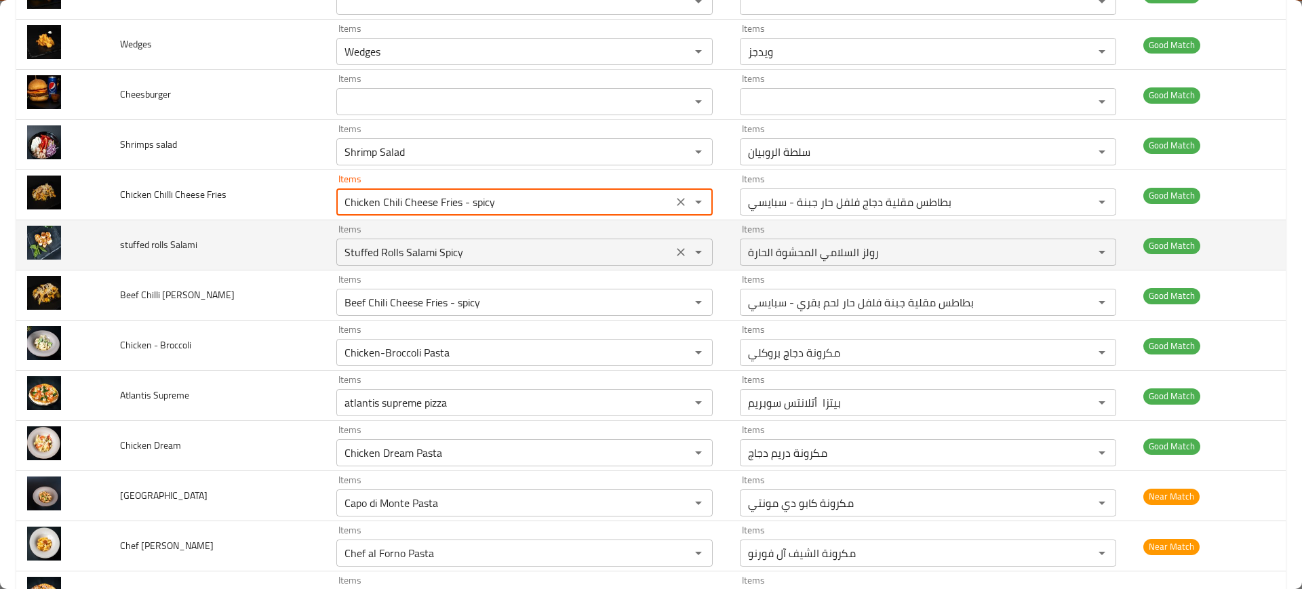
click at [355, 261] on Salami "Stuffed Rolls Salami Spicy" at bounding box center [504, 252] width 328 height 19
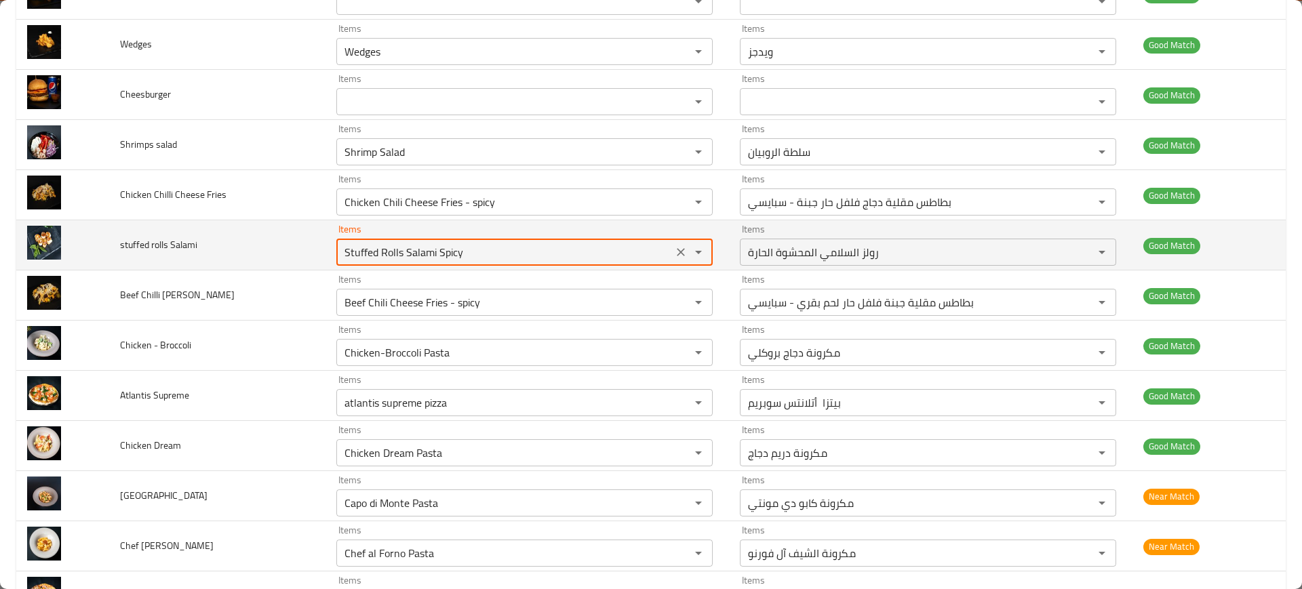
click at [355, 261] on Salami "Stuffed Rolls Salami Spicy" at bounding box center [504, 252] width 328 height 19
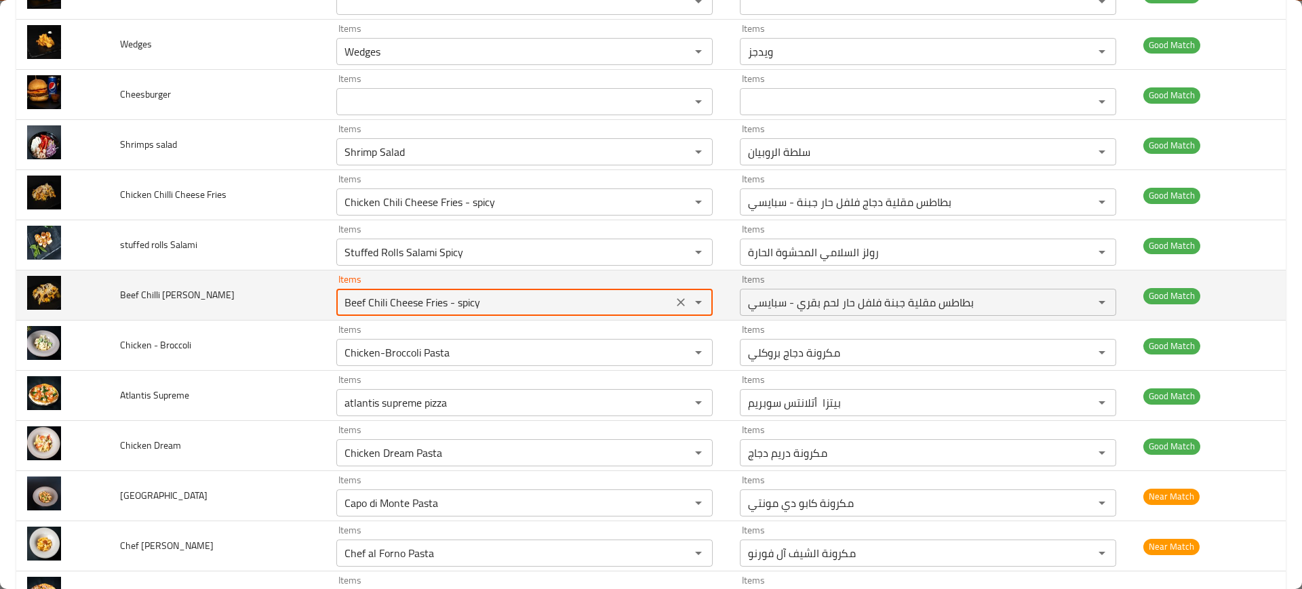
click at [429, 300] on Friese "Beef Chili Cheese Fries - spicy" at bounding box center [504, 302] width 328 height 19
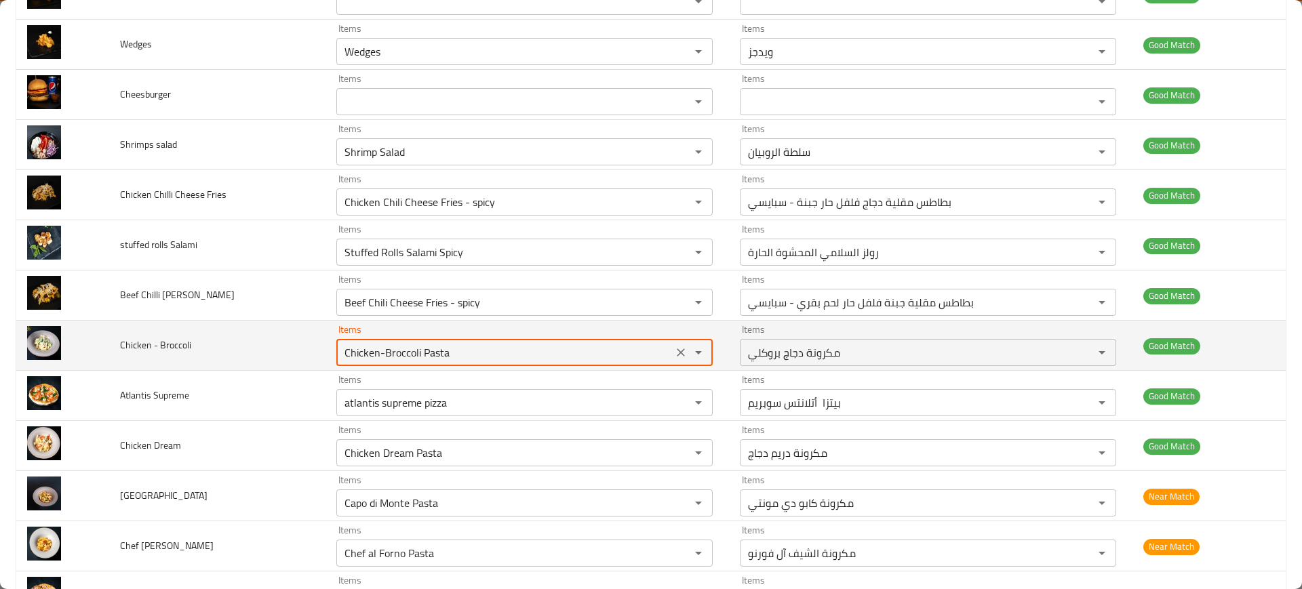
click at [440, 347] on Broccoli "Chicken-Broccoli Pasta" at bounding box center [504, 352] width 328 height 19
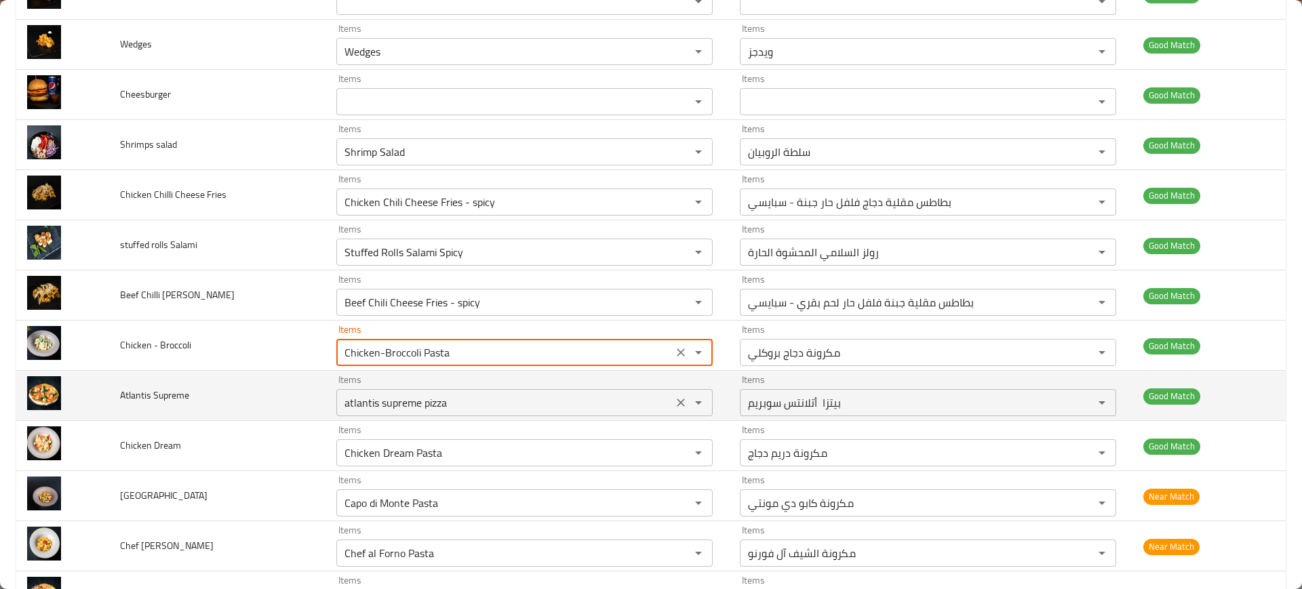
click at [445, 406] on Supreme "atlantis supreme pizza" at bounding box center [504, 402] width 328 height 19
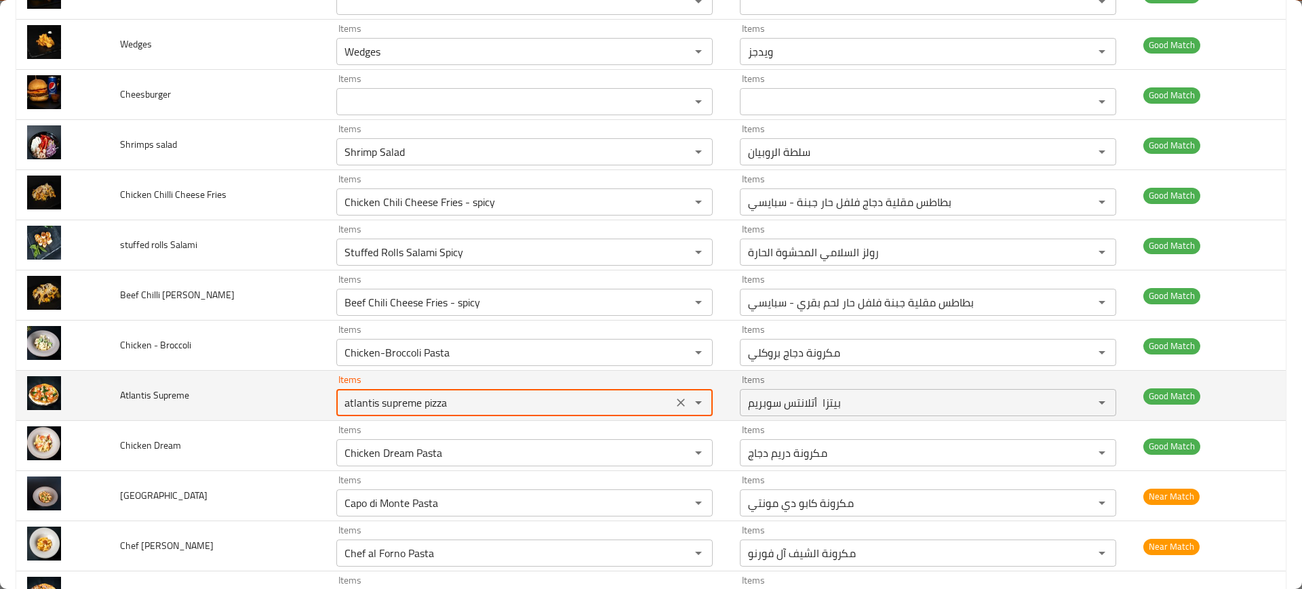
click at [445, 406] on Supreme "atlantis supreme pizza" at bounding box center [504, 402] width 328 height 19
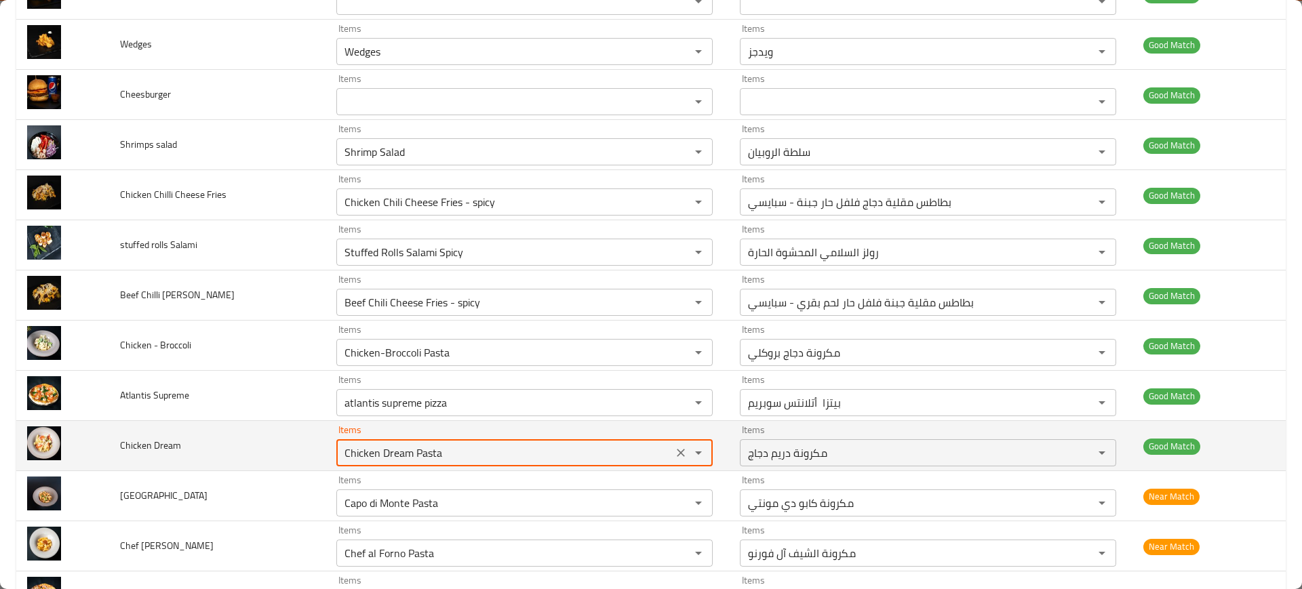
click at [459, 459] on Dream "Chicken Dream Pasta" at bounding box center [504, 453] width 328 height 19
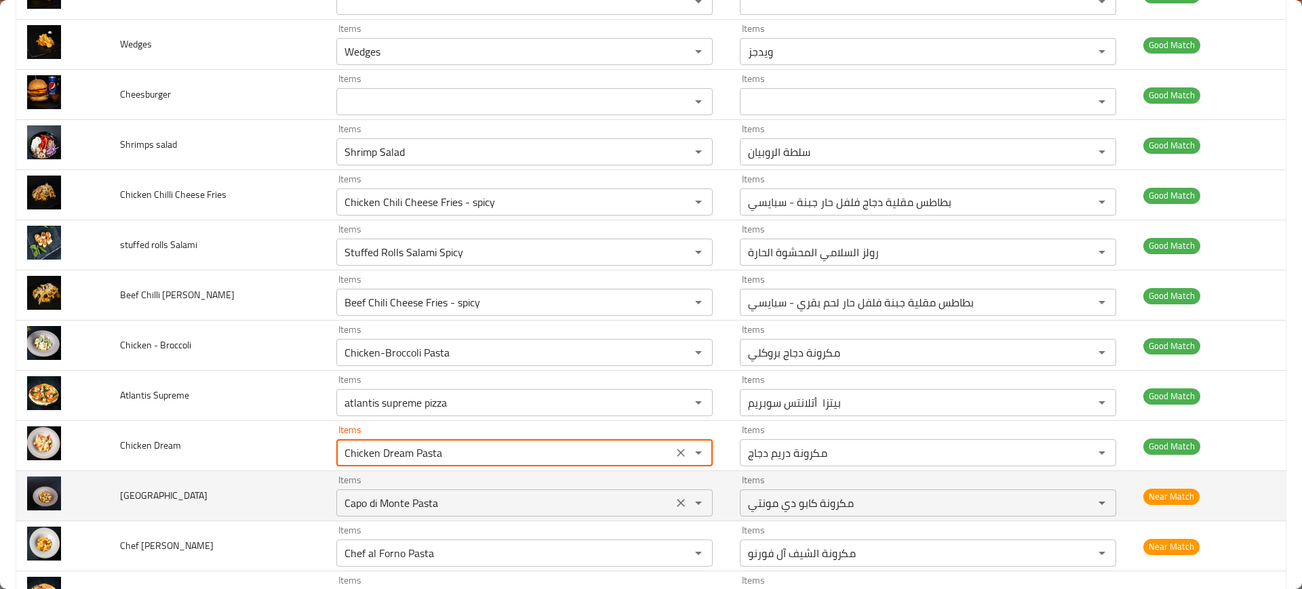
click at [461, 496] on Monte "Capo di Monte Pasta" at bounding box center [504, 503] width 328 height 19
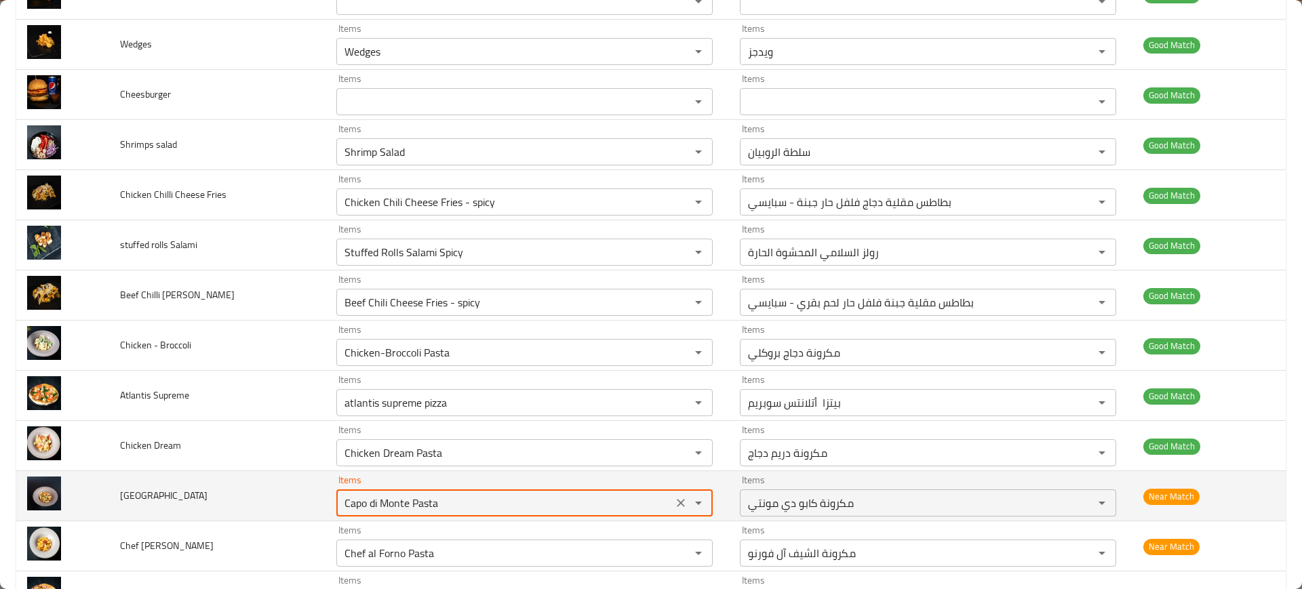
click at [461, 496] on Monte "Capo di Monte Pasta" at bounding box center [504, 503] width 328 height 19
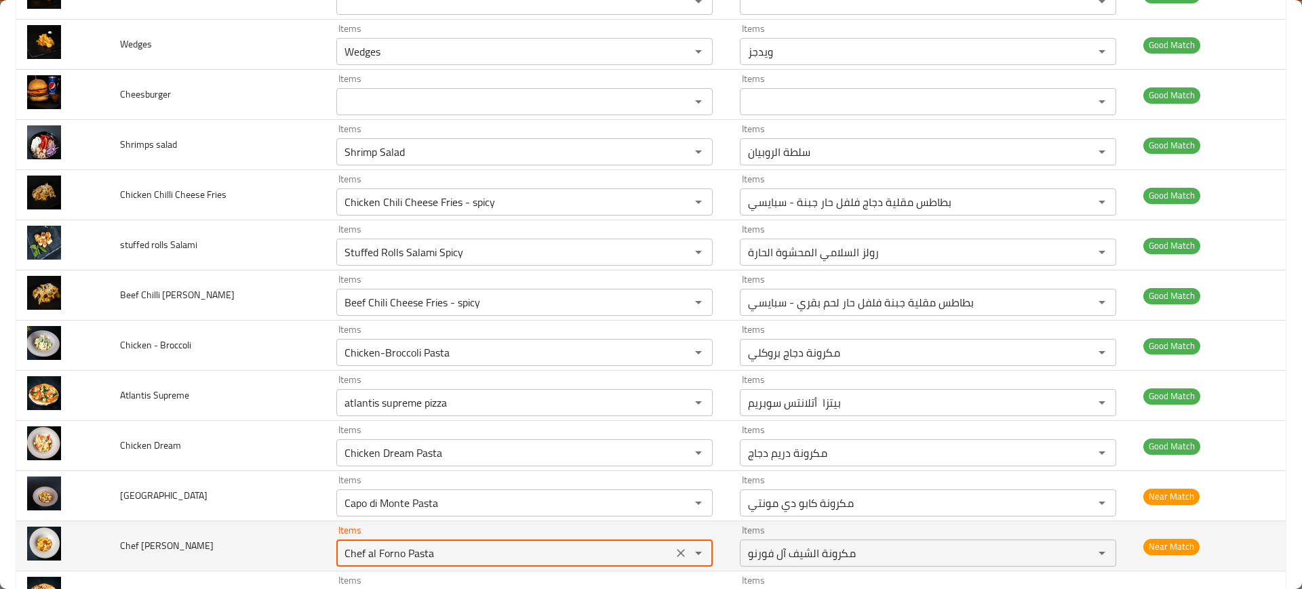
click at [479, 558] on Forno "Chef al Forno Pasta" at bounding box center [504, 553] width 328 height 19
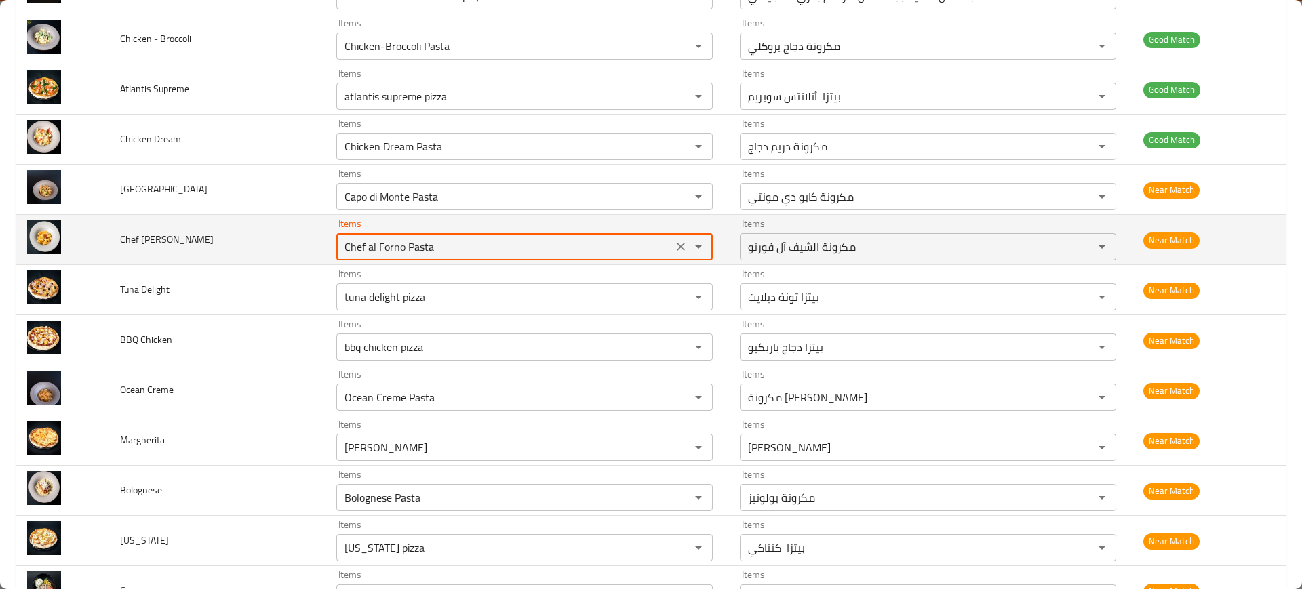
scroll to position [783, 0]
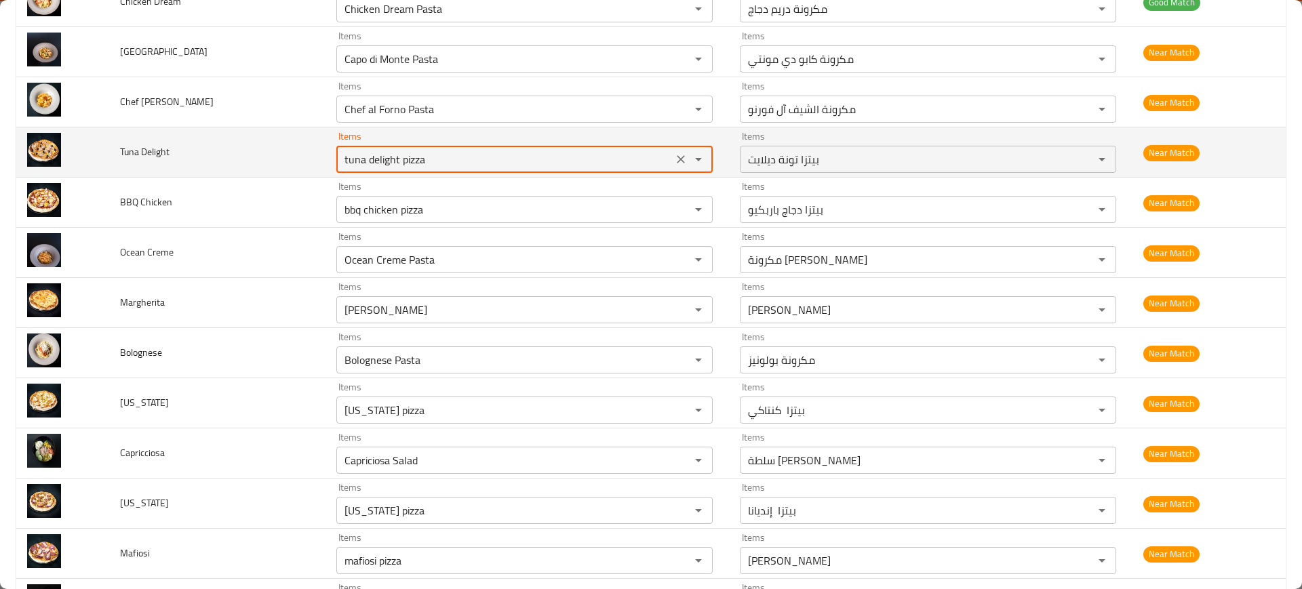
click at [404, 151] on Delight "tuna delight pizza" at bounding box center [504, 159] width 328 height 19
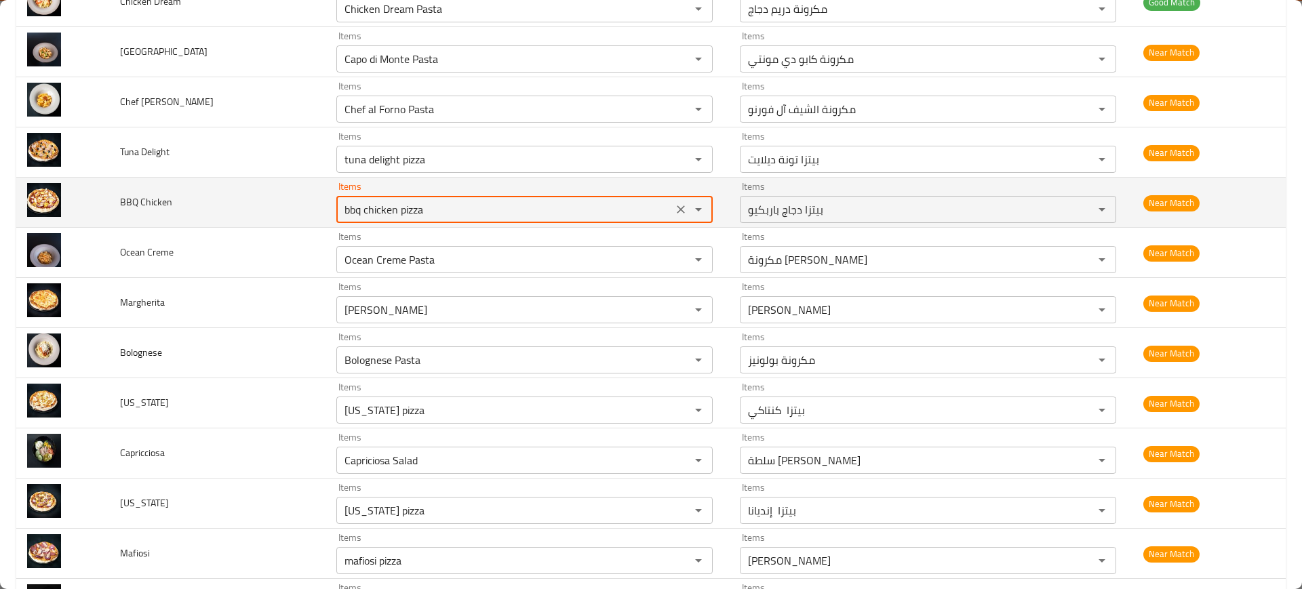
click at [418, 208] on Chicken "bbq chicken pizza" at bounding box center [504, 209] width 328 height 19
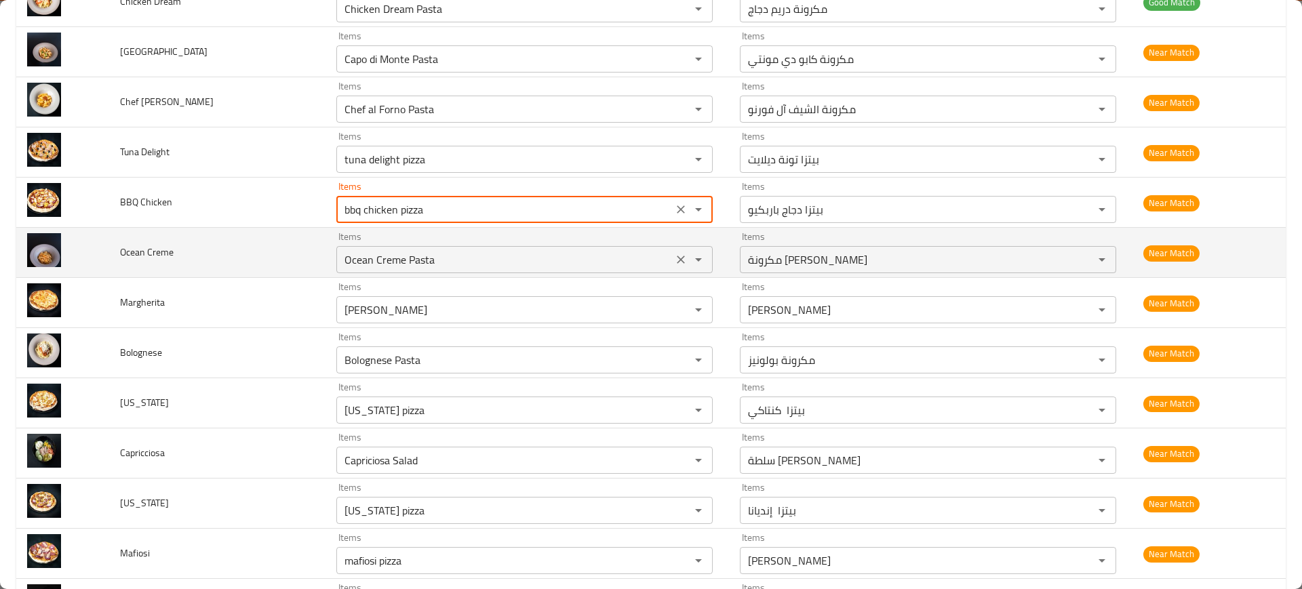
click at [406, 256] on Creme "Ocean Creme Pasta" at bounding box center [504, 259] width 328 height 19
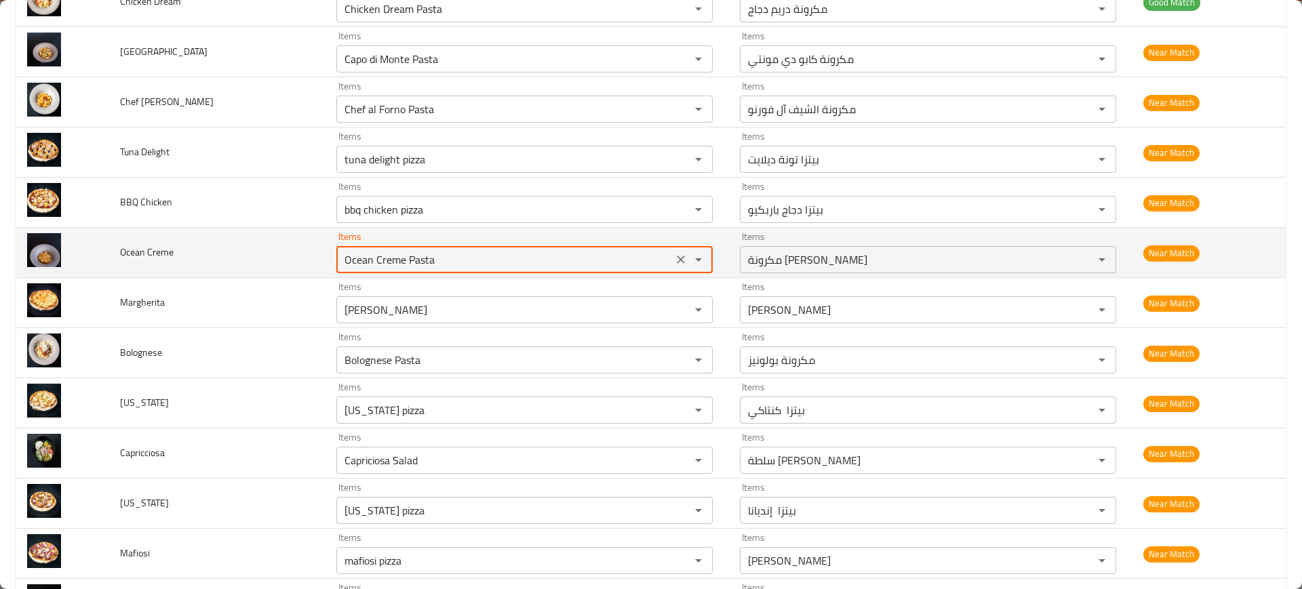
click at [406, 256] on Creme "Ocean Creme Pasta" at bounding box center [504, 259] width 328 height 19
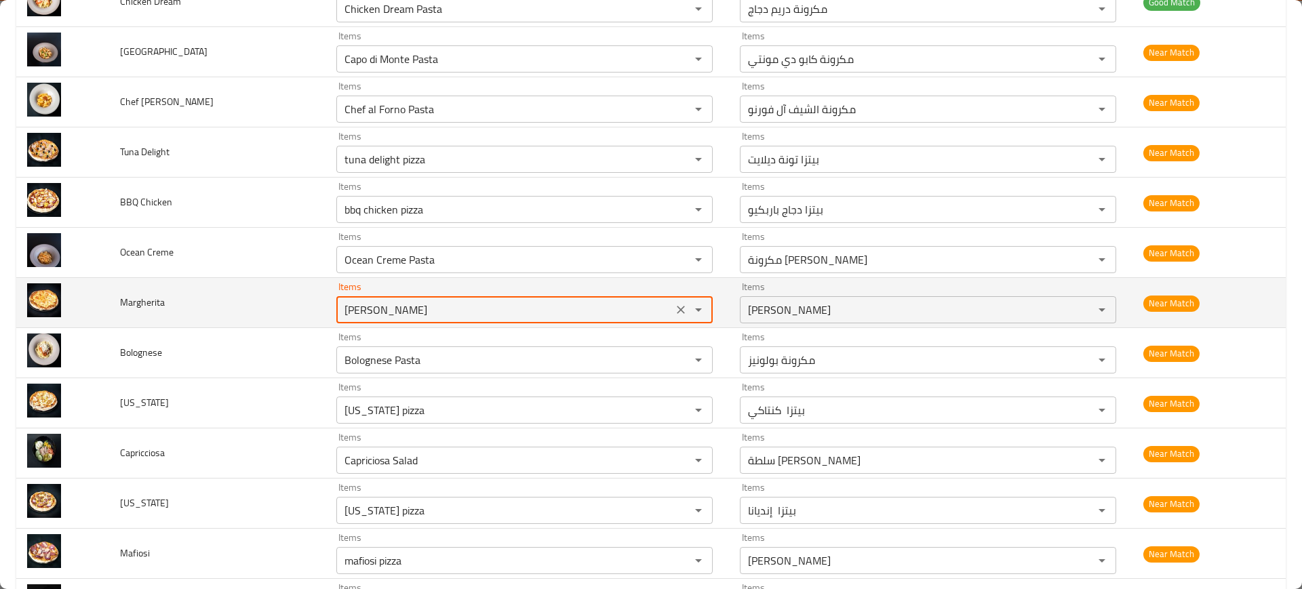
click at [429, 313] on input "[PERSON_NAME]" at bounding box center [504, 309] width 328 height 19
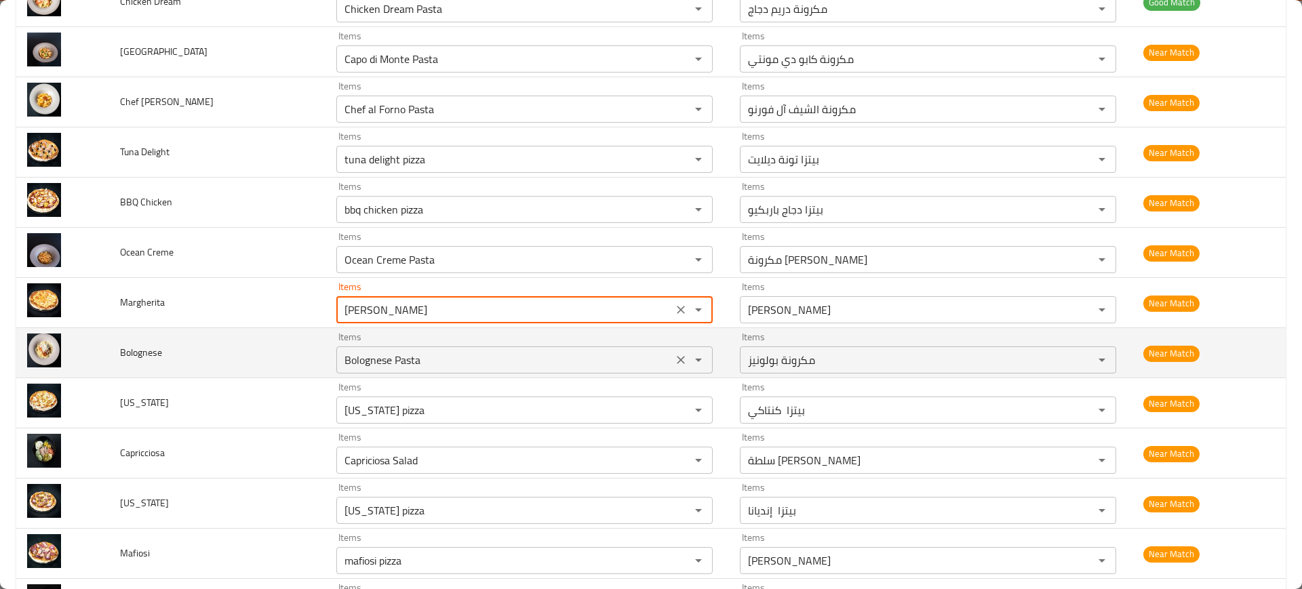
click at [441, 351] on input "Bolognese Pasta" at bounding box center [504, 360] width 328 height 19
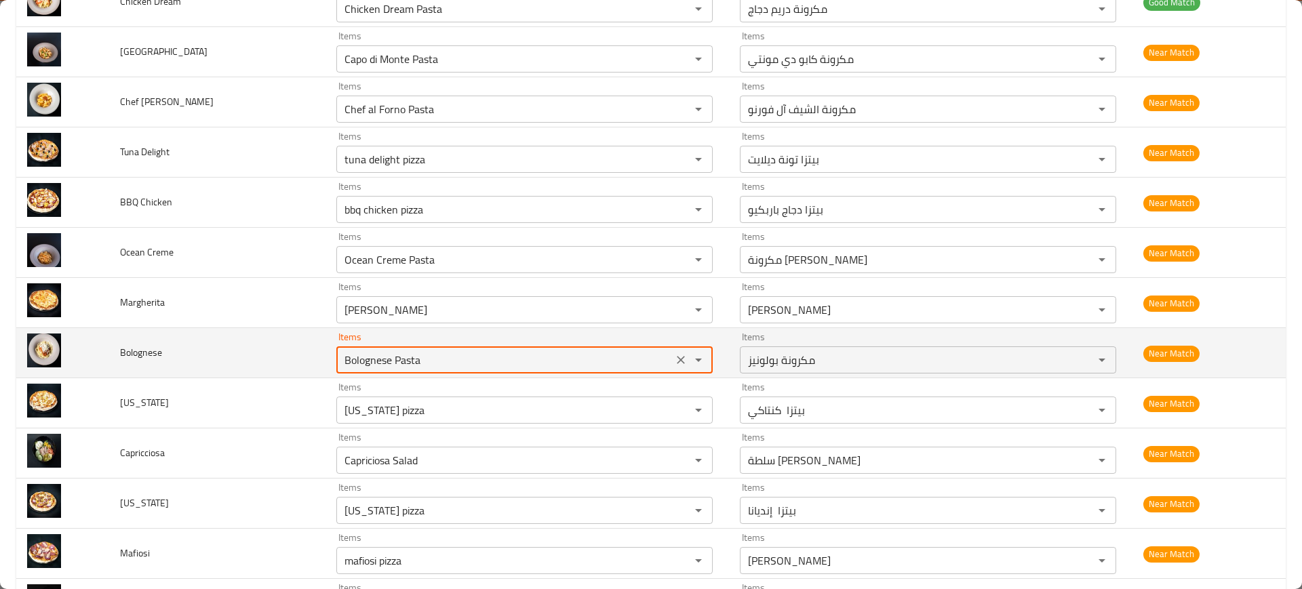
click at [441, 351] on input "Bolognese Pasta" at bounding box center [504, 360] width 328 height 19
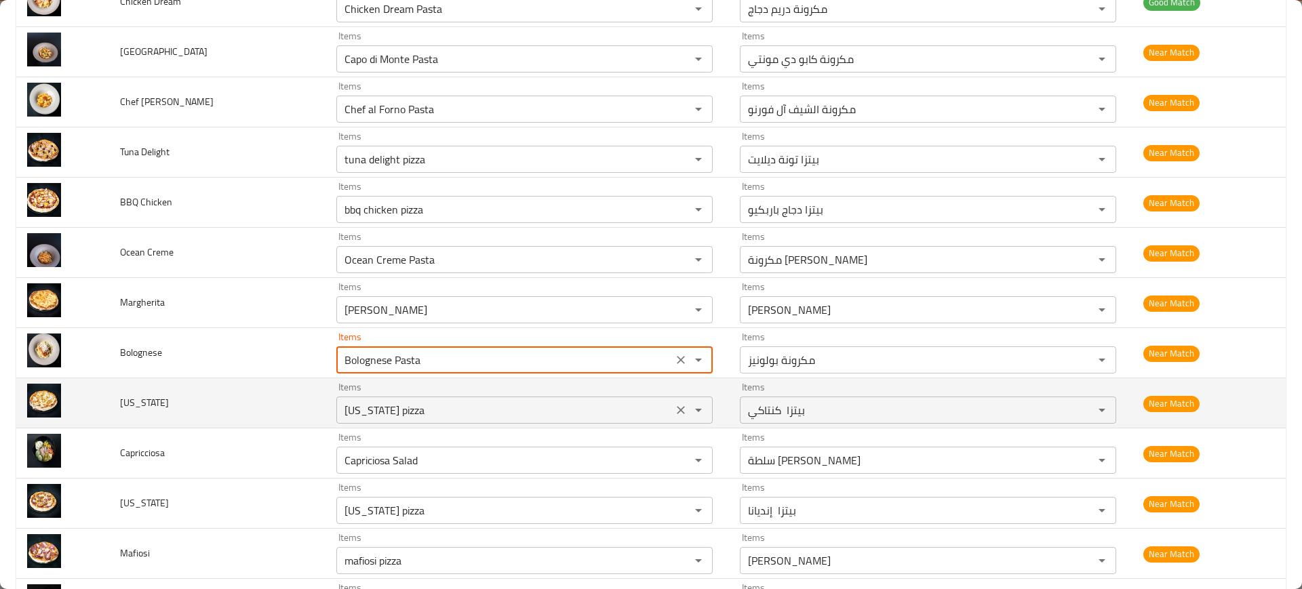
click at [431, 399] on div "kentucky pizza Items" at bounding box center [524, 410] width 376 height 27
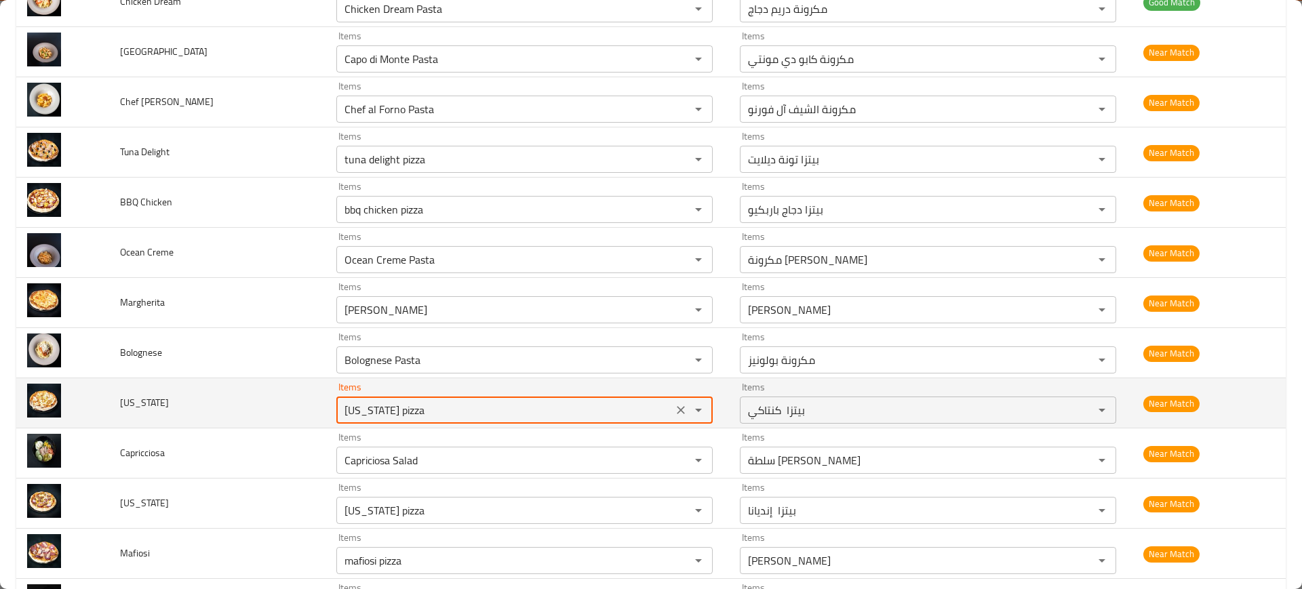
click at [431, 399] on div "kentucky pizza Items" at bounding box center [524, 410] width 376 height 27
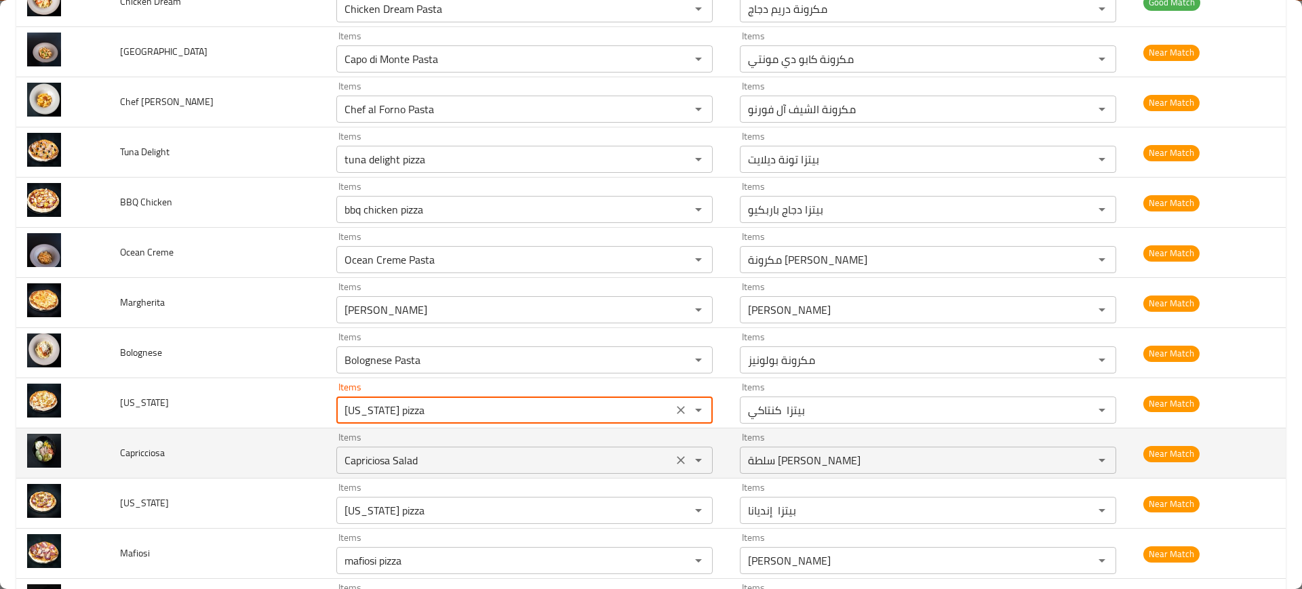
click at [442, 473] on div "Capriciosa Salad Items" at bounding box center [524, 460] width 376 height 27
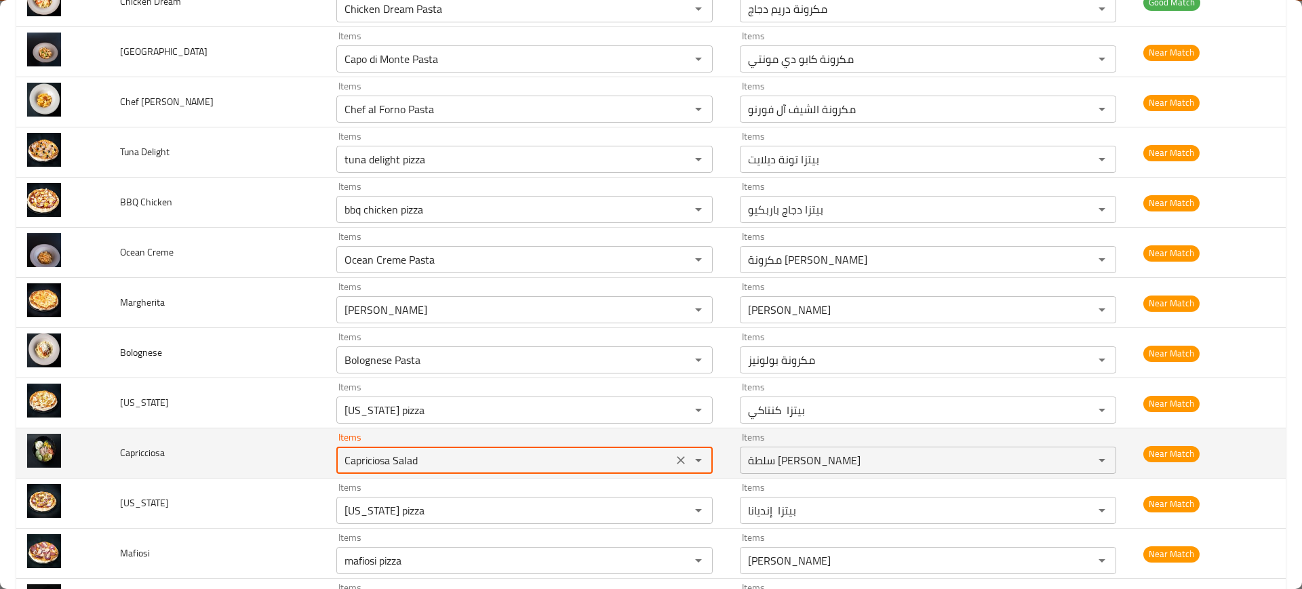
click at [442, 473] on div "Capriciosa Salad Items" at bounding box center [524, 460] width 376 height 27
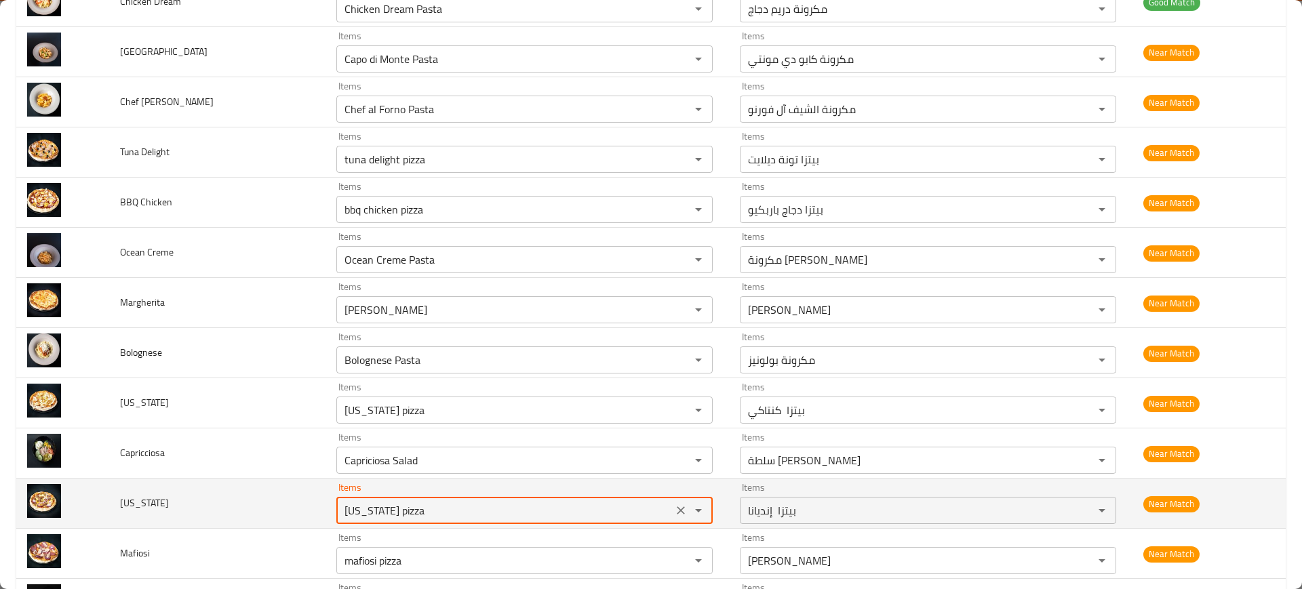
click at [446, 516] on input "[US_STATE] pizza" at bounding box center [504, 510] width 328 height 19
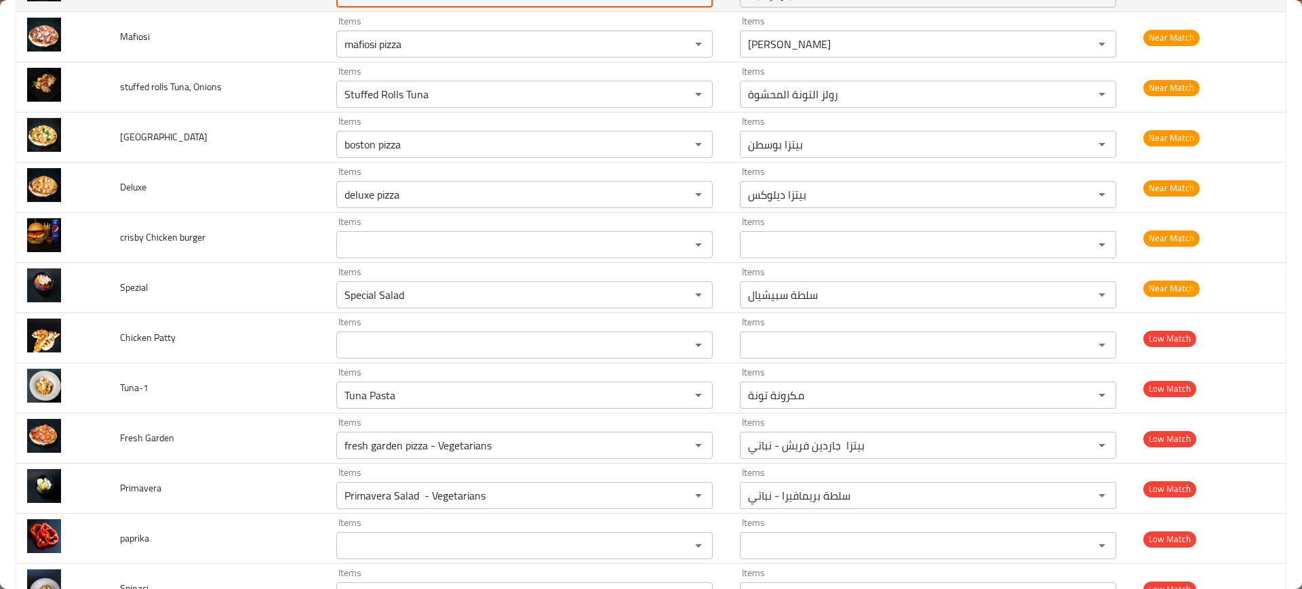
scroll to position [1312, 0]
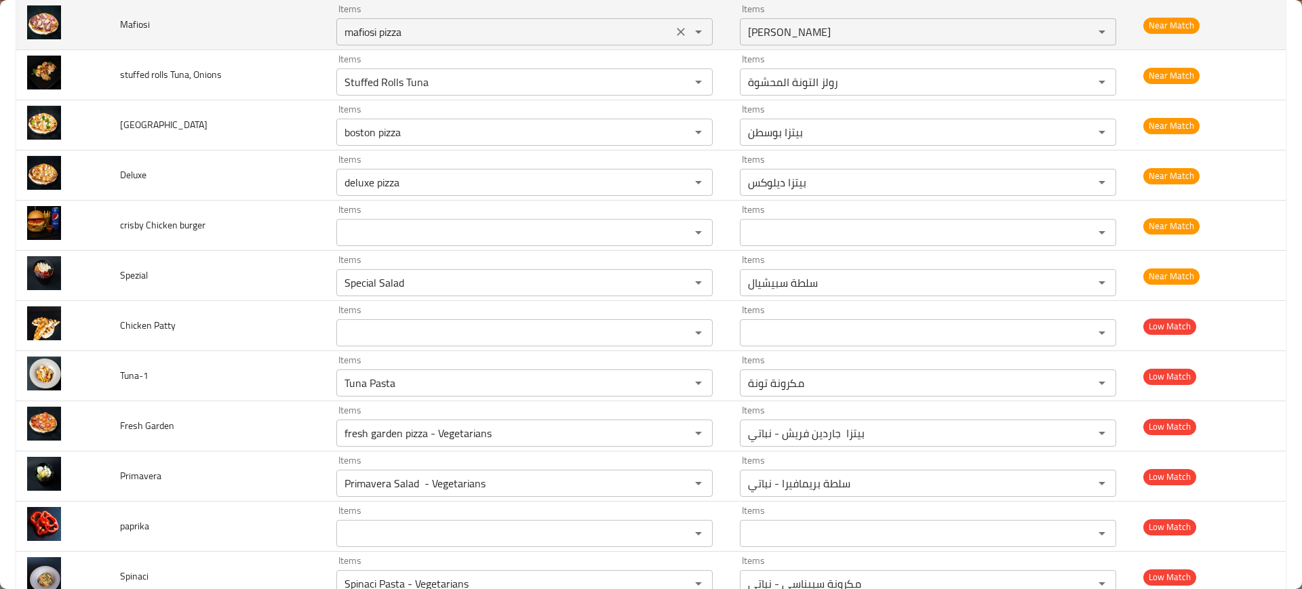
click at [390, 37] on input "mafiosi pizza" at bounding box center [504, 31] width 328 height 19
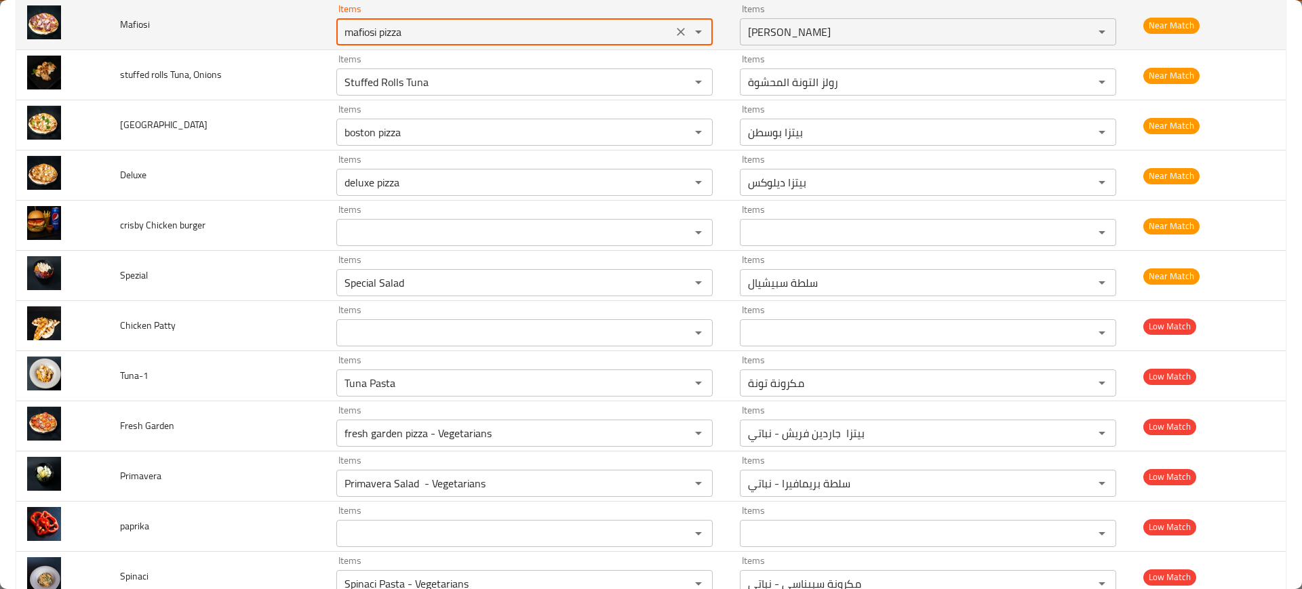
click at [390, 37] on input "mafiosi pizza" at bounding box center [504, 31] width 328 height 19
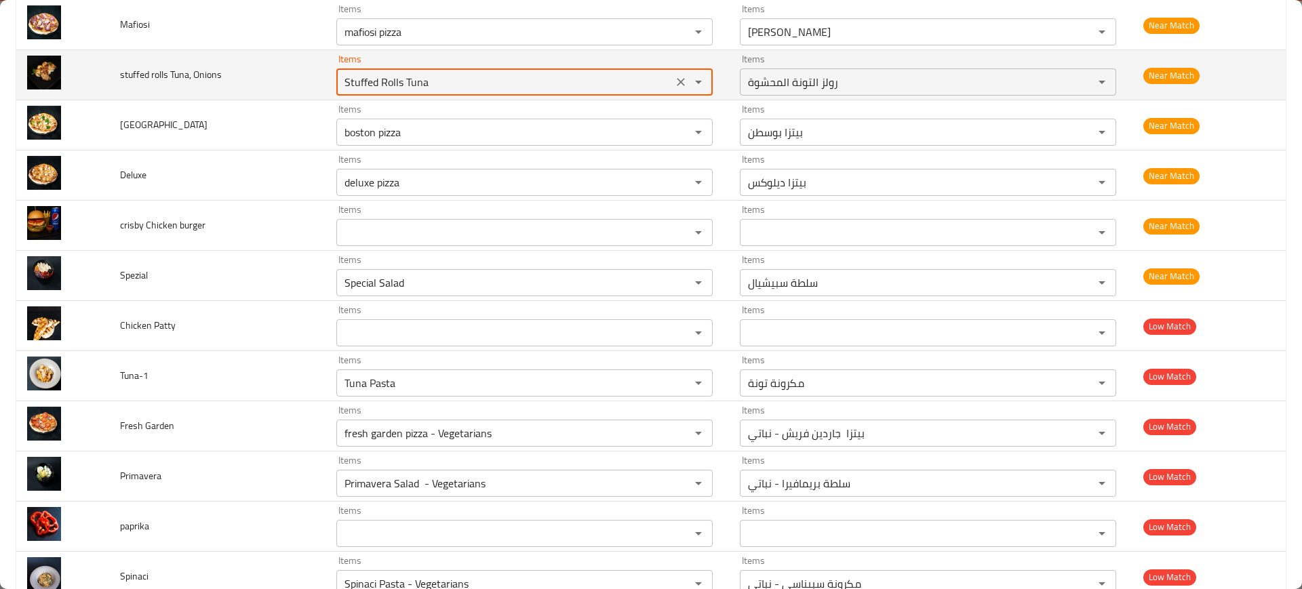
click at [395, 74] on Onions "Stuffed Rolls Tuna" at bounding box center [504, 82] width 328 height 19
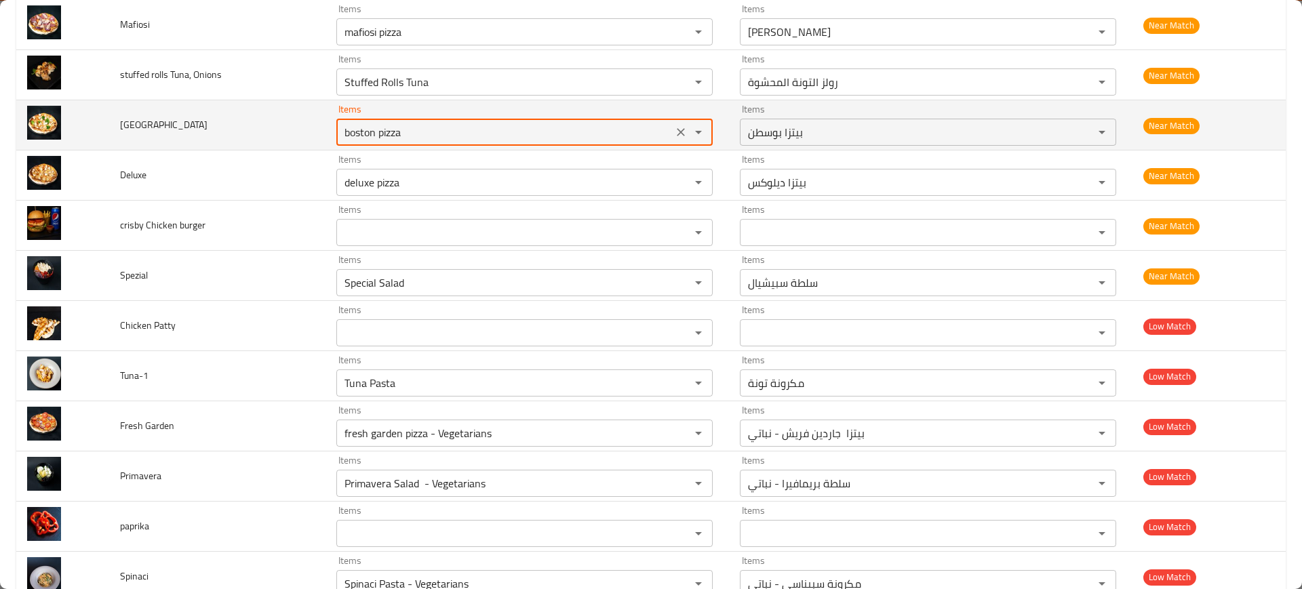
click at [390, 129] on input "boston pizza" at bounding box center [504, 132] width 328 height 19
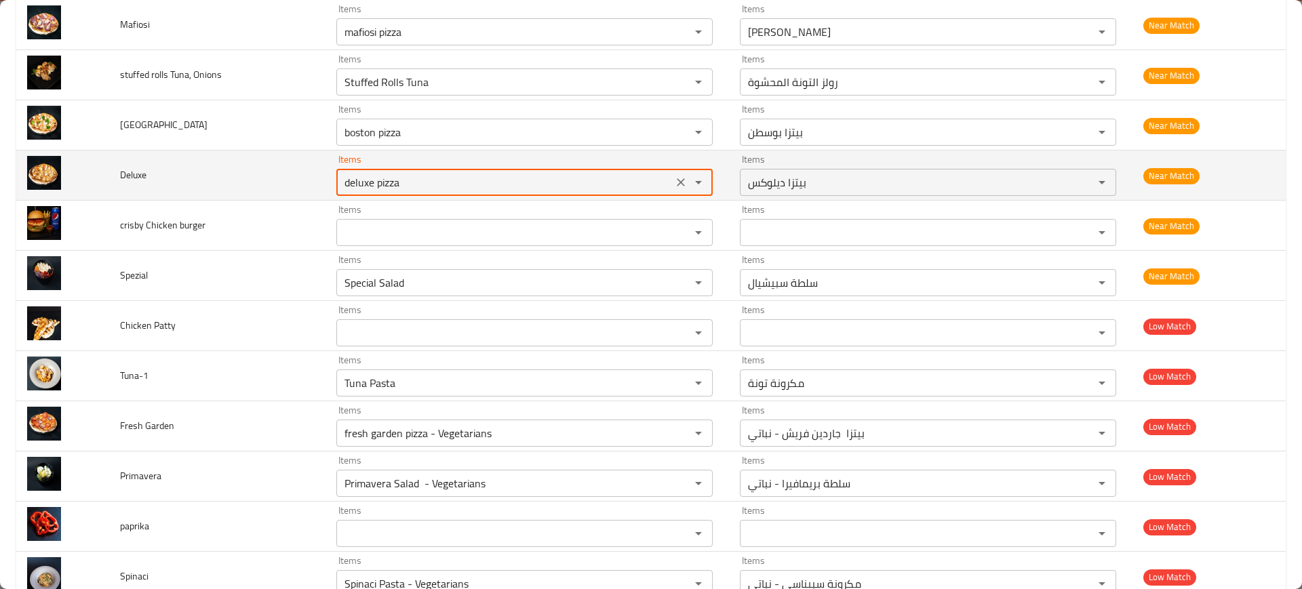
click at [408, 190] on input "deluxe pizza" at bounding box center [504, 182] width 328 height 19
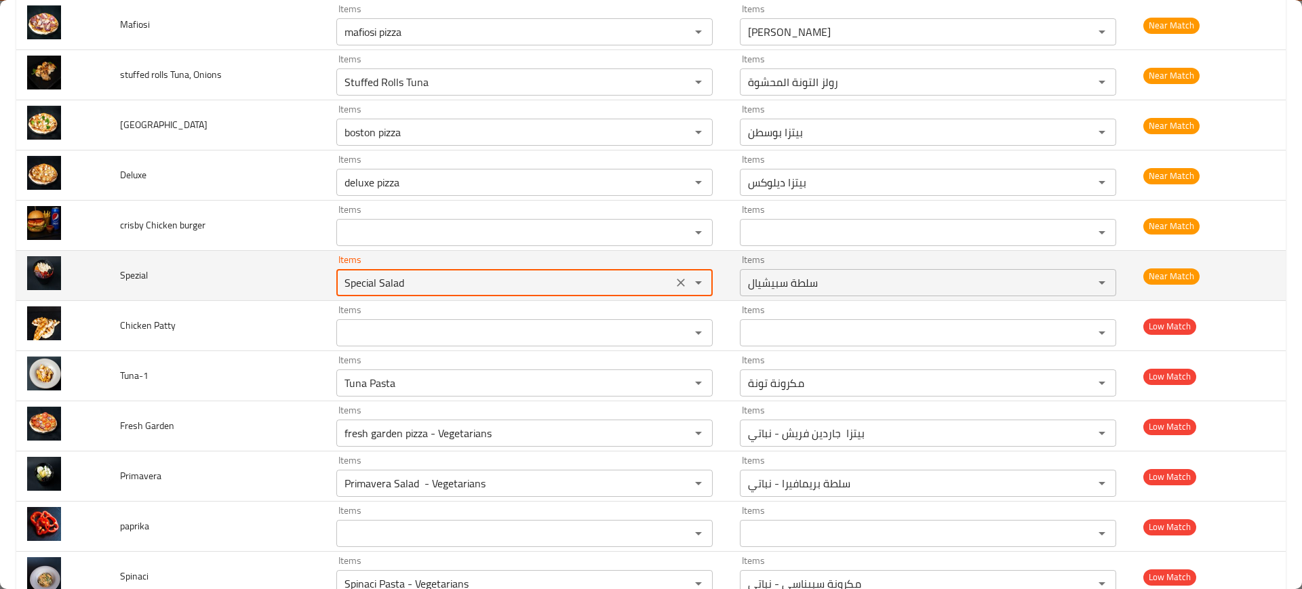
click at [383, 290] on input "Special Salad" at bounding box center [504, 282] width 328 height 19
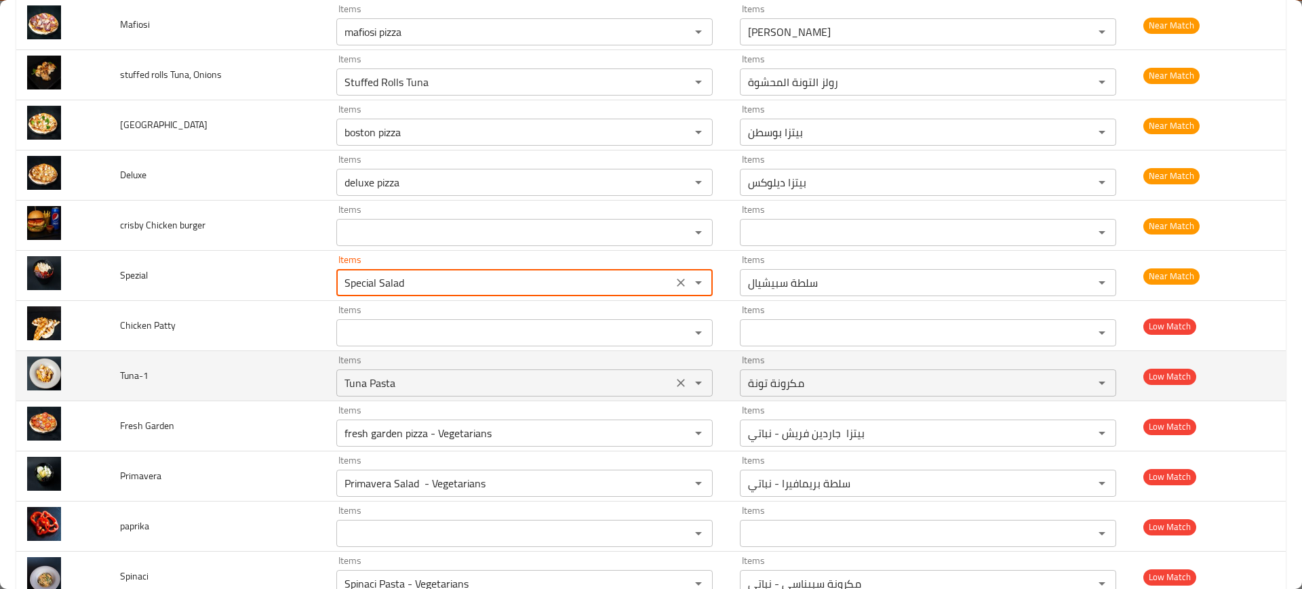
click at [379, 371] on div "Tuna Pasta Items" at bounding box center [524, 383] width 376 height 27
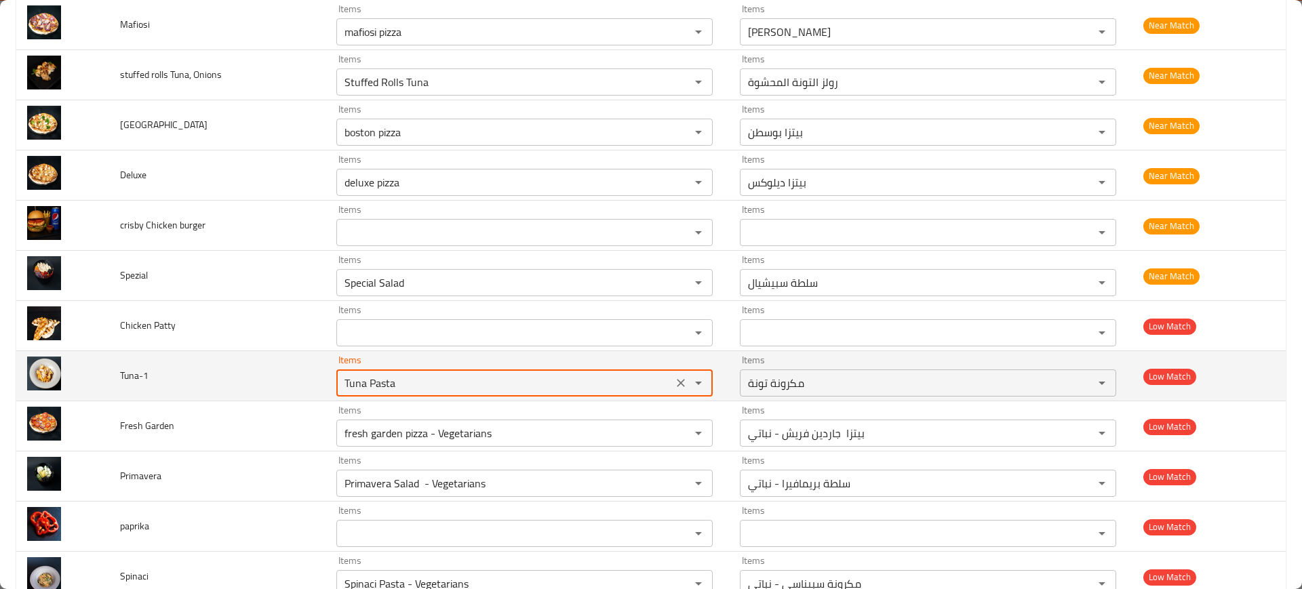
click at [379, 371] on div "Tuna Pasta Items" at bounding box center [524, 383] width 376 height 27
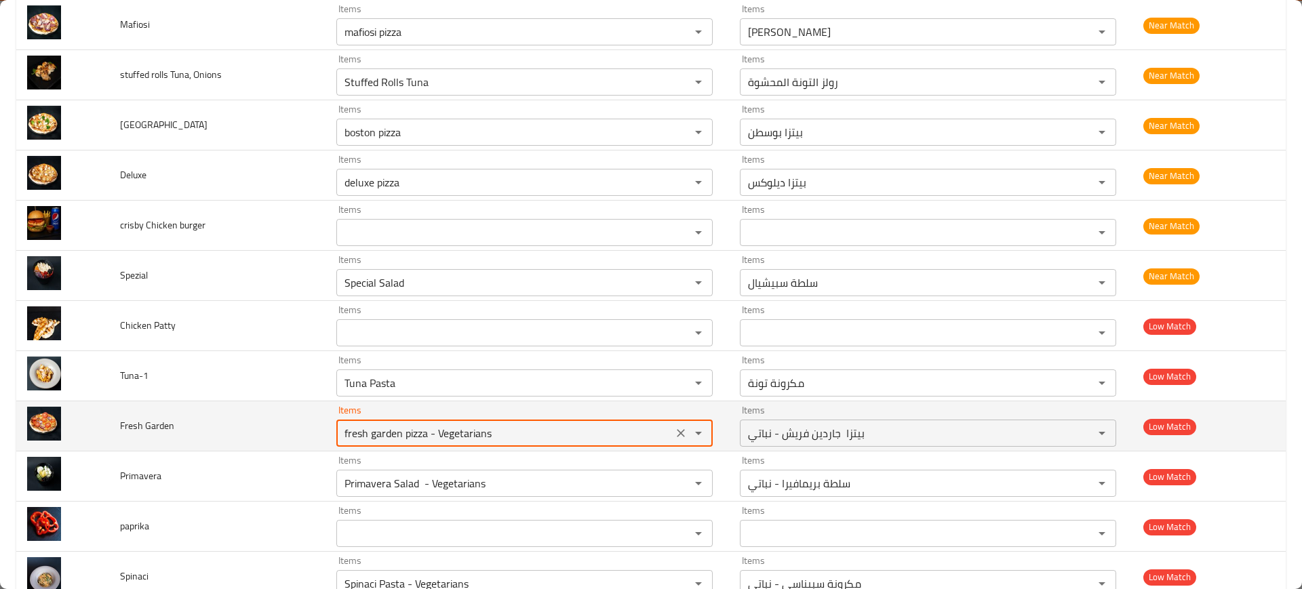
click at [367, 424] on Garden "fresh garden pizza - Vegetarians" at bounding box center [504, 433] width 328 height 19
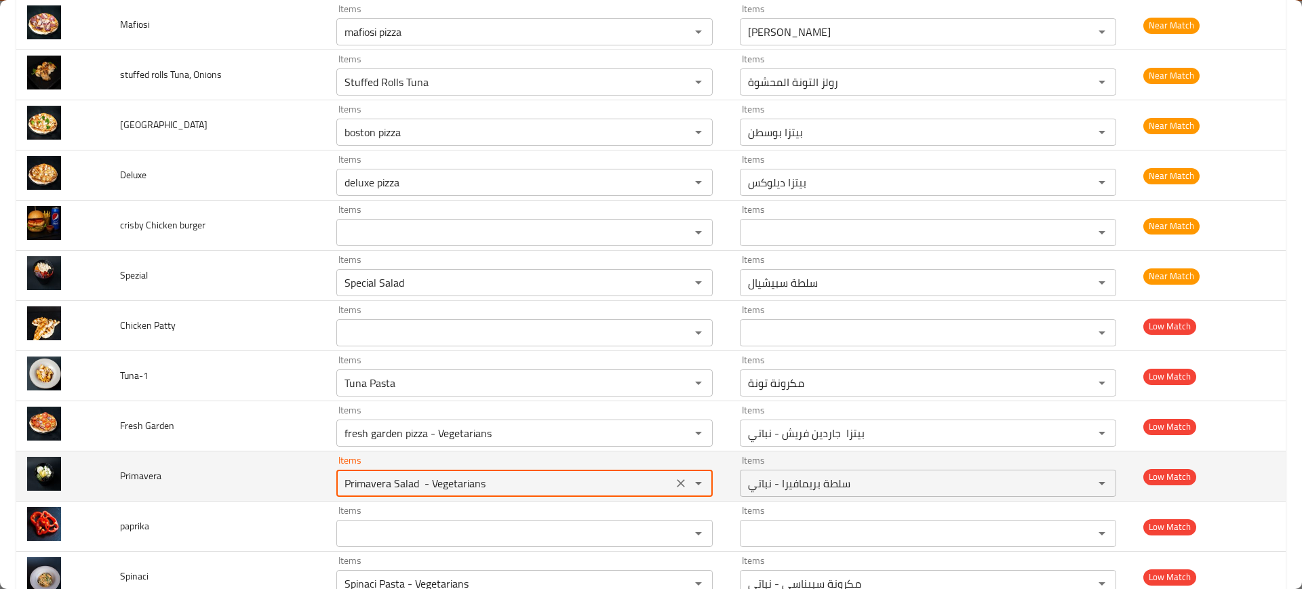
click at [388, 490] on input "Primavera Salad - Vegetarians" at bounding box center [504, 483] width 328 height 19
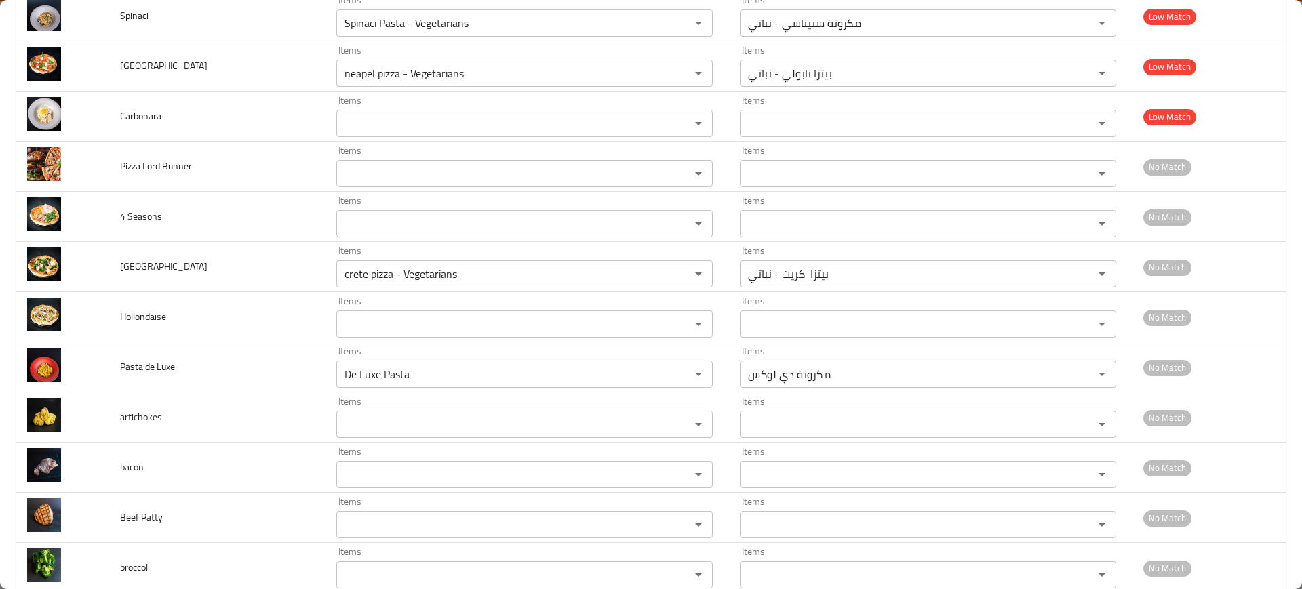
scroll to position [1869, 0]
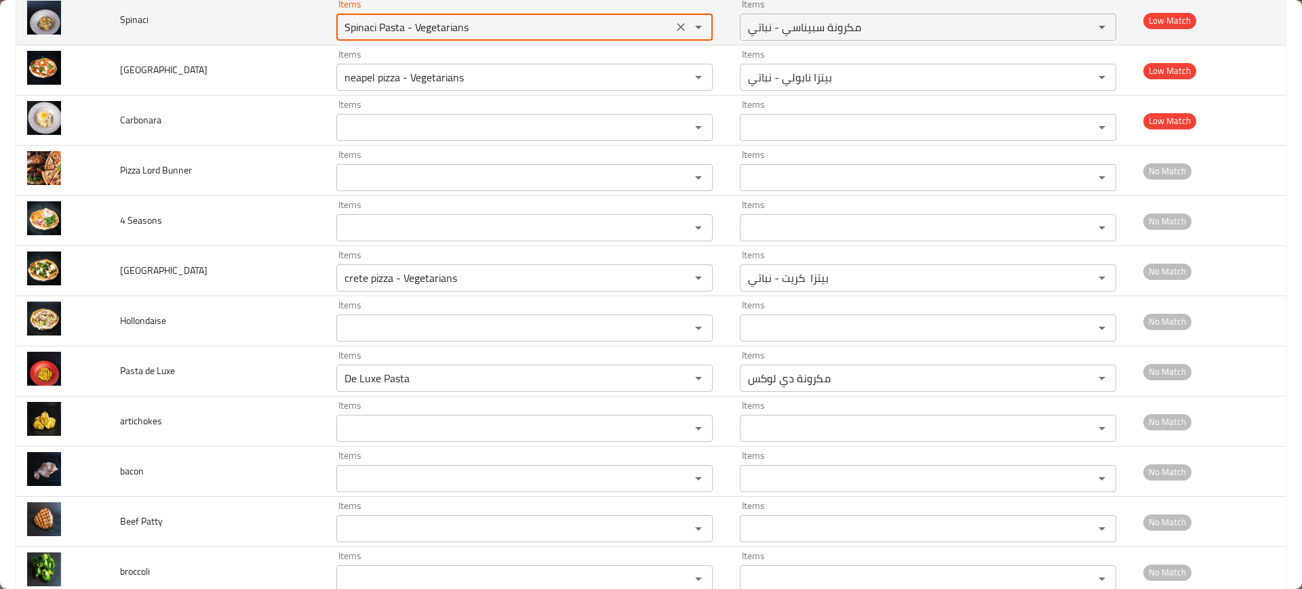
click at [381, 35] on input "Spinaci Pasta - Vegetarians" at bounding box center [504, 27] width 328 height 19
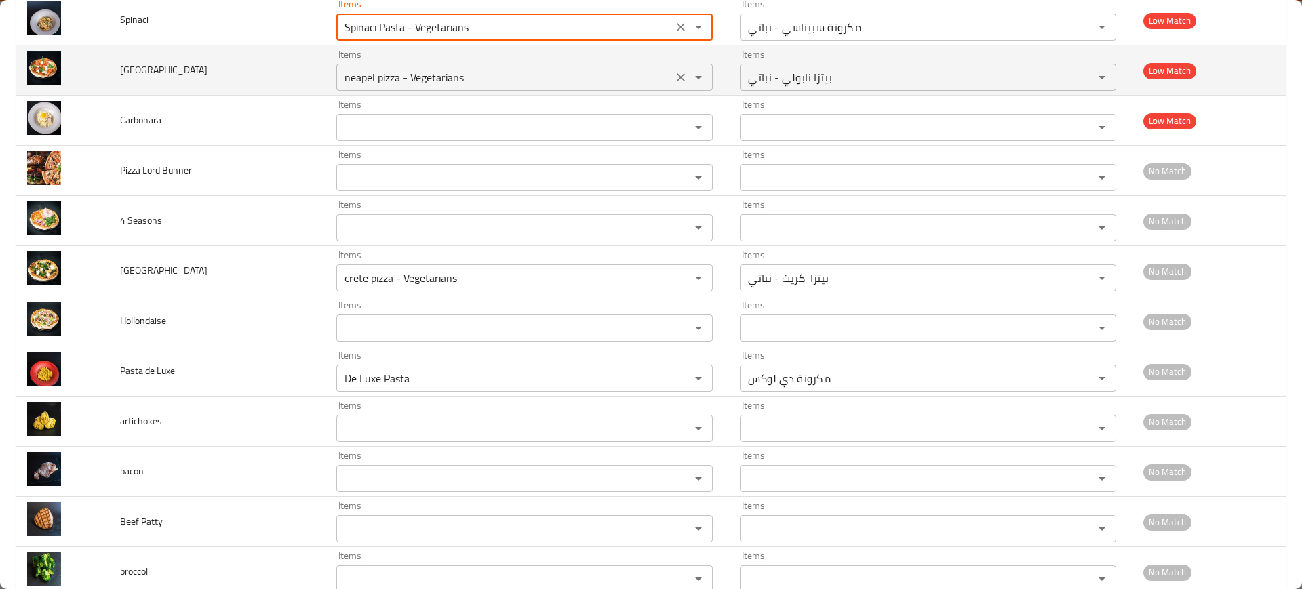
click at [342, 76] on input "neapel pizza - Vegetarians" at bounding box center [504, 77] width 328 height 19
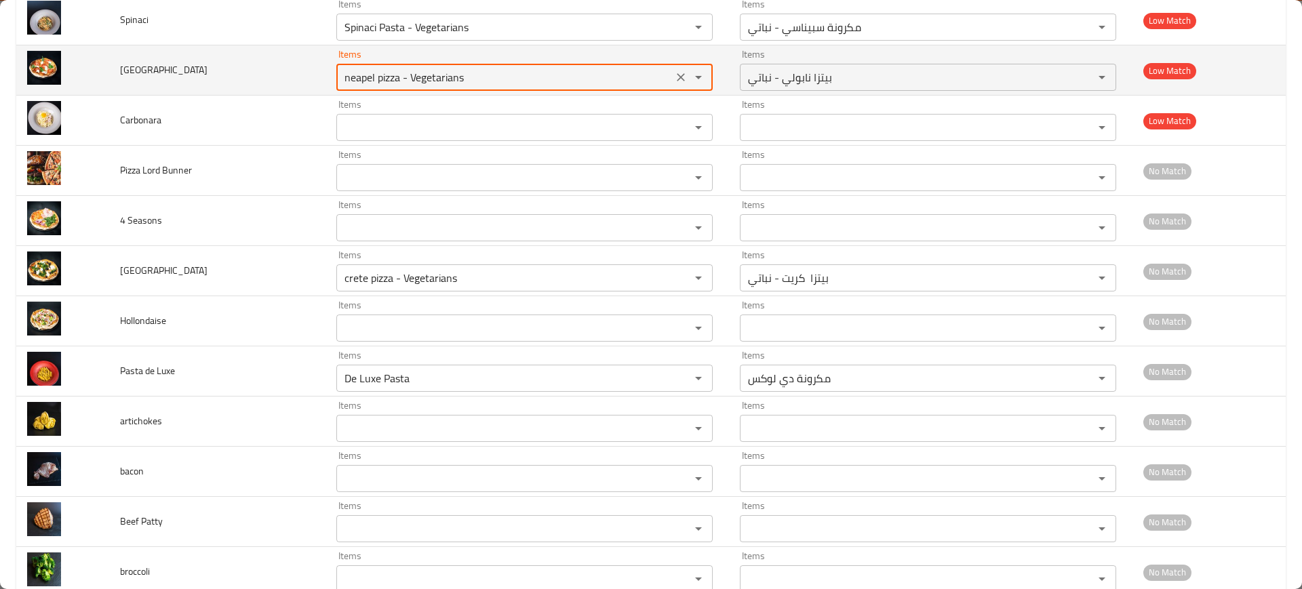
click at [342, 76] on input "neapel pizza - Vegetarians" at bounding box center [504, 77] width 328 height 19
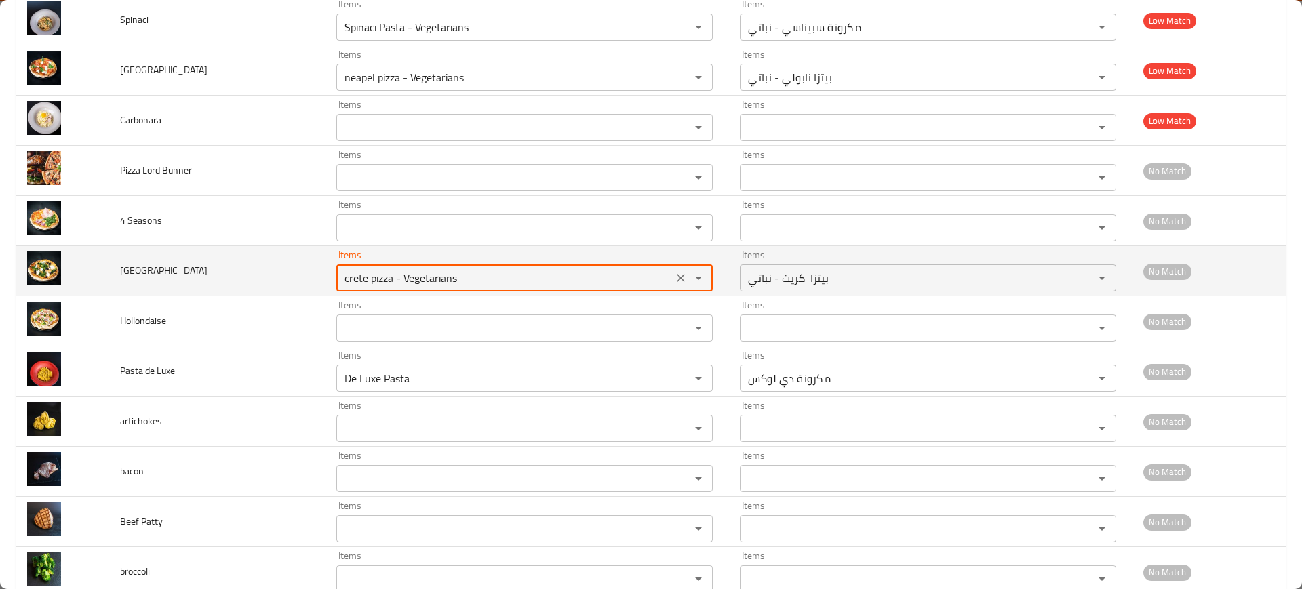
click at [391, 269] on input "crete pizza - Vegetarians" at bounding box center [504, 278] width 328 height 19
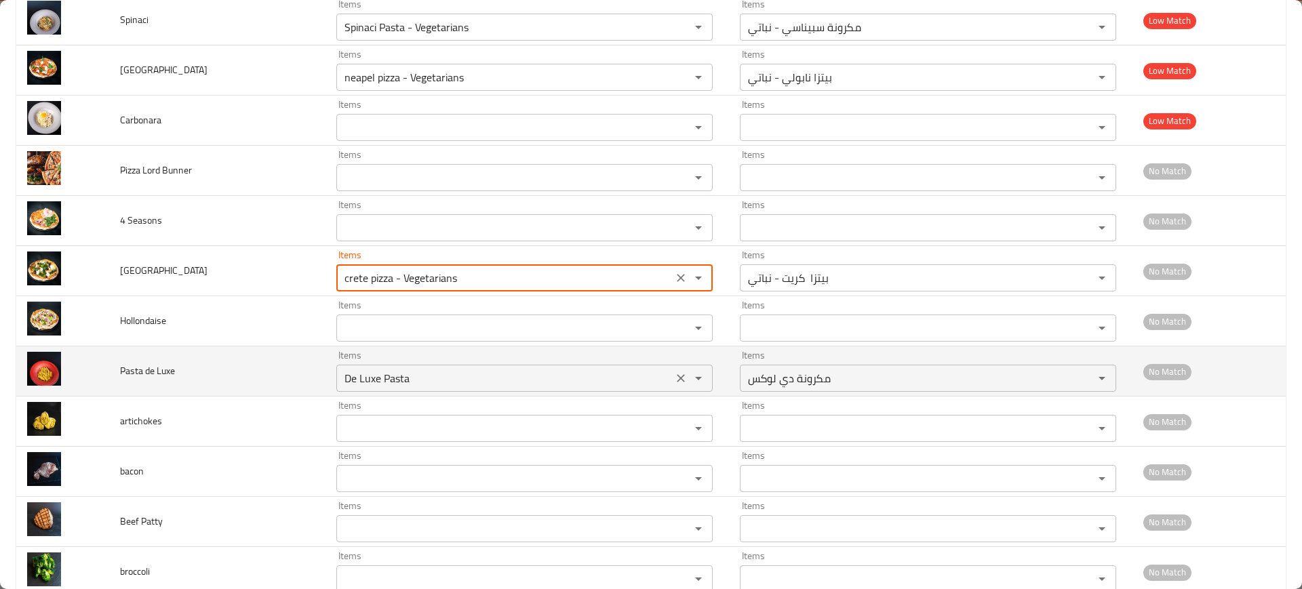
click at [456, 380] on Luxe "De Luxe Pasta" at bounding box center [504, 378] width 328 height 19
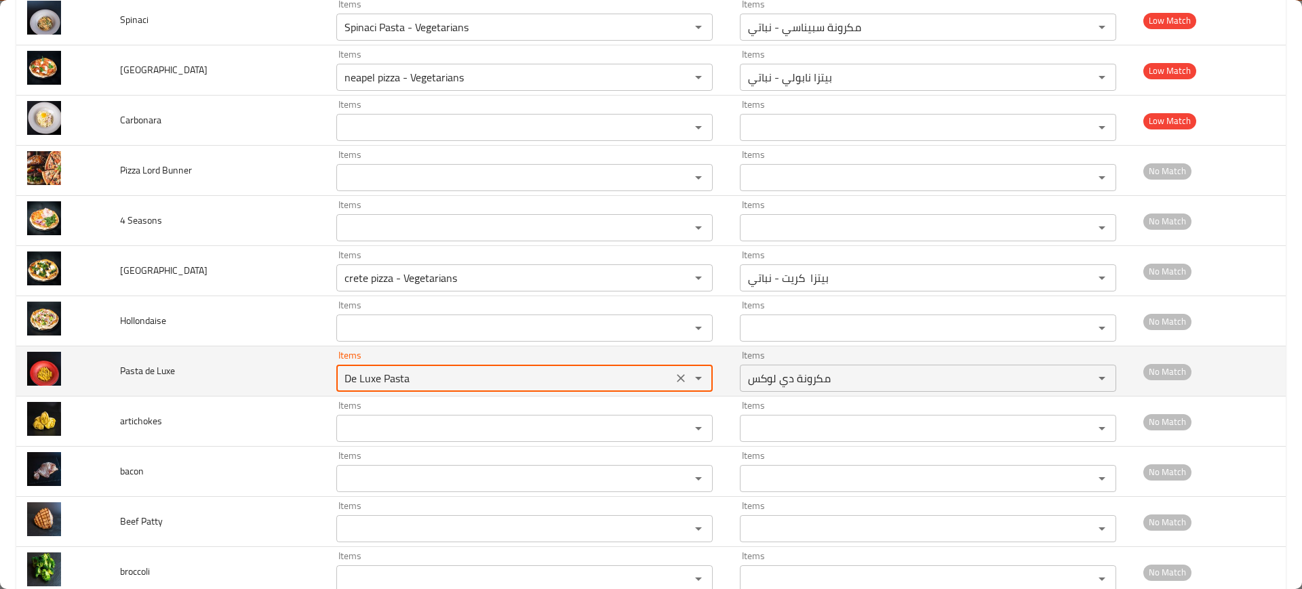
click at [456, 380] on Luxe "De Luxe Pasta" at bounding box center [504, 378] width 328 height 19
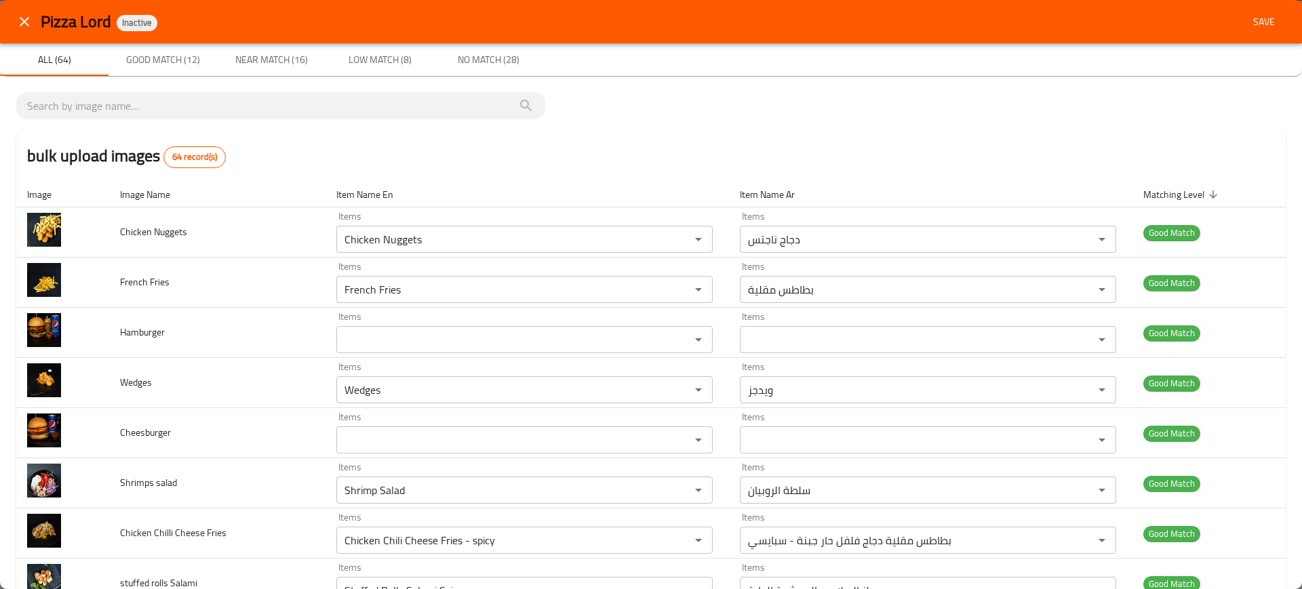
scroll to position [1953, 0]
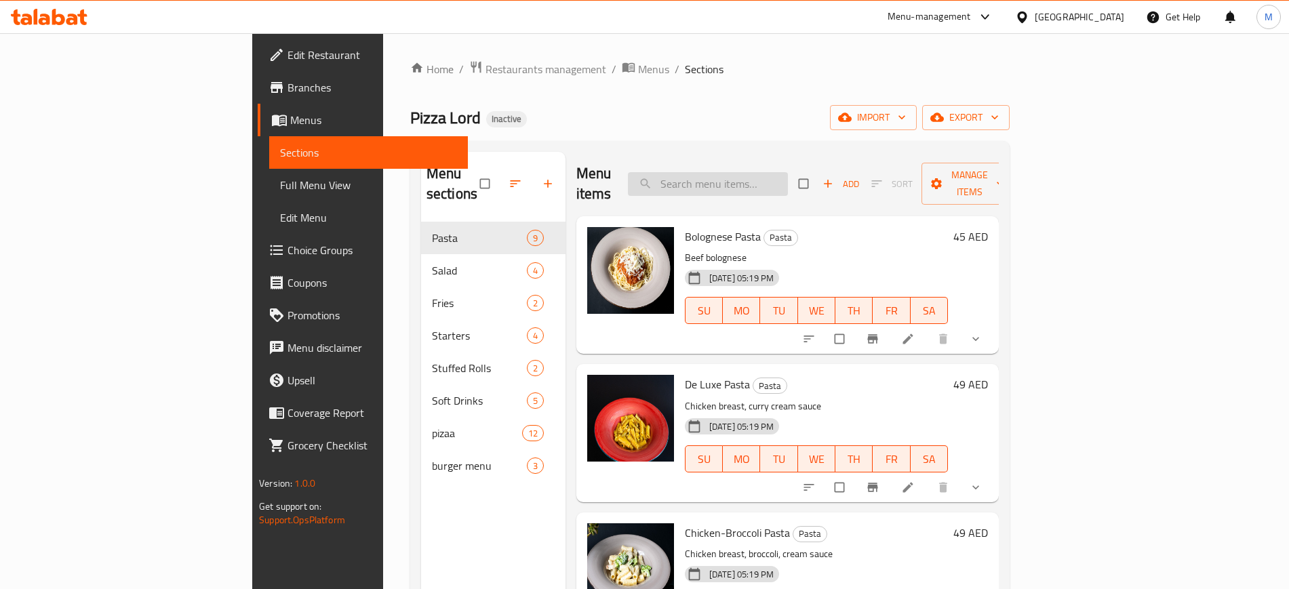
paste input "Chicken Nuggets"
click at [784, 176] on input "Chicken Nuggets" at bounding box center [708, 184] width 160 height 24
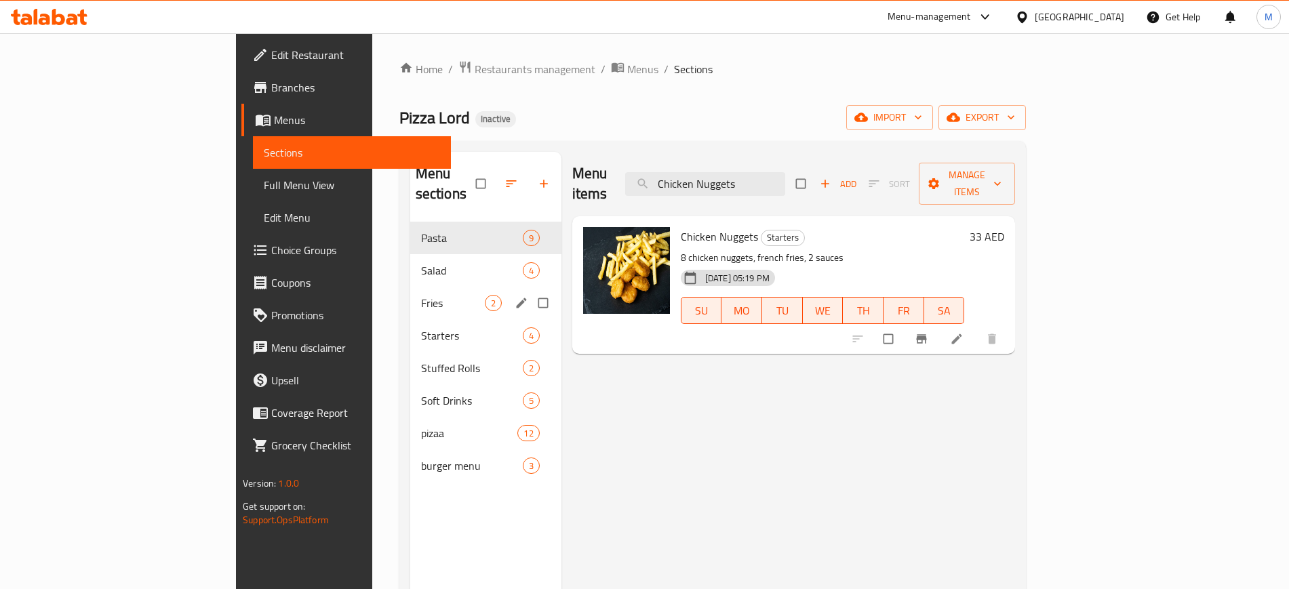
paste input "French Frie"
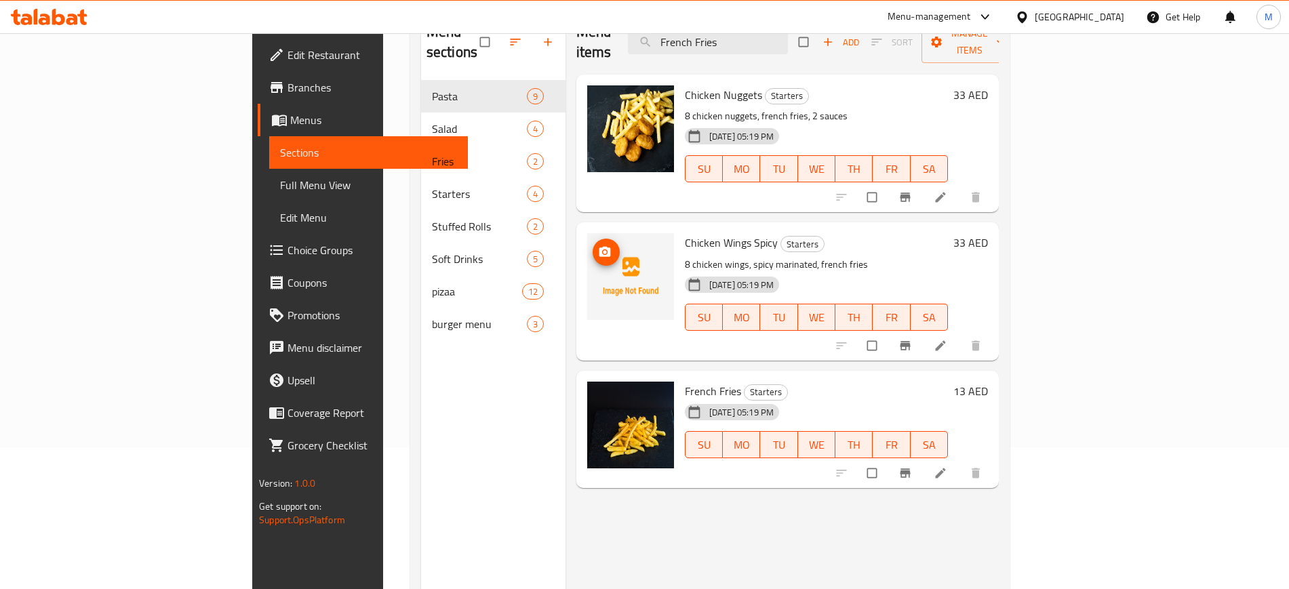
scroll to position [141, 0]
paste input "Wedg"
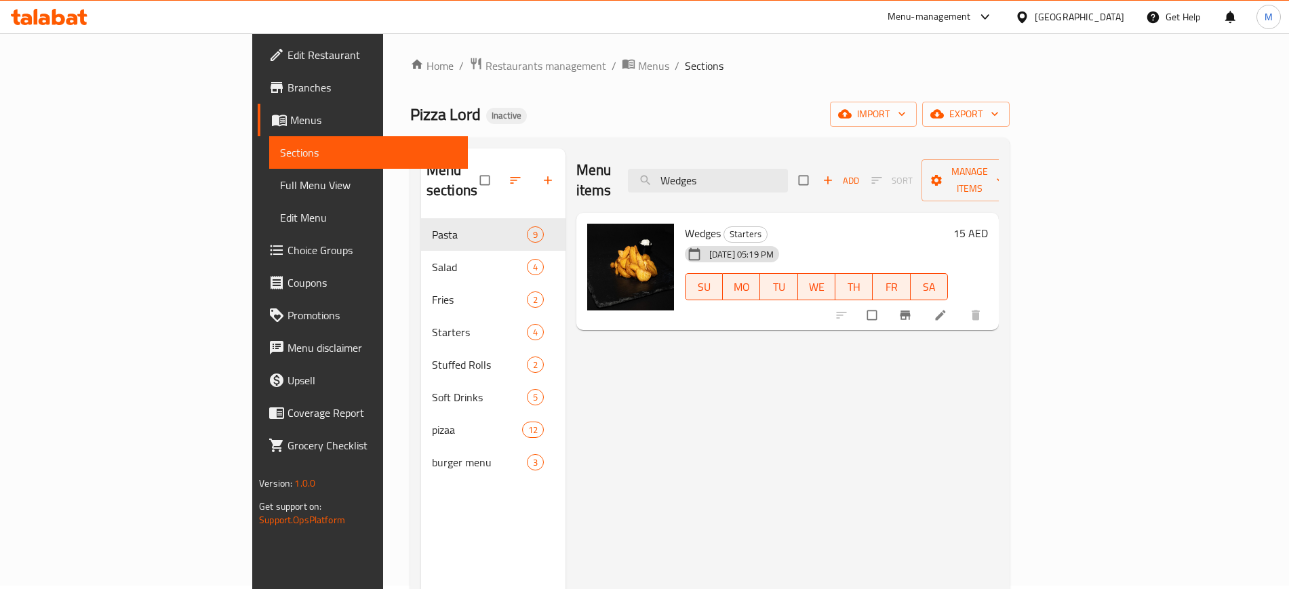
scroll to position [0, 0]
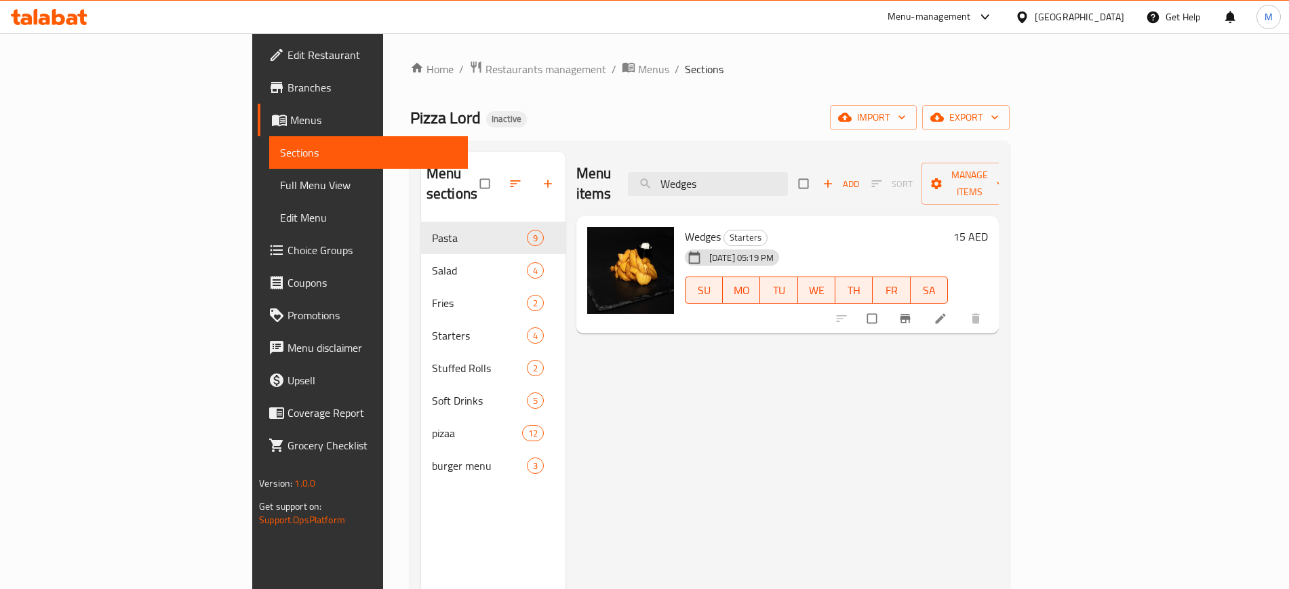
paste input "Shrimp Salad"
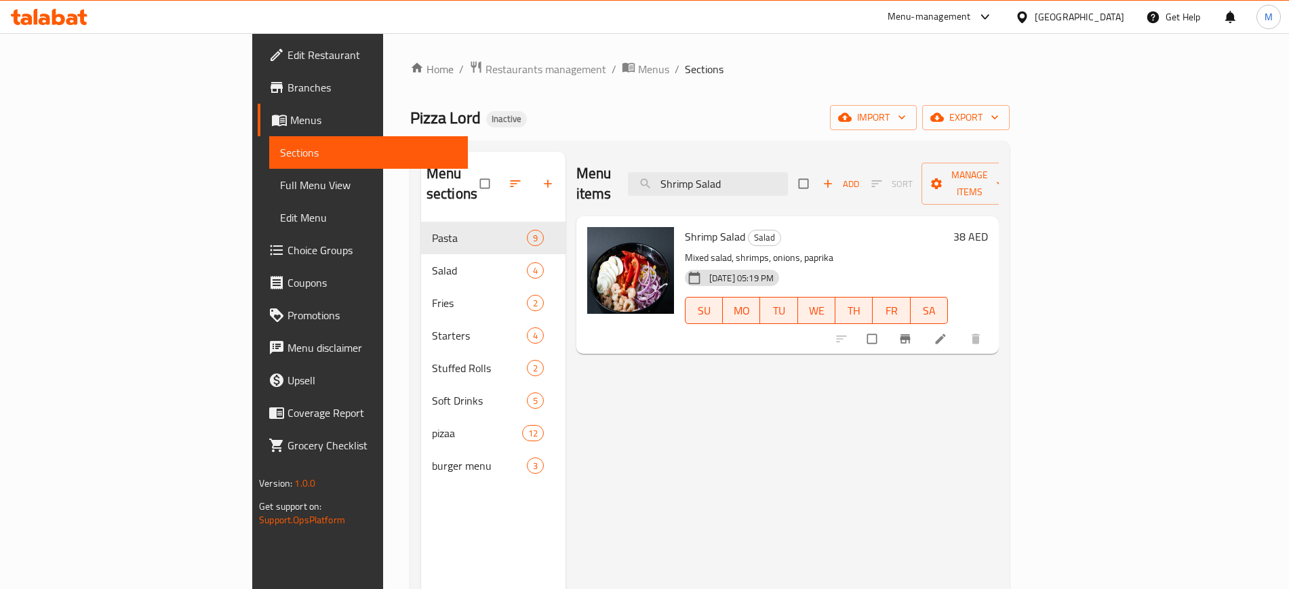
paste input "Chicken Chili Cheese Fries - spicy"
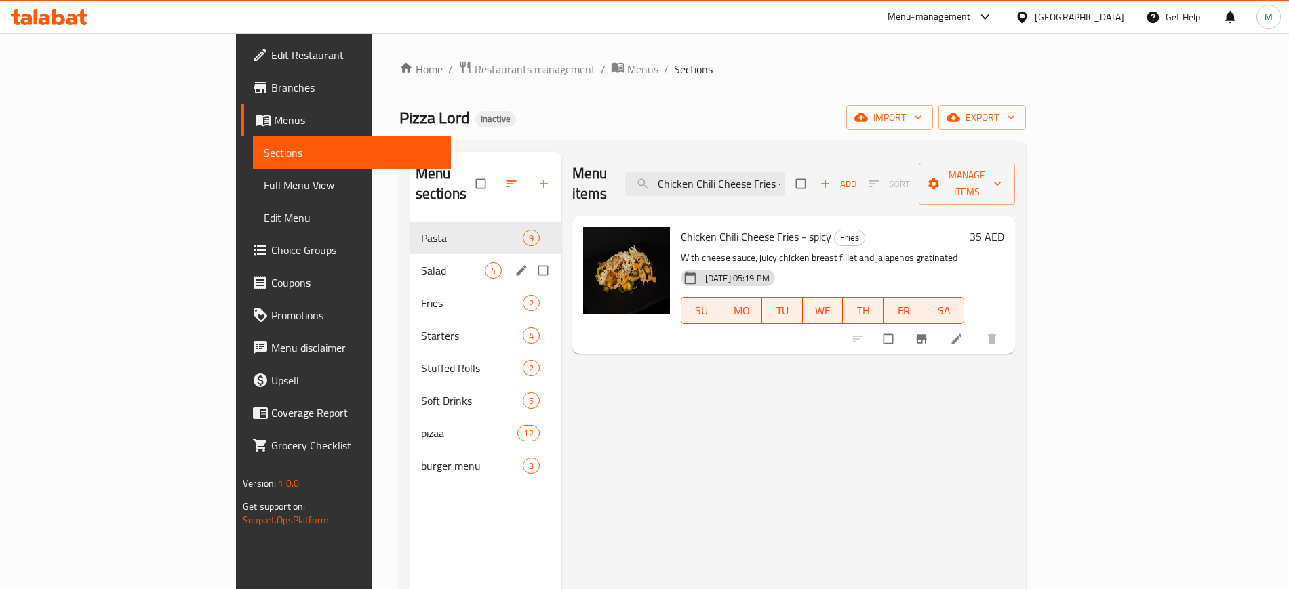
paste input "Stuffed Rolls Salami Spicy"
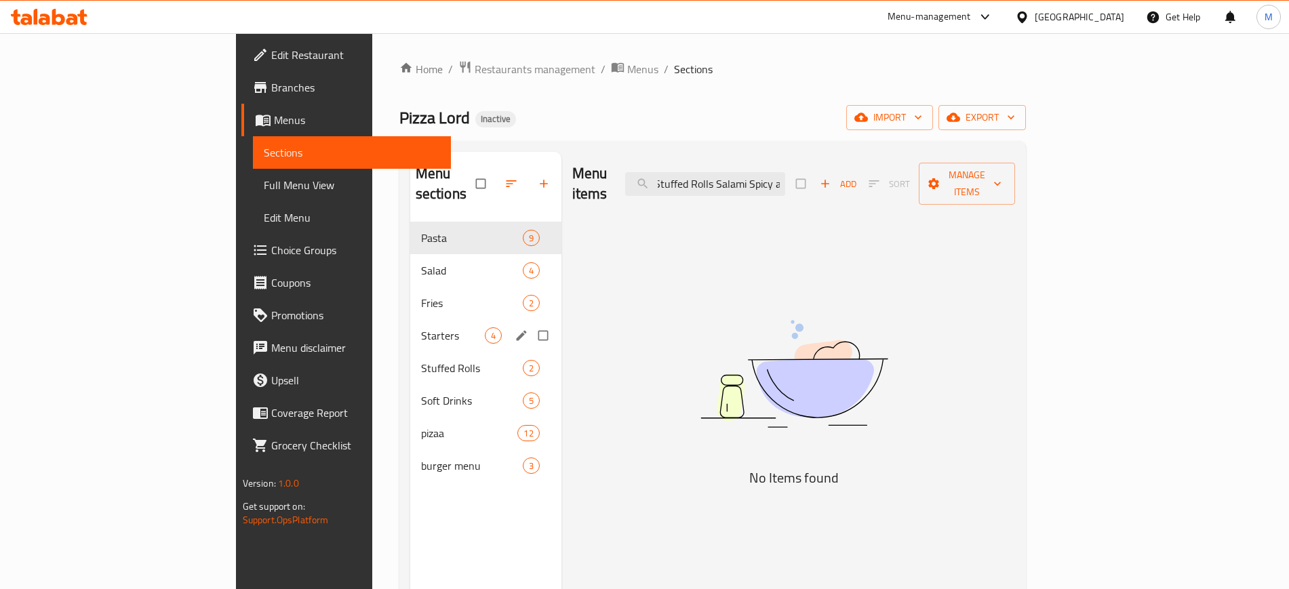
paste input "Beef Chili Cheese Fries - spicy"
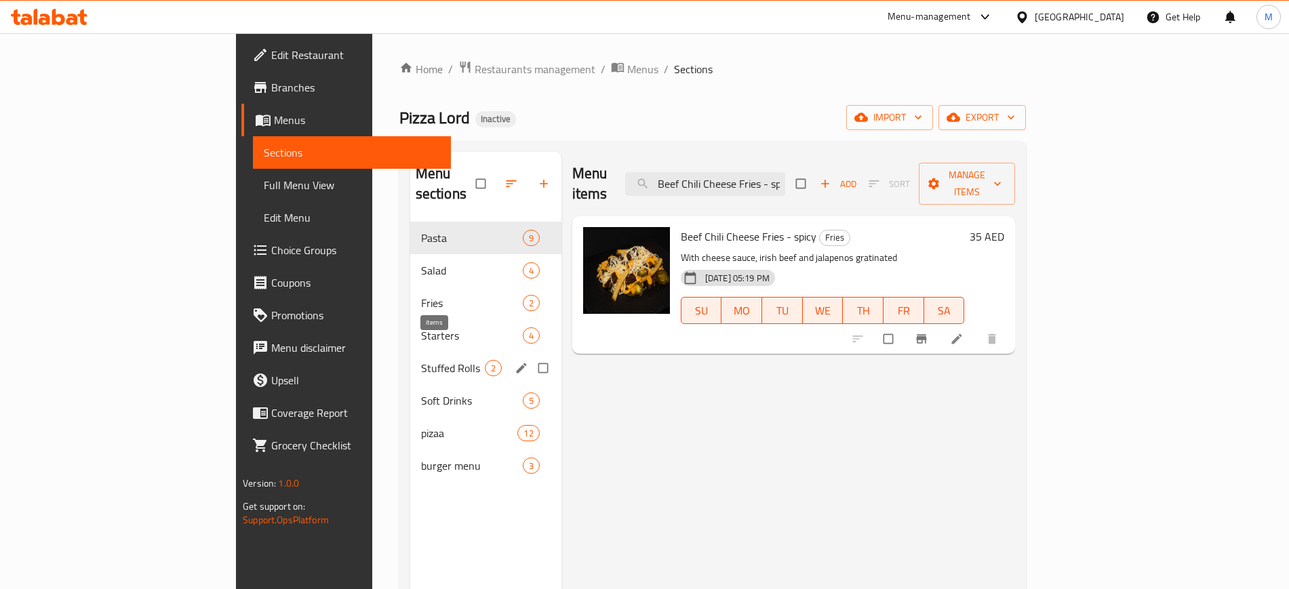
paste input "Chicken-Broccoli Pasta"
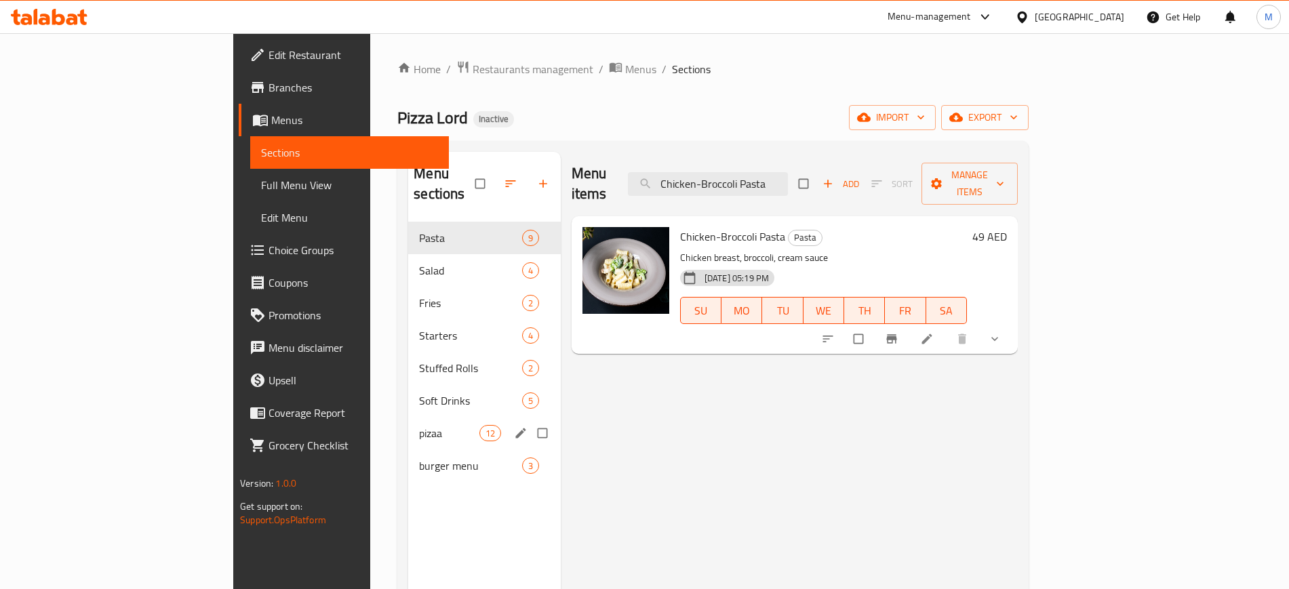
paste input "atlantis supreme pizz"
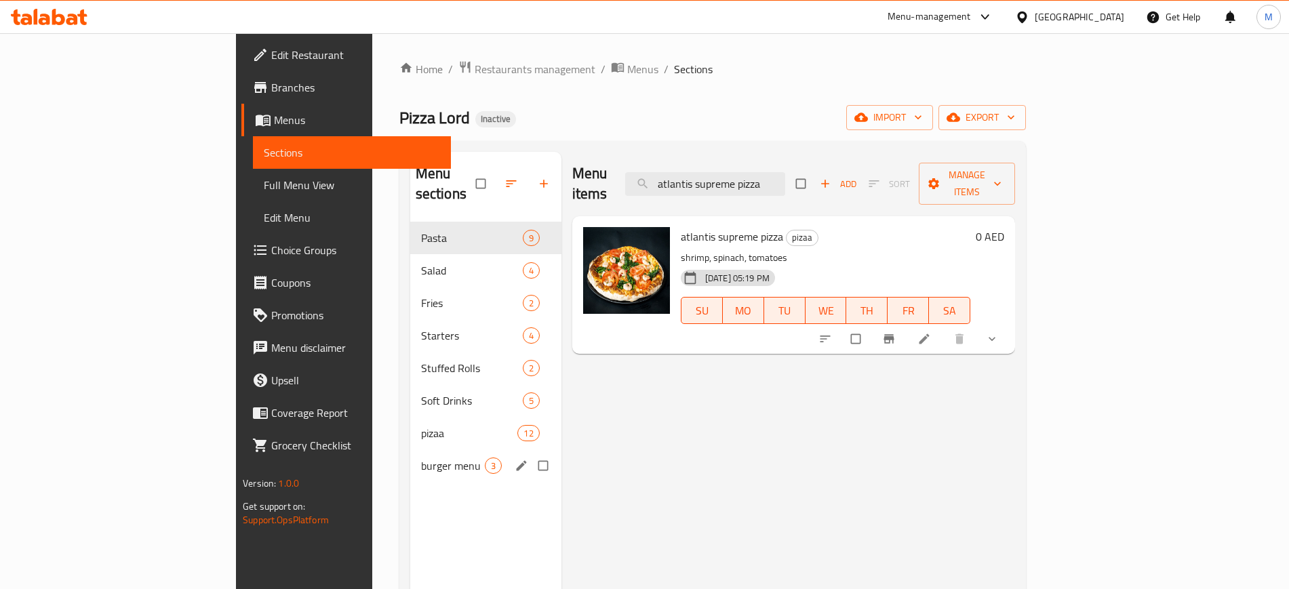
paste input "Chicken Dream Past"
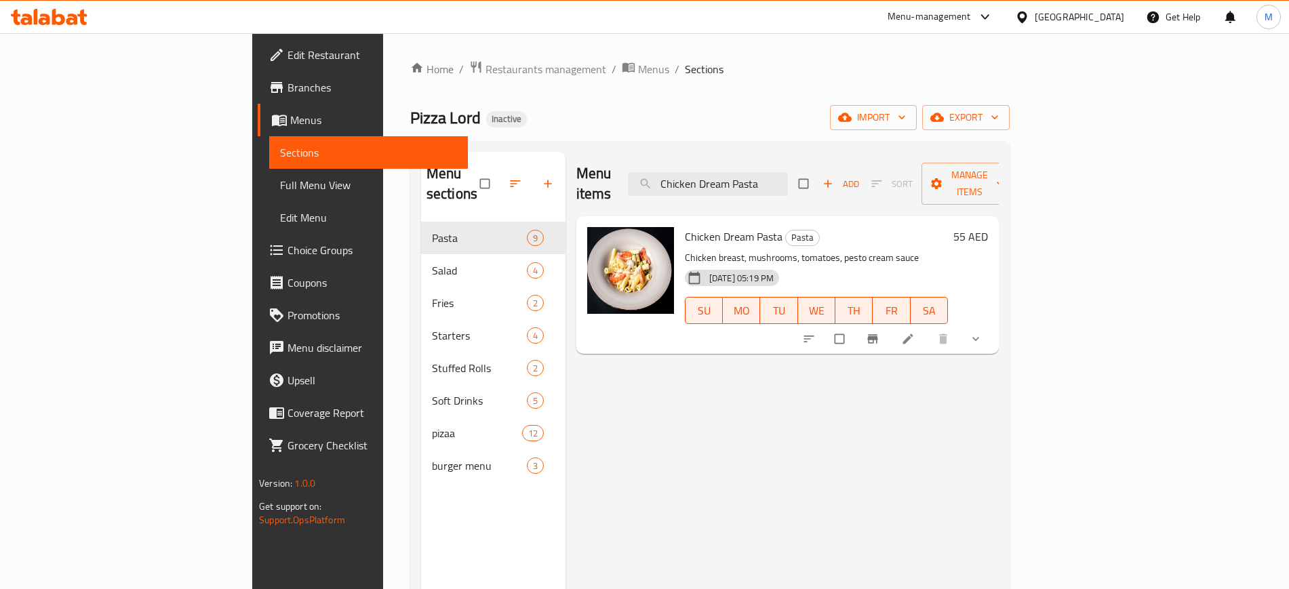
paste input "apo di Monte"
paste input "hef al Forno"
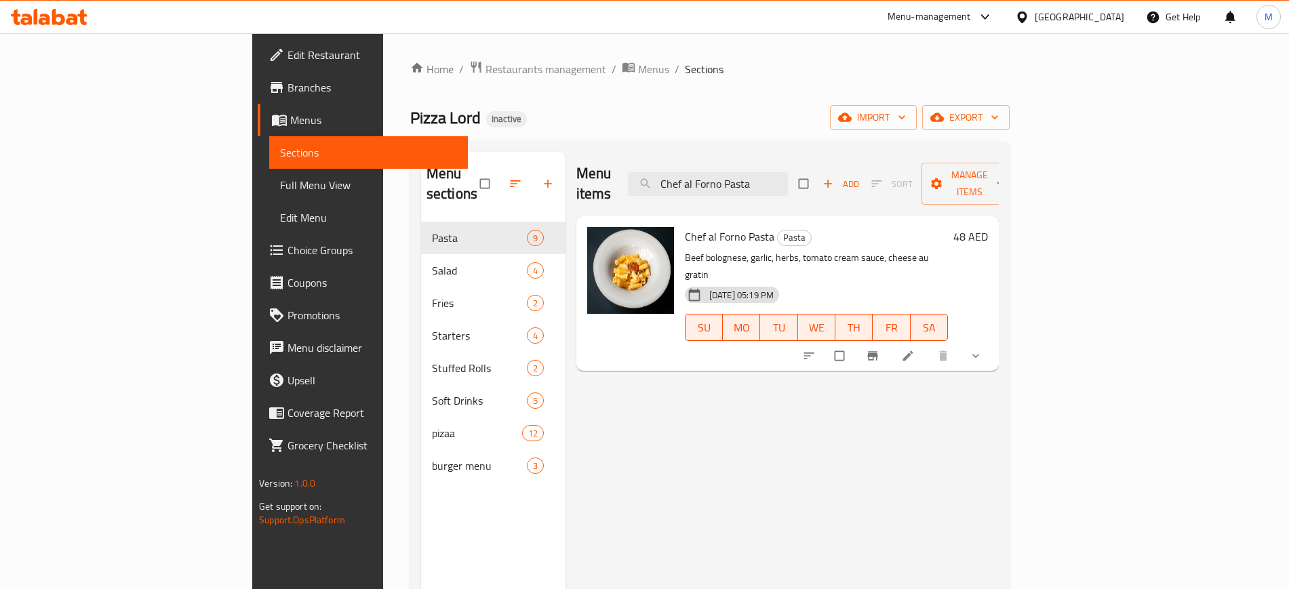
paste input "tuna delight pizz"
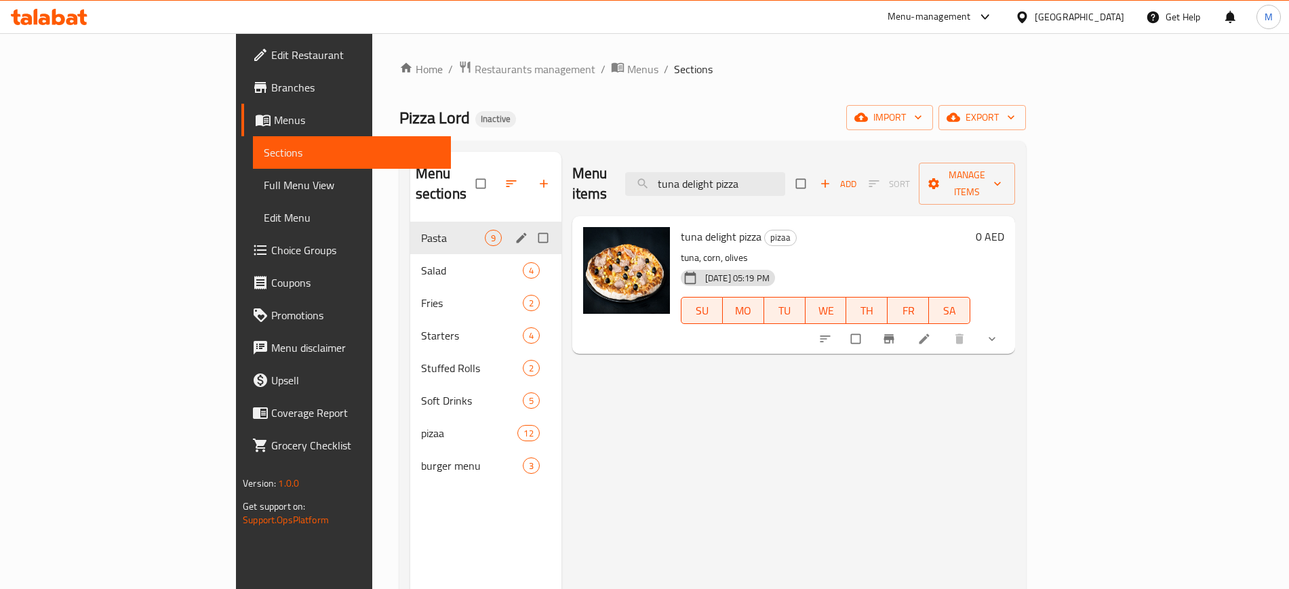
paste input "bbq chicken"
paste input "Ocean Creme Past"
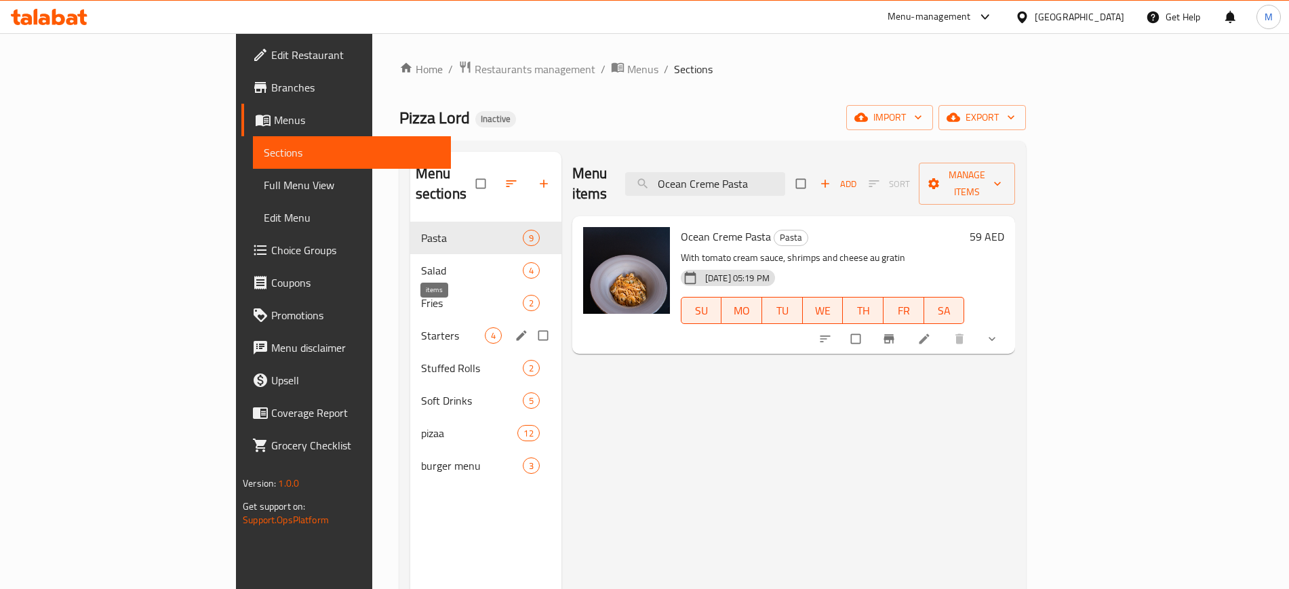
paste input "[PERSON_NAME]"
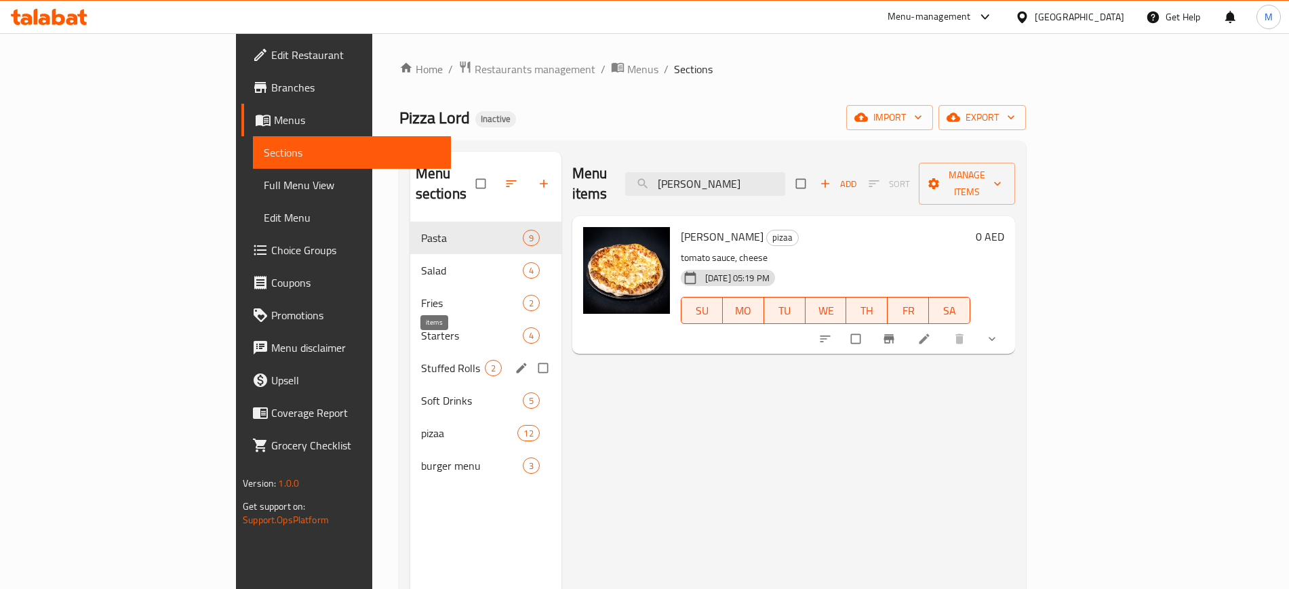
paste input "Bolognese Past"
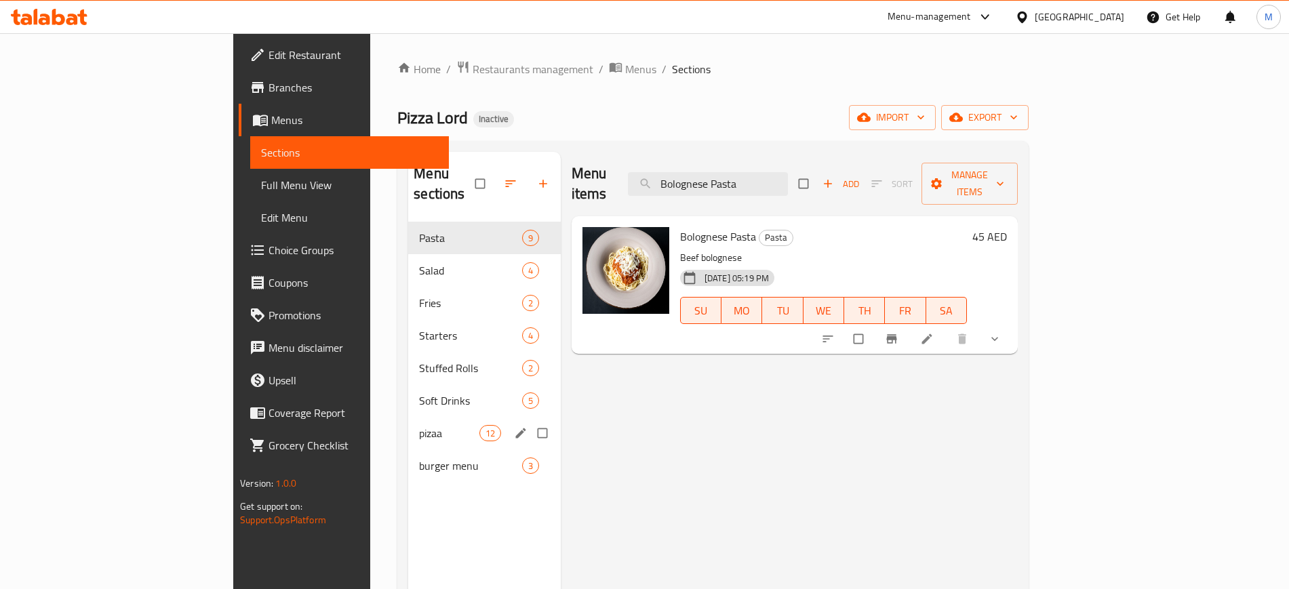
paste input "[US_STATE] pizz"
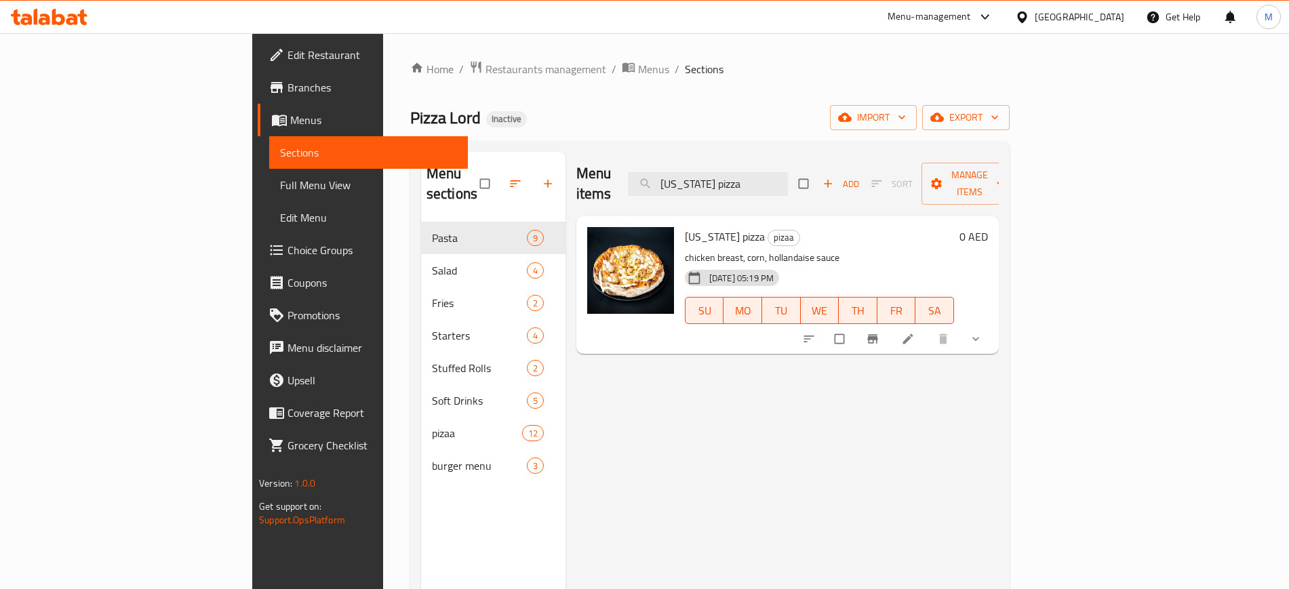
paste input "Capriciosa Salad"
paste input "[US_STATE] pizza"
paste input "mafiosi pizza"
paste input "Stuffed Rolls Tuna"
paste input "boston pizz"
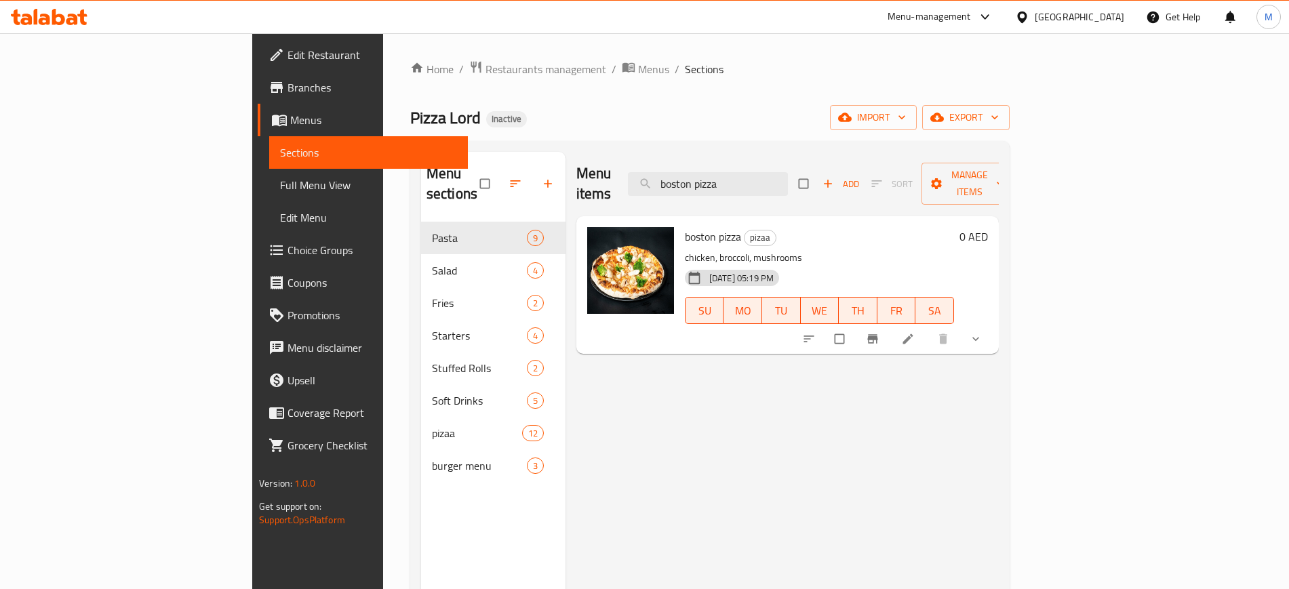
paste input "deluxe"
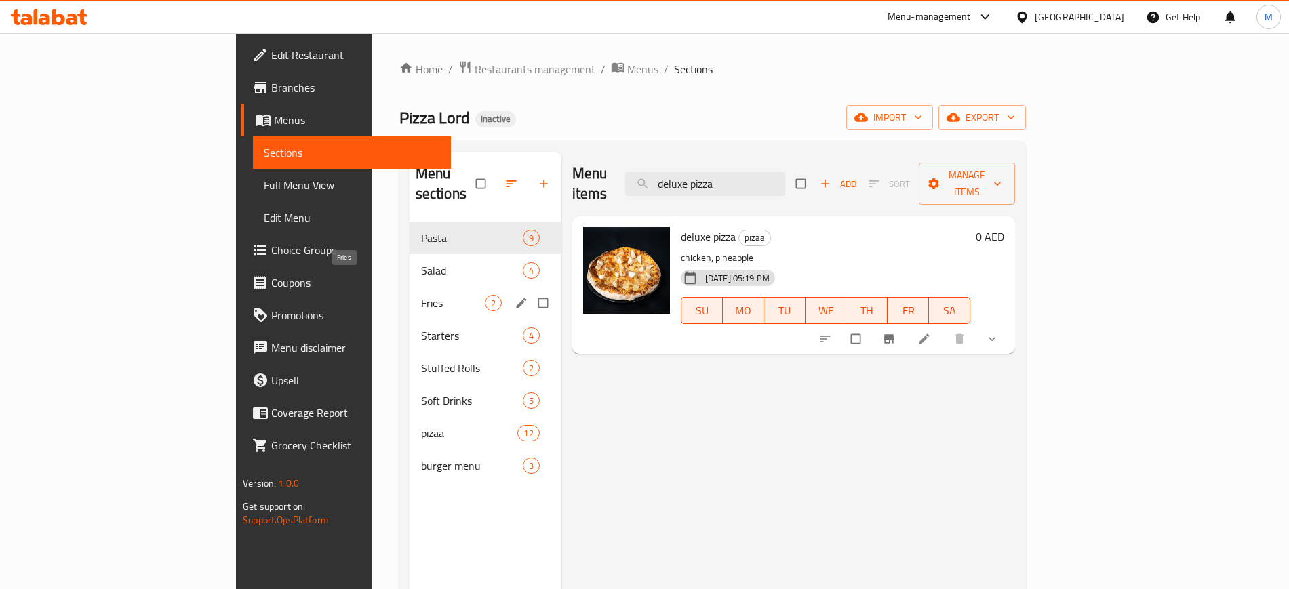
paste input "Special Salad"
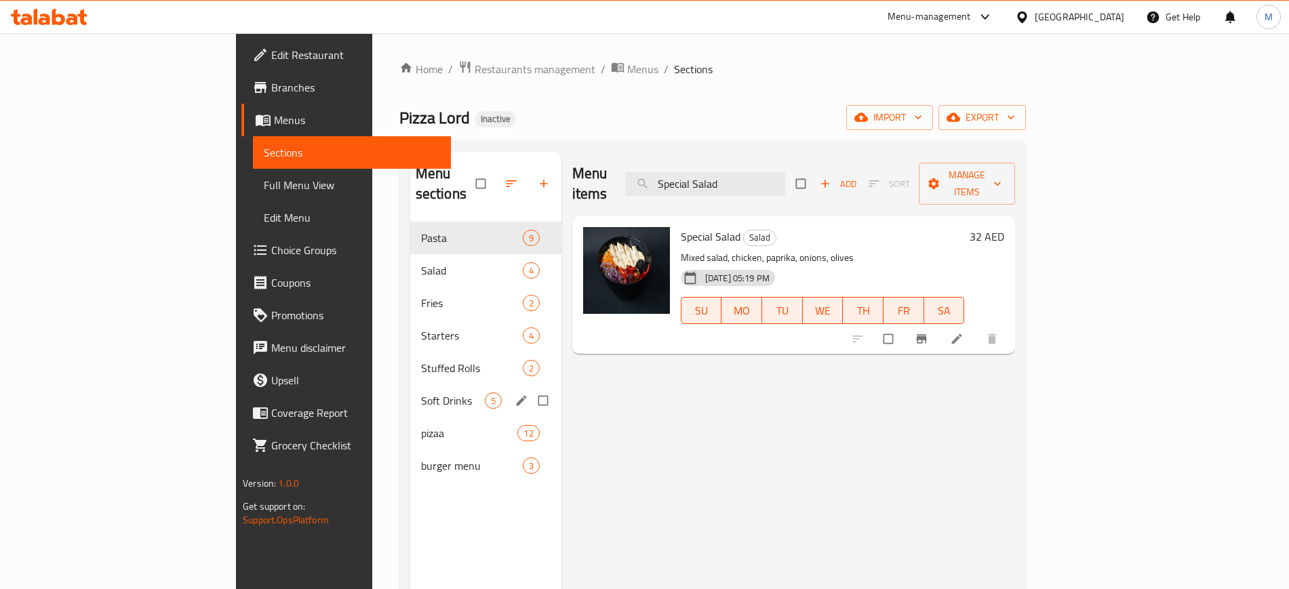
paste input "Tuna Pasta"
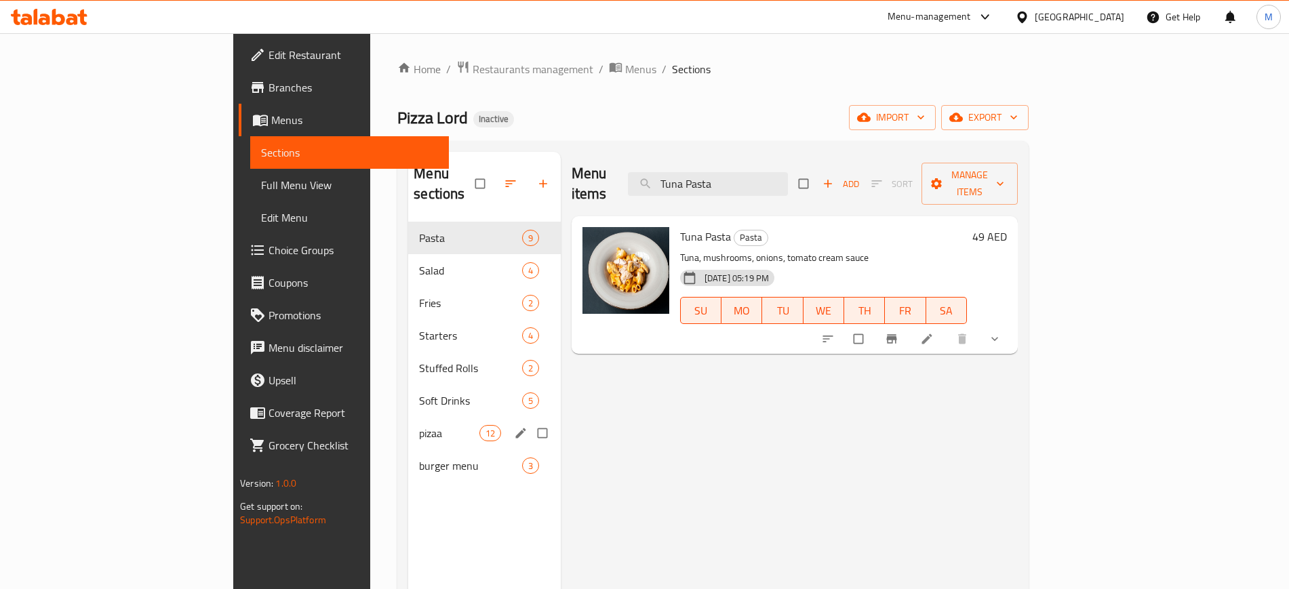
paste input "fresh garden pizza - Vegetarians"
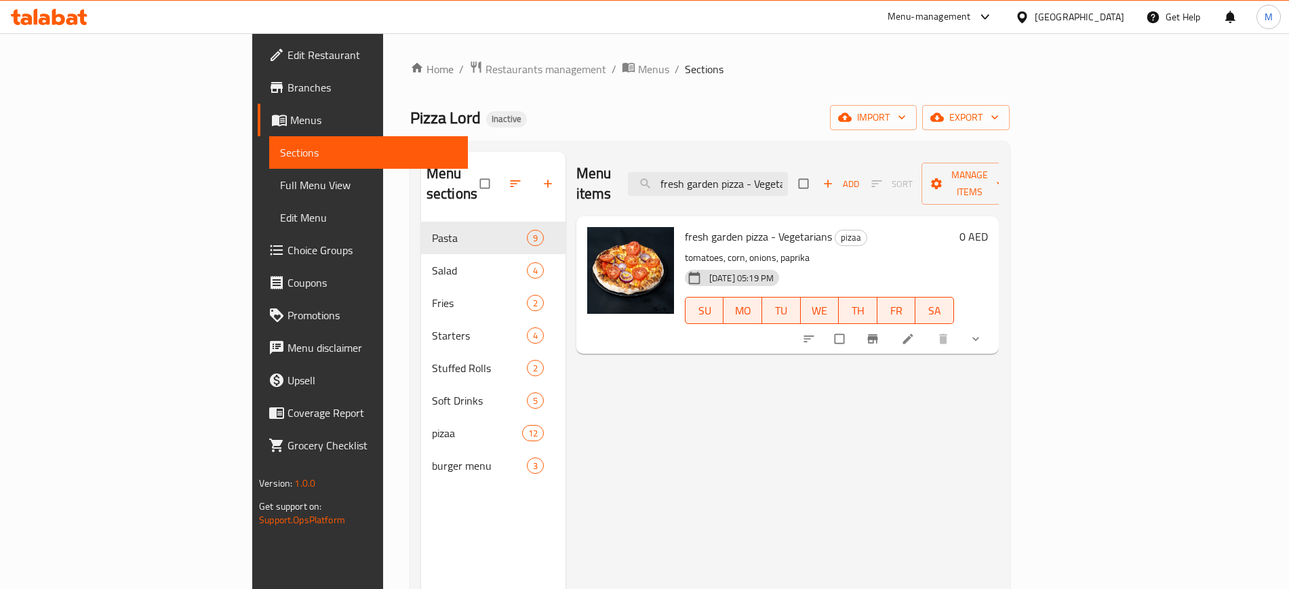
paste input "Primavera Salad"
paste input "Spinaci Pasta"
paste input "neapel pizz"
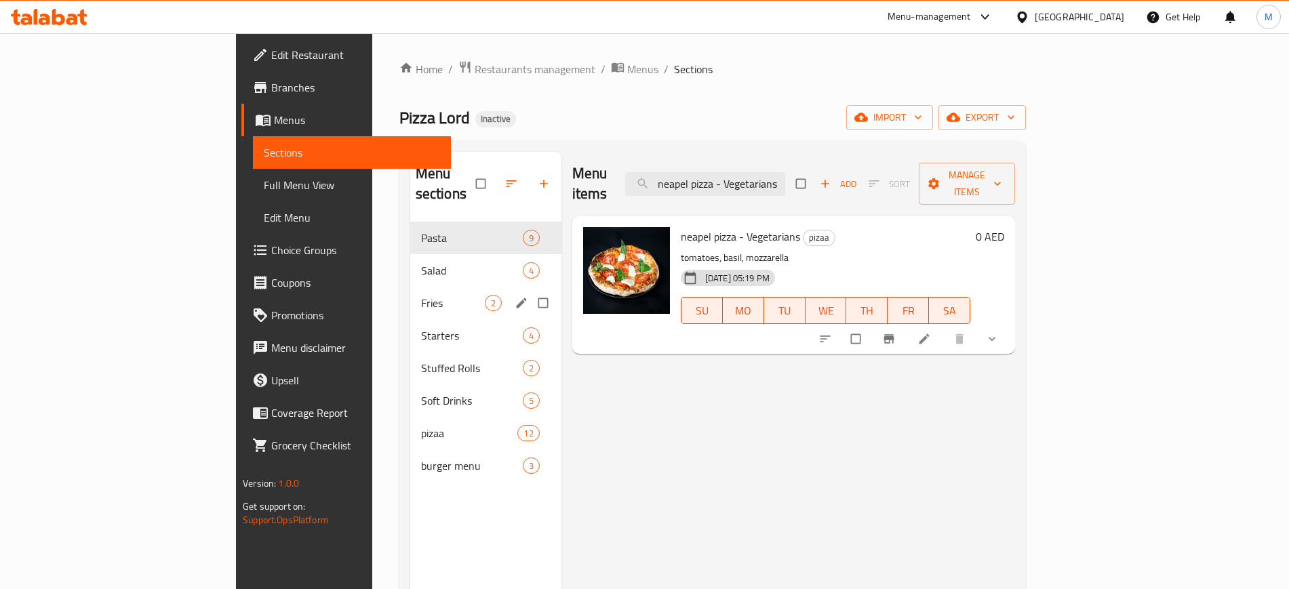
paste input "crete"
paste input "De Luxe Pasta"
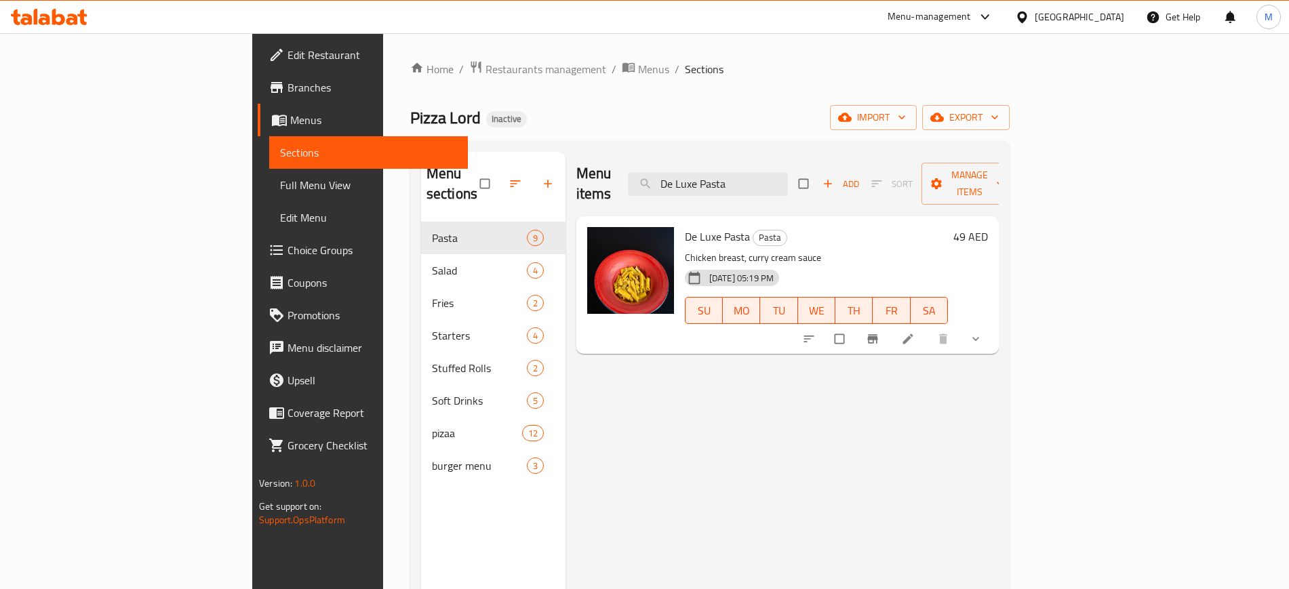
type input "De Luxe Pasta"
click at [607, 368] on div "Menu items De Luxe Pasta Add Sort Manage items De Luxe Pasta Pasta Chicken brea…" at bounding box center [782, 446] width 433 height 589
click at [769, 182] on input "De Luxe Pasta" at bounding box center [708, 184] width 160 height 24
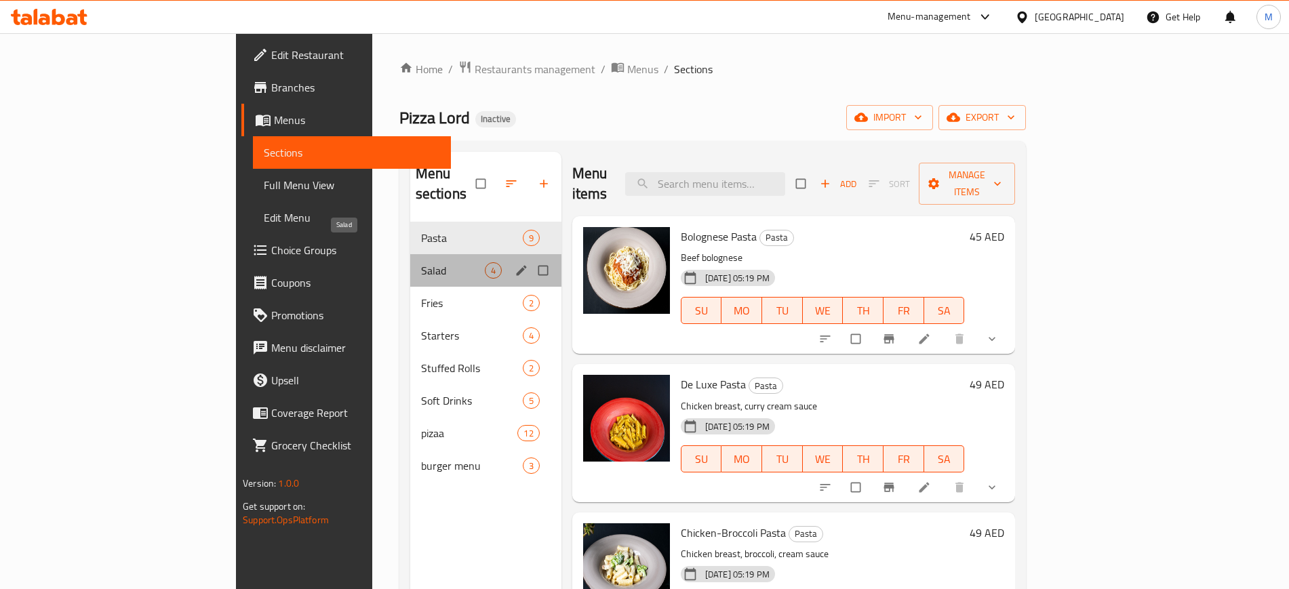
click at [421, 262] on span "Salad" at bounding box center [453, 270] width 64 height 16
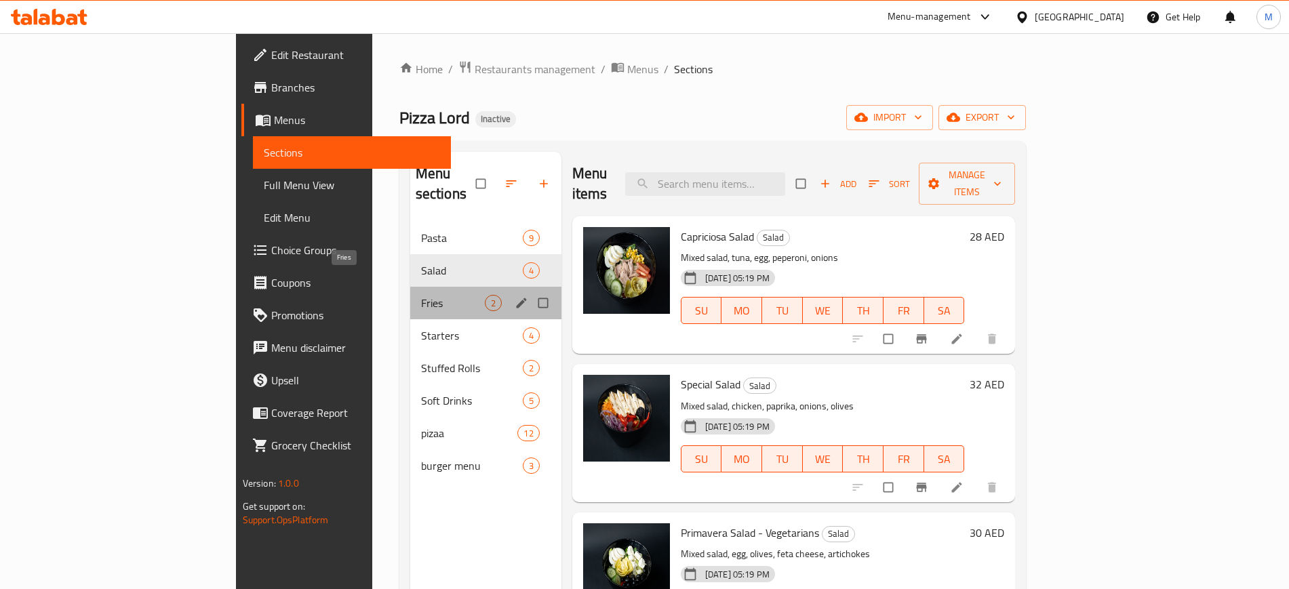
click at [421, 295] on span "Fries" at bounding box center [453, 303] width 64 height 16
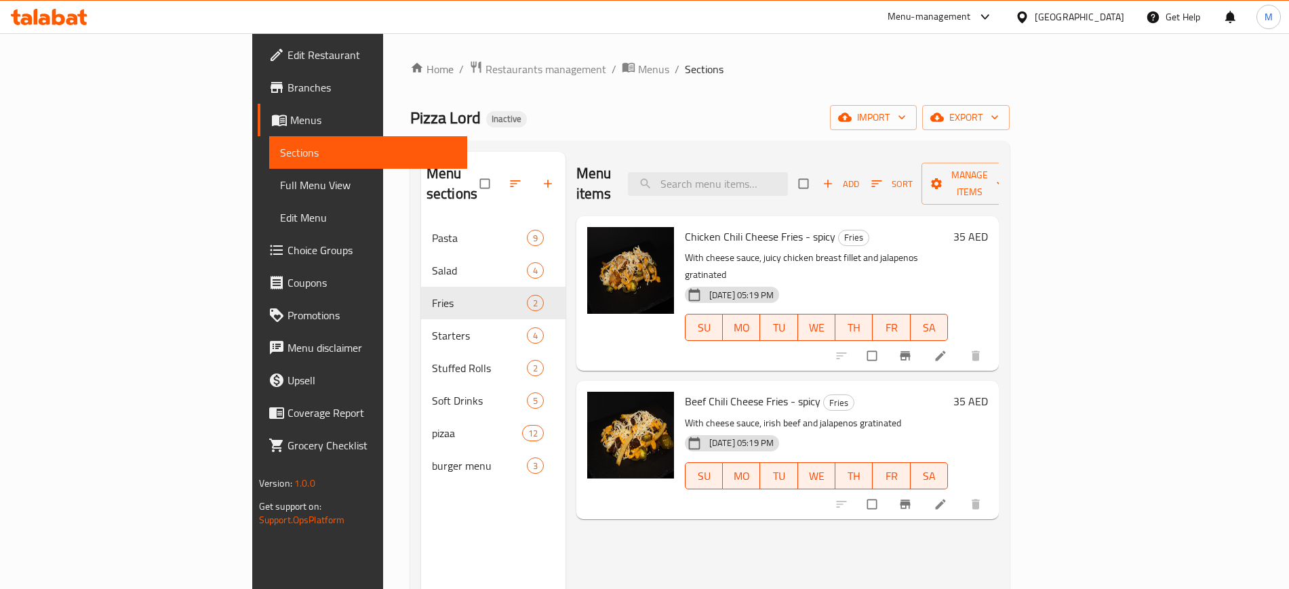
scroll to position [115, 0]
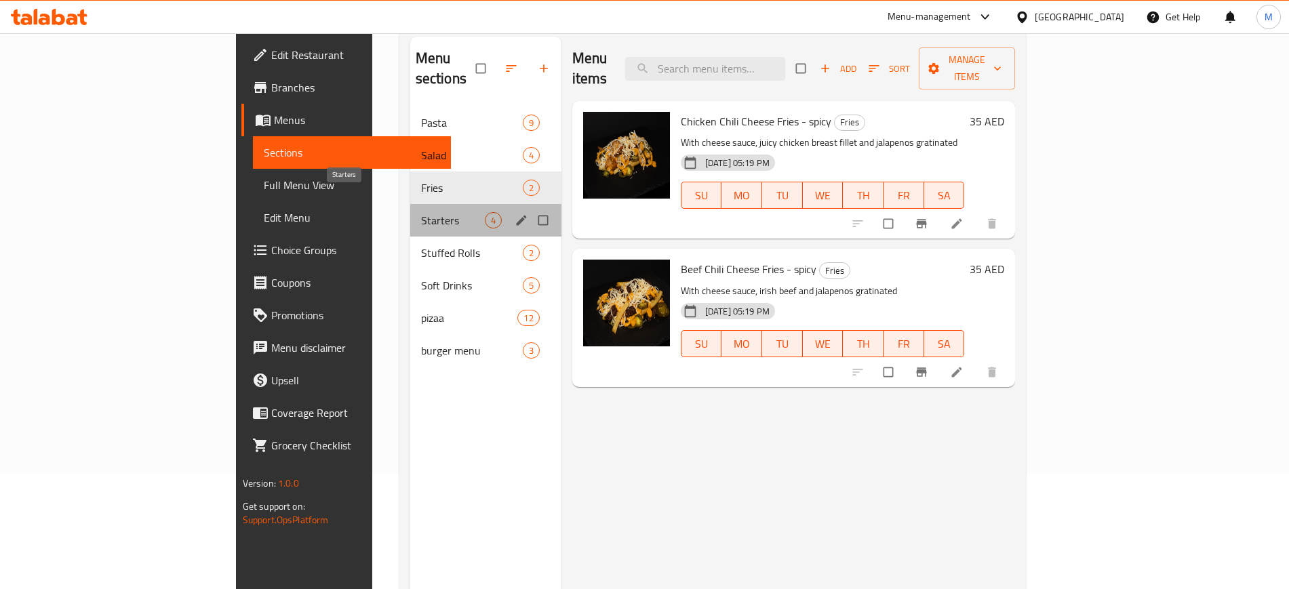
click at [421, 212] on span "Starters" at bounding box center [453, 220] width 64 height 16
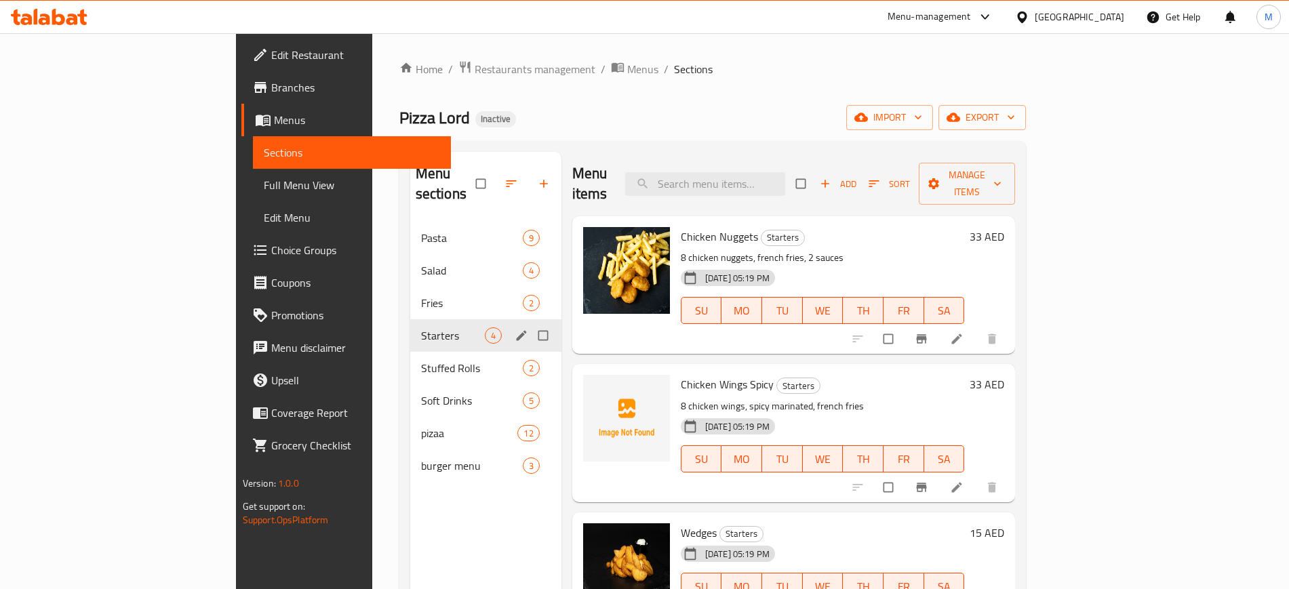
scroll to position [1, 0]
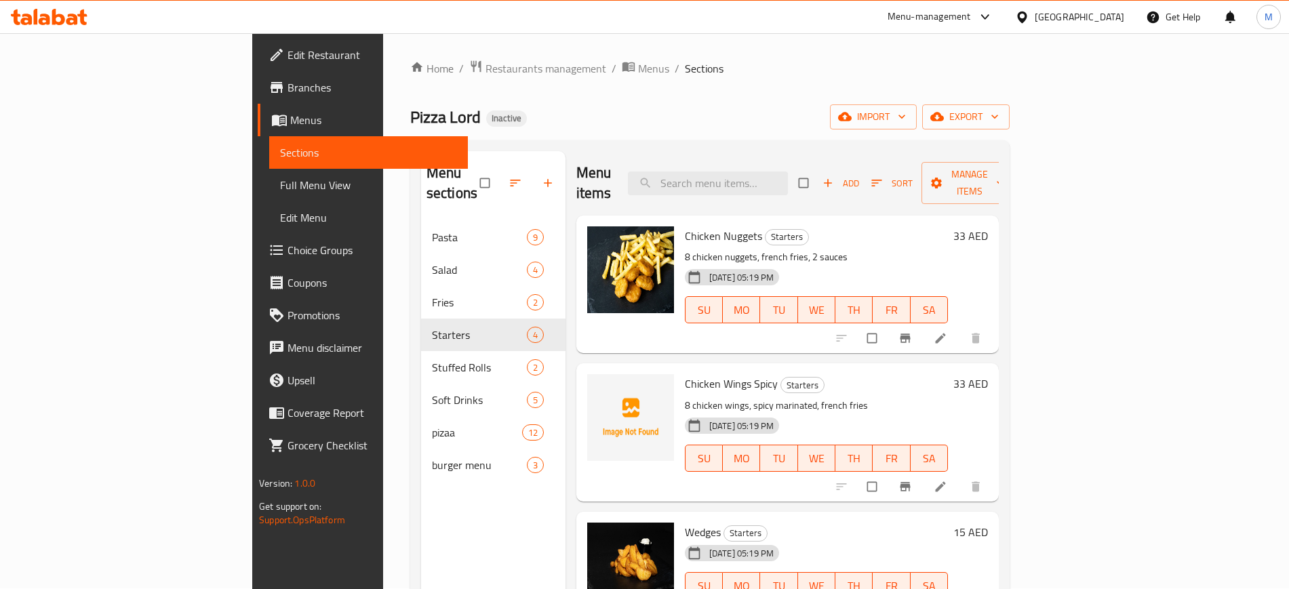
click at [685, 374] on span "Chicken Wings Spicy" at bounding box center [731, 384] width 93 height 20
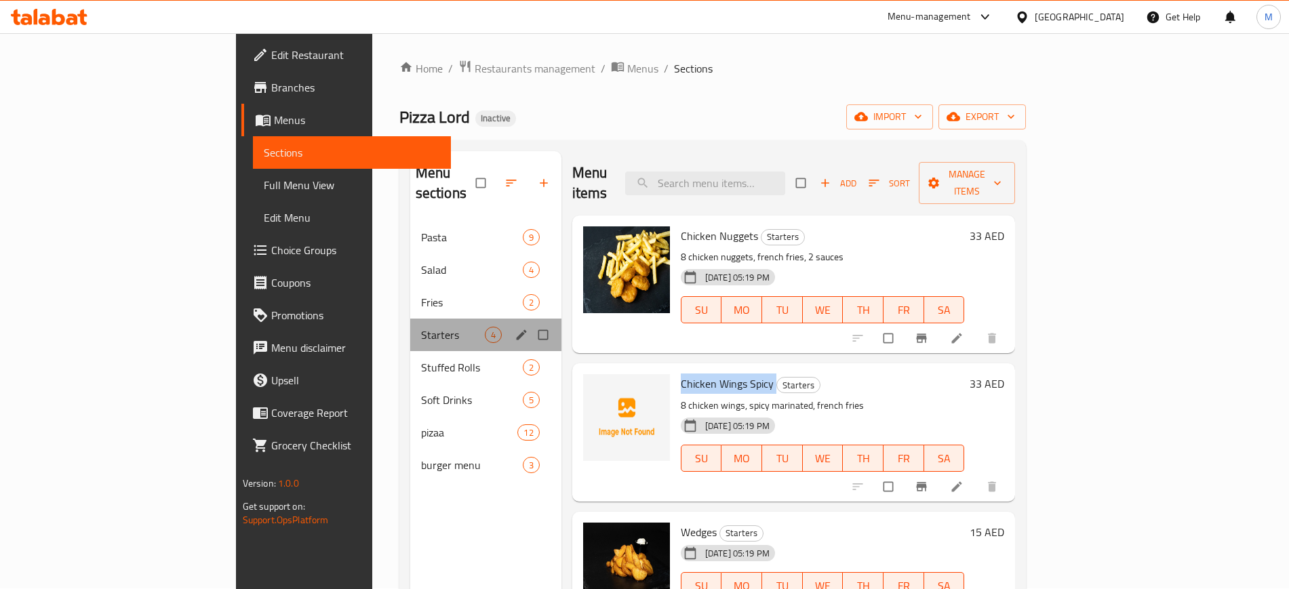
click at [410, 330] on div "Starters 4" at bounding box center [485, 335] width 151 height 33
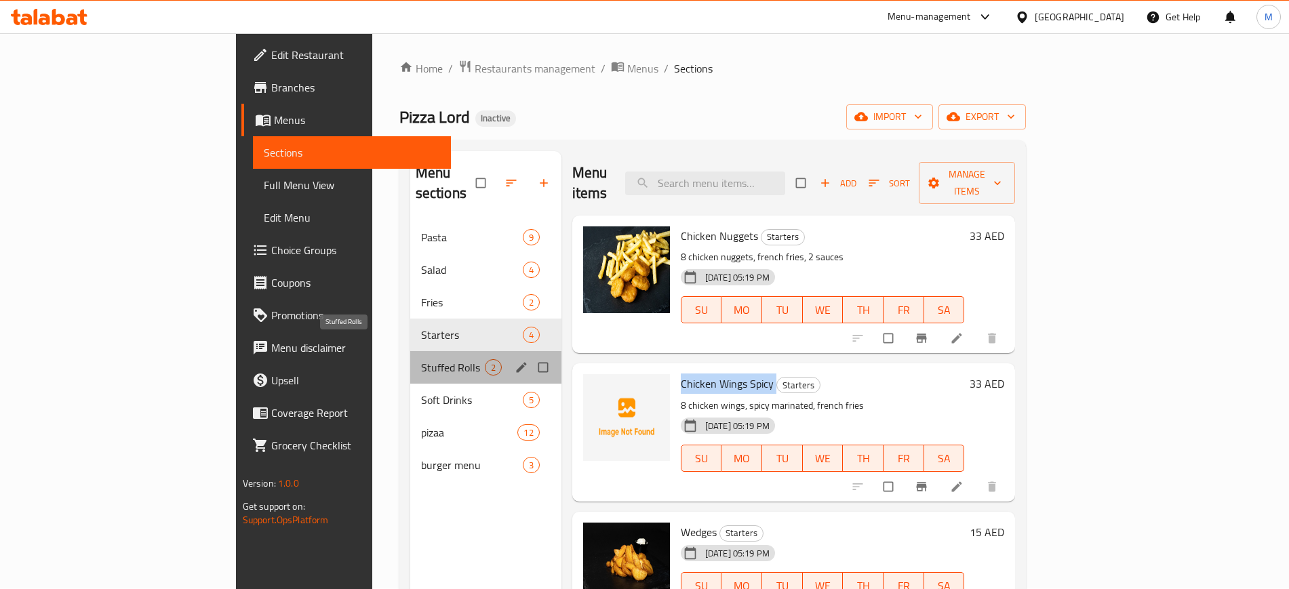
click at [421, 359] on span "Stuffed Rolls" at bounding box center [453, 367] width 64 height 16
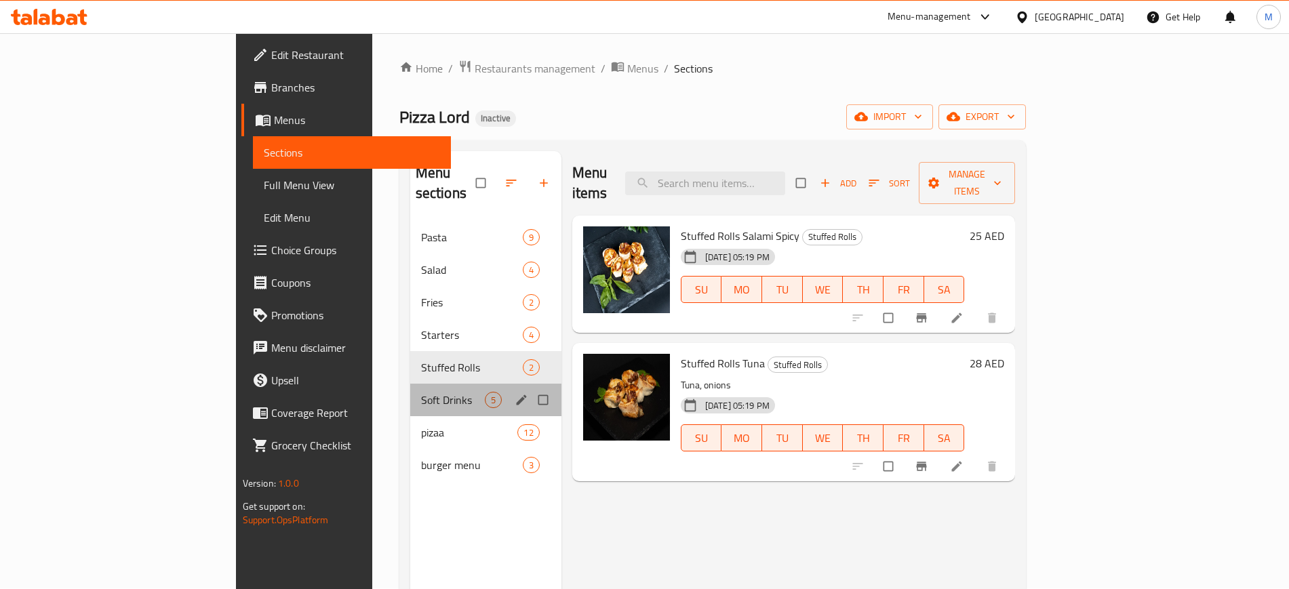
click at [410, 384] on div "Soft Drinks 5" at bounding box center [485, 400] width 151 height 33
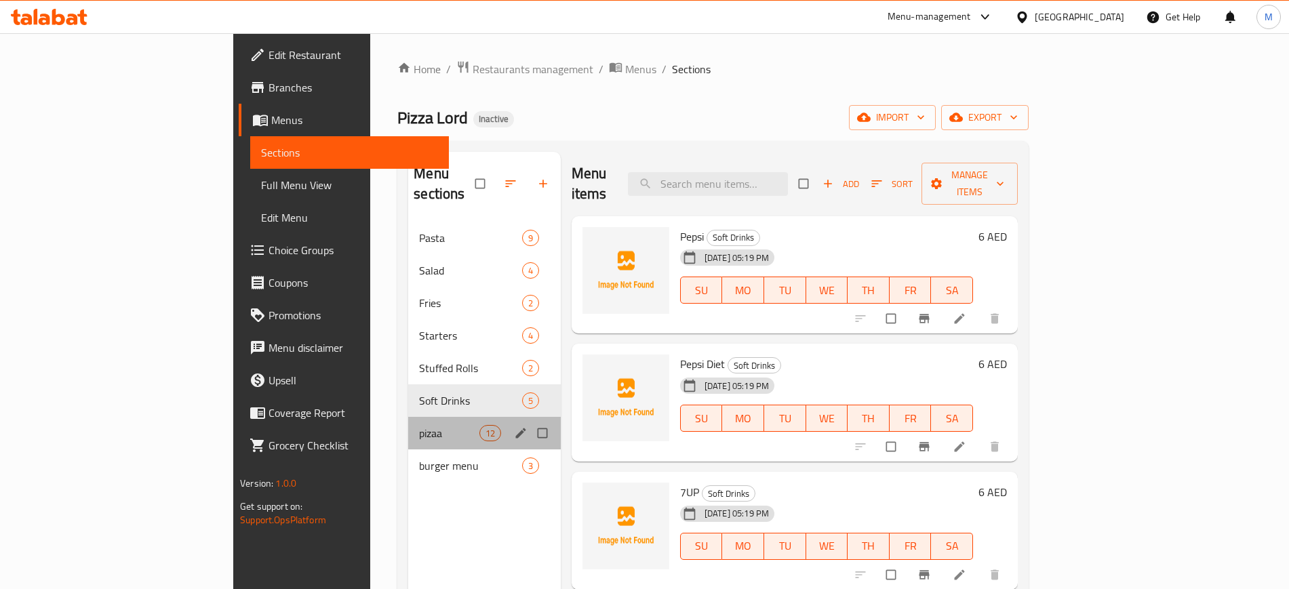
click at [408, 417] on div "pizaa 12" at bounding box center [484, 433] width 153 height 33
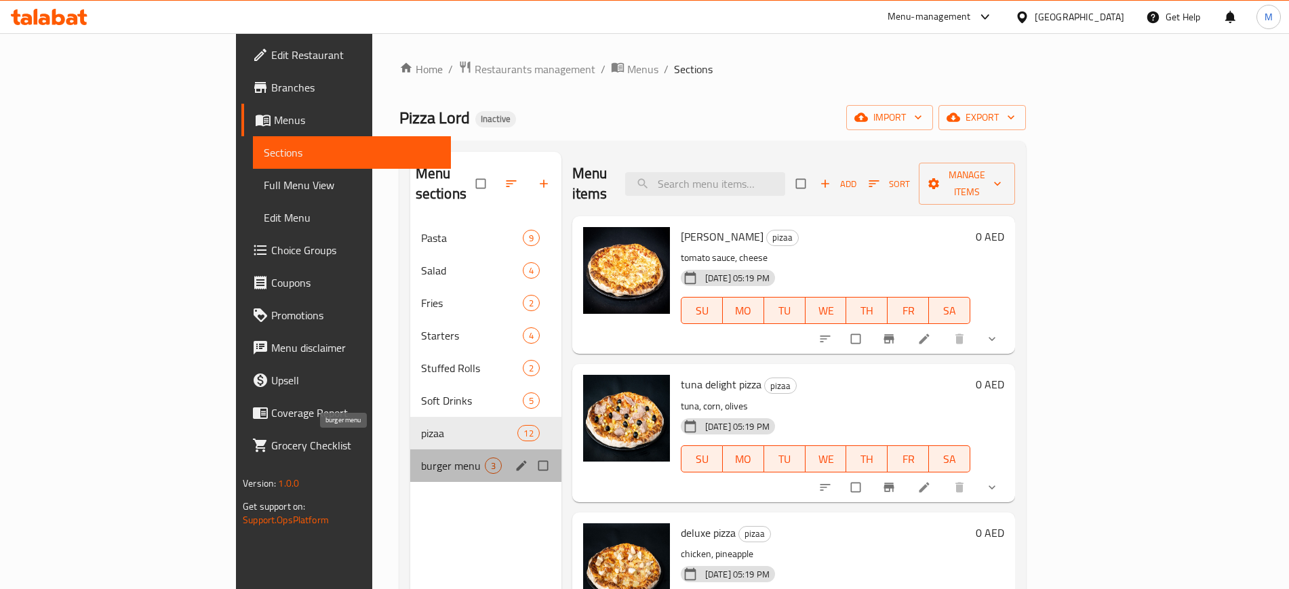
click at [421, 458] on span "burger menu" at bounding box center [453, 466] width 64 height 16
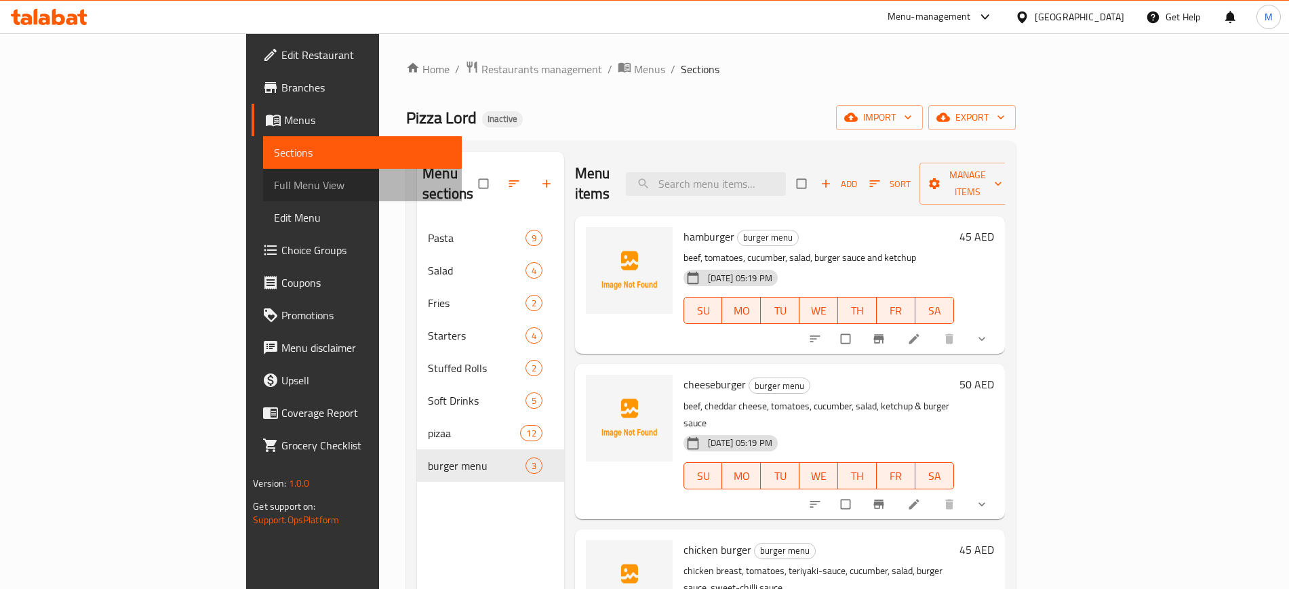
click at [274, 183] on span "Full Menu View" at bounding box center [362, 185] width 176 height 16
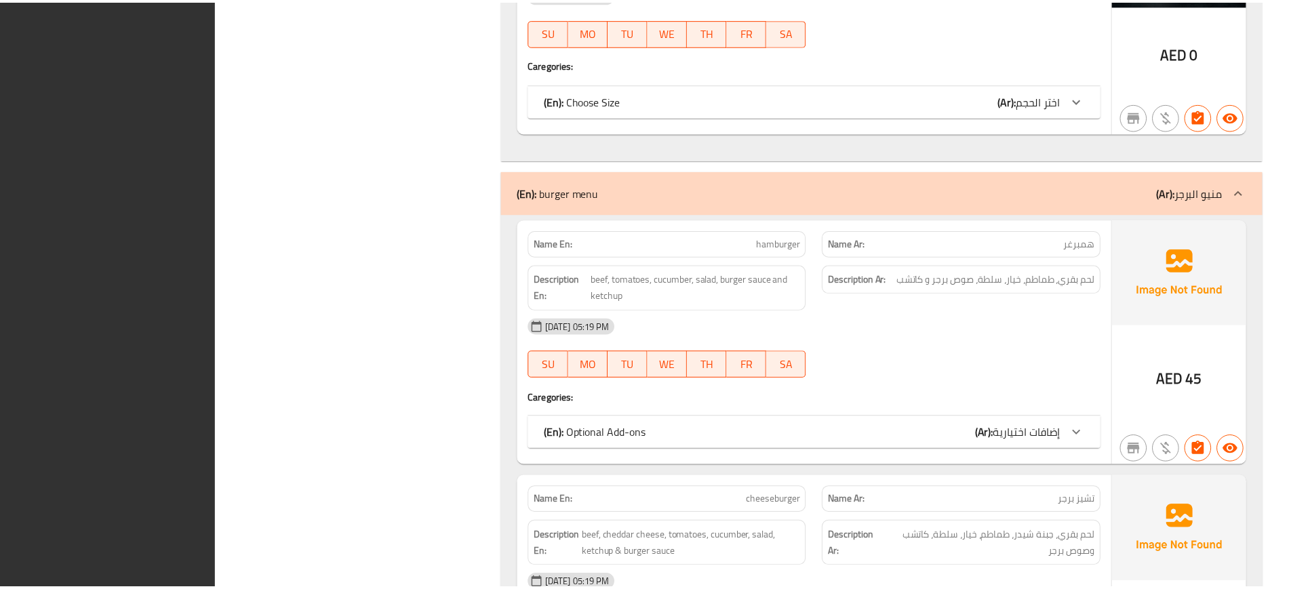
scroll to position [9022, 0]
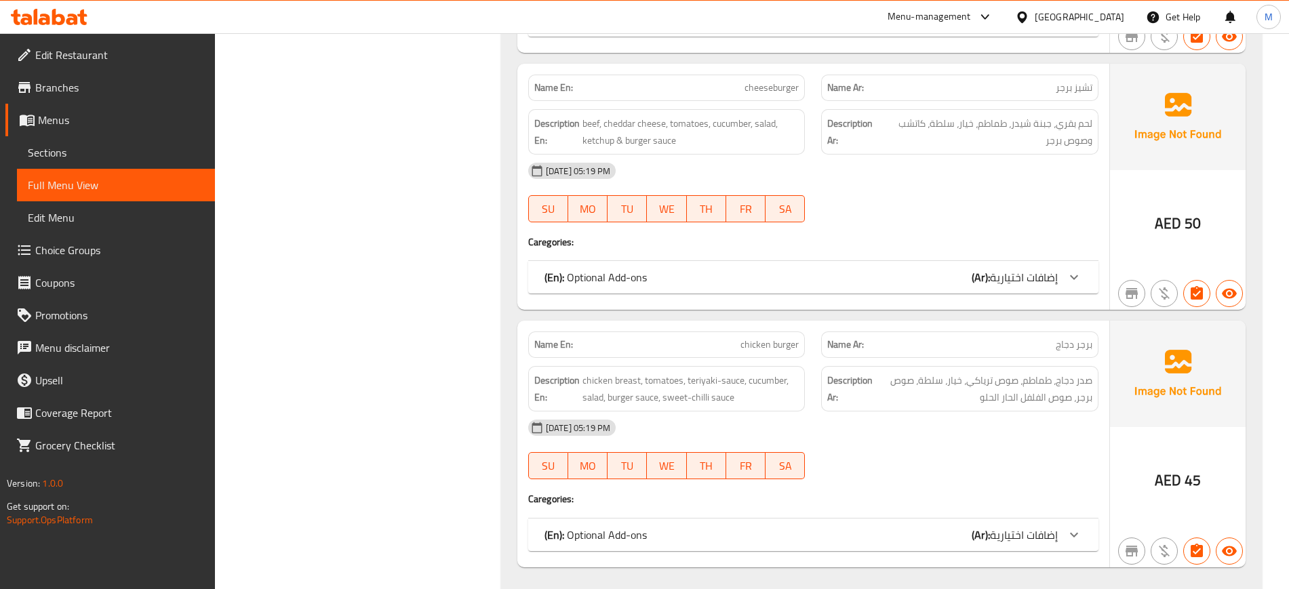
click at [119, 63] on link "Edit Restaurant" at bounding box center [110, 55] width 210 height 33
